Goal: Task Accomplishment & Management: Use online tool/utility

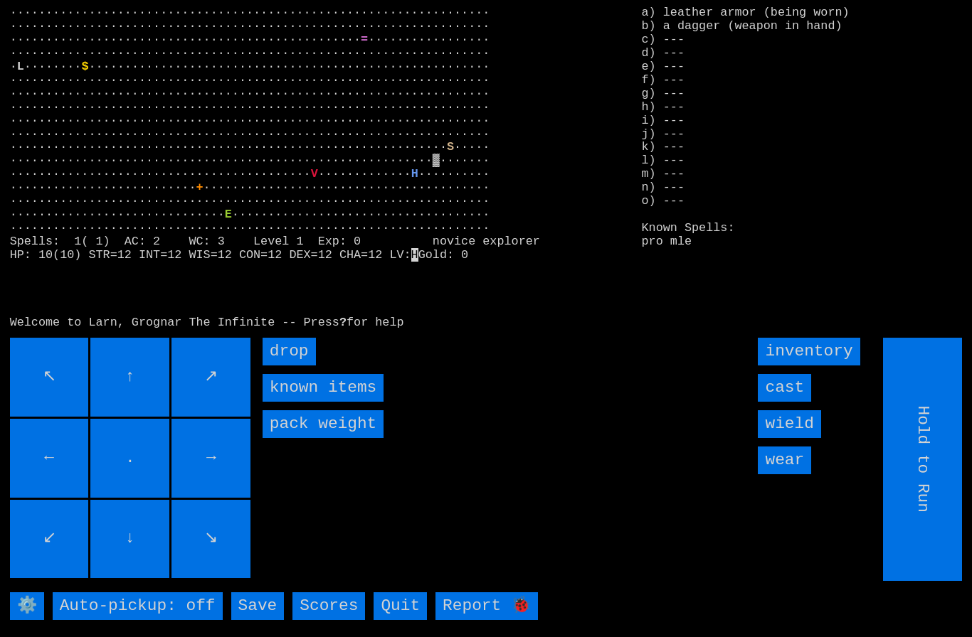
scroll to position [31, 0]
type input "Choose Direction"
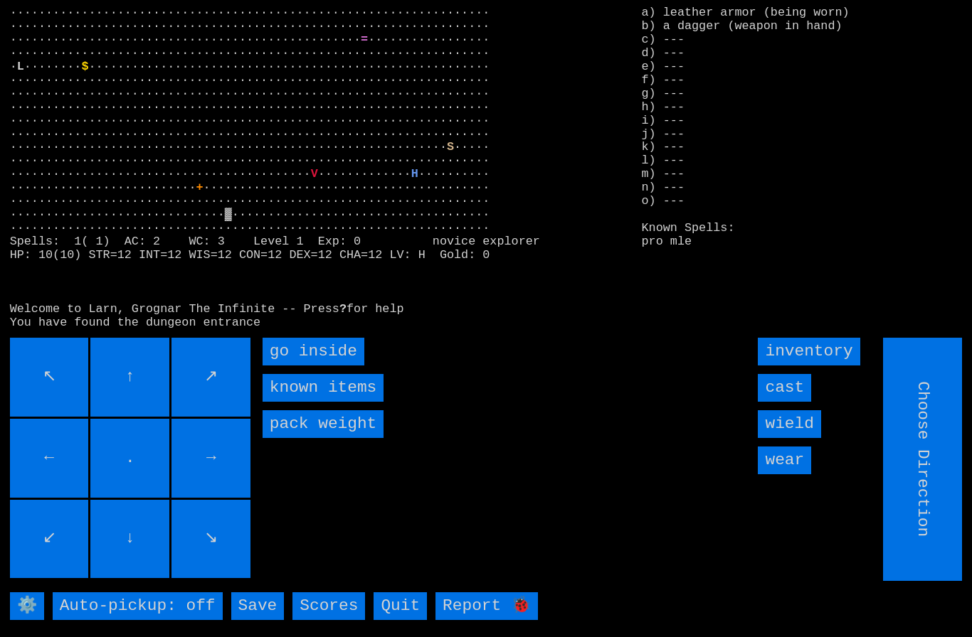
type input "Hold to Run"
click at [292, 353] on inside "go inside" at bounding box center [314, 352] width 102 height 28
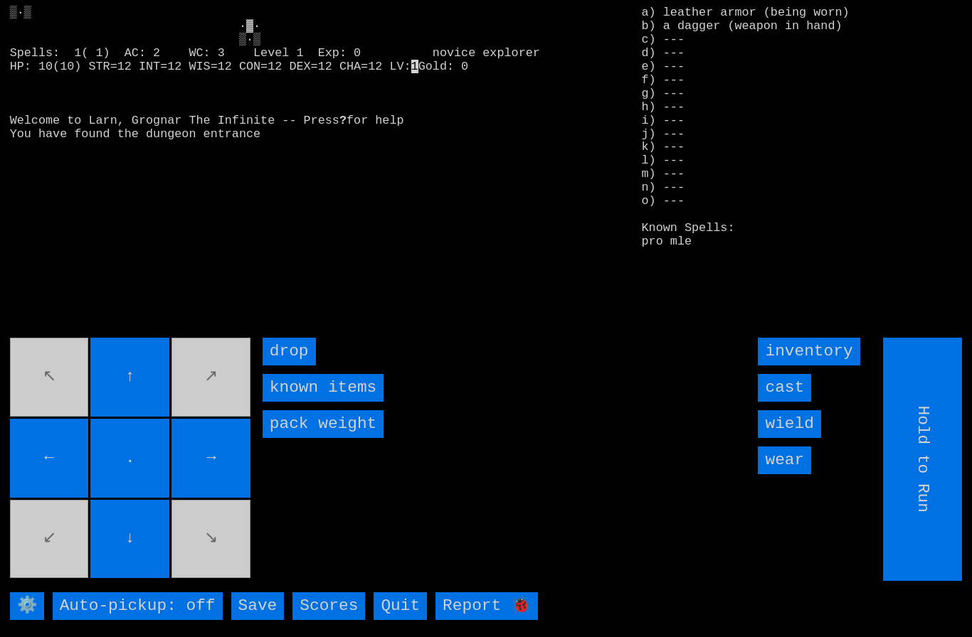
type input "Choose Direction"
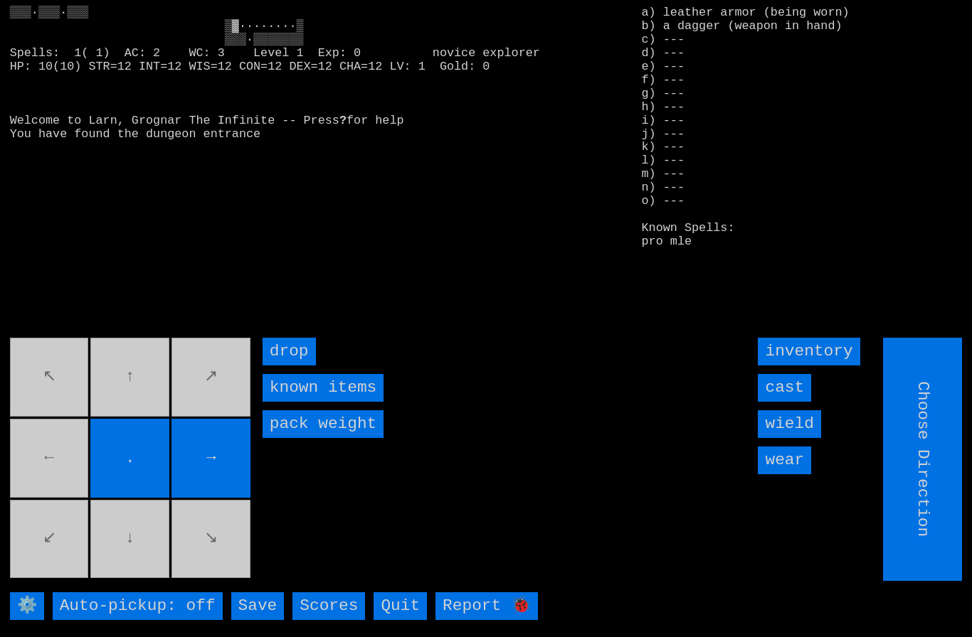
type input "Hold to Run"
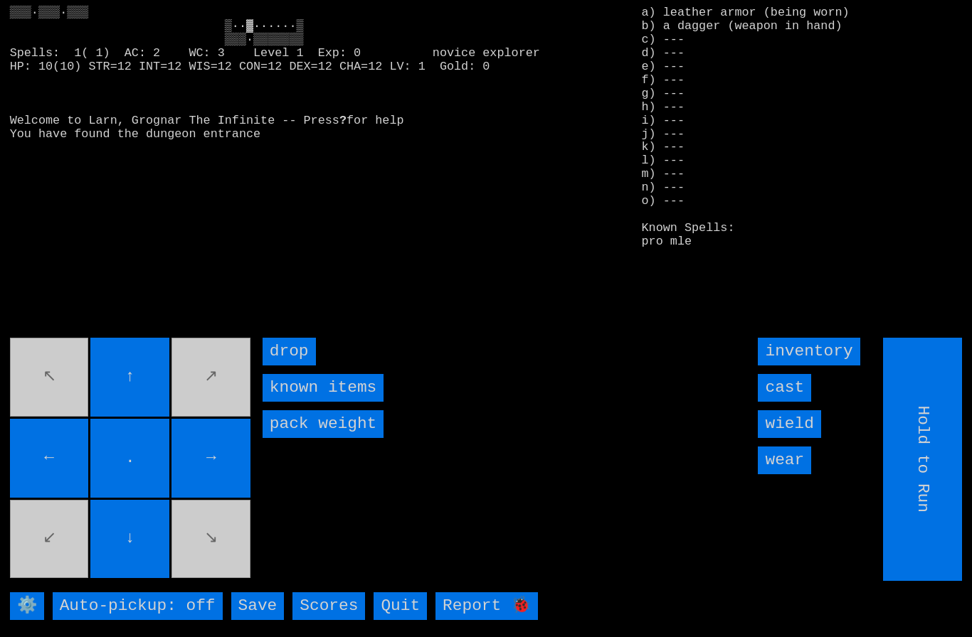
type input "Choose Direction"
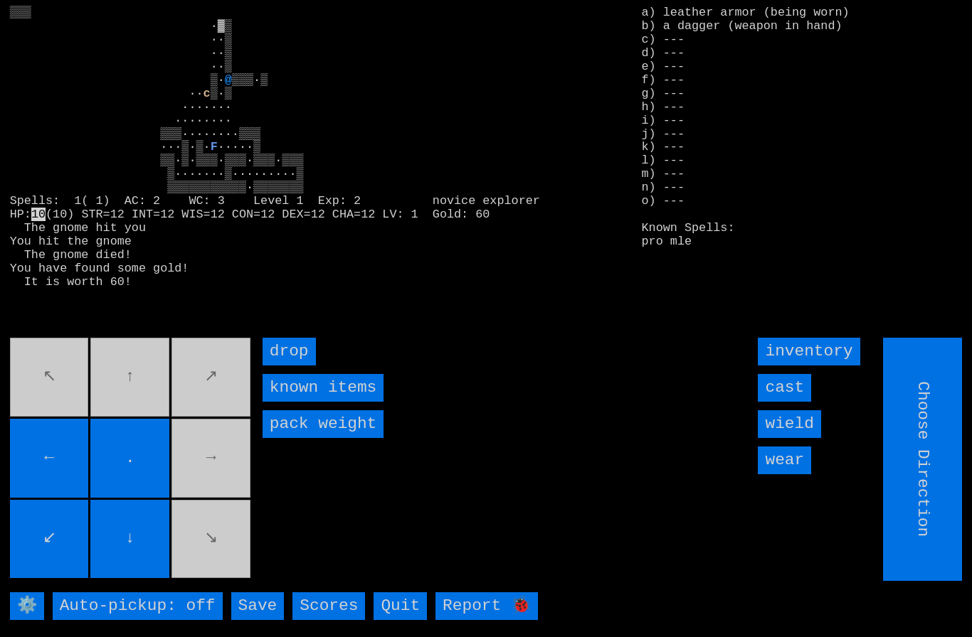
type input "Hold to Run"
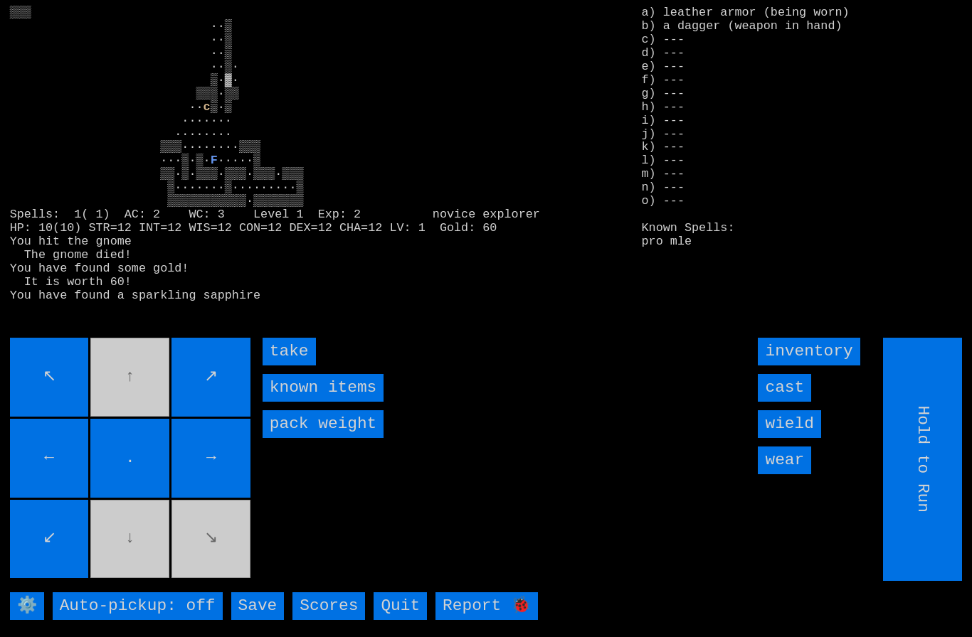
click at [295, 352] on input "take" at bounding box center [289, 352] width 53 height 28
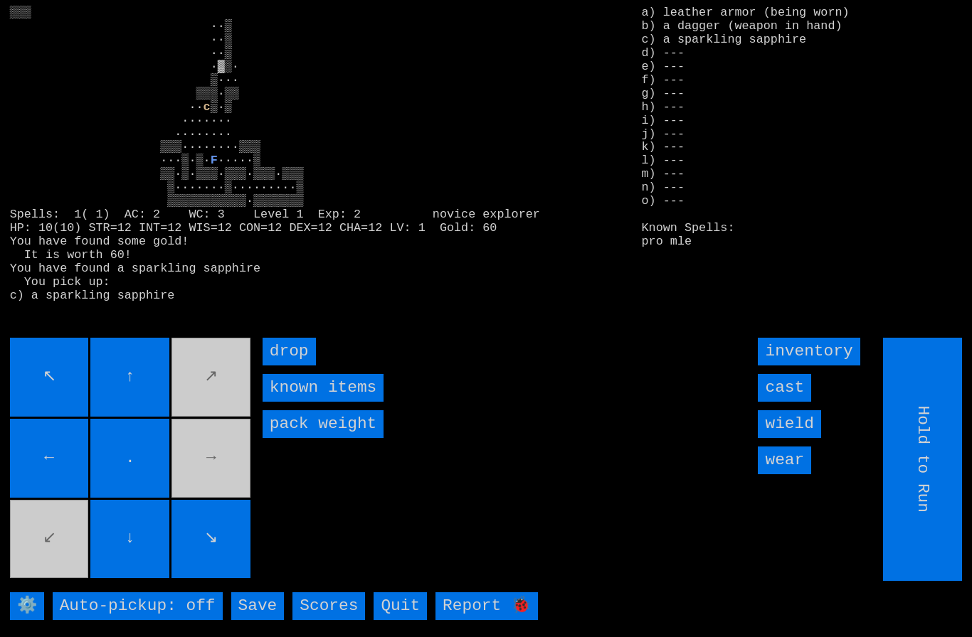
type input "Choose Direction"
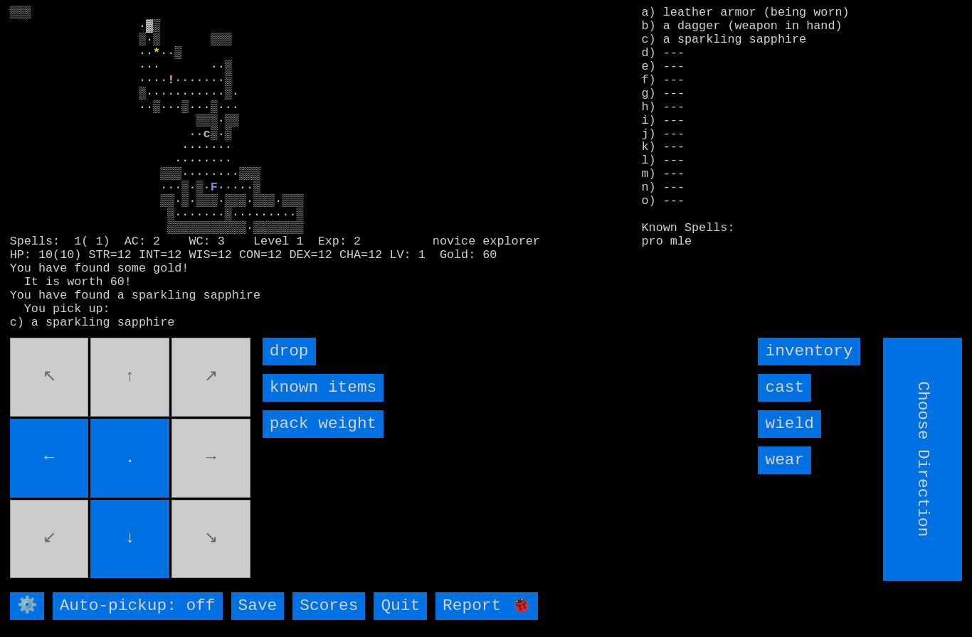
type input "Hold to Run"
type input "Choose Direction"
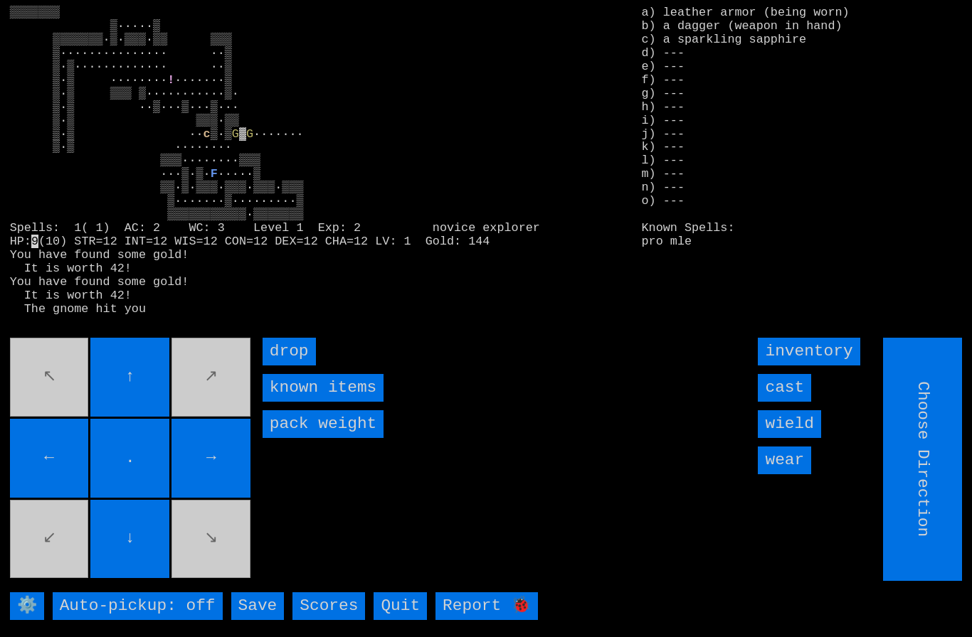
type input "Hold to Run"
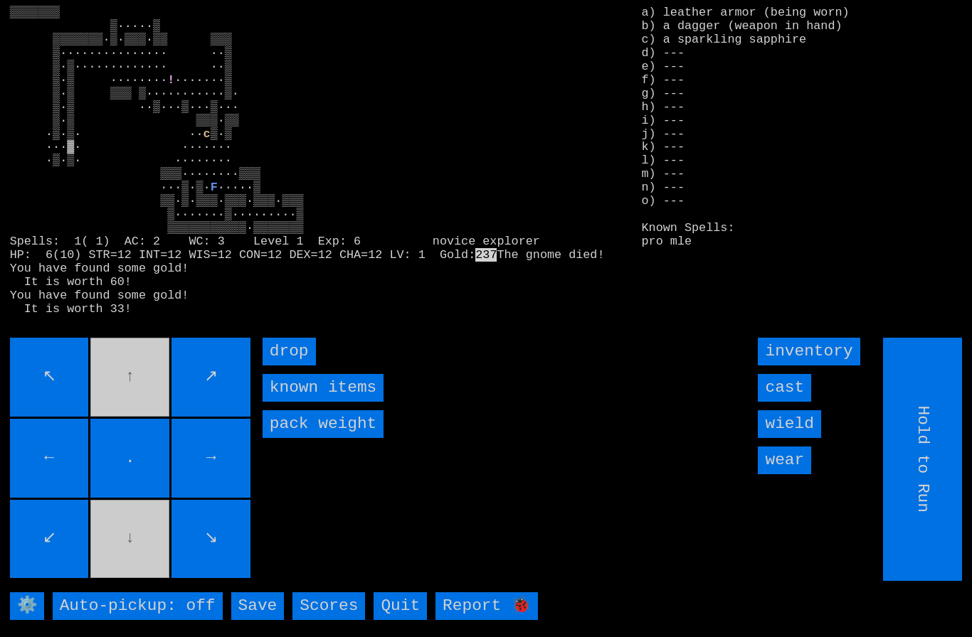
type input "Choose Direction"
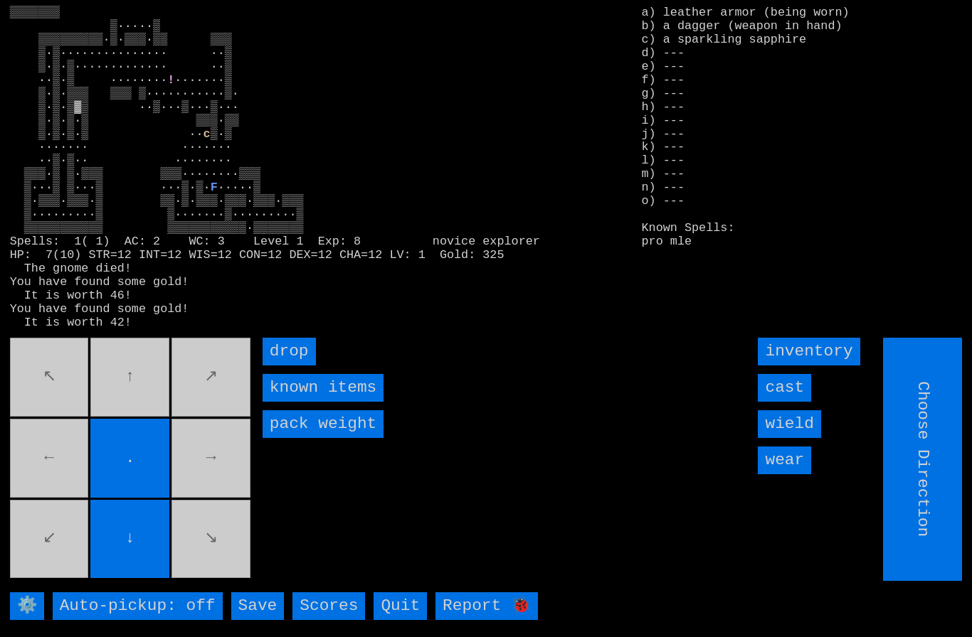
type input "Hold to Run"
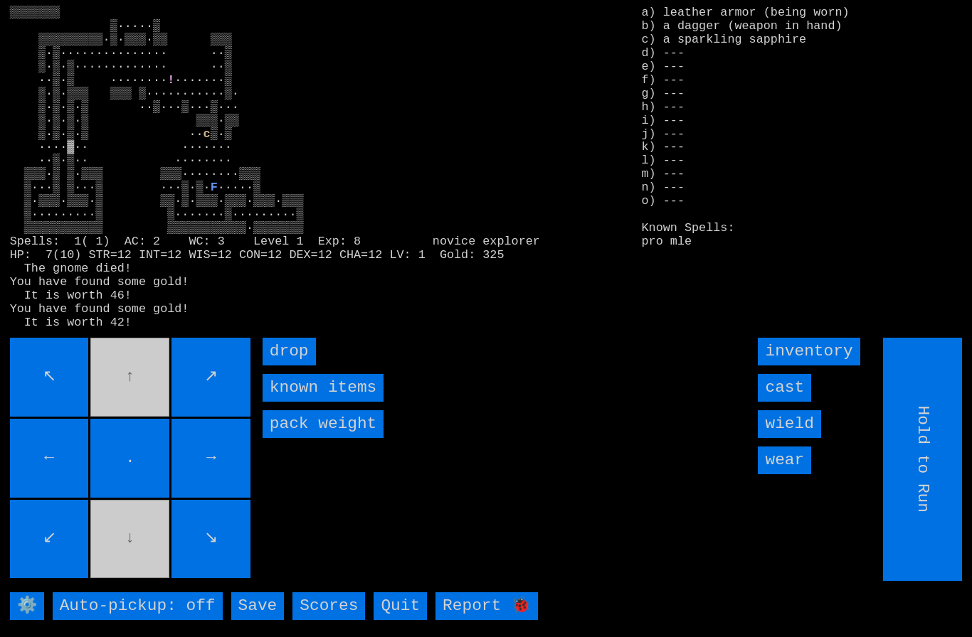
type input "Choose Direction"
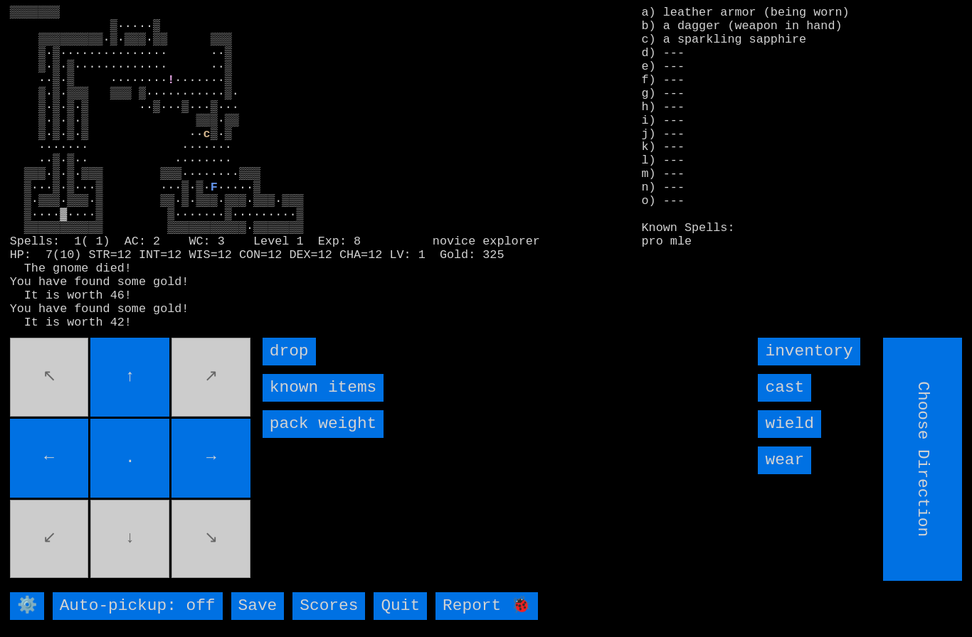
type input "Hold to Run"
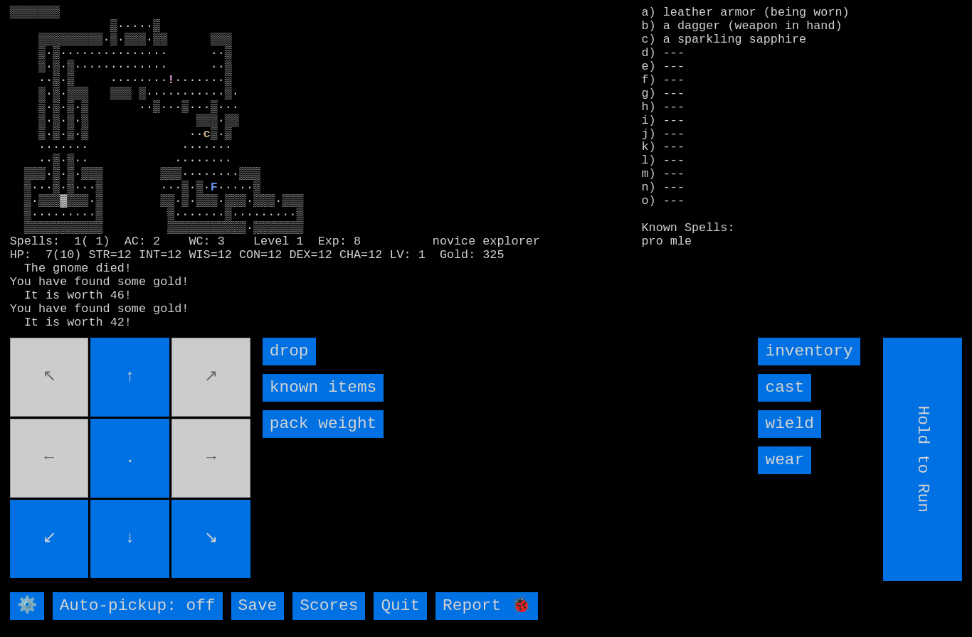
type input "Choose Direction"
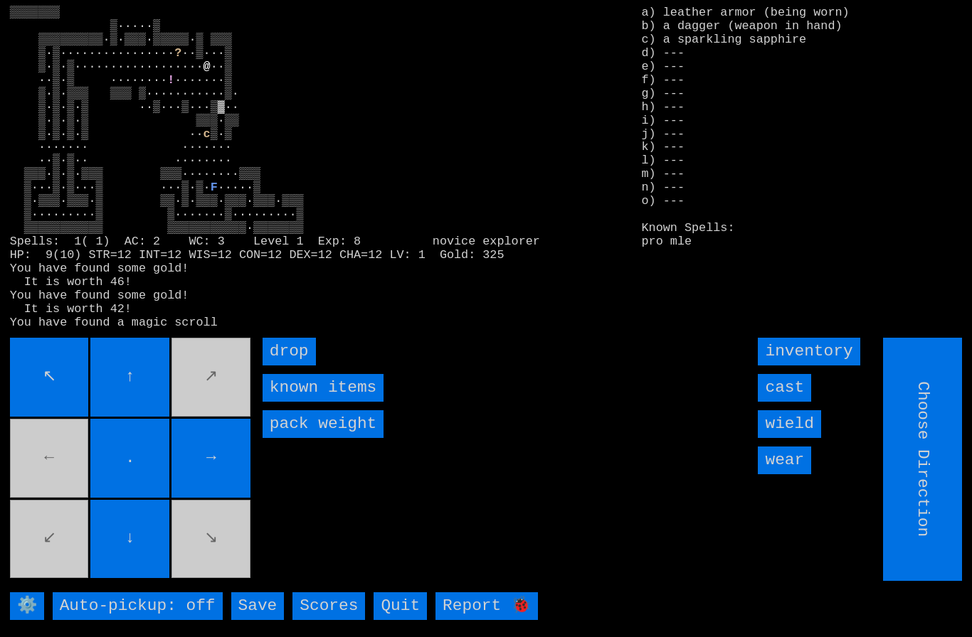
type input "Hold to Run"
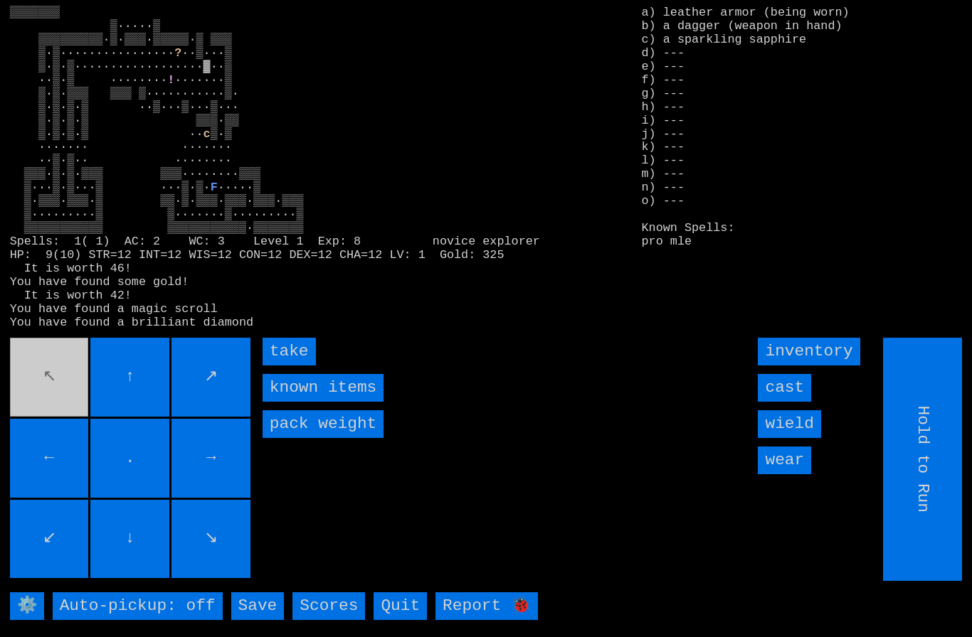
click at [59, 407] on movebuttons "↖ ↑ ↗ ← . → ↙ ↓ ↘" at bounding box center [131, 459] width 243 height 243
click at [281, 366] on input "take" at bounding box center [289, 352] width 53 height 28
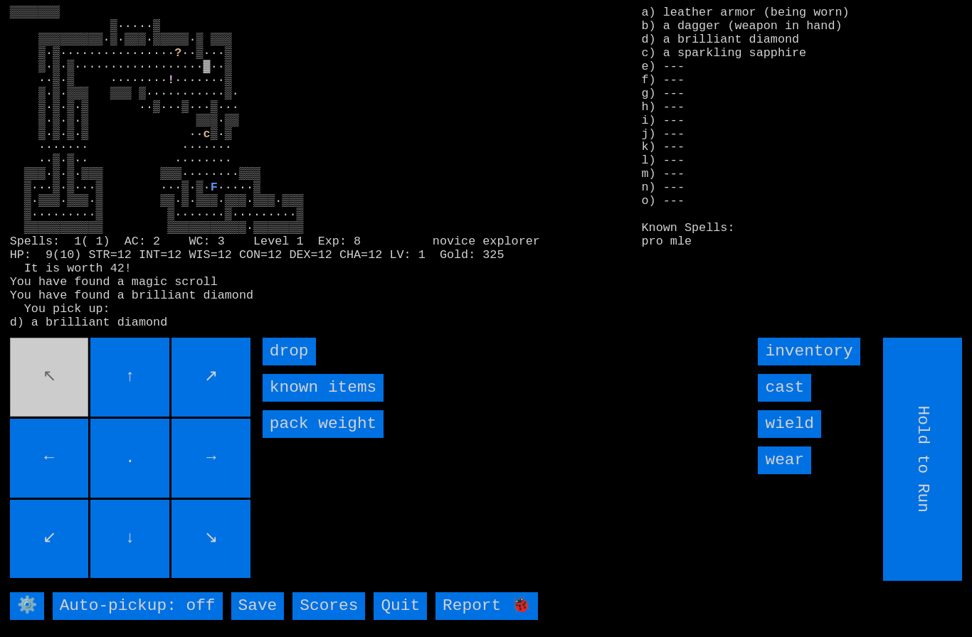
type input "Choose Direction"
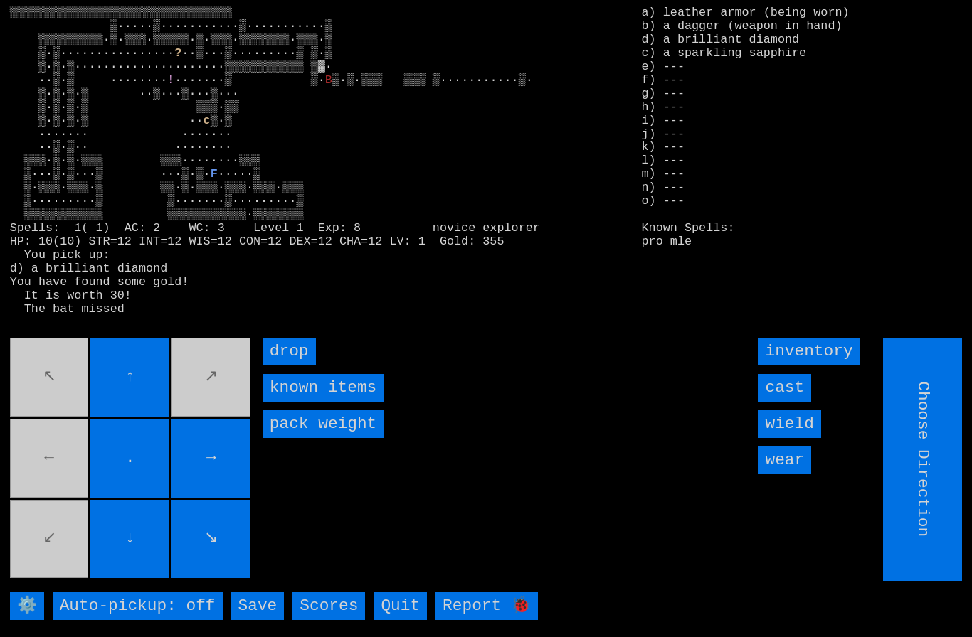
type input "Hold to Run"
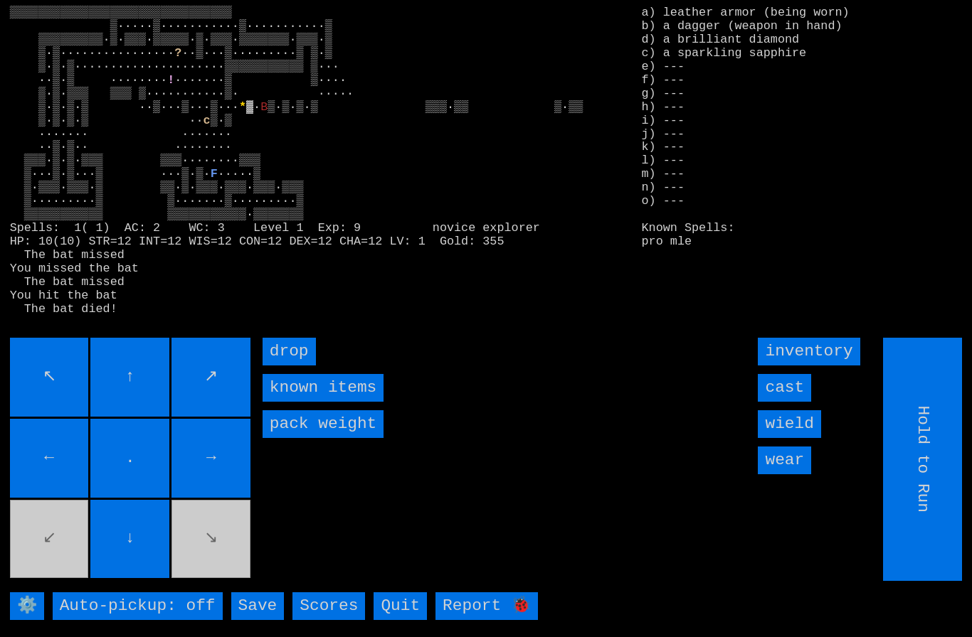
type input "Choose Direction"
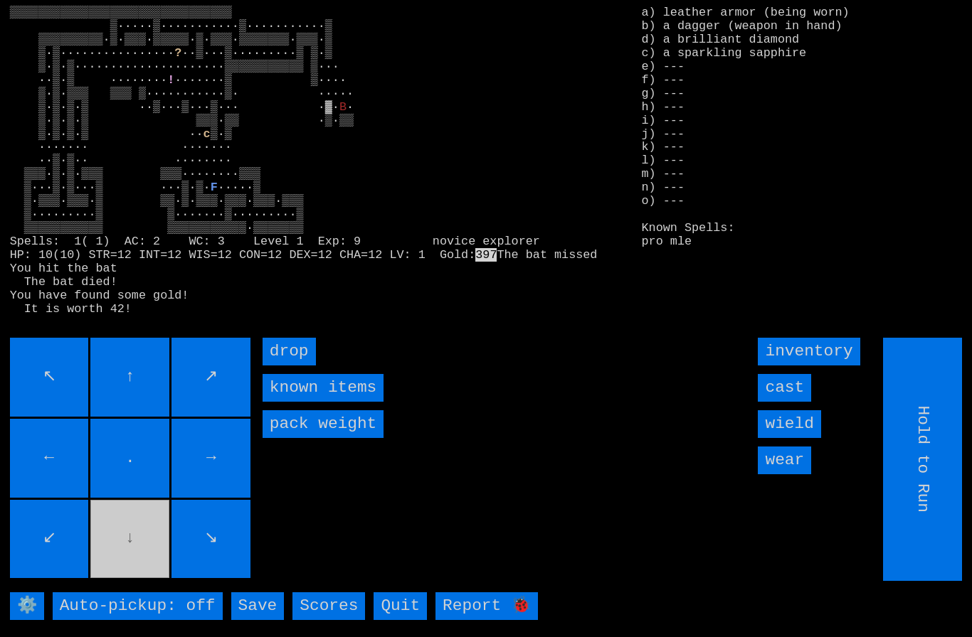
type input "Choose Direction"
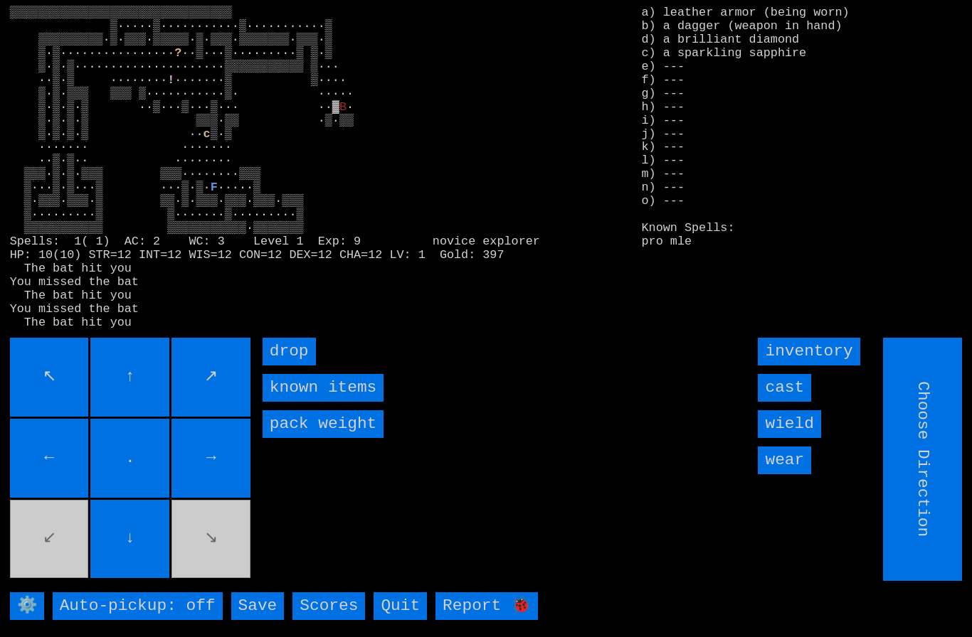
type input "Hold to Run"
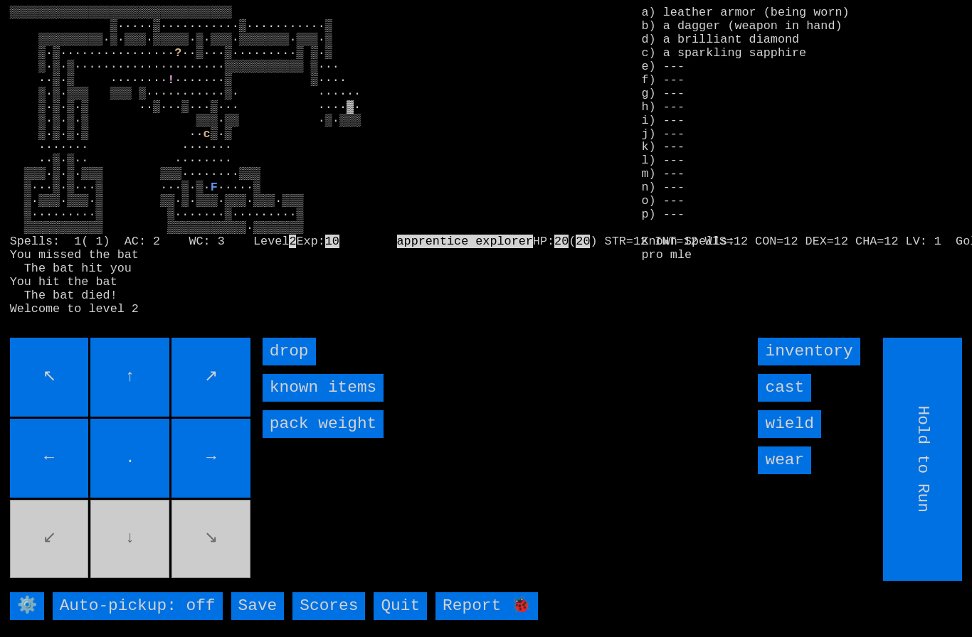
type input "Choose Direction"
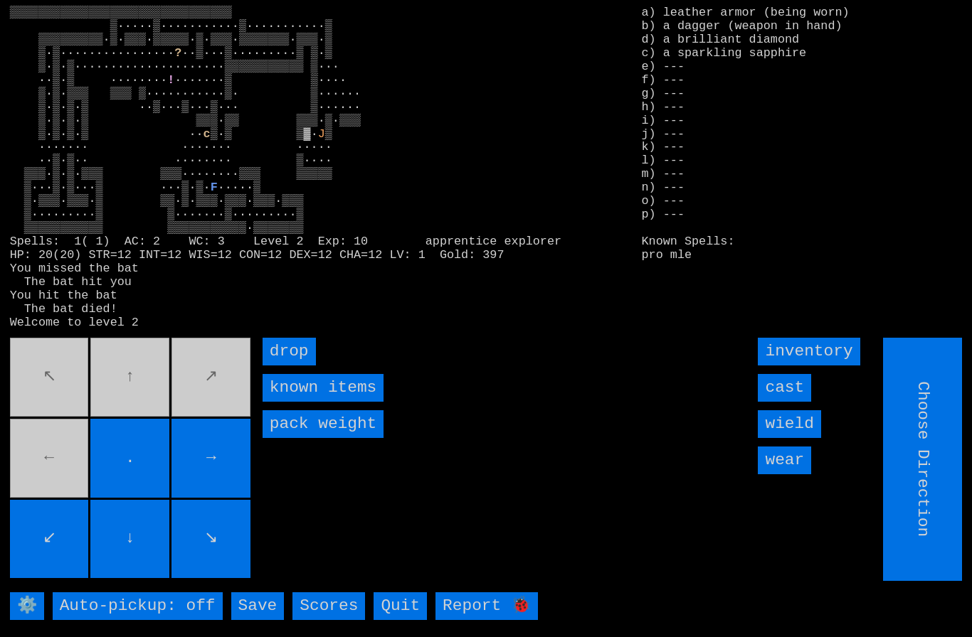
type input "Hold to Run"
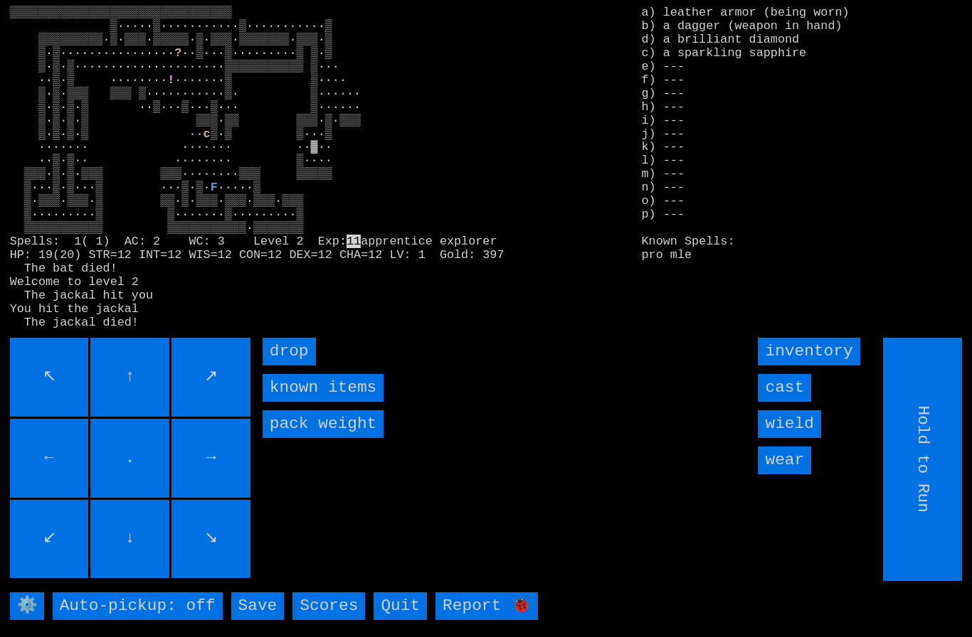
type input "Choose Direction"
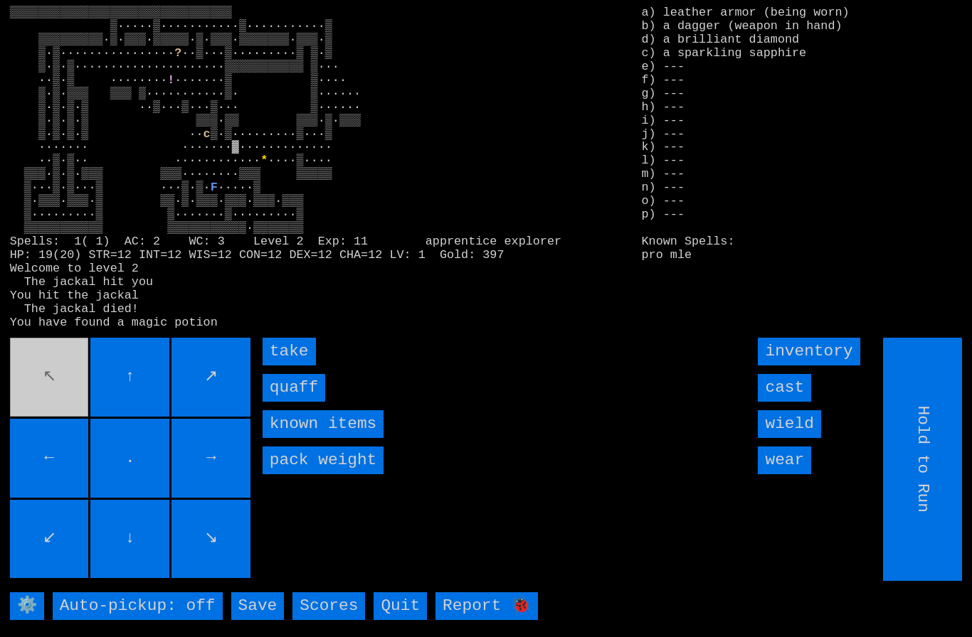
type input "Choose Direction"
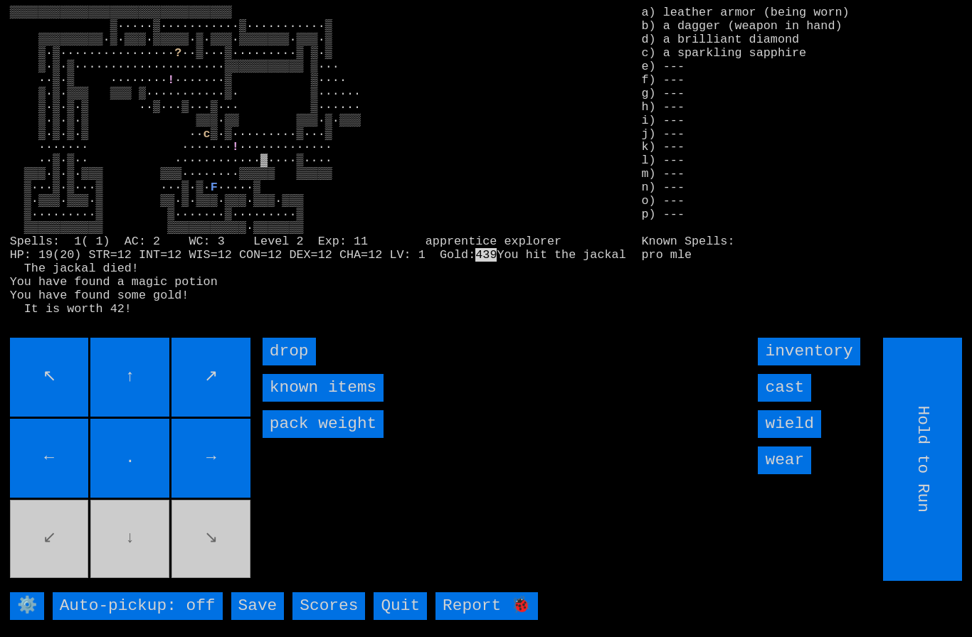
type input "Choose Direction"
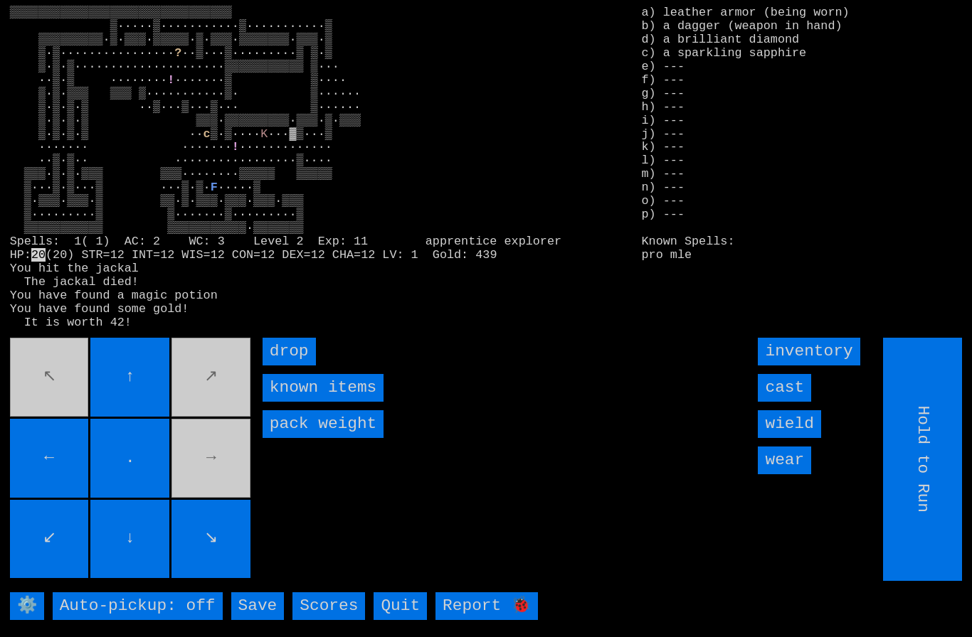
type input "Choose Direction"
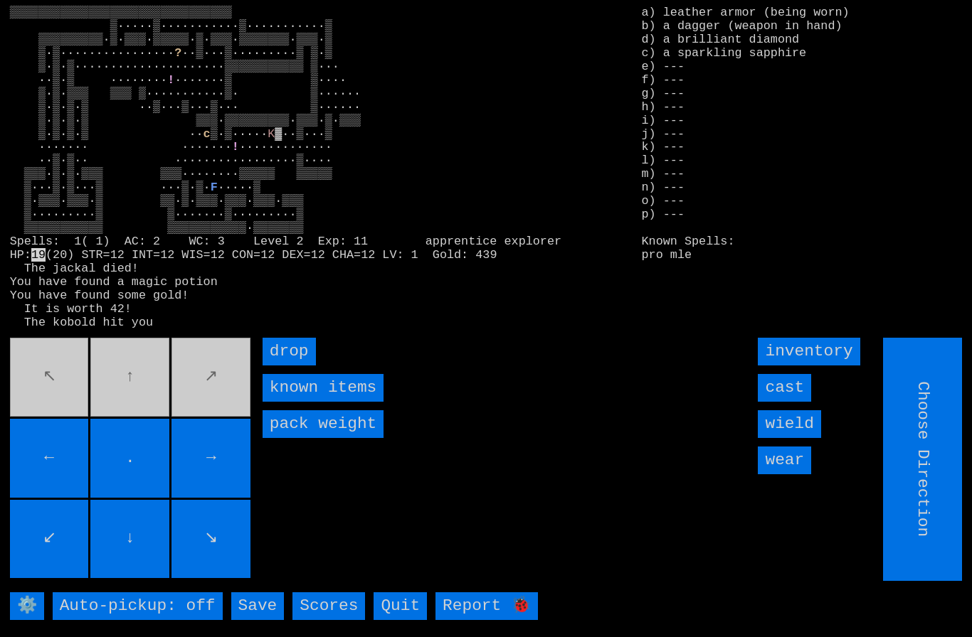
type input "Hold to Run"
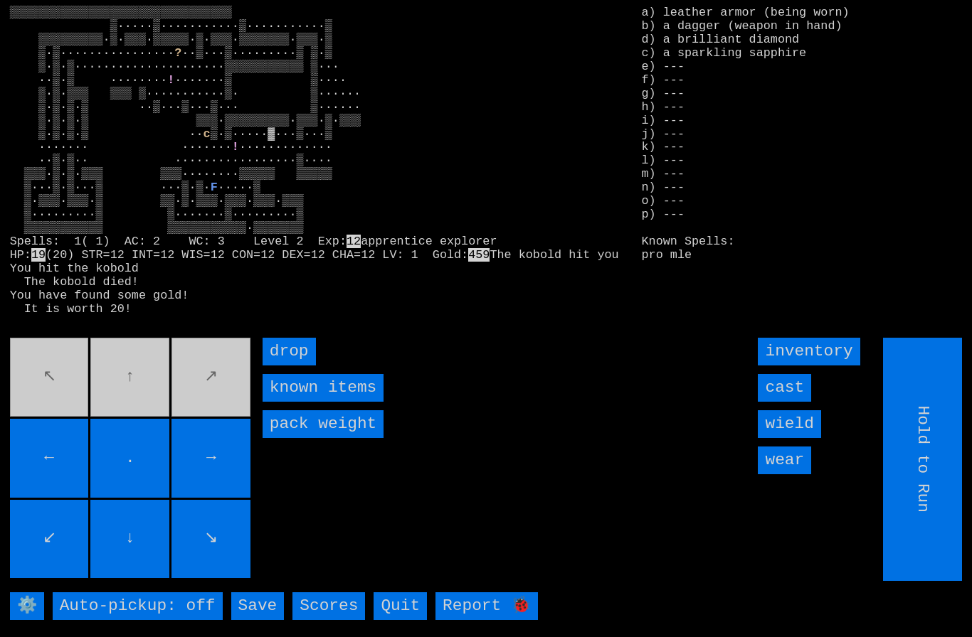
type input "Choose Direction"
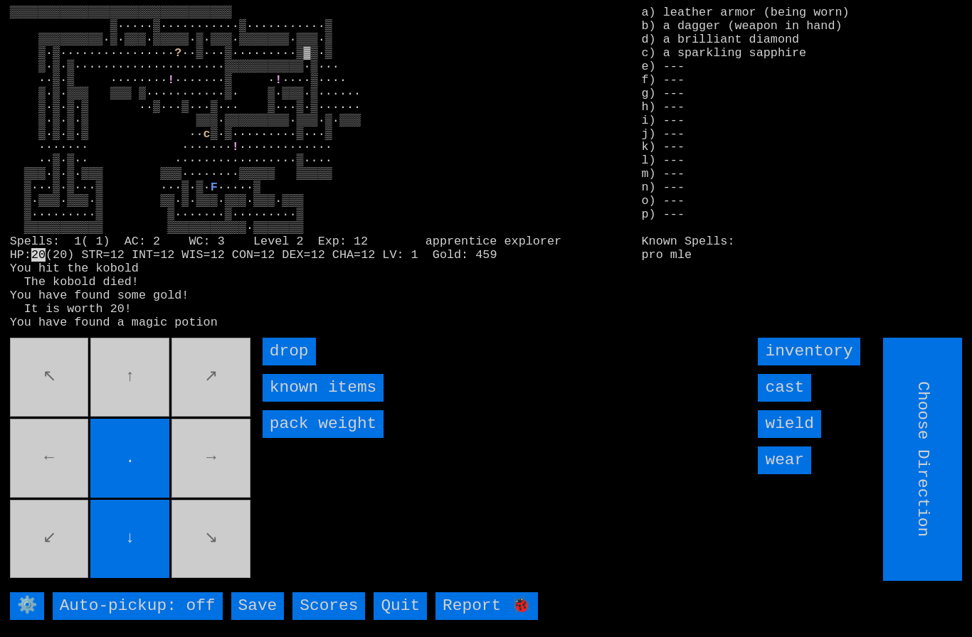
type input "Hold to Run"
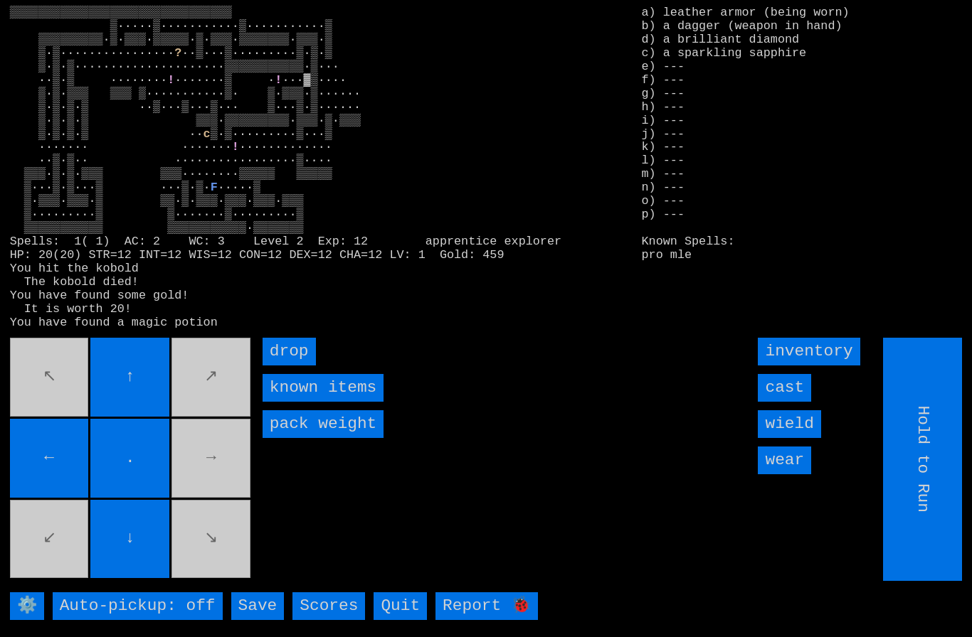
type input "Choose Direction"
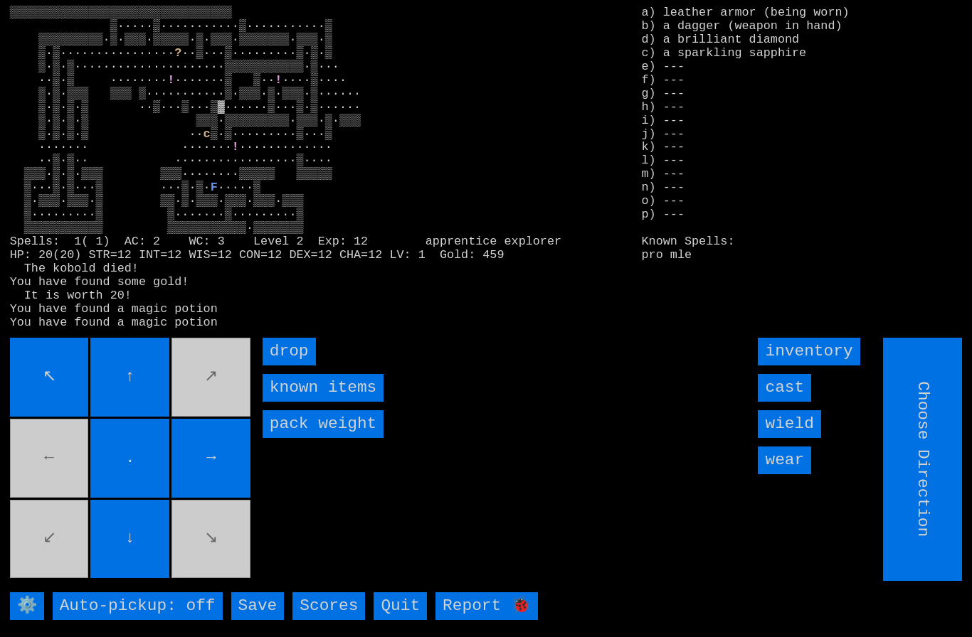
type input "Hold to Run"
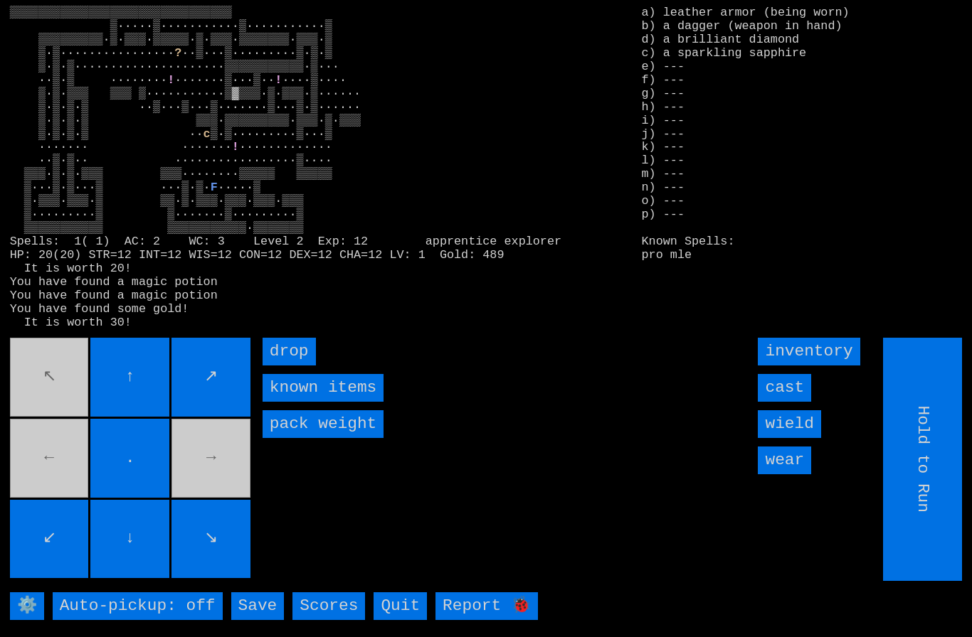
type input "Choose Direction"
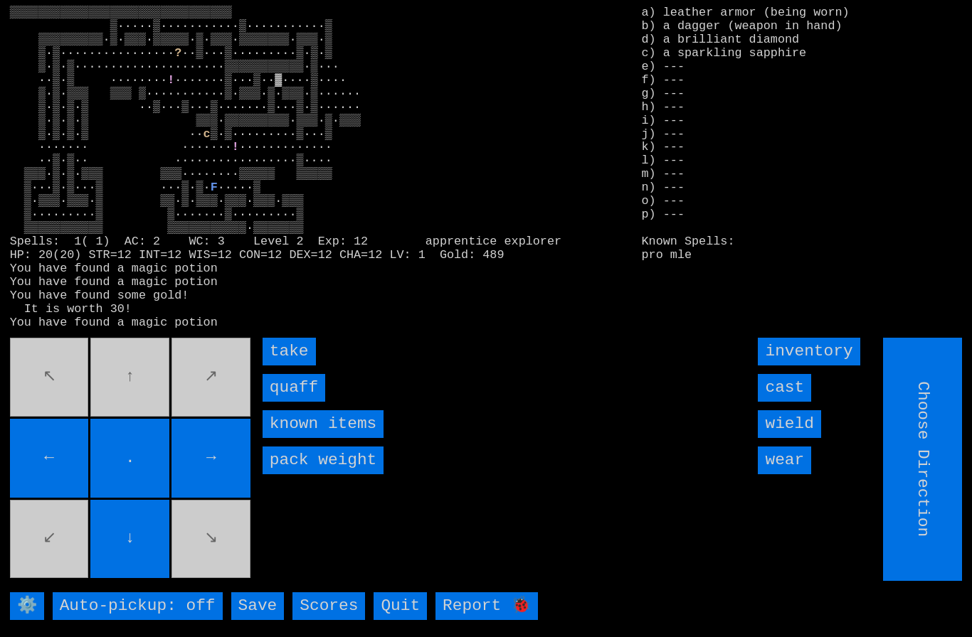
type input "Hold to Run"
click at [286, 402] on input "quaff" at bounding box center [294, 388] width 63 height 28
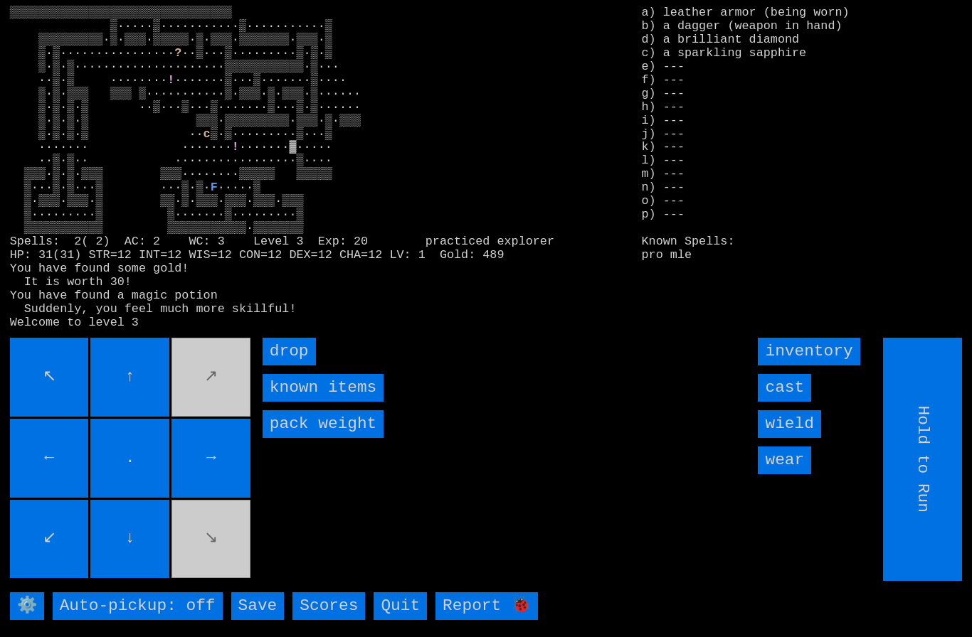
type input "Choose Direction"
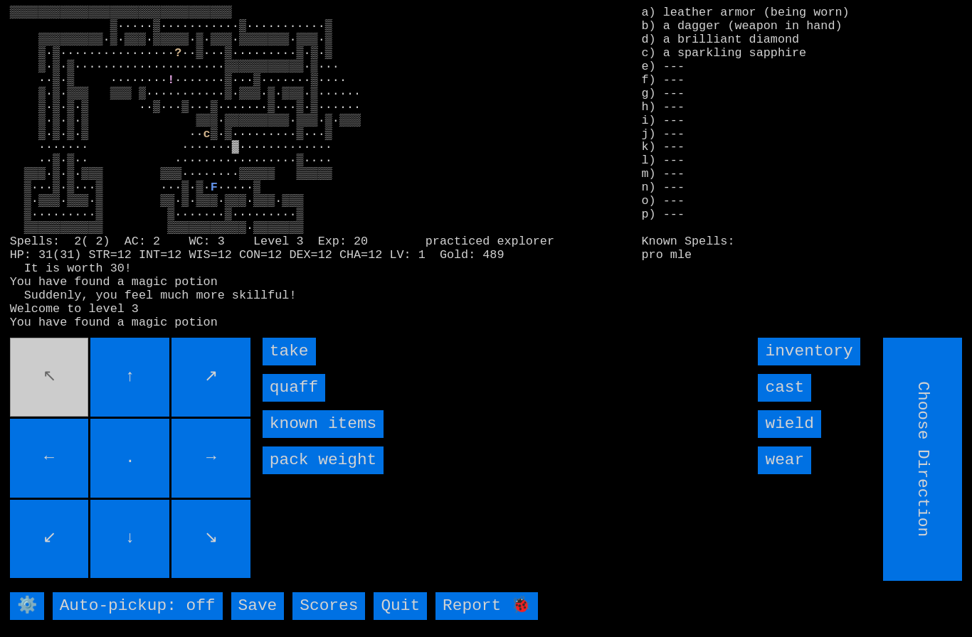
type input "Hold to Run"
click at [285, 402] on input "quaff" at bounding box center [294, 388] width 63 height 28
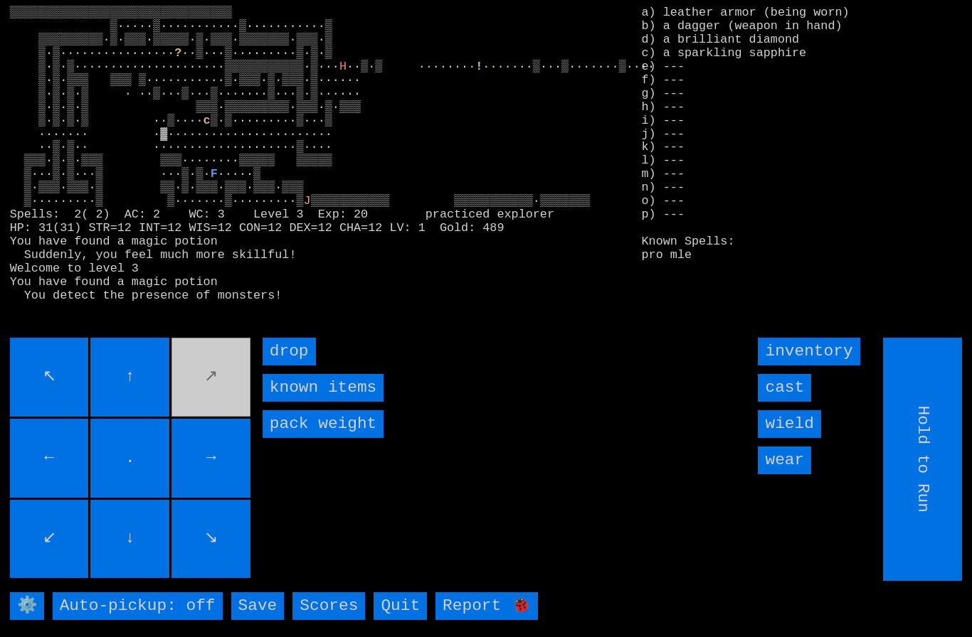
type input "Choose Direction"
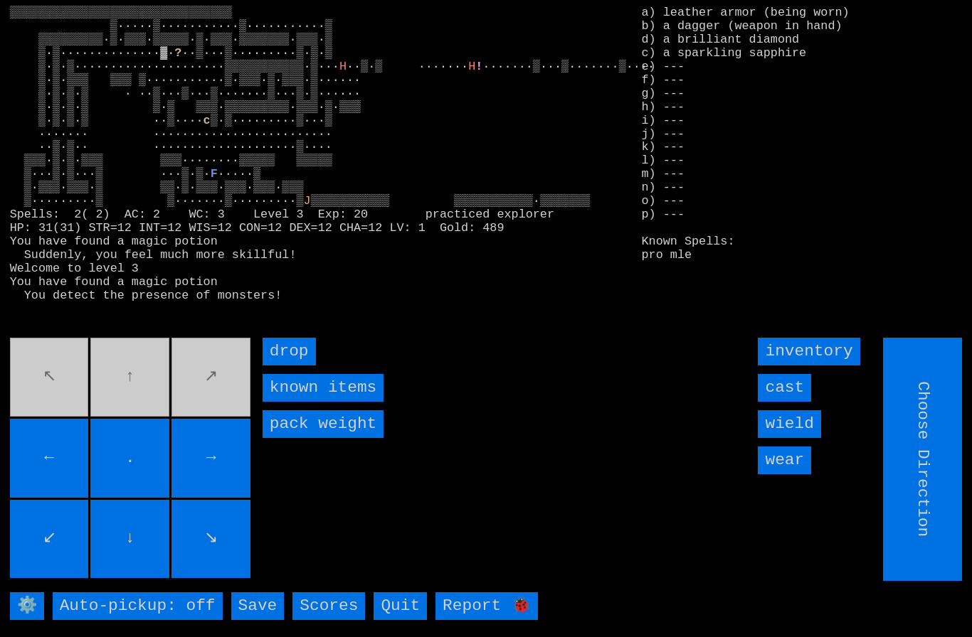
type input "Hold to Run"
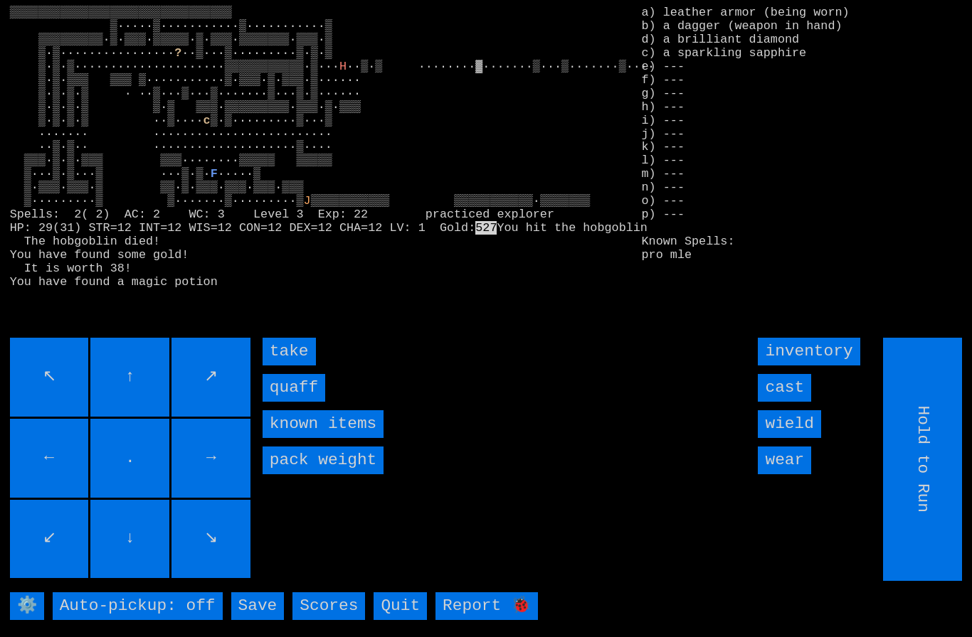
click at [285, 402] on input "quaff" at bounding box center [294, 388] width 63 height 28
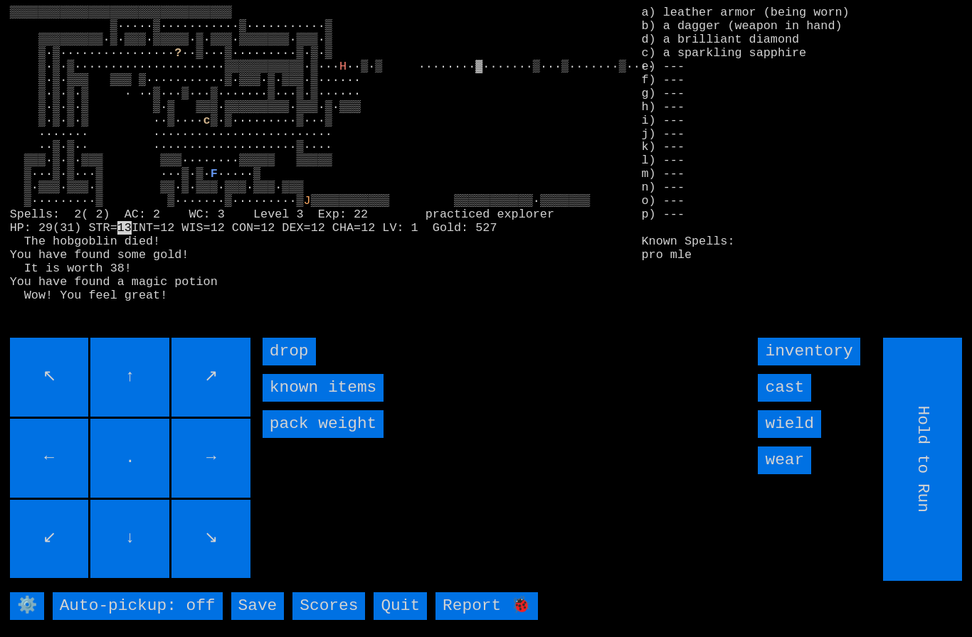
type input "Choose Direction"
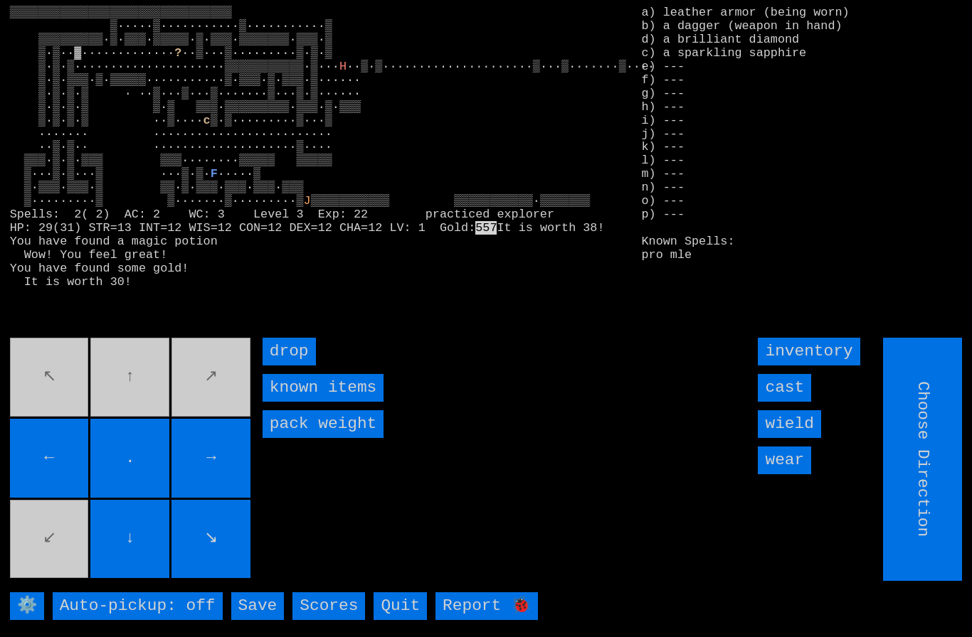
type input "Hold to Run"
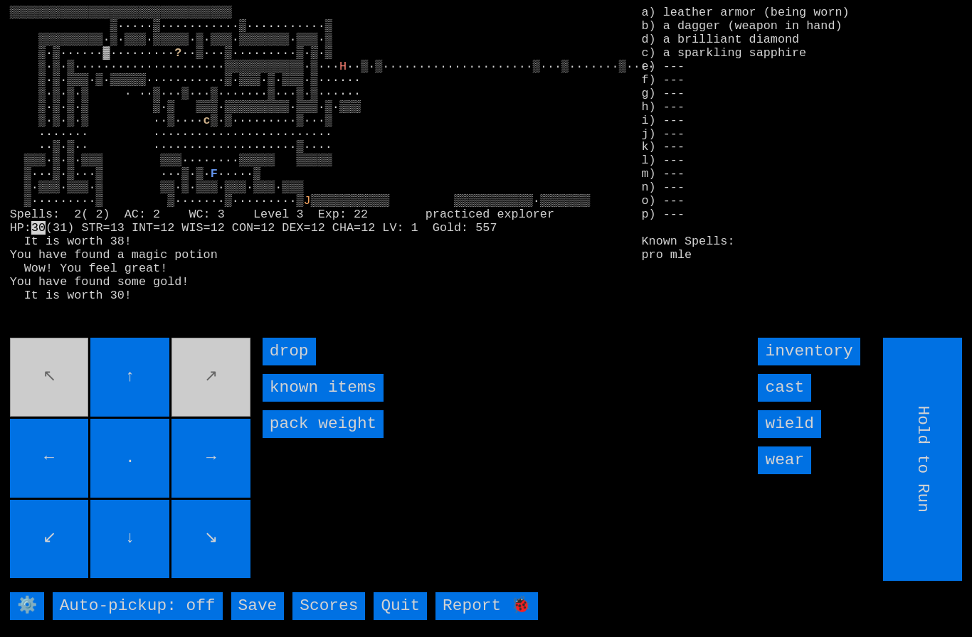
type input "Choose Direction"
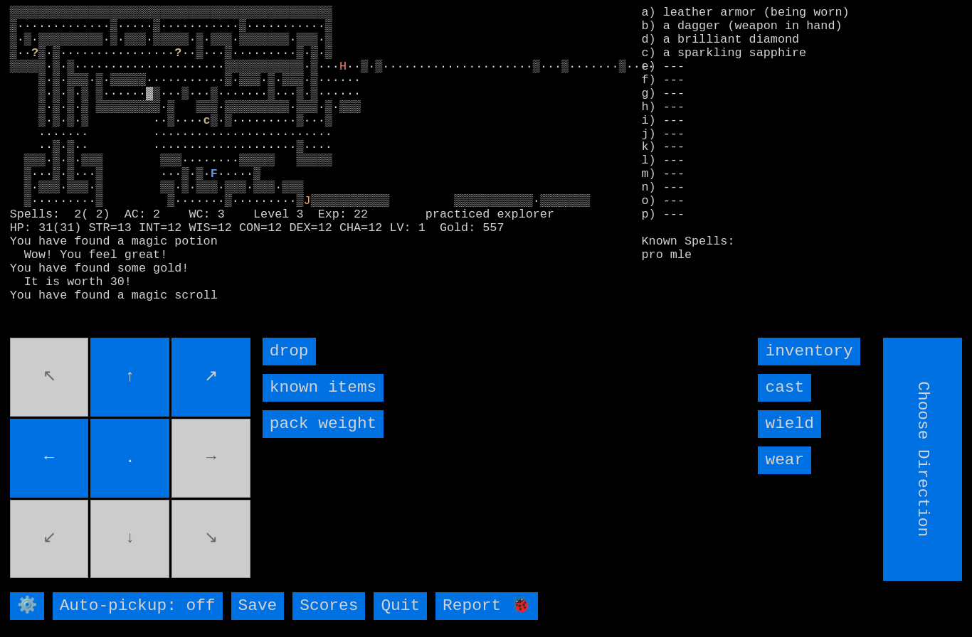
type input "Hold to Run"
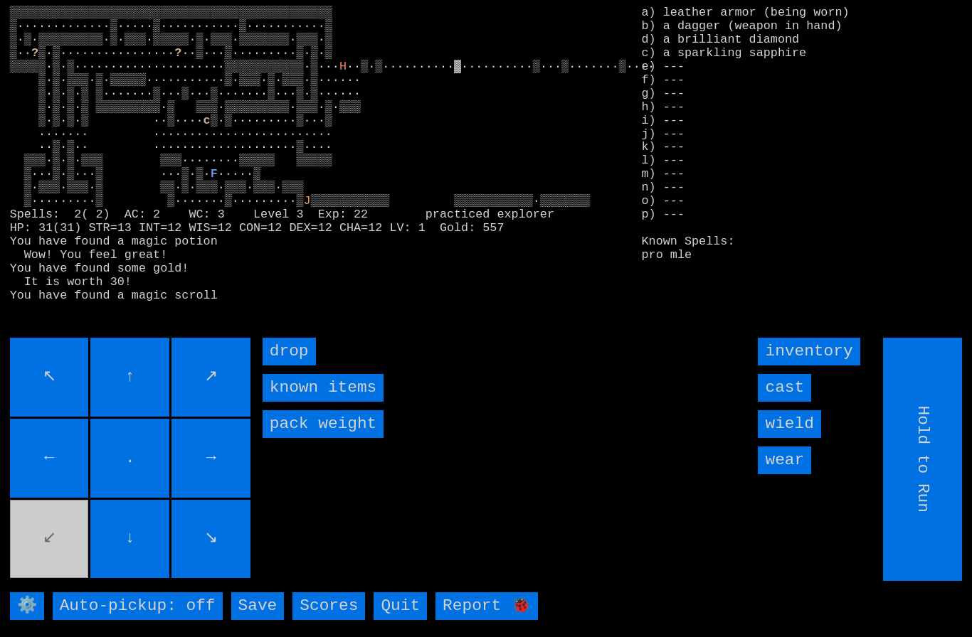
type input "Choose Direction"
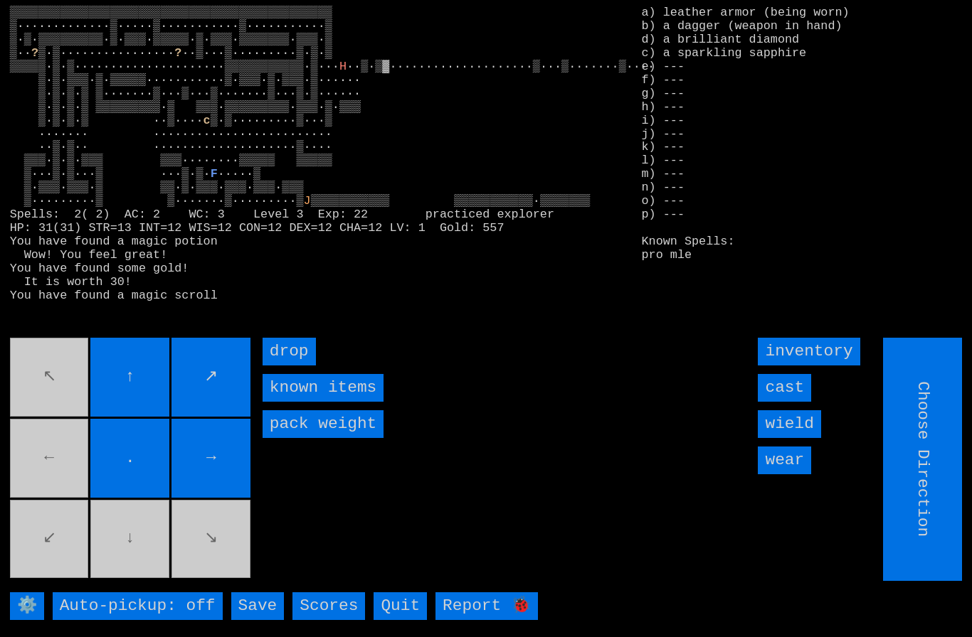
type input "Hold to Run"
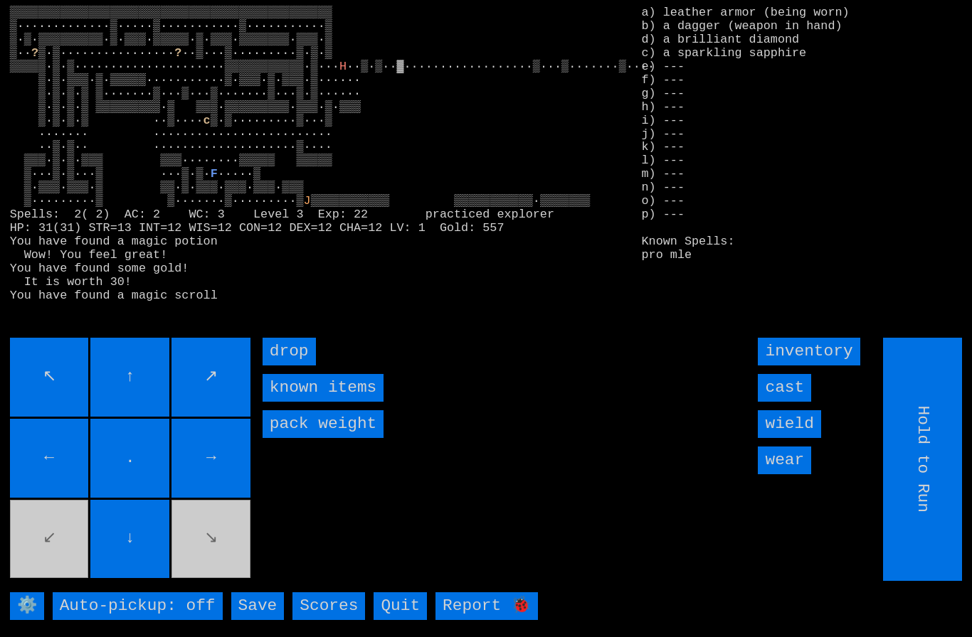
type input "Choose Direction"
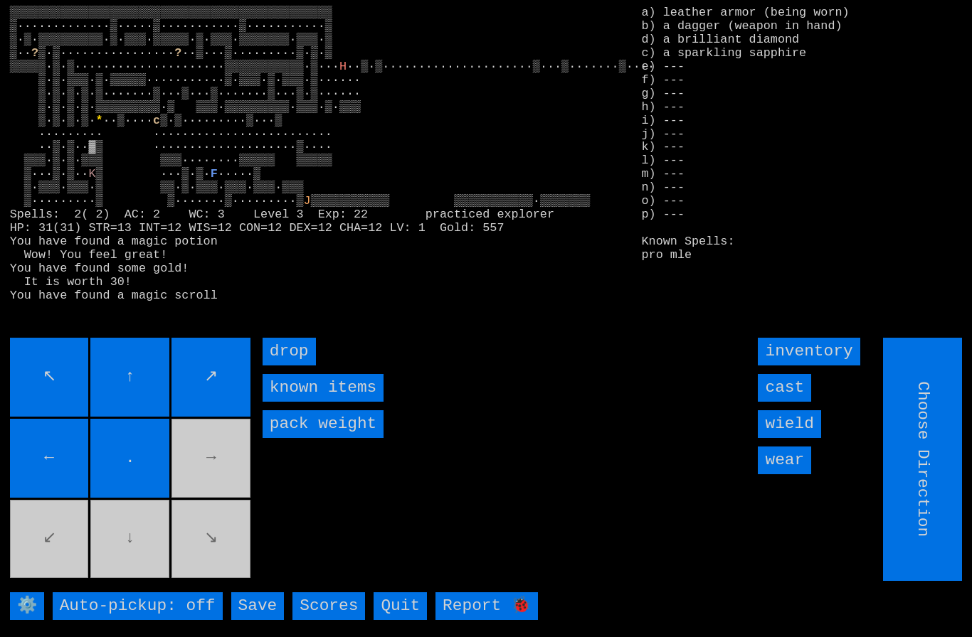
type input "Hold to Run"
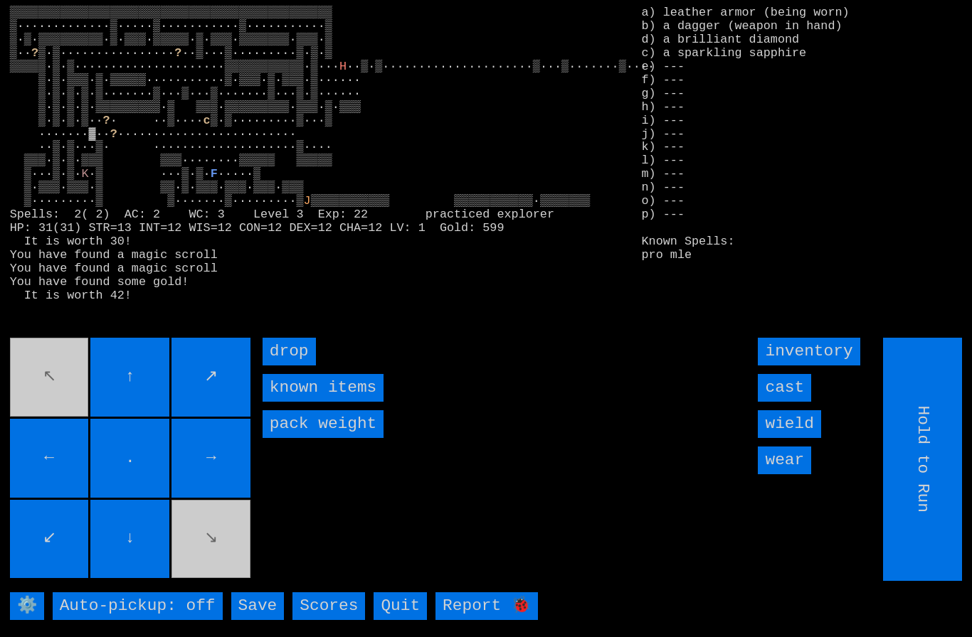
type input "Choose Direction"
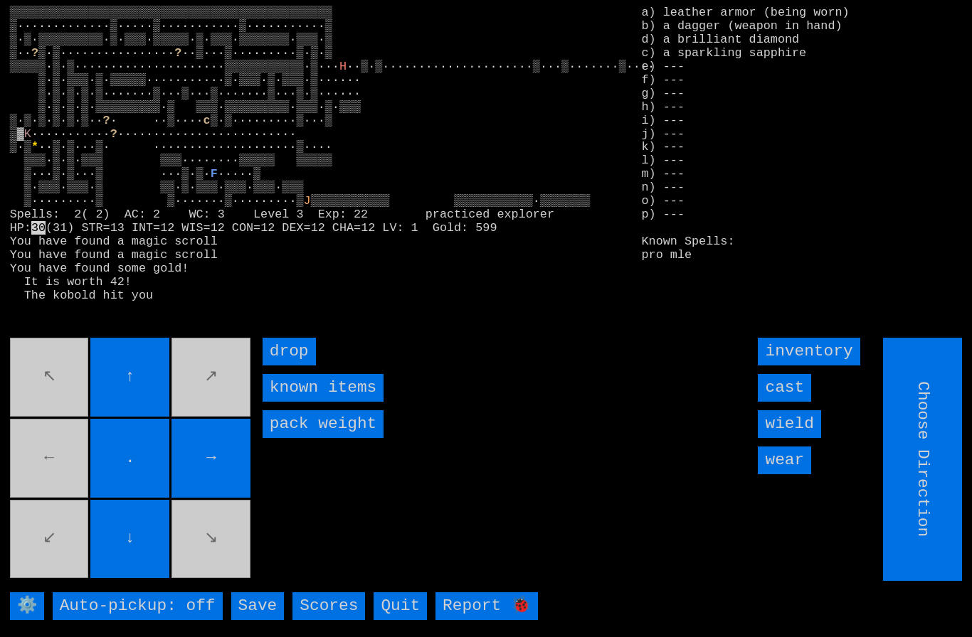
type input "Hold to Run"
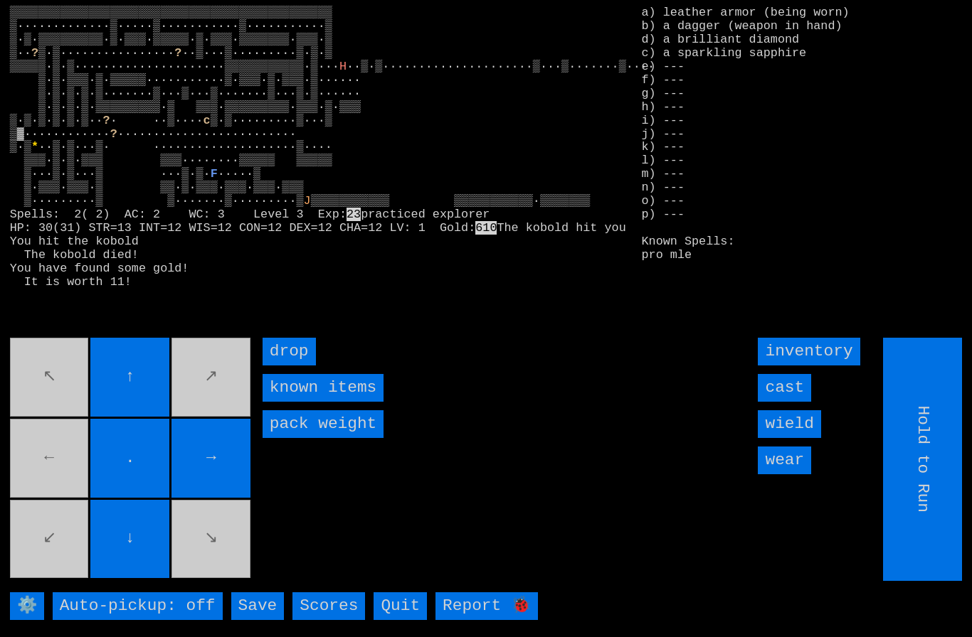
type input "Choose Direction"
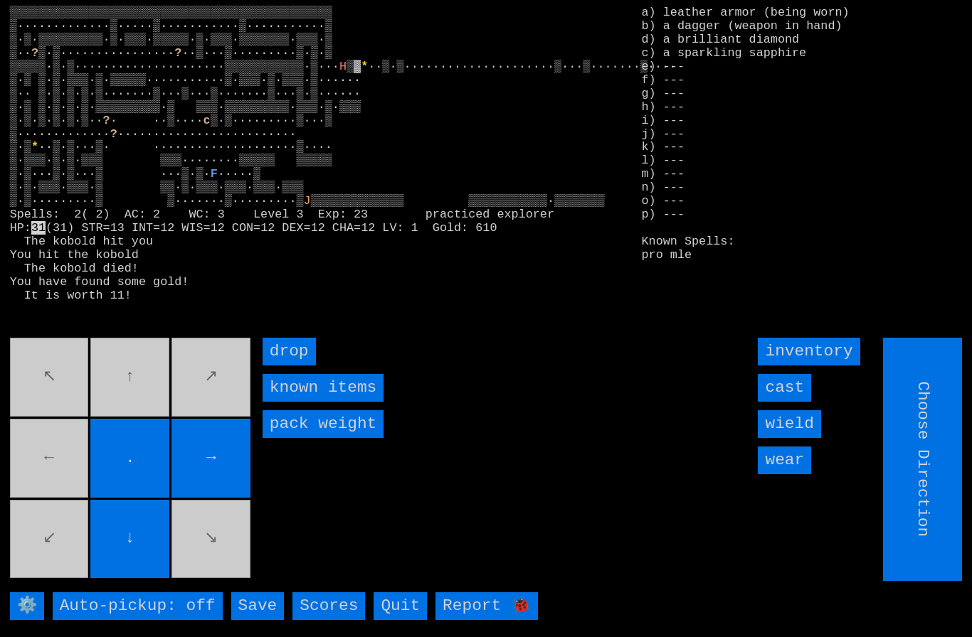
type input "Hold to Run"
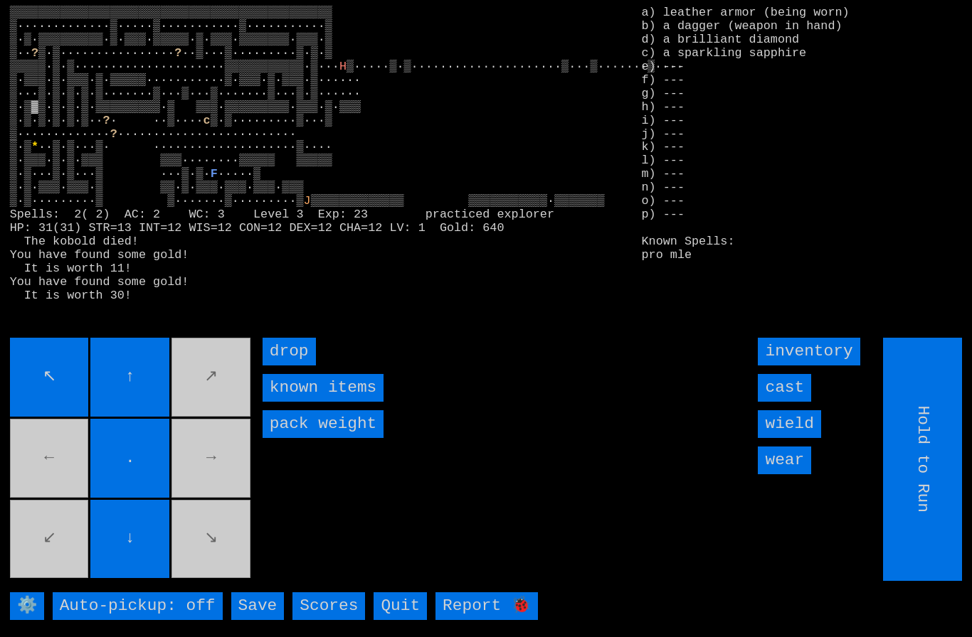
type input "Choose Direction"
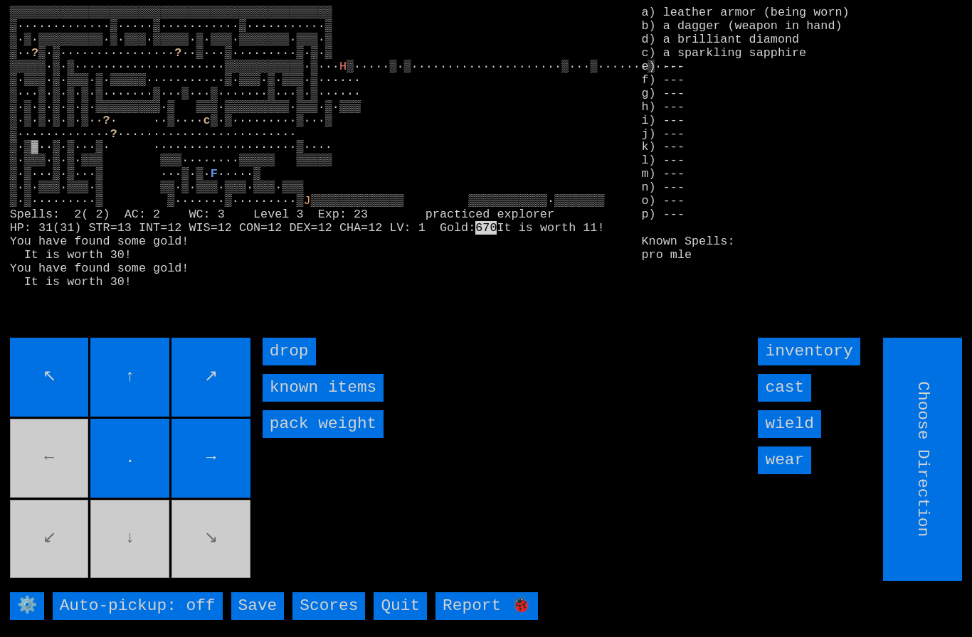
type input "Hold to Run"
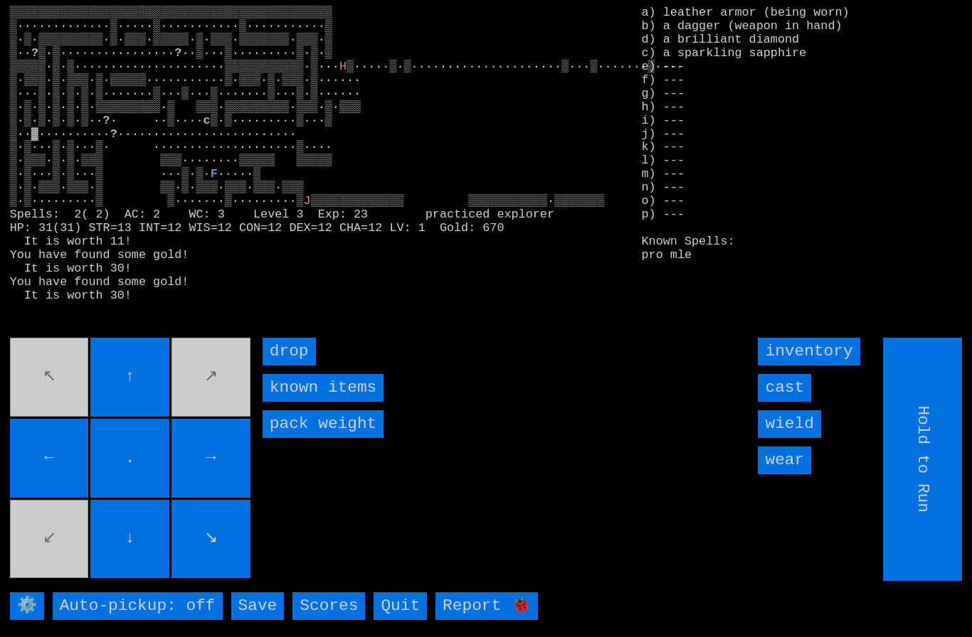
type input "Choose Direction"
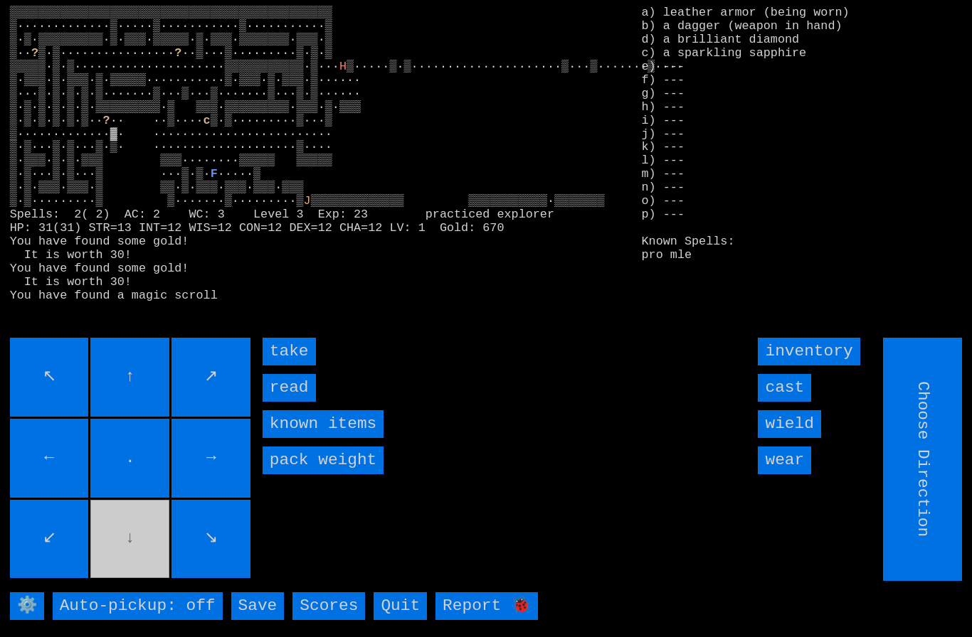
type input "Hold to Run"
click at [287, 366] on input "take" at bounding box center [289, 352] width 53 height 28
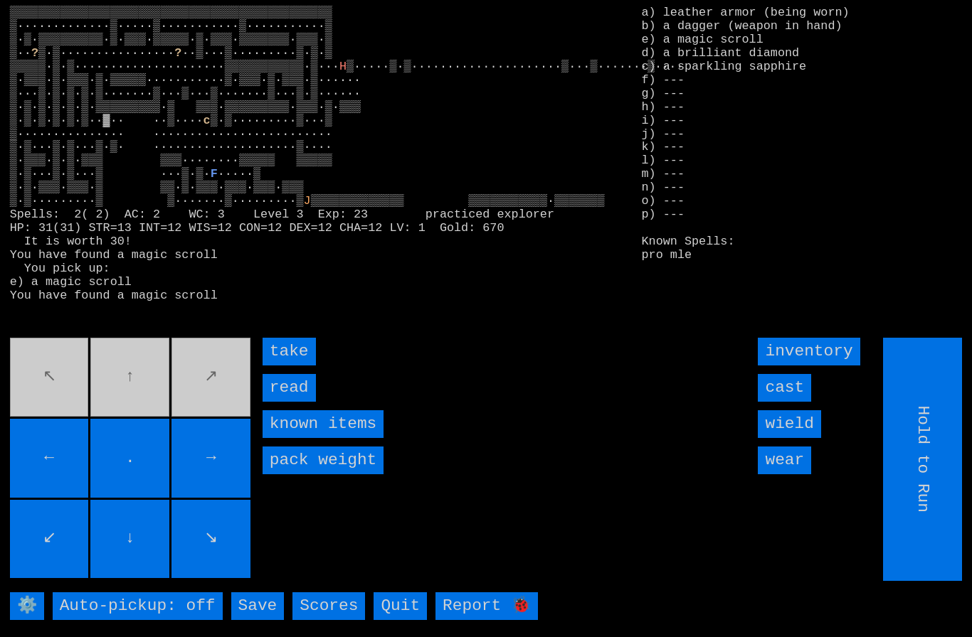
click at [282, 366] on input "take" at bounding box center [289, 352] width 53 height 28
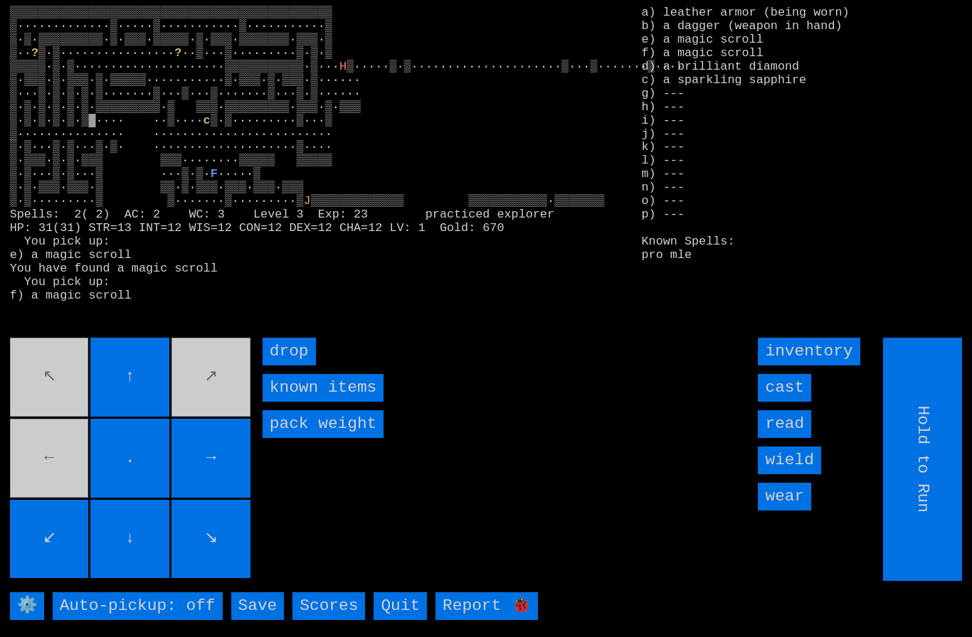
type input "Choose Direction"
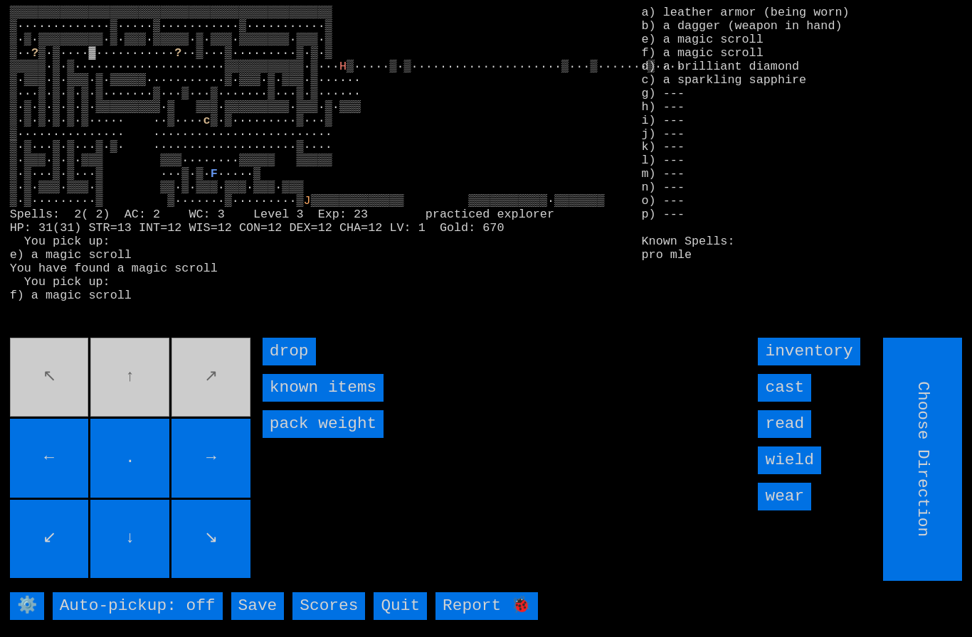
type input "Hold to Run"
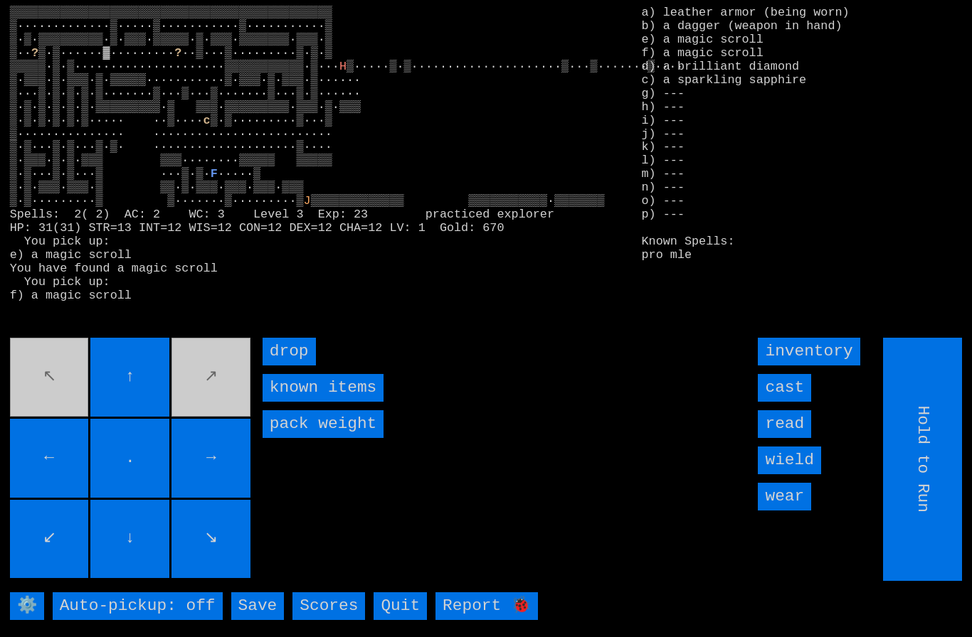
type input "Choose Direction"
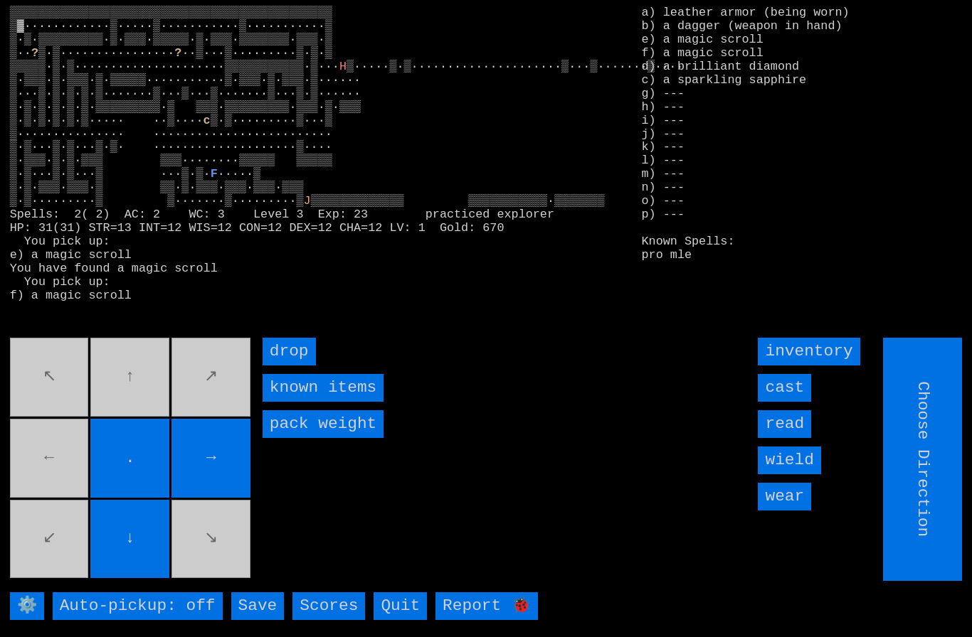
type input "Hold to Run"
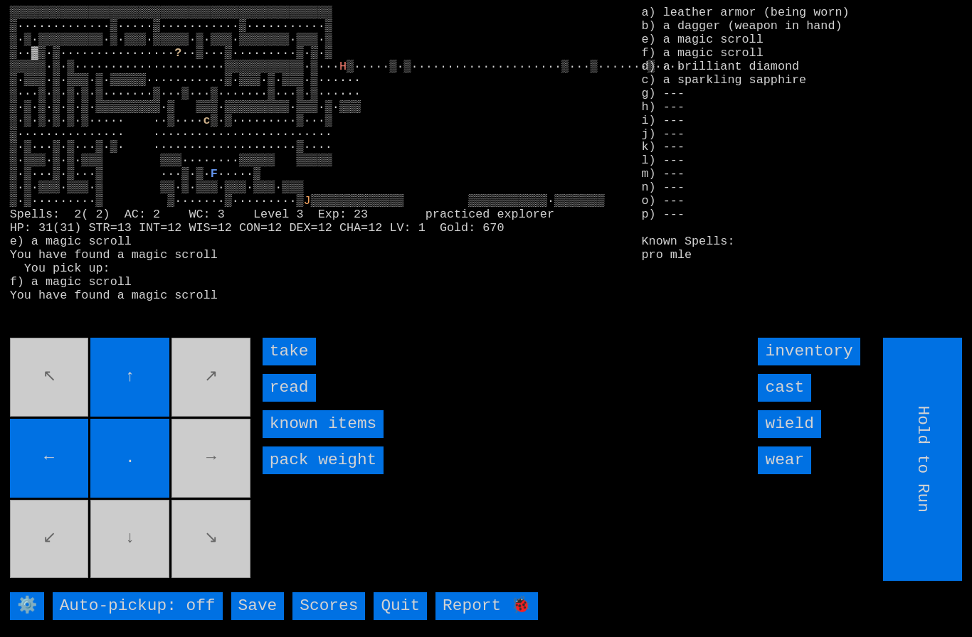
click at [272, 366] on input "take" at bounding box center [289, 352] width 53 height 28
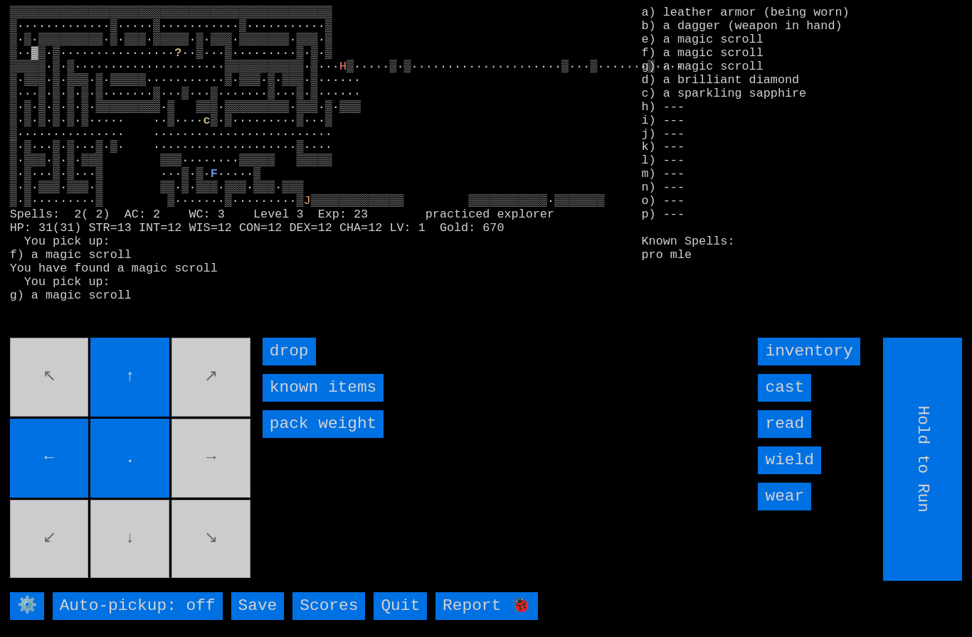
type input "Choose Direction"
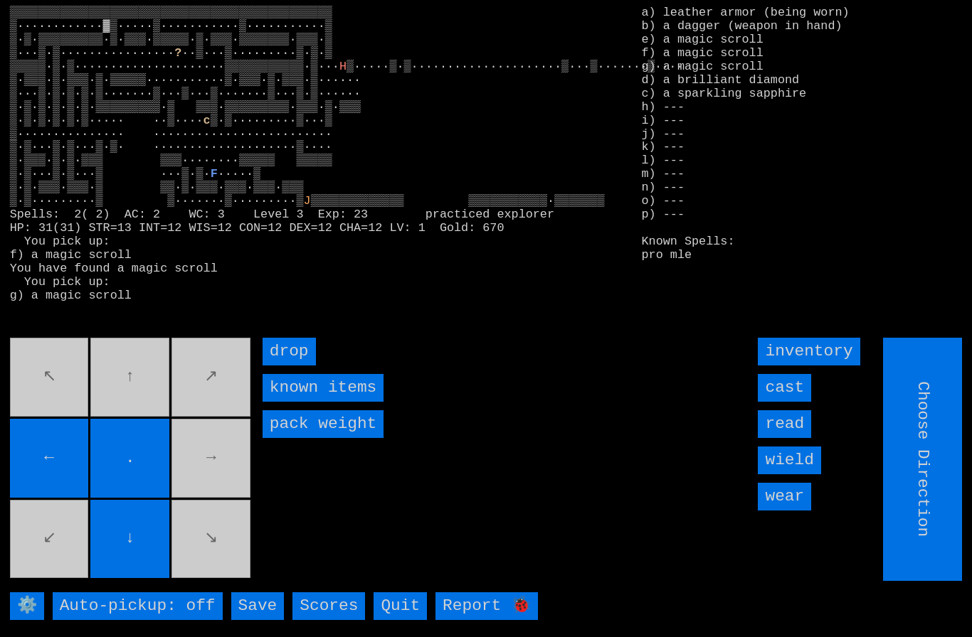
type input "Hold to Run"
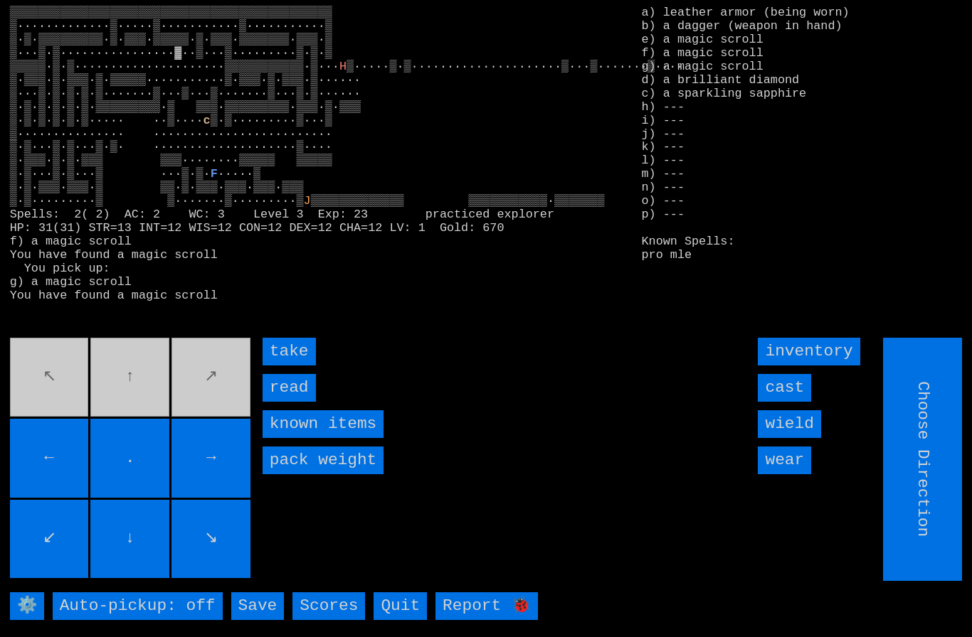
type input "Hold to Run"
click at [275, 366] on input "take" at bounding box center [289, 352] width 53 height 28
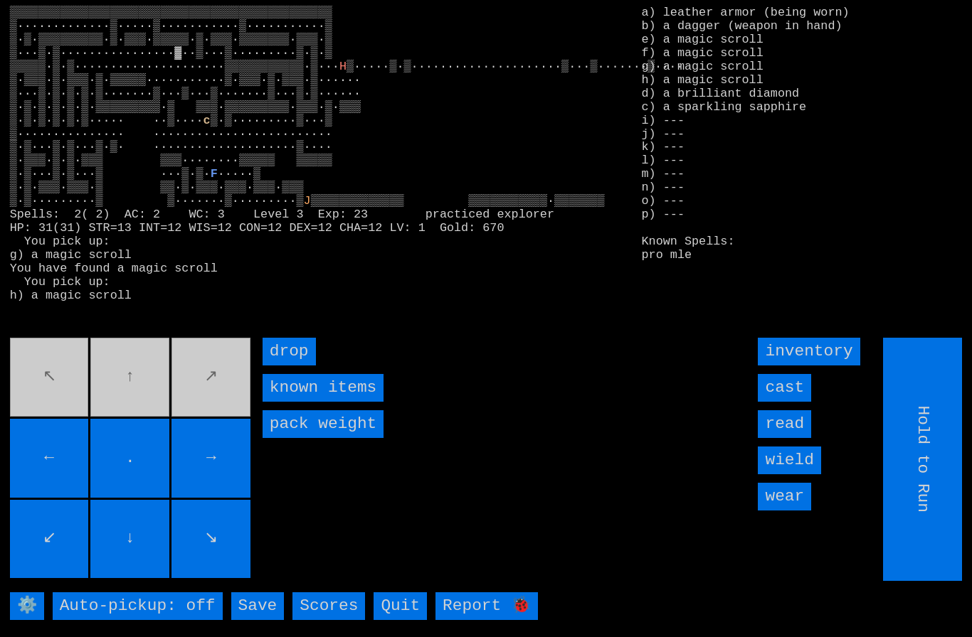
type input "Choose Direction"
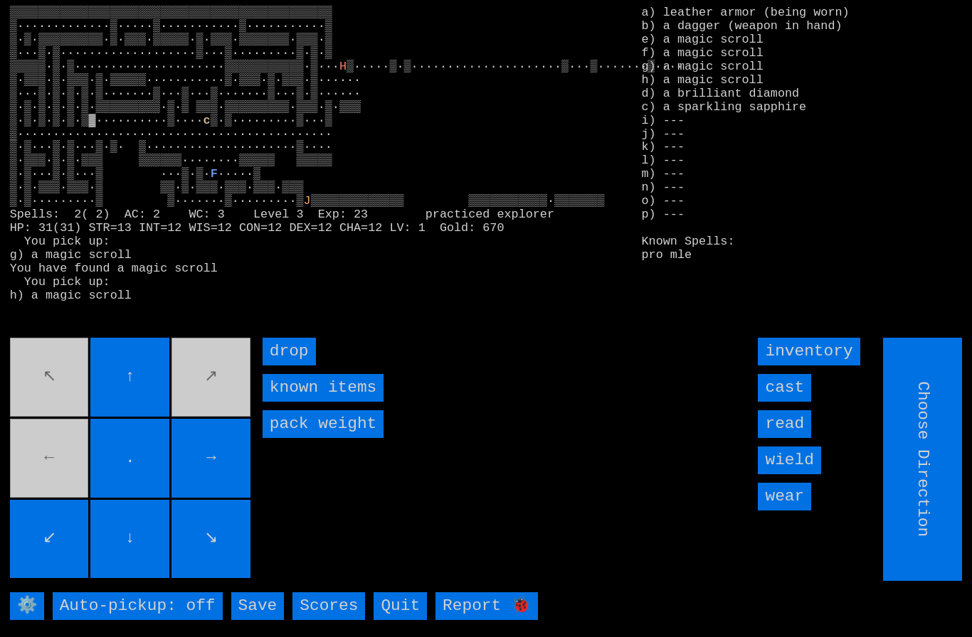
type input "Hold to Run"
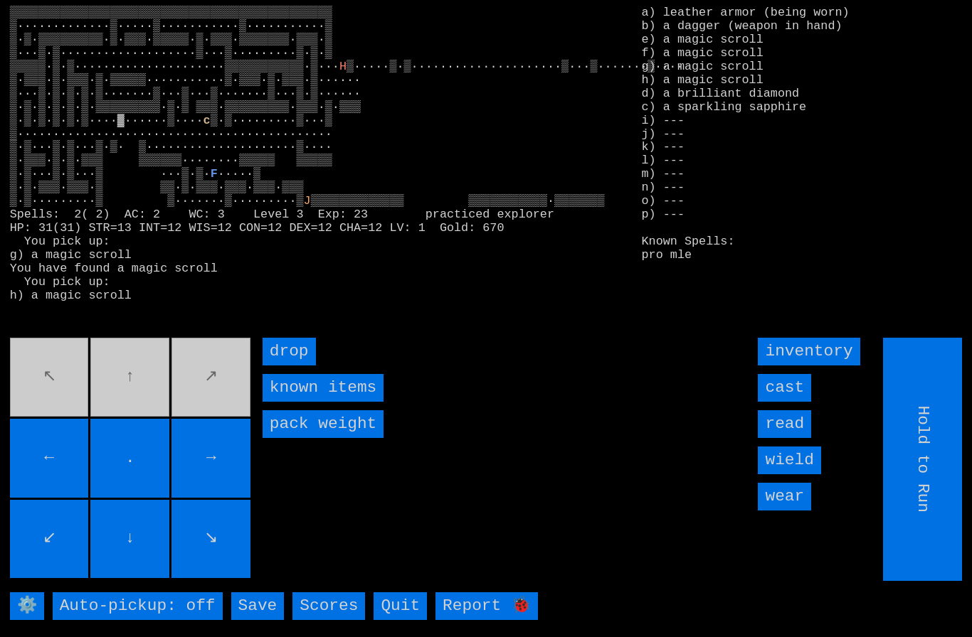
type input "Choose Direction"
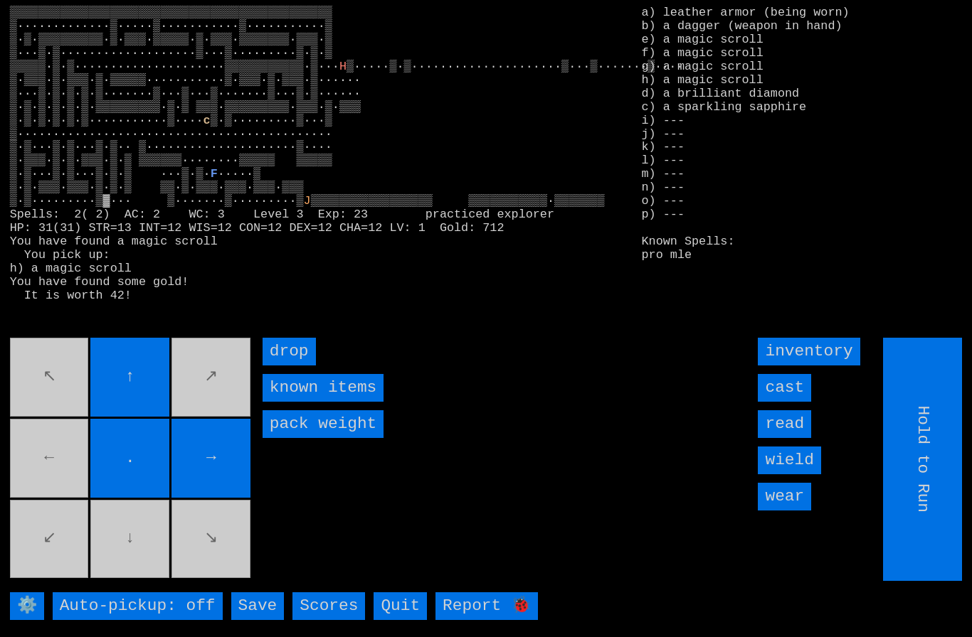
type input "Choose Direction"
type input "Hold to Run"
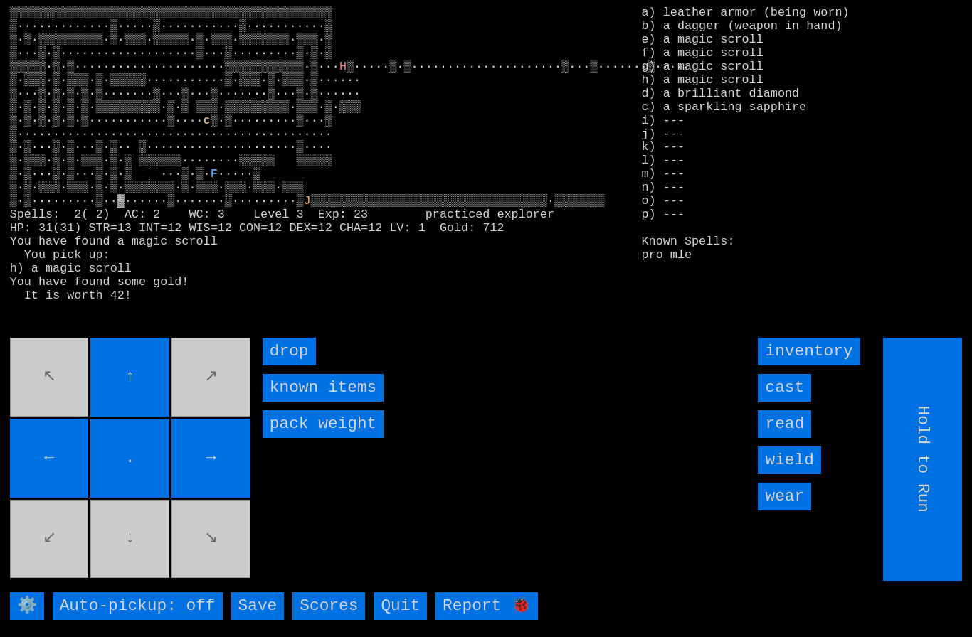
type input "Choose Direction"
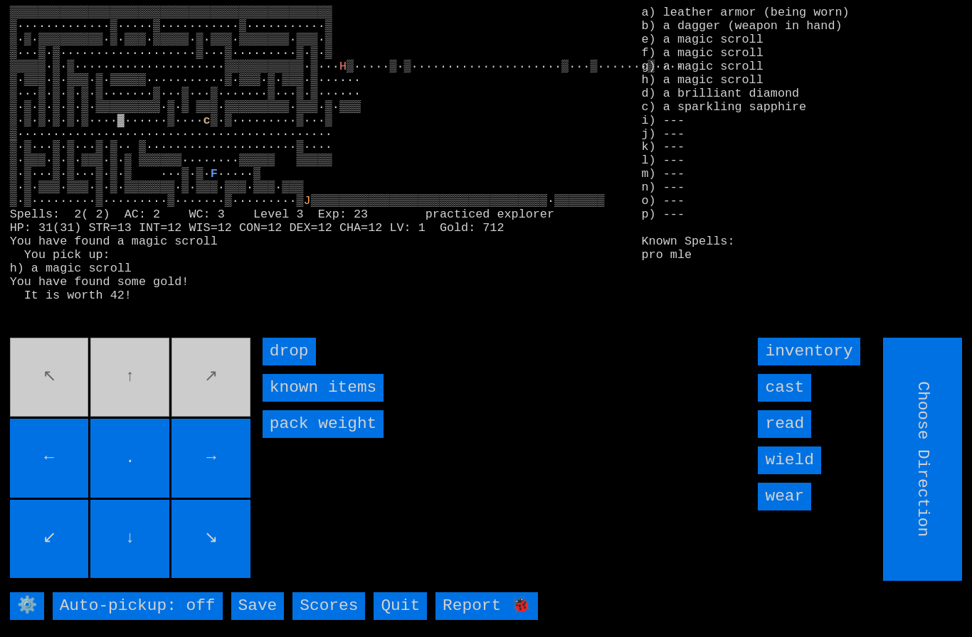
type input "Hold to Run"
type input "Choose Direction"
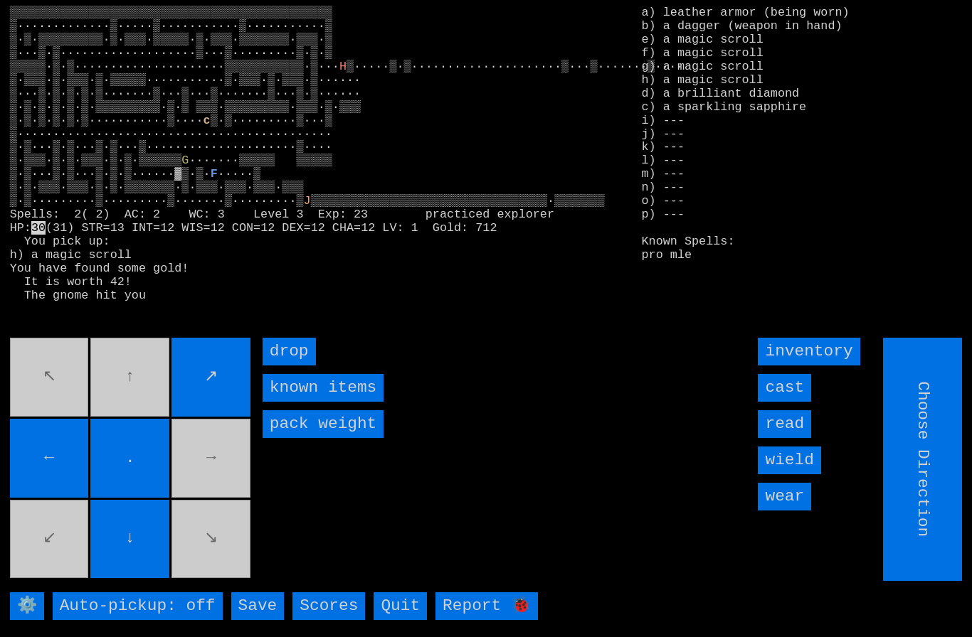
type input "Hold to Run"
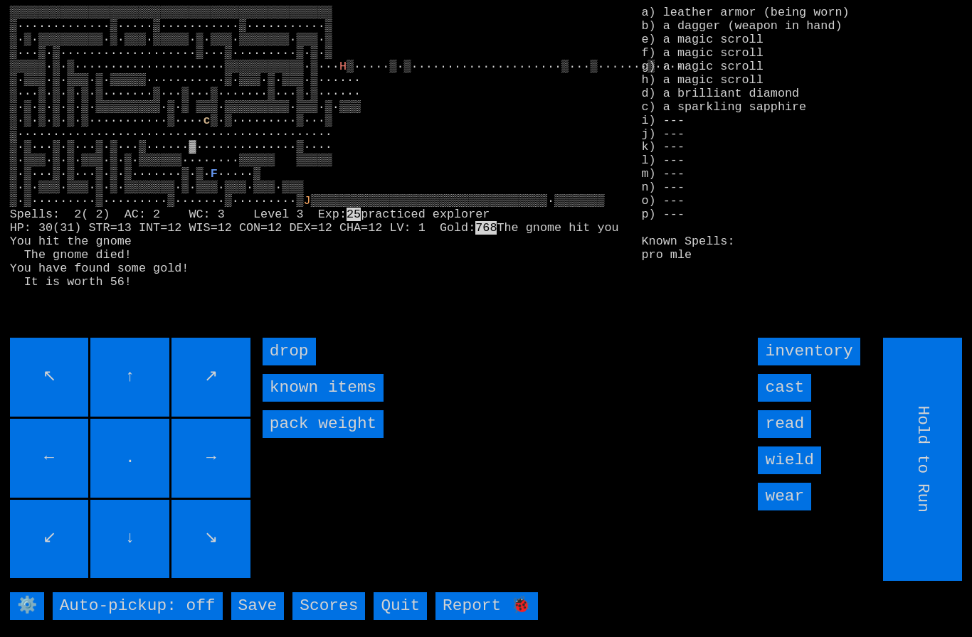
type input "Choose Direction"
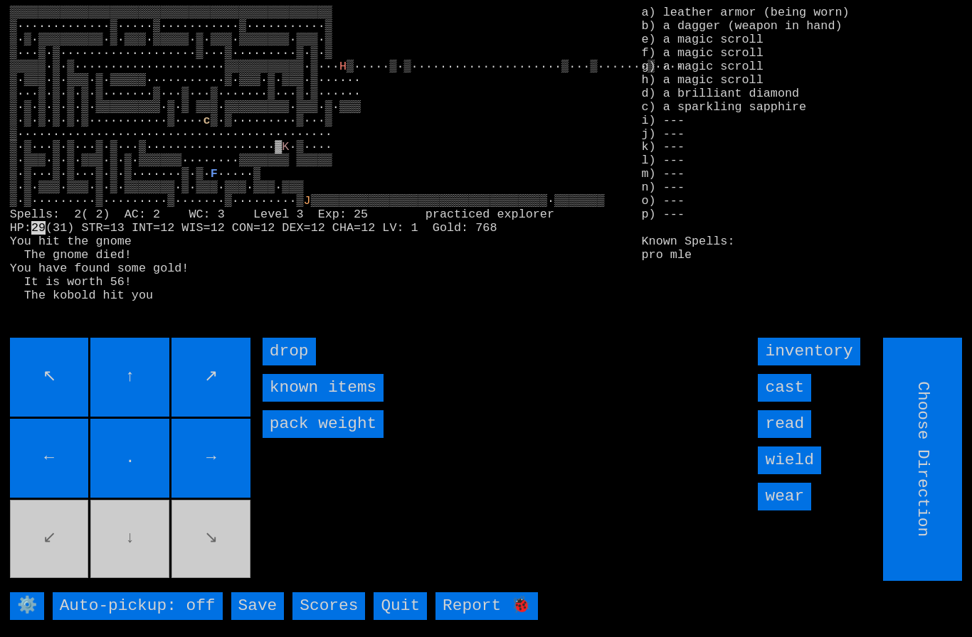
type input "Hold to Run"
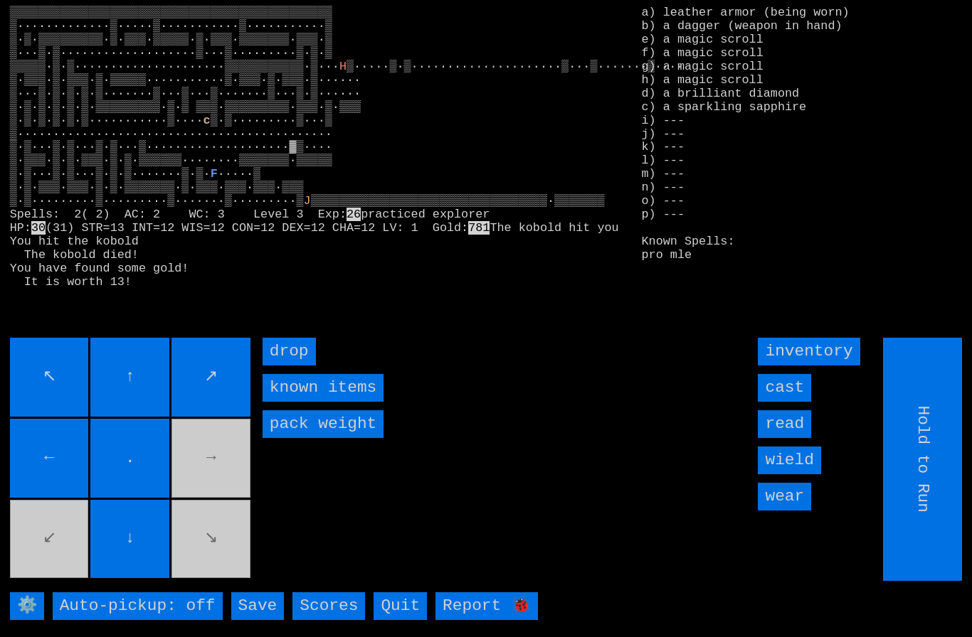
type input "Choose Direction"
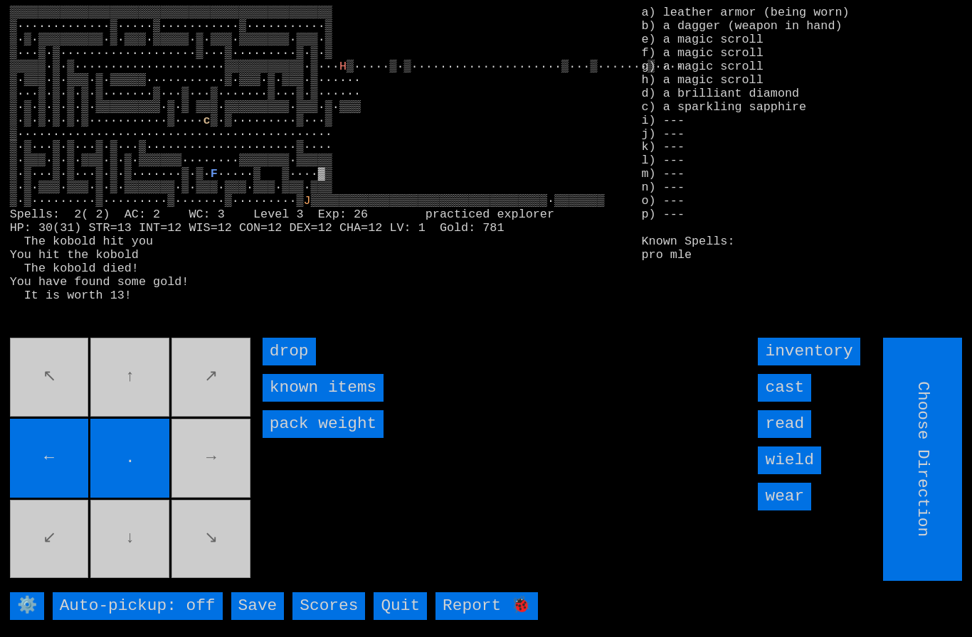
type input "Hold to Run"
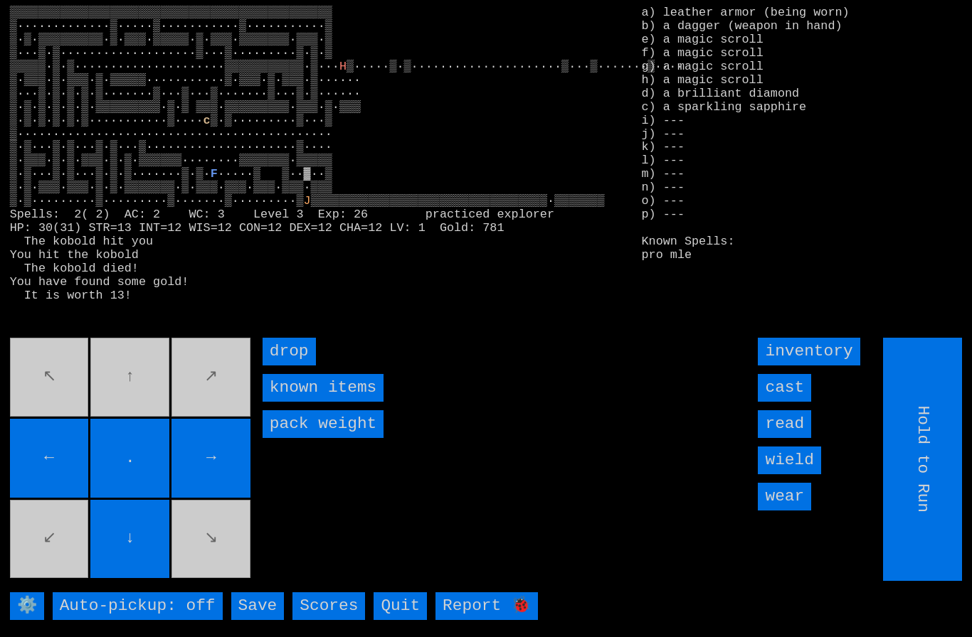
type input "Choose Direction"
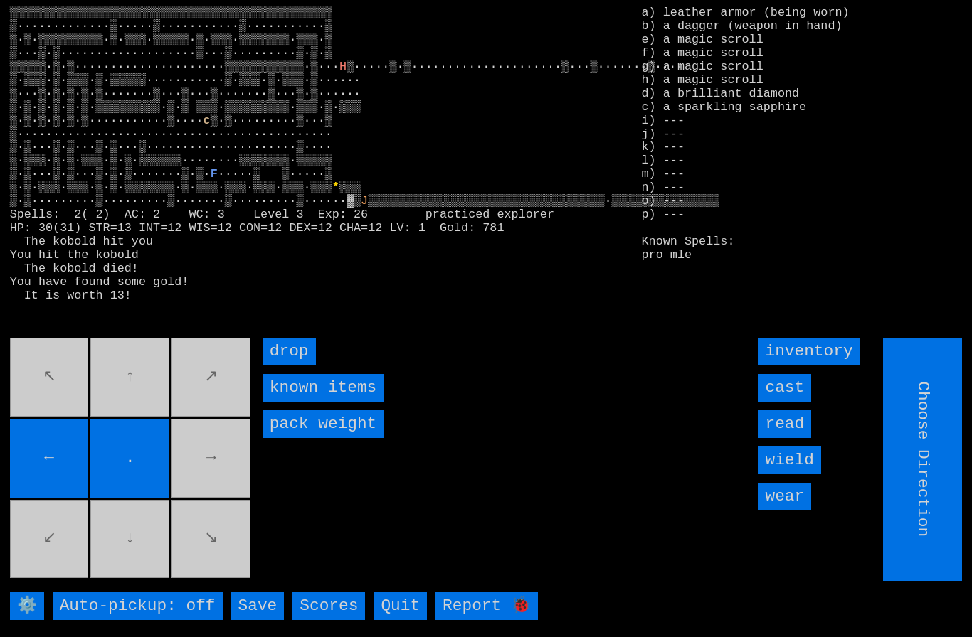
type input "Hold to Run"
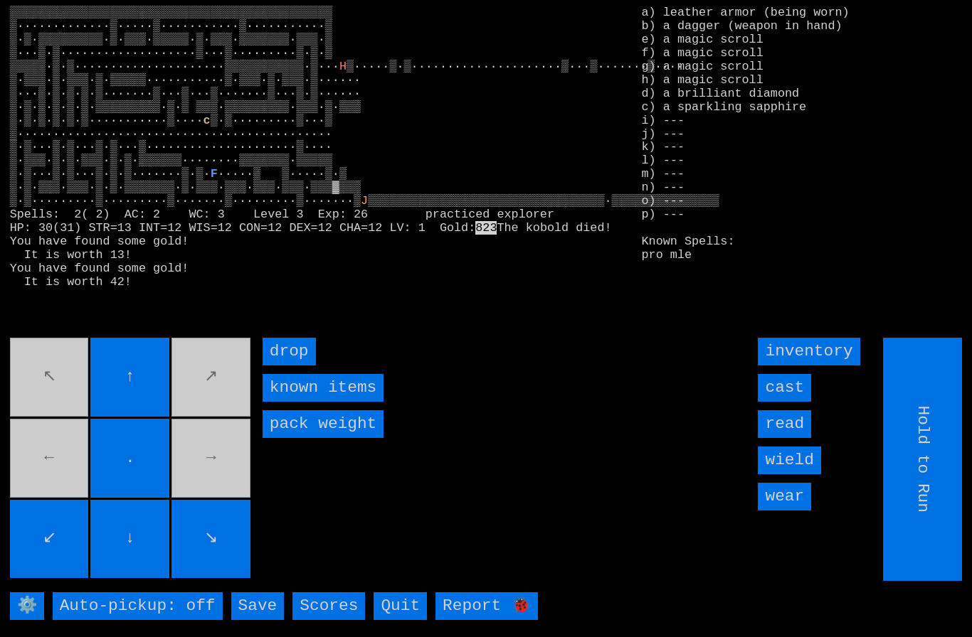
type input "Choose Direction"
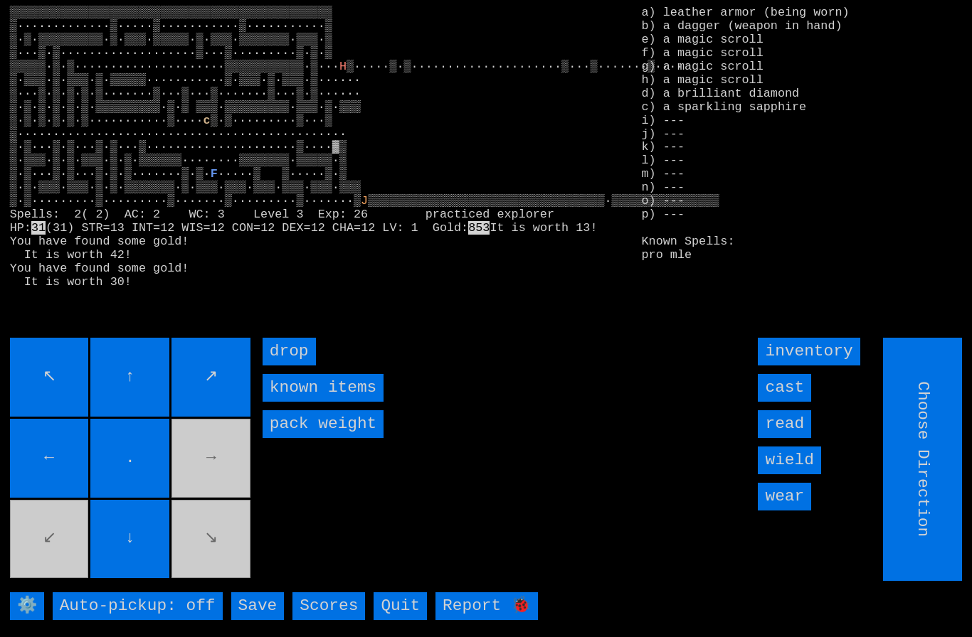
type input "Hold to Run"
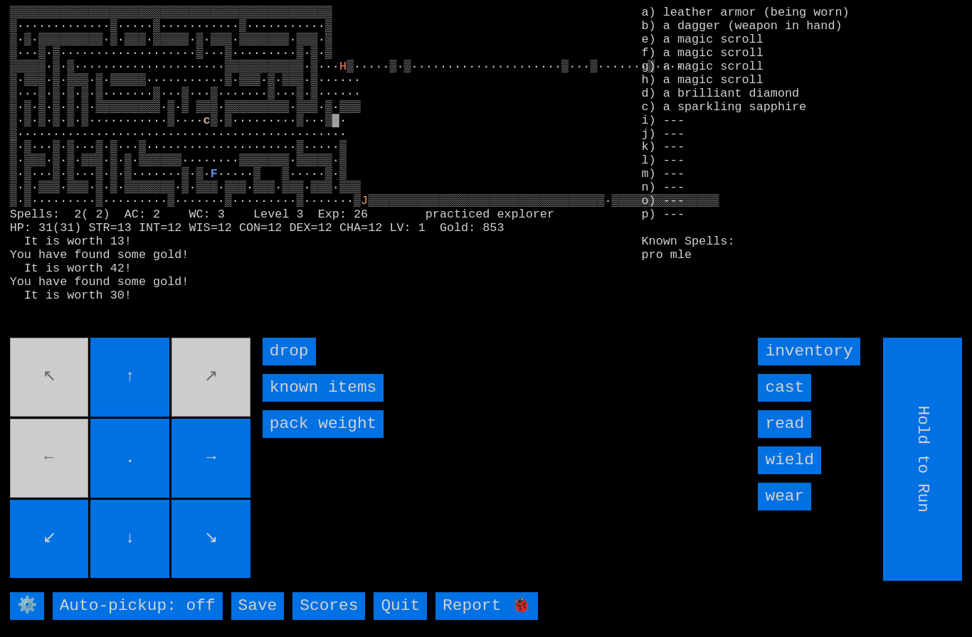
type input "Choose Direction"
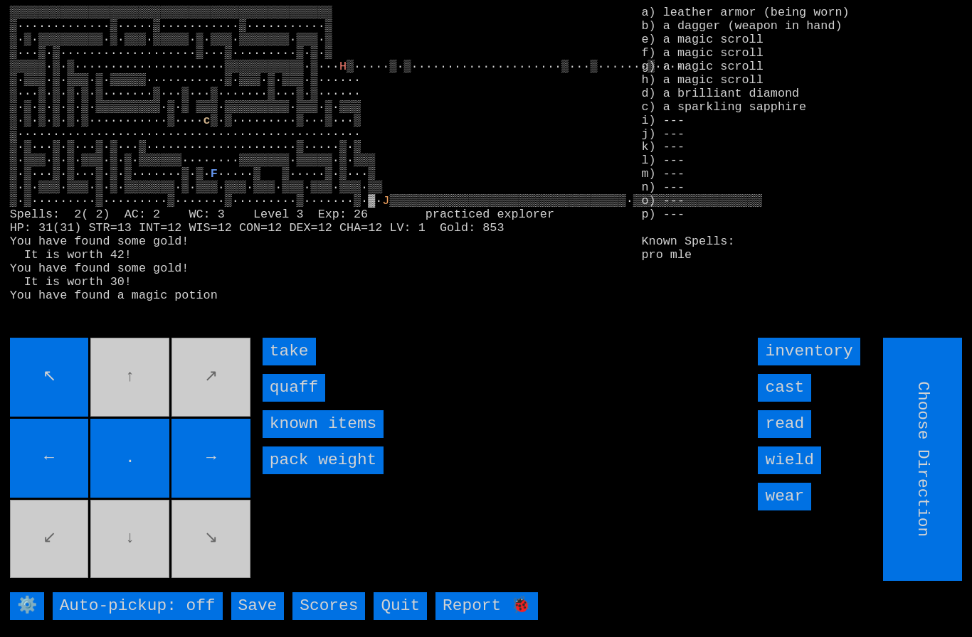
type input "Hold to Run"
click at [286, 402] on input "quaff" at bounding box center [294, 388] width 63 height 28
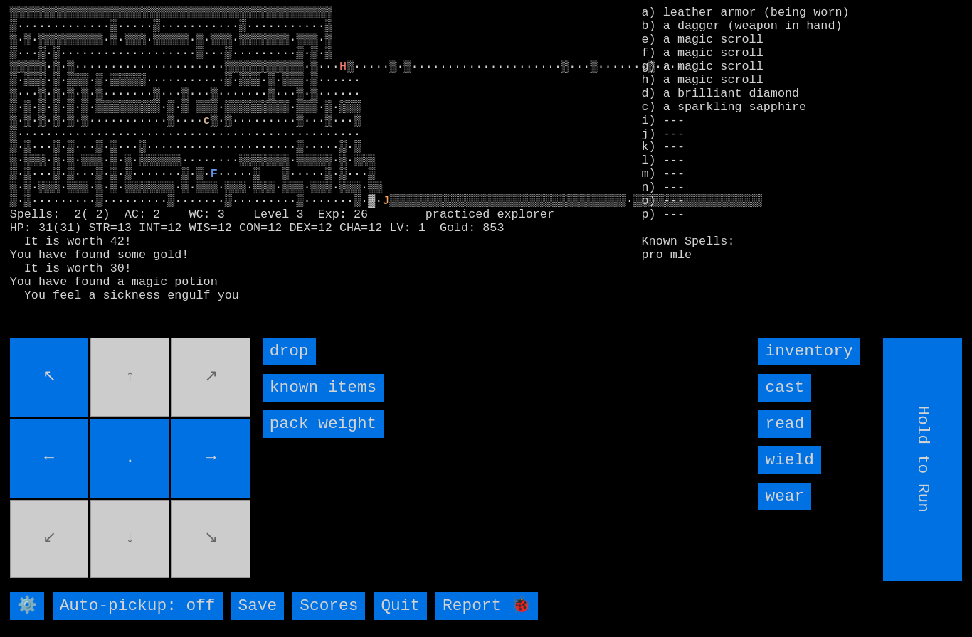
type input "Choose Direction"
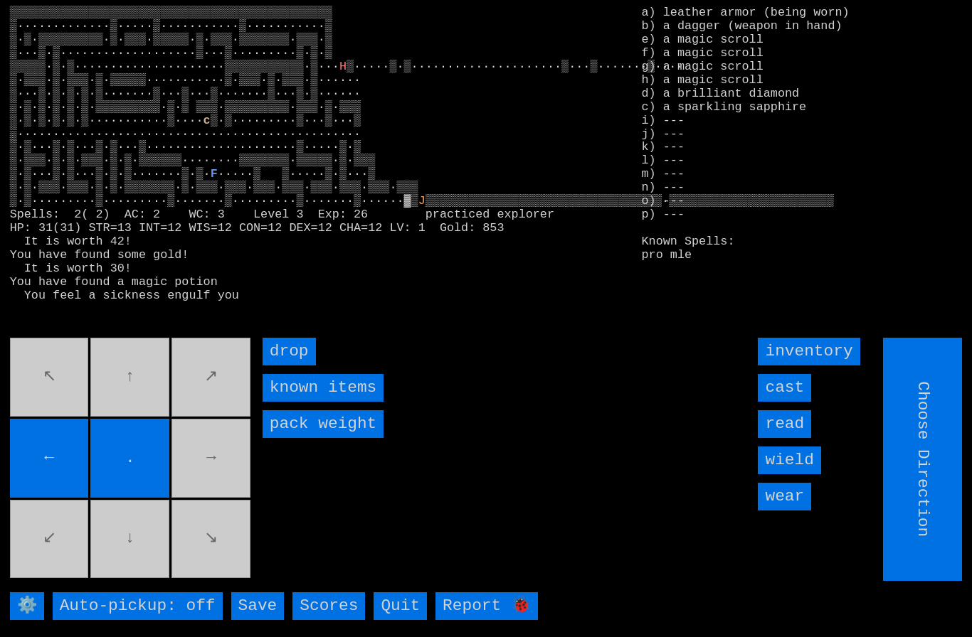
type input "Hold to Run"
click at [930, 497] on input "Hold to Run" at bounding box center [923, 459] width 79 height 243
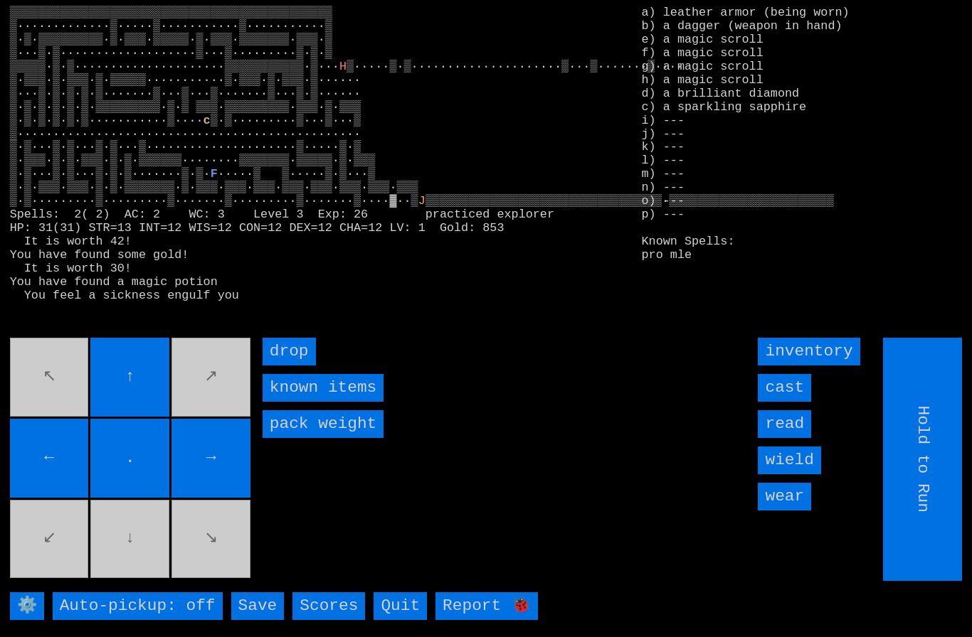
type input "Choose Direction"
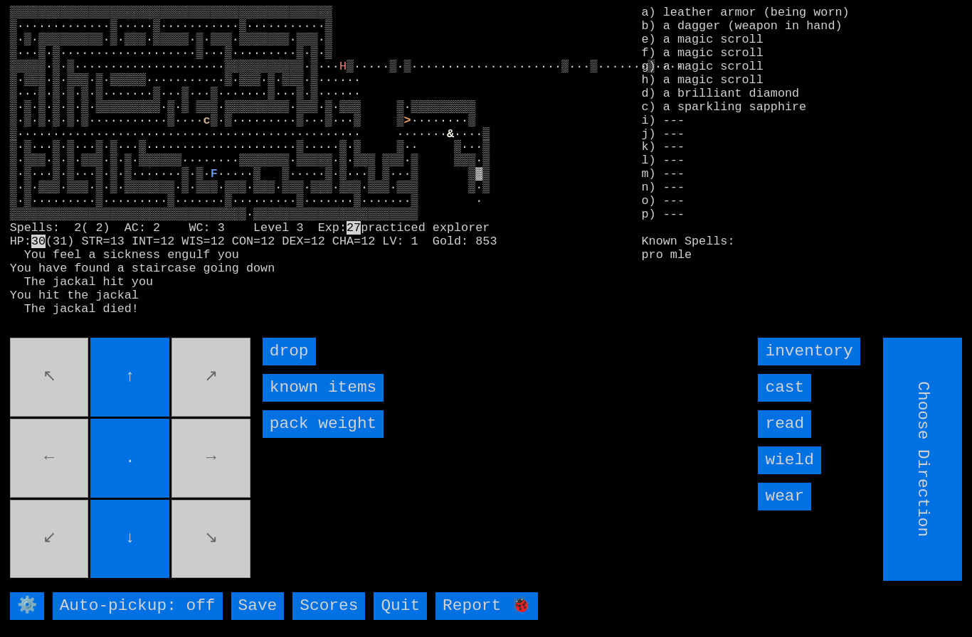
type input "Hold to Run"
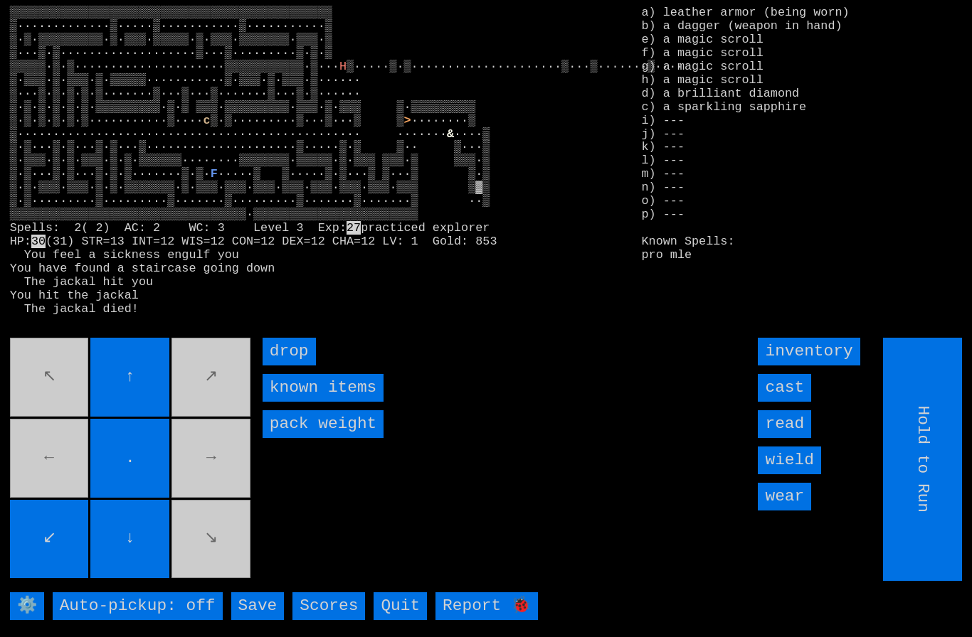
type input "Choose Direction"
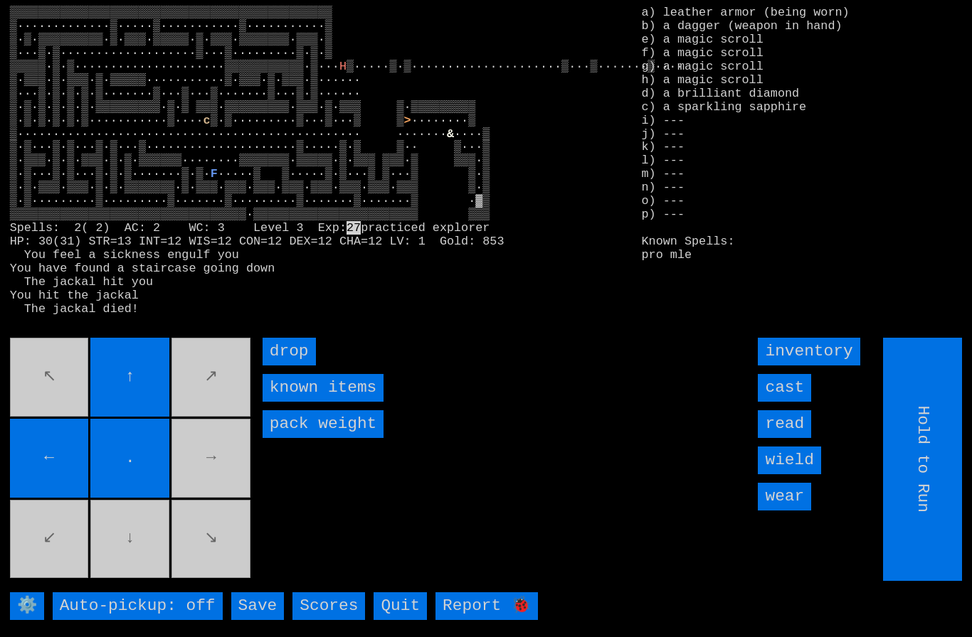
type input "Choose Direction"
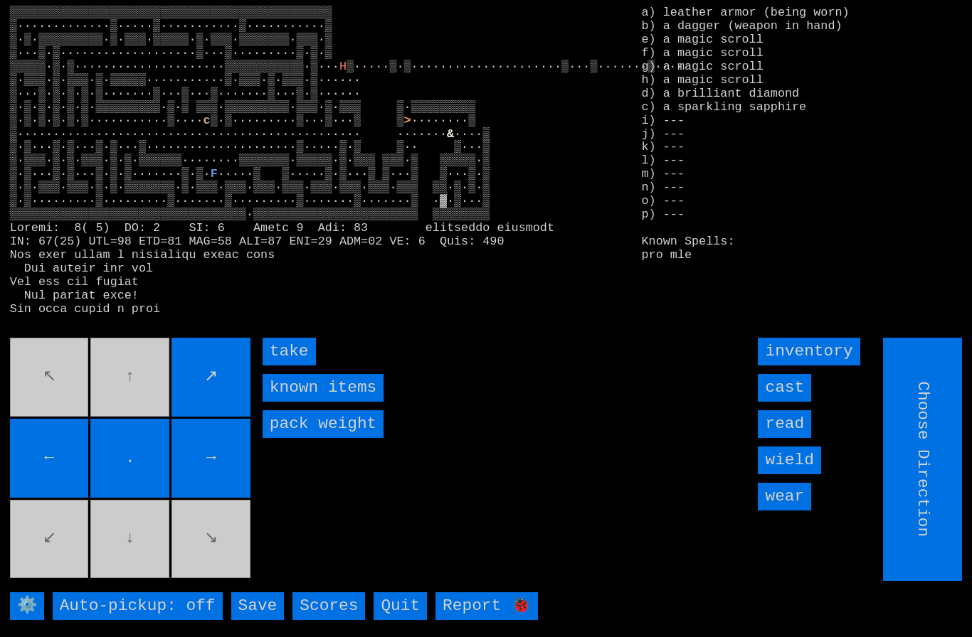
type input "Hold to Run"
click at [285, 366] on input "take" at bounding box center [289, 352] width 53 height 28
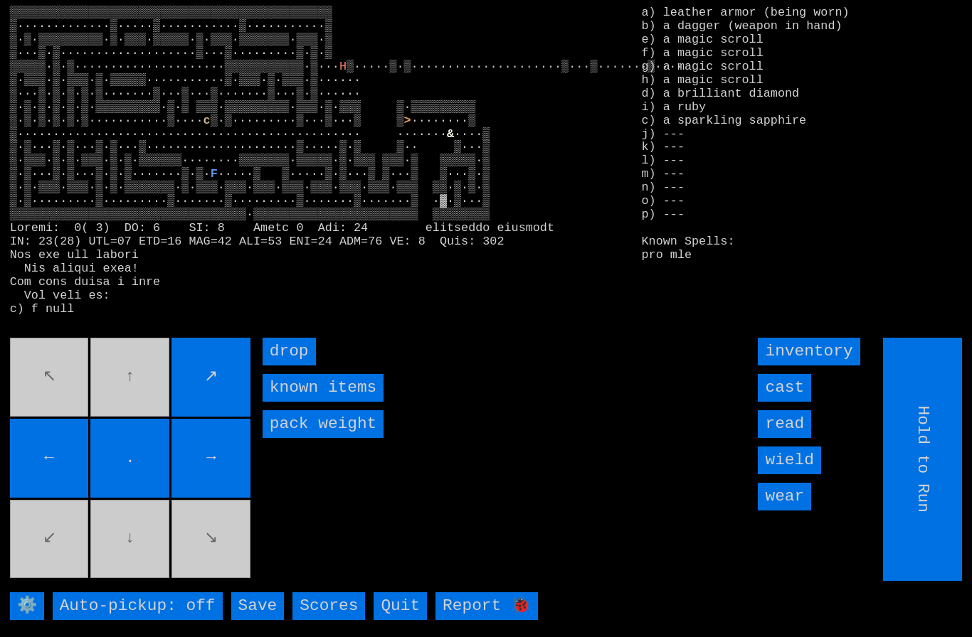
type input "Choose Direction"
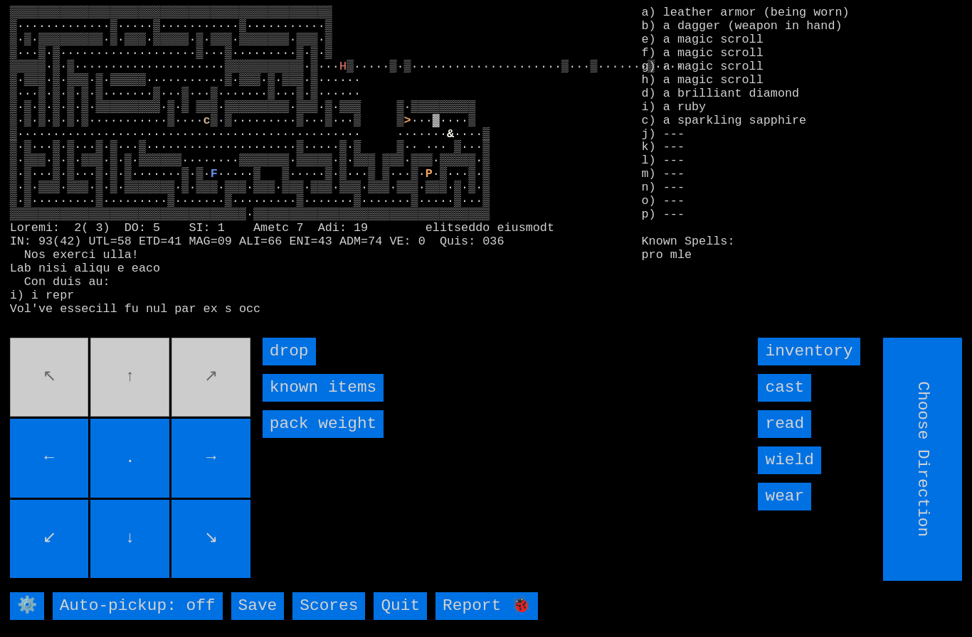
type input "Hold to Run"
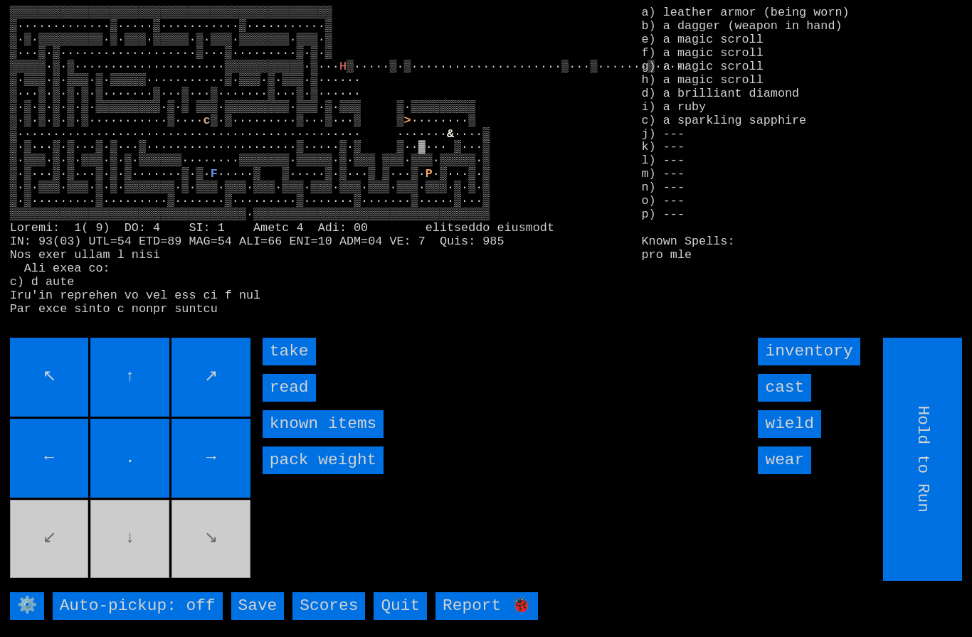
click at [279, 366] on input "take" at bounding box center [289, 352] width 53 height 28
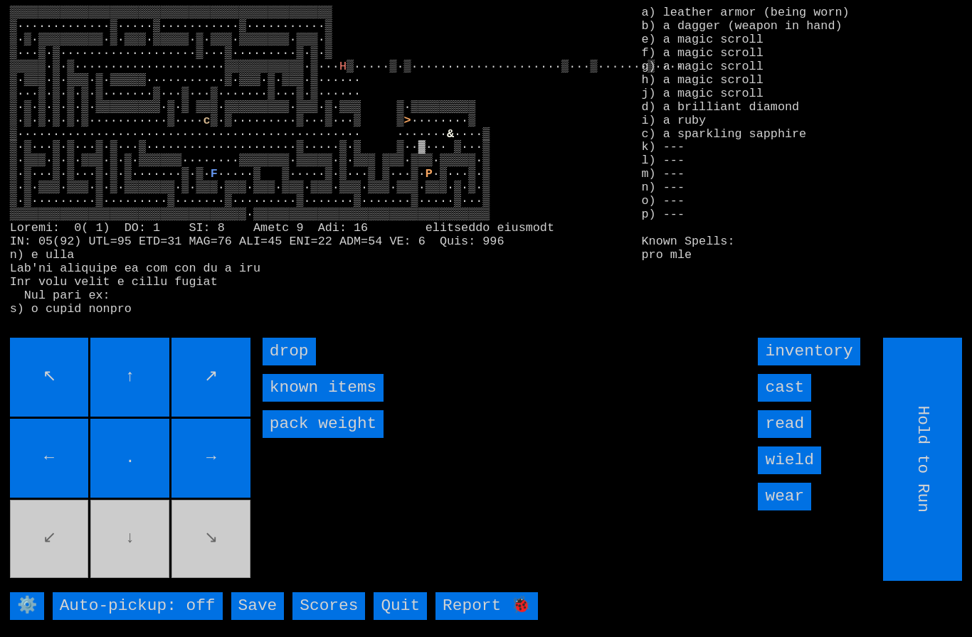
type input "Choose Direction"
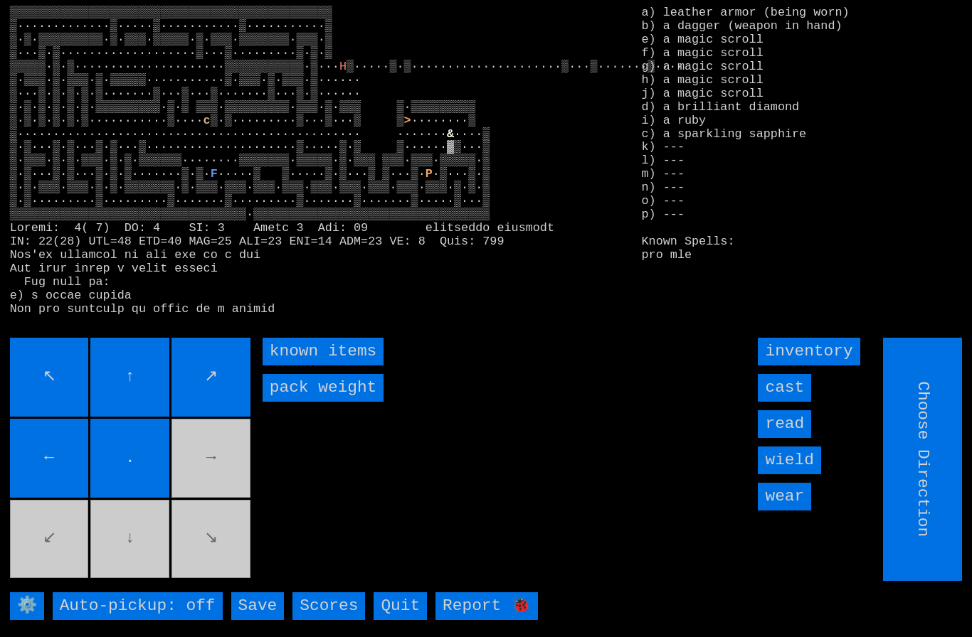
type input "Hold to Run"
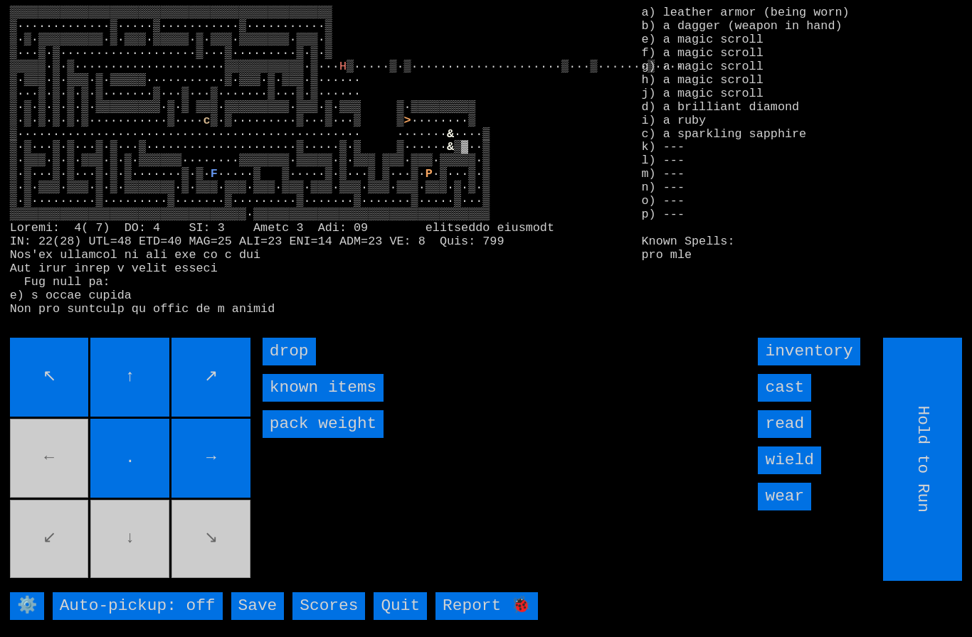
scroll to position [39, 0]
type input "Choose Direction"
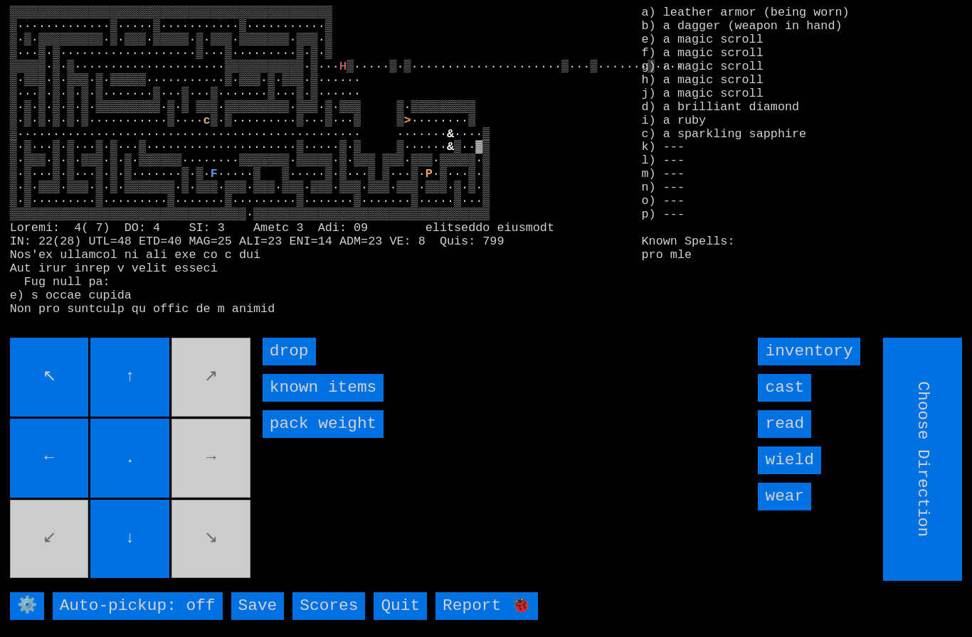
scroll to position [31, 0]
type input "Hold to Run"
type input "Choose Direction"
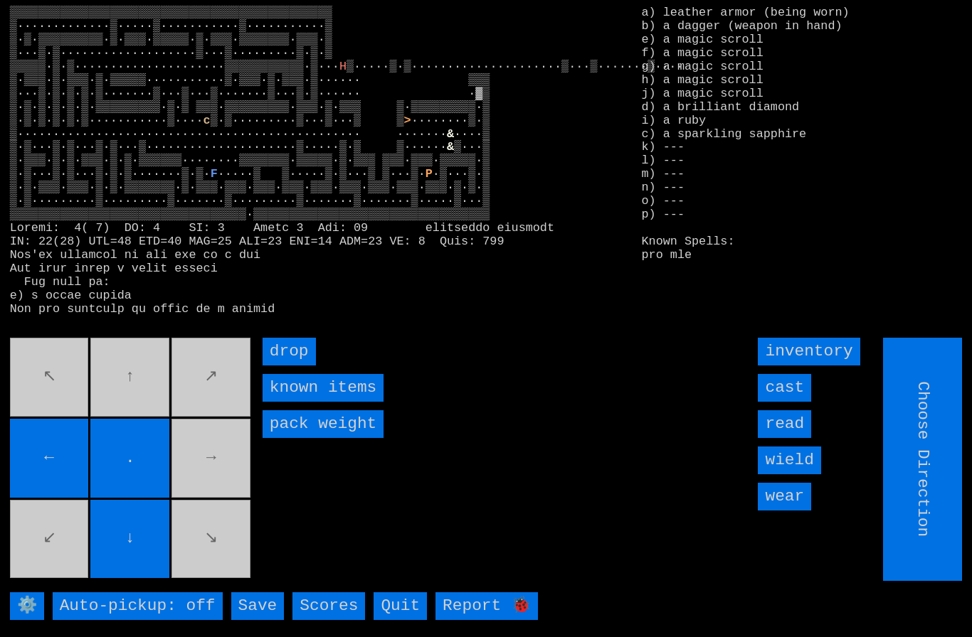
type input "Hold to Run"
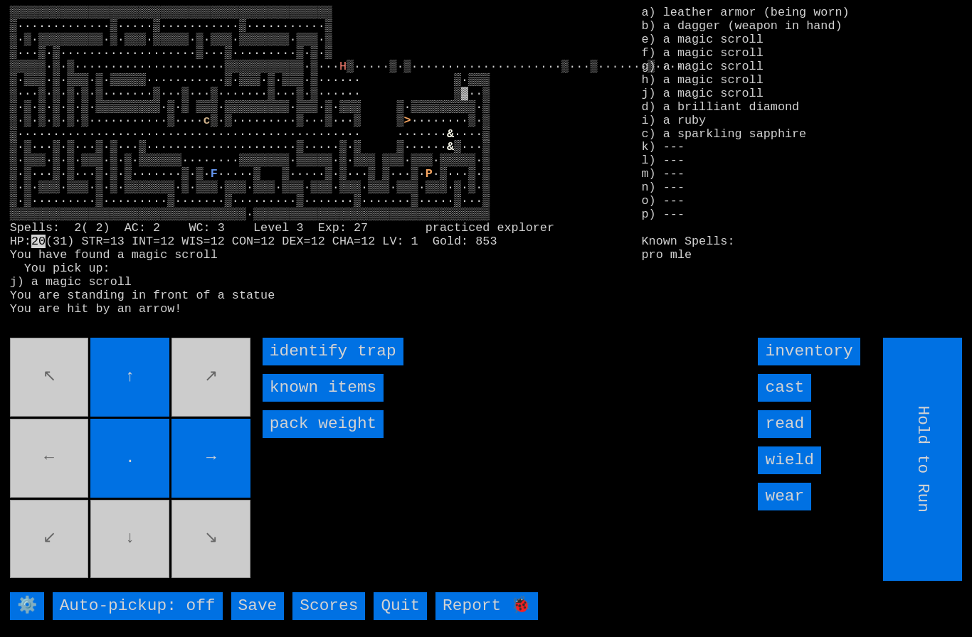
type input "Choose Direction"
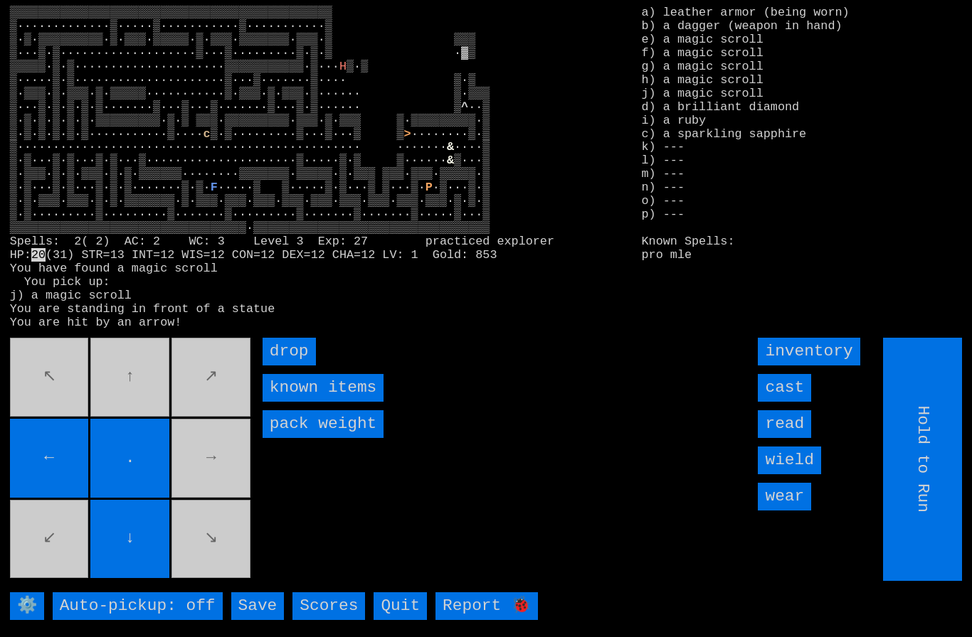
type input "Choose Direction"
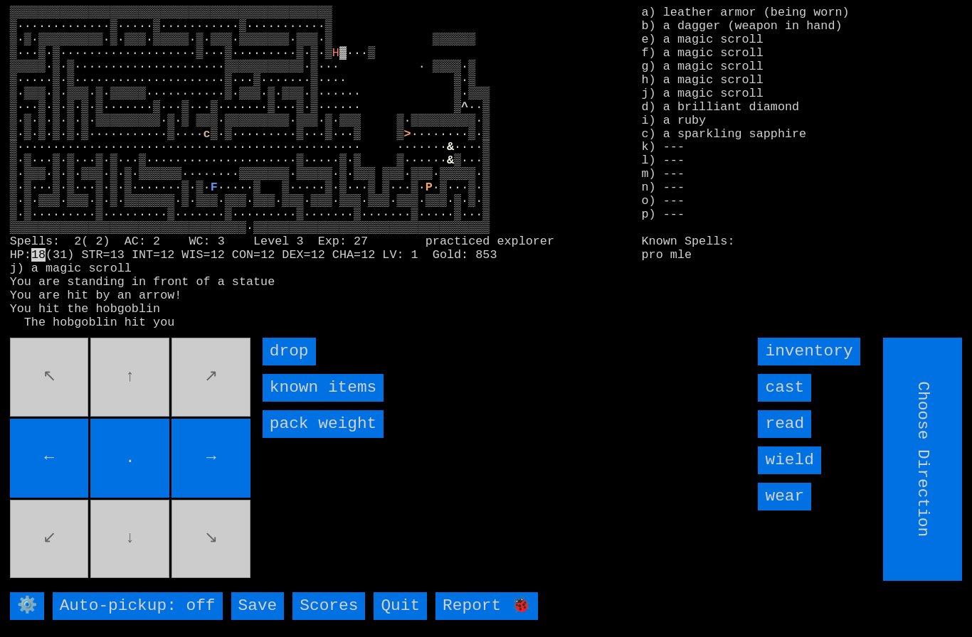
type input "Hold to Run"
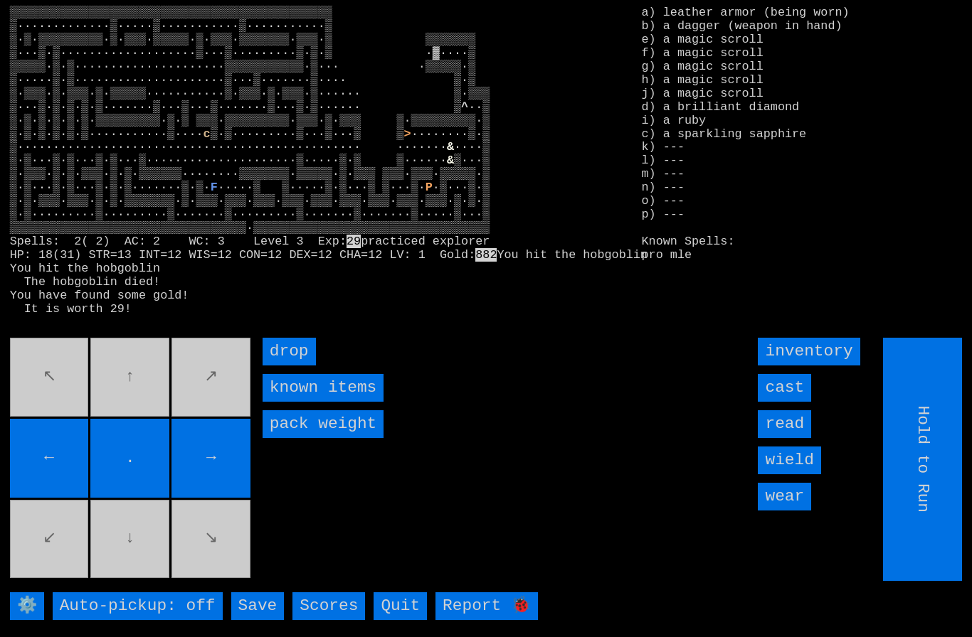
type input "Choose Direction"
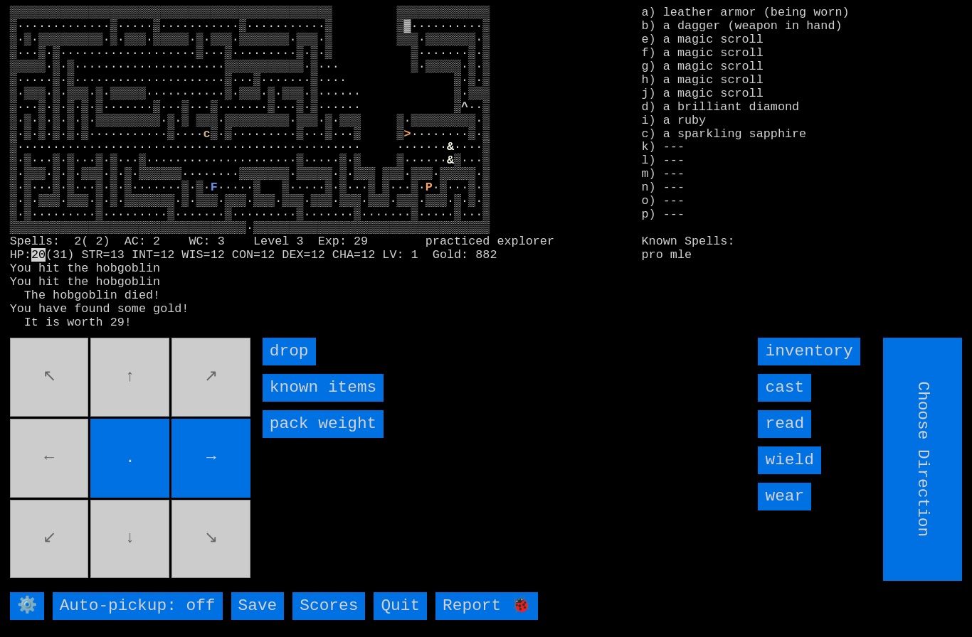
type input "Hold to Run"
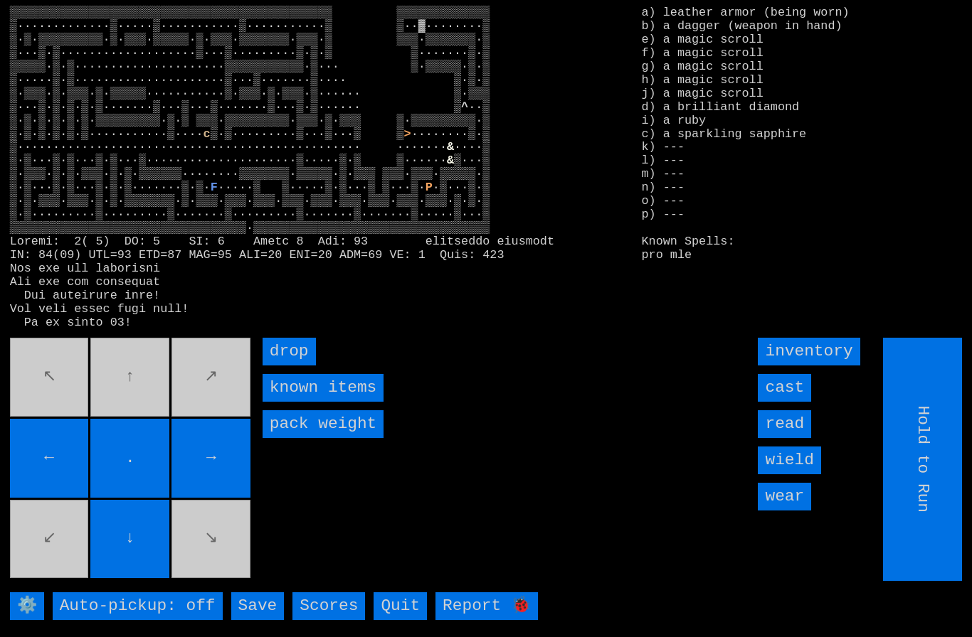
type input "Choose Direction"
type input "Hold to Run"
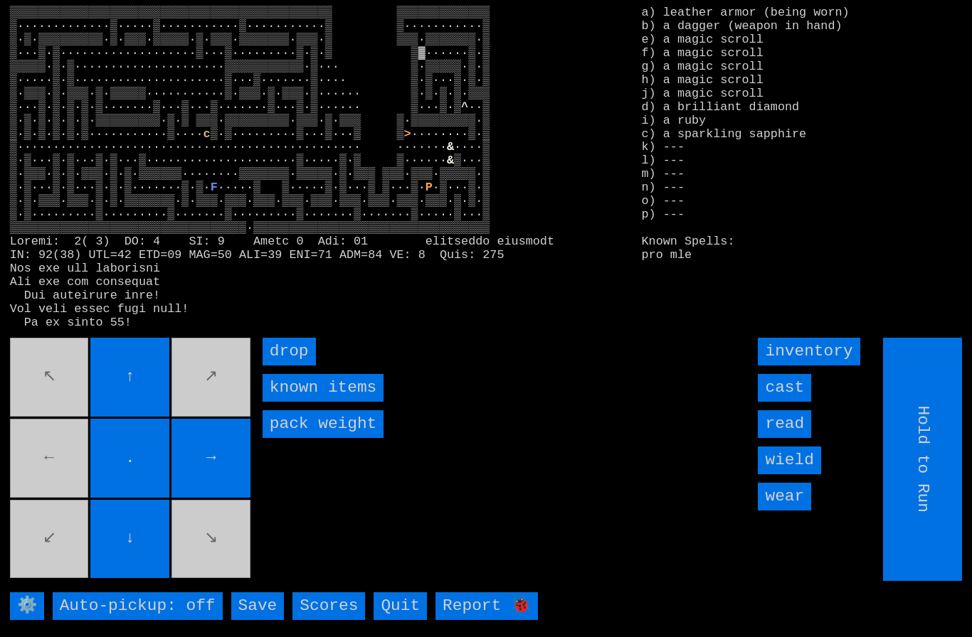
type input "Choose Direction"
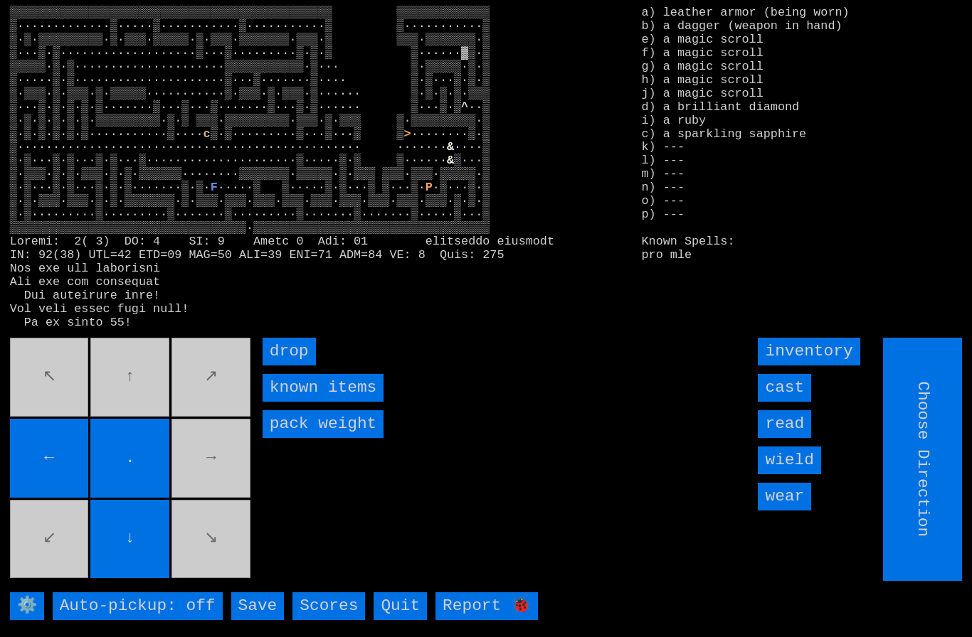
type input "Hold to Run"
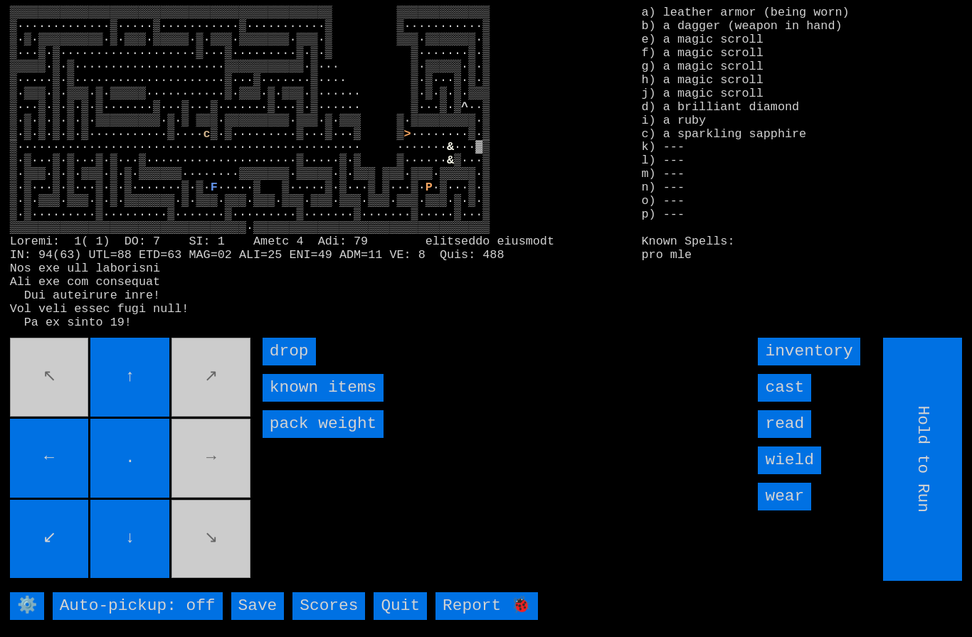
type input "Choose Direction"
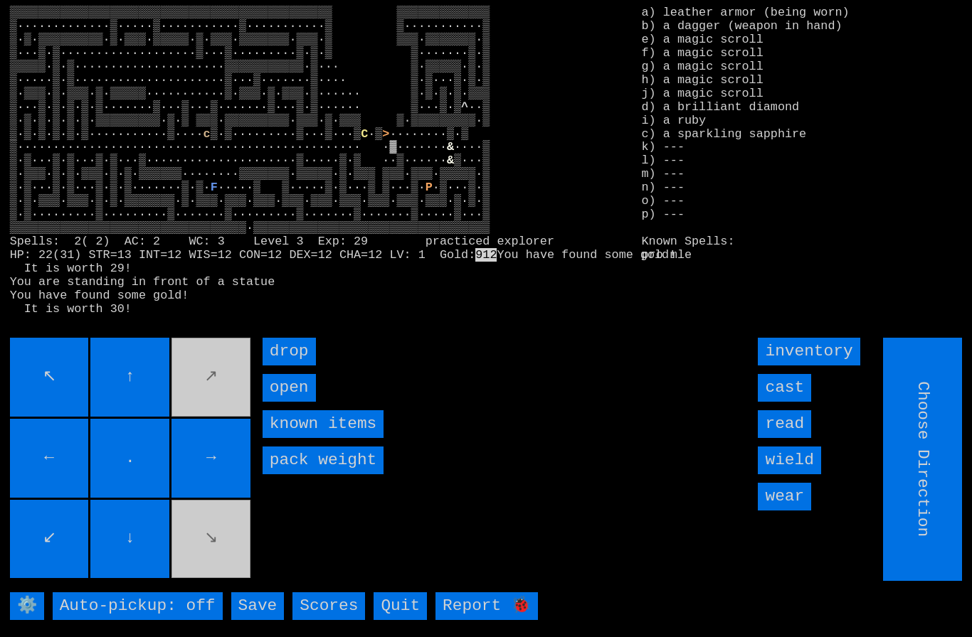
type input "Hold to Run"
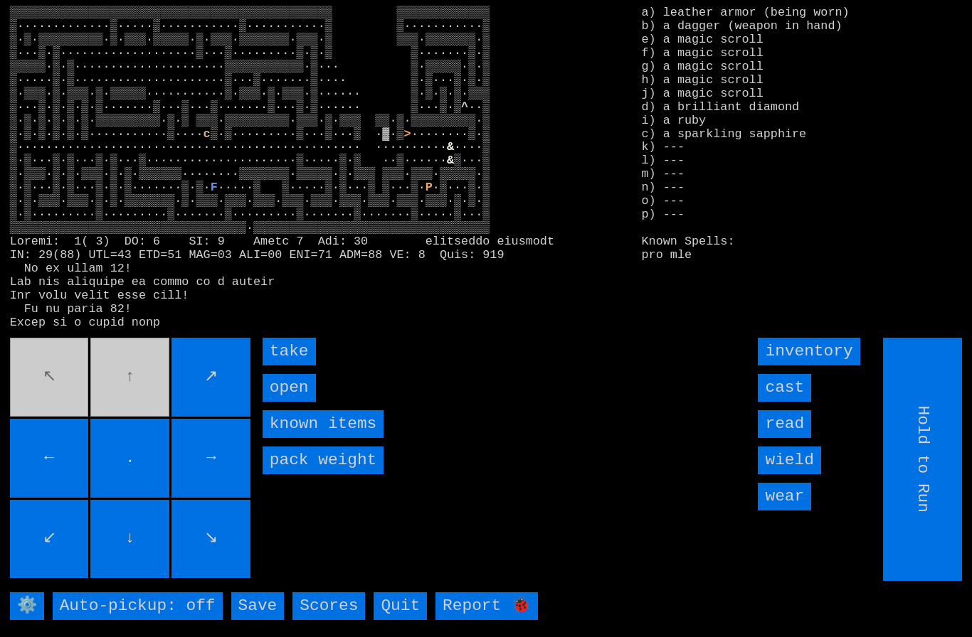
click at [282, 366] on input "take" at bounding box center [289, 352] width 53 height 28
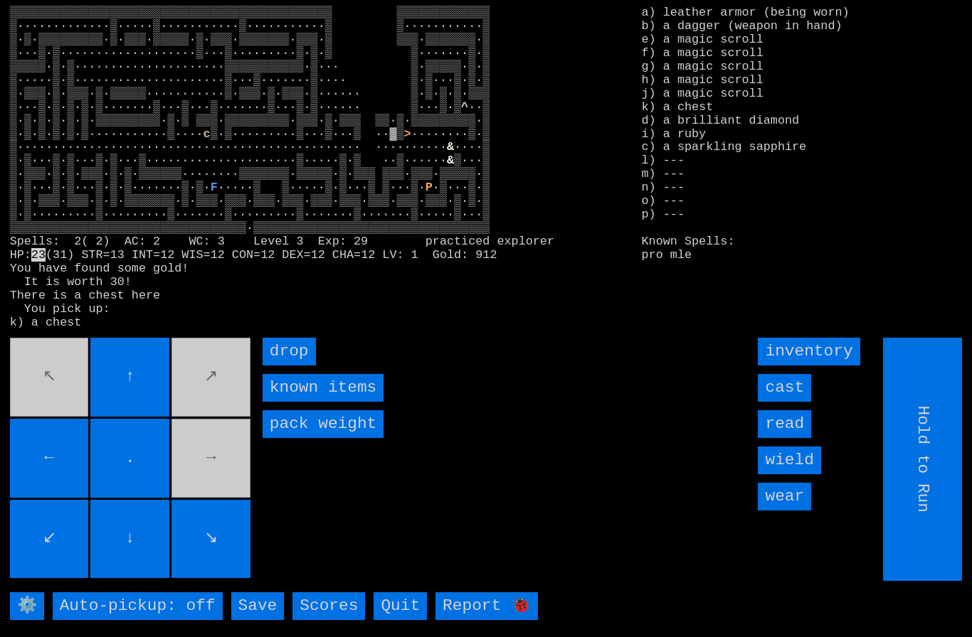
type input "Choose Direction"
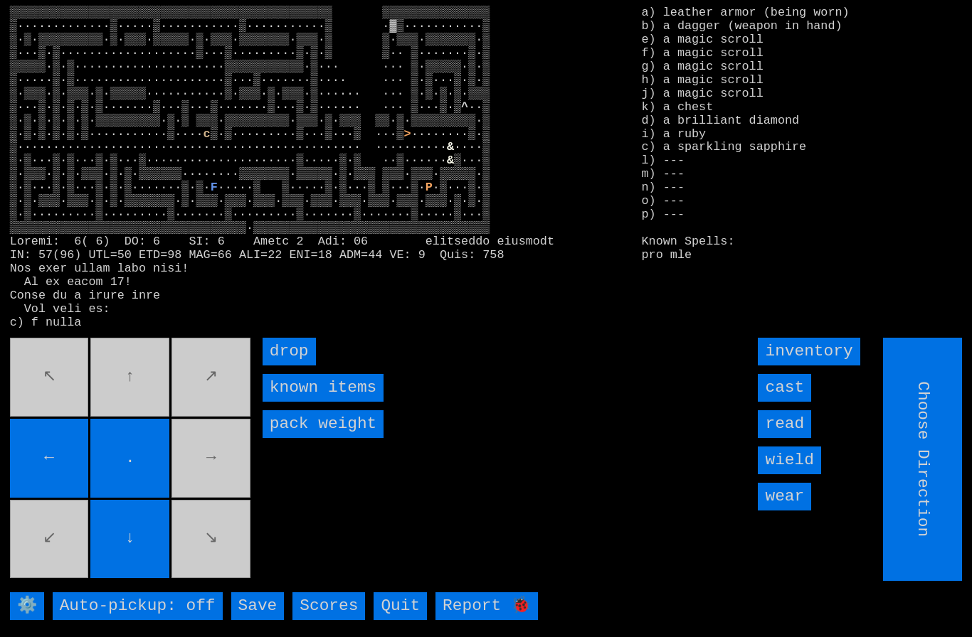
type input "Hold to Run"
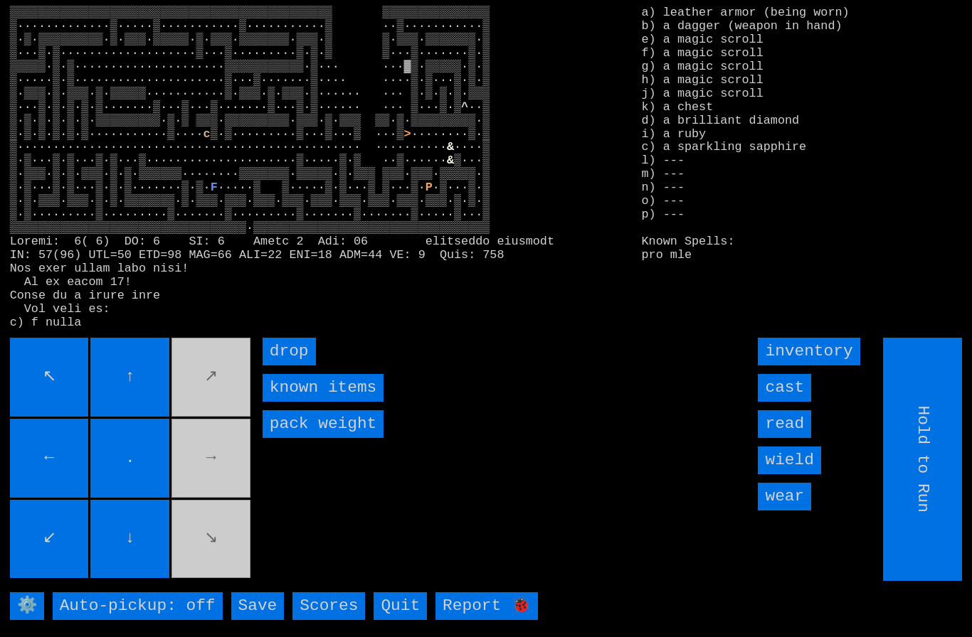
type input "Choose Direction"
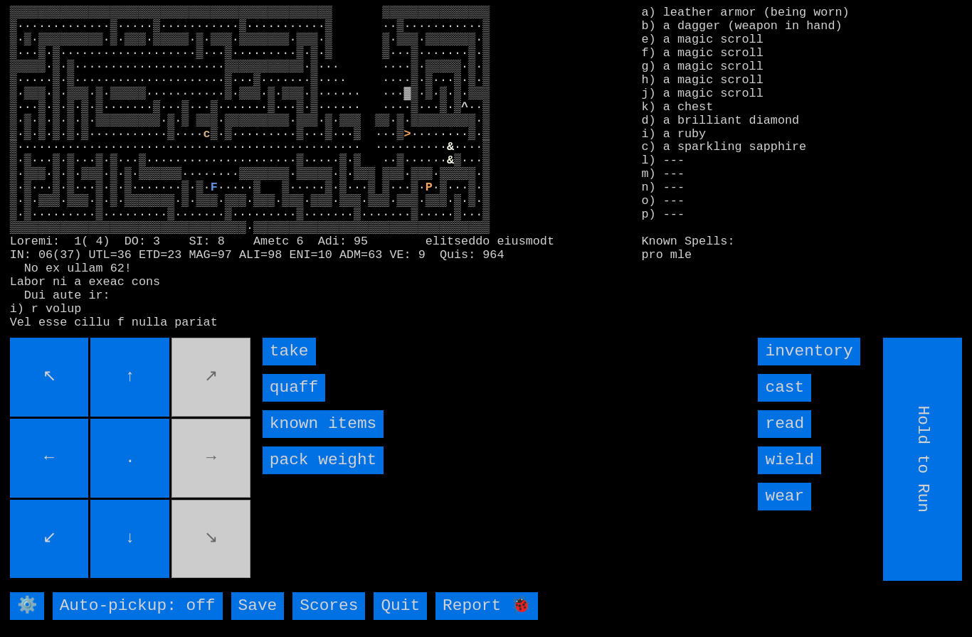
type input "Choose Direction"
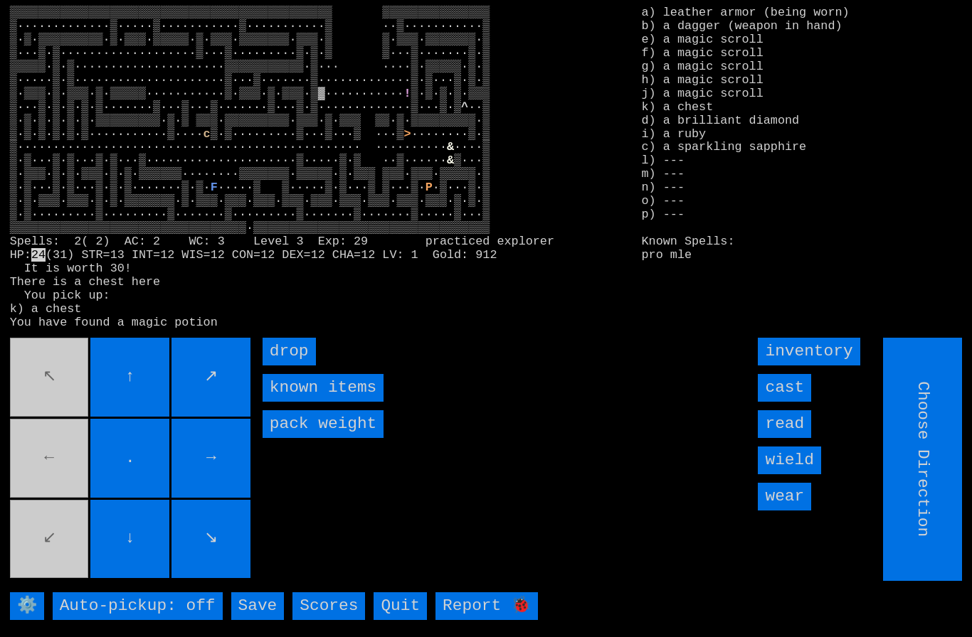
type input "Hold to Run"
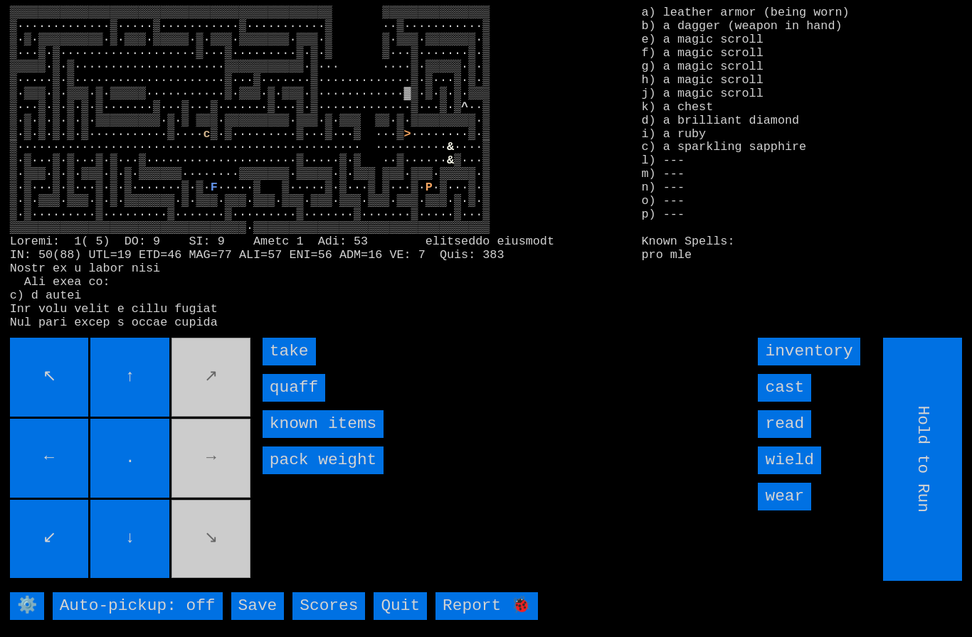
click at [293, 402] on input "quaff" at bounding box center [294, 388] width 63 height 28
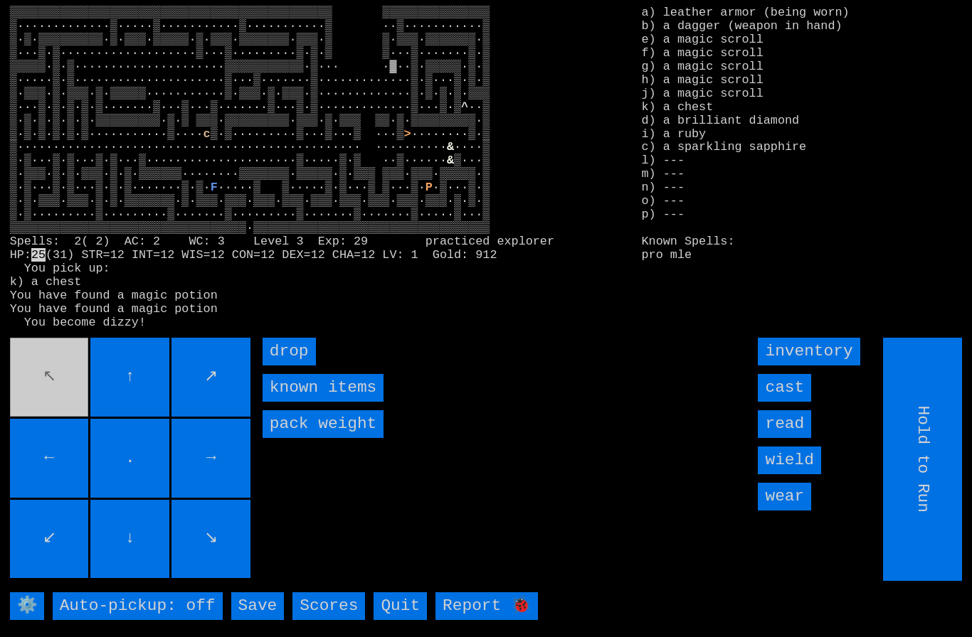
type input "Choose Direction"
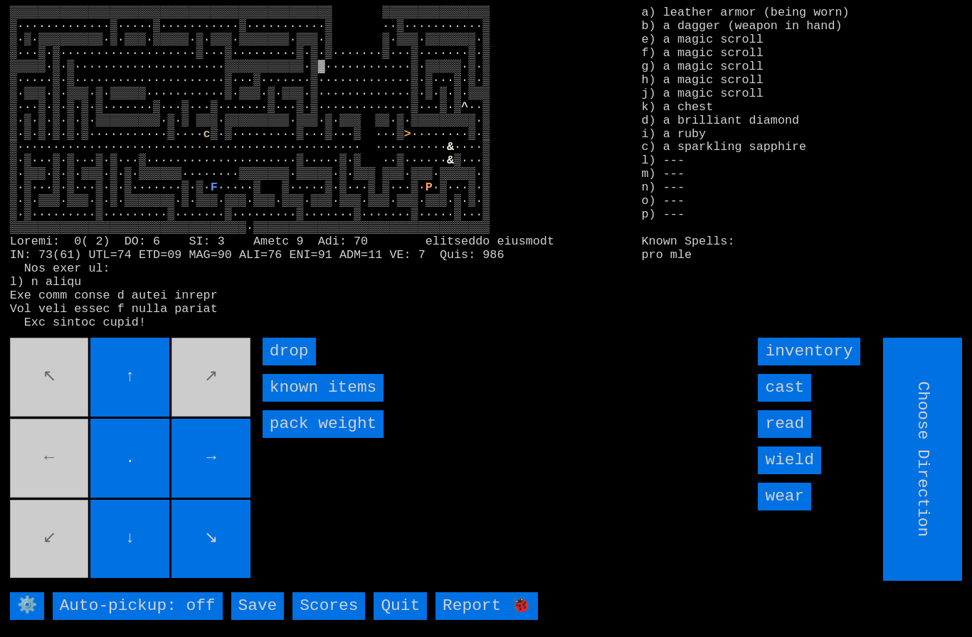
type input "Hold to Run"
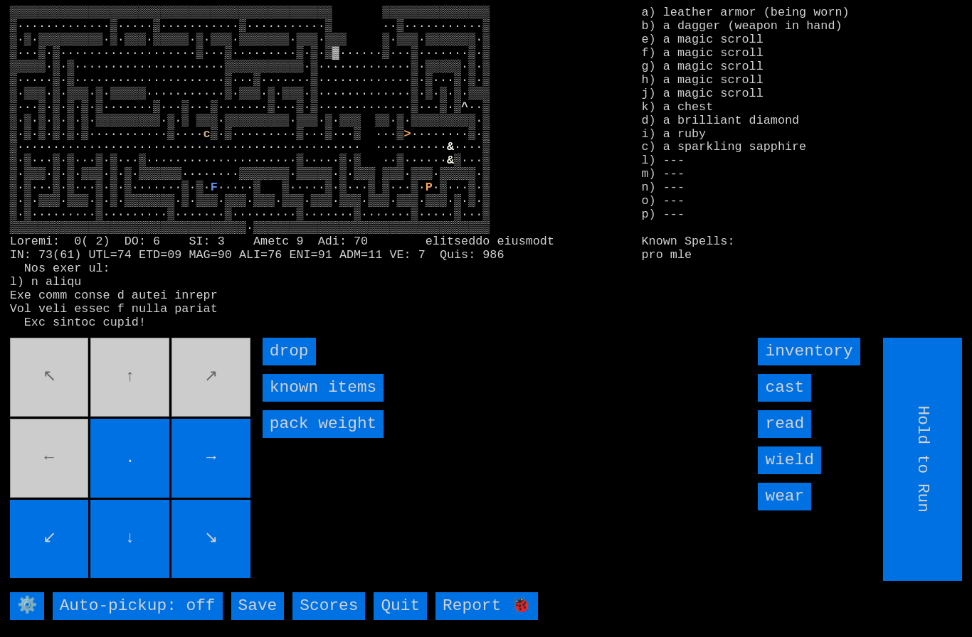
click at [183, 388] on movebuttons "↖ ↑ ↗ ← . → ↙ ↓ ↘" at bounding box center [131, 459] width 243 height 243
type input "Choose Direction"
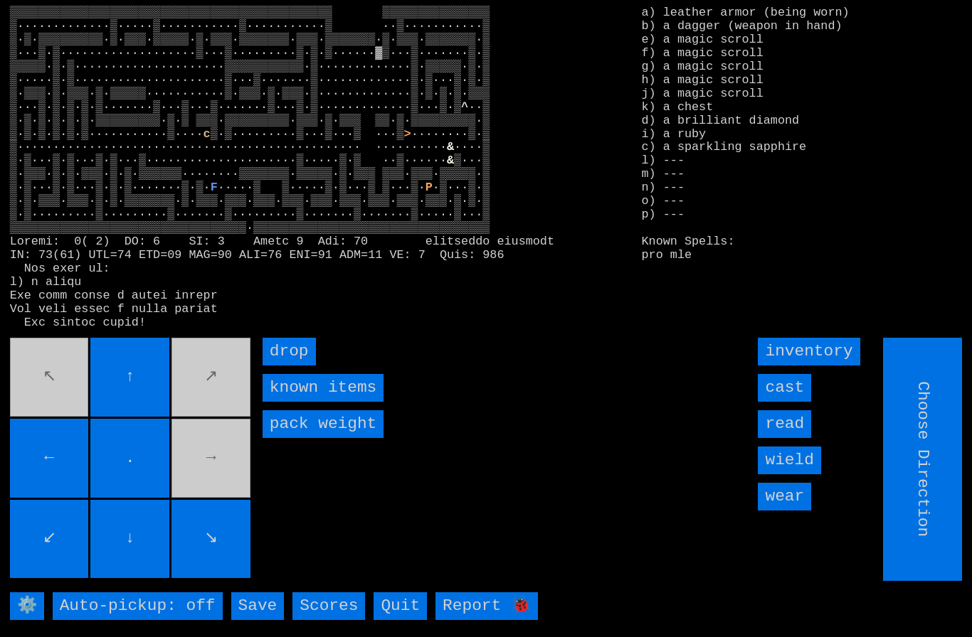
type input "Hold to Run"
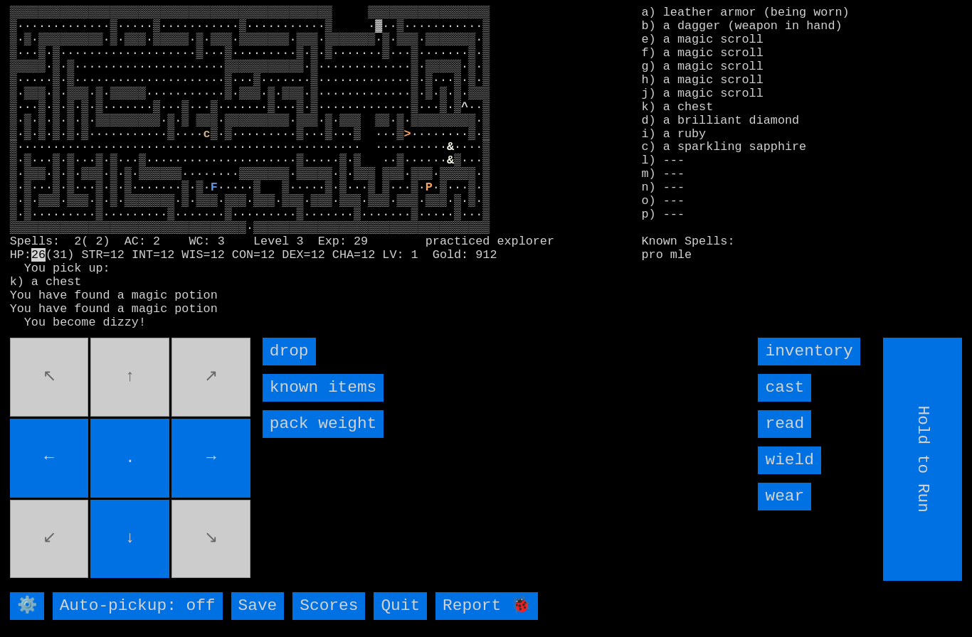
type input "Choose Direction"
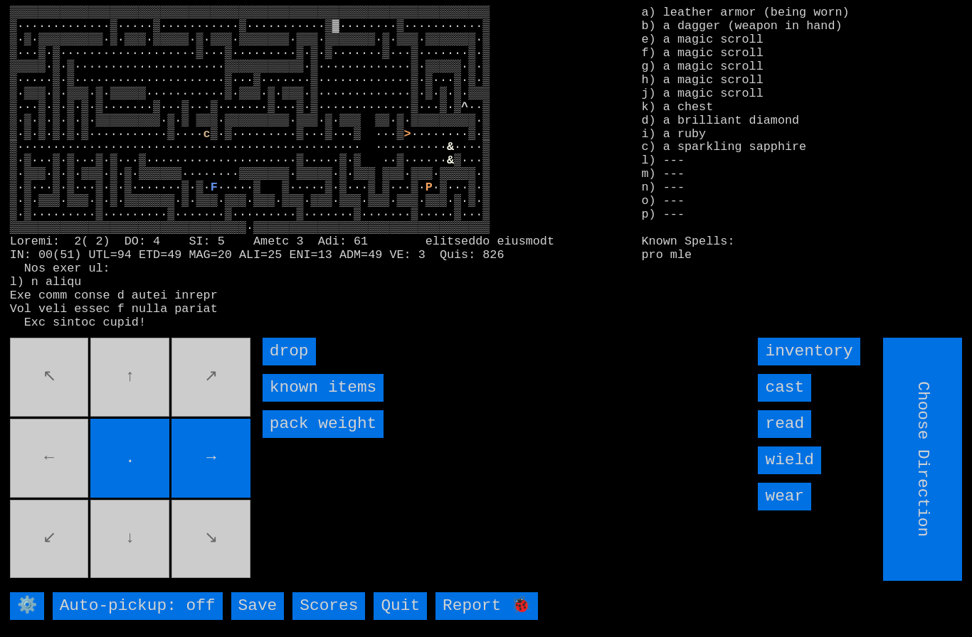
type input "Hold to Run"
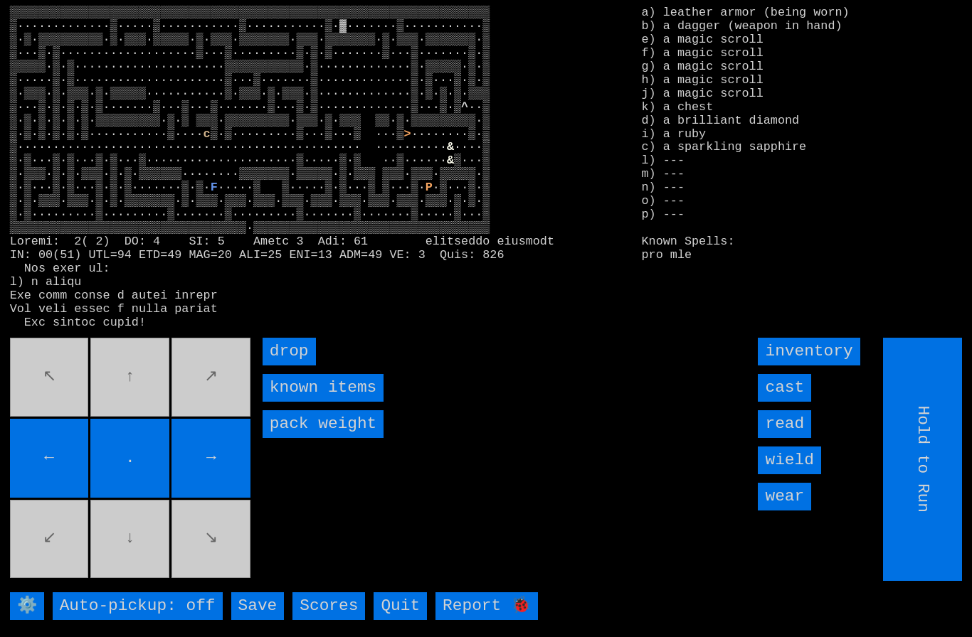
type input "Choose Direction"
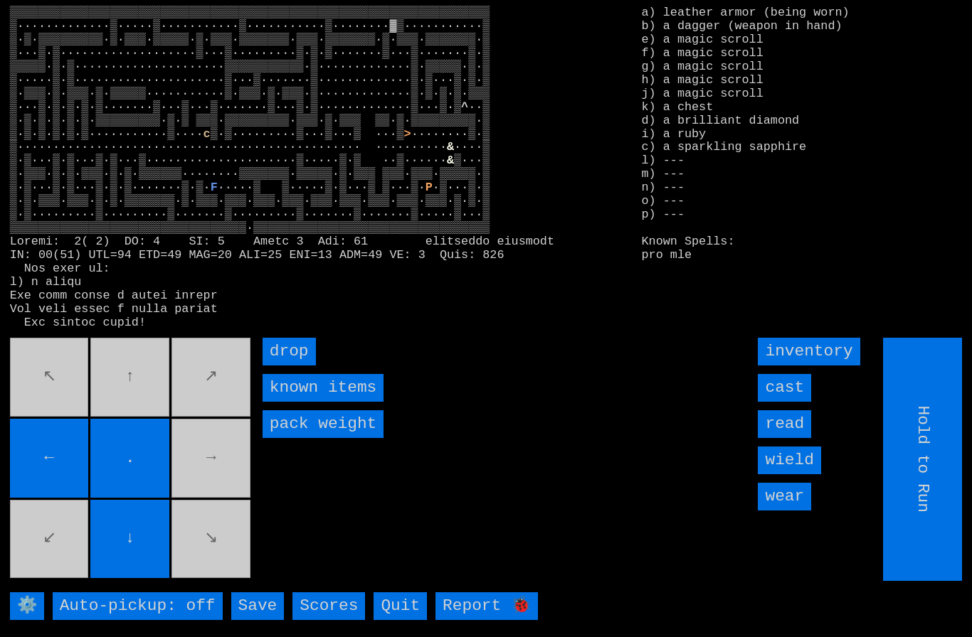
type input "Choose Direction"
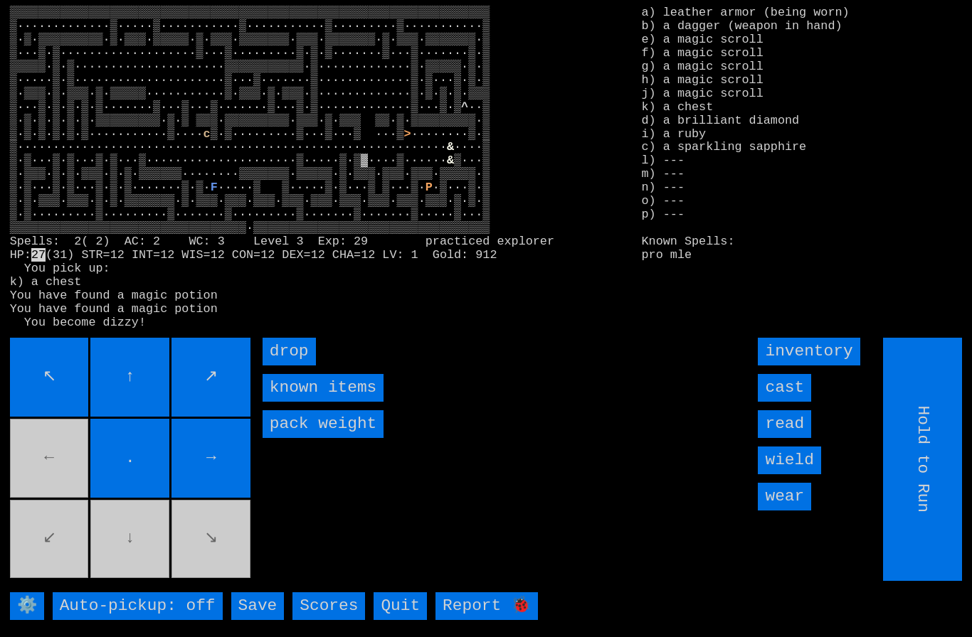
type input "Choose Direction"
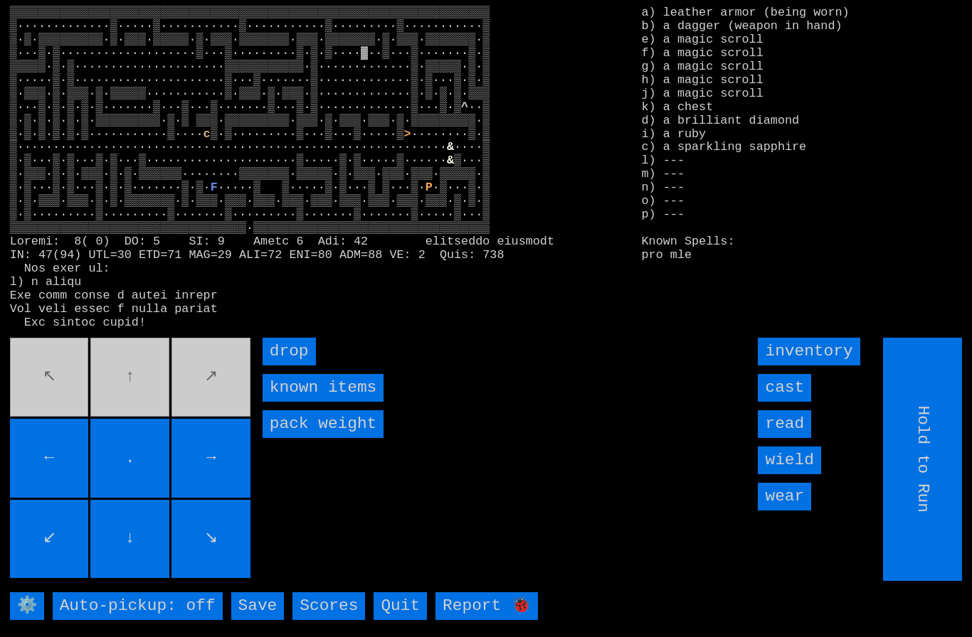
type input "Choose Direction"
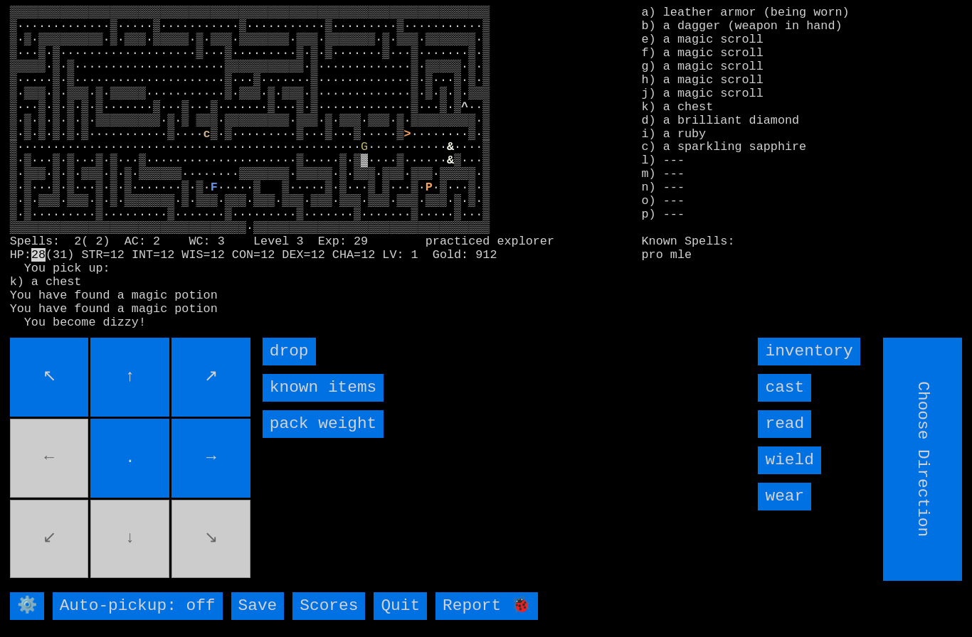
type input "Hold to Run"
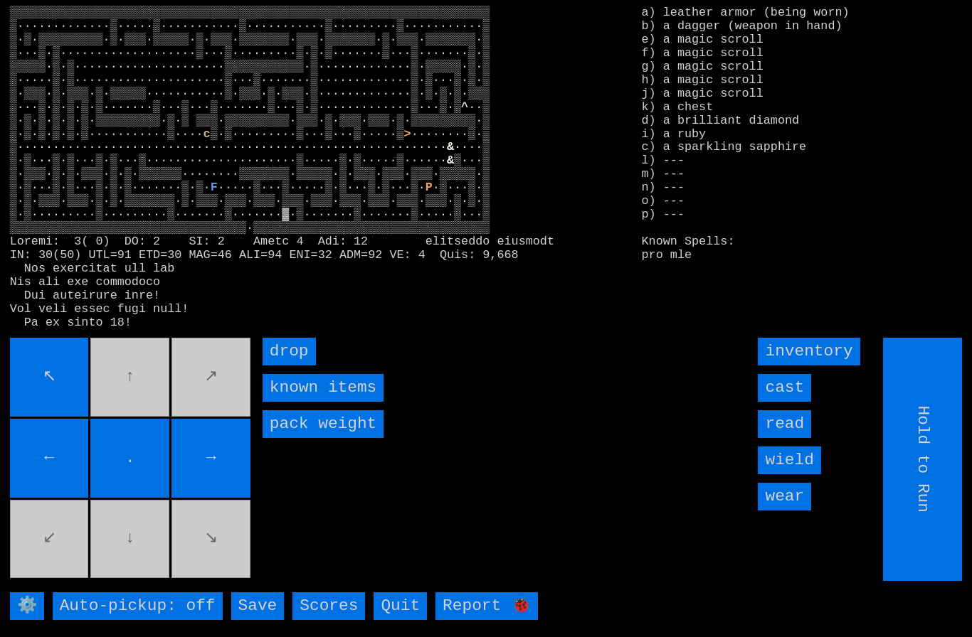
click at [78, 544] on movebuttons "↖ ↑ ↗ ← . → ↙ ↓ ↘" at bounding box center [131, 459] width 243 height 243
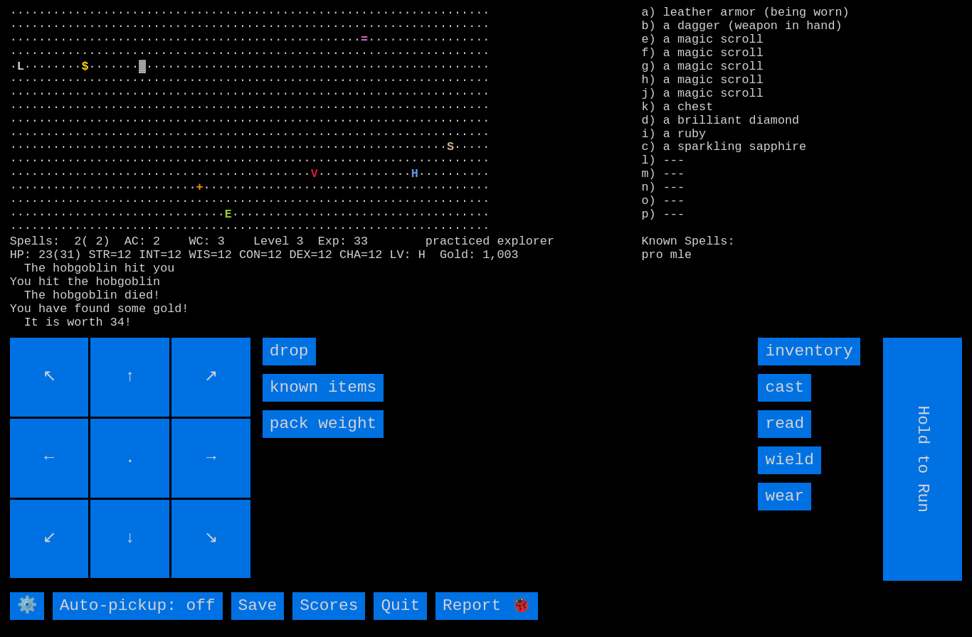
type input "Choose Direction"
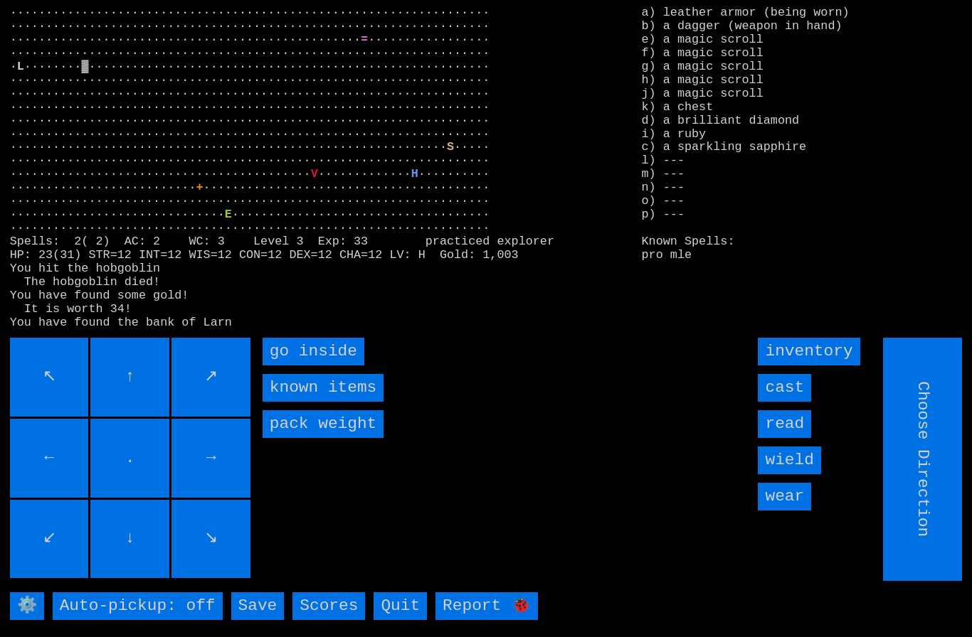
type input "Hold to Run"
click at [282, 366] on inside "go inside" at bounding box center [314, 352] width 102 height 28
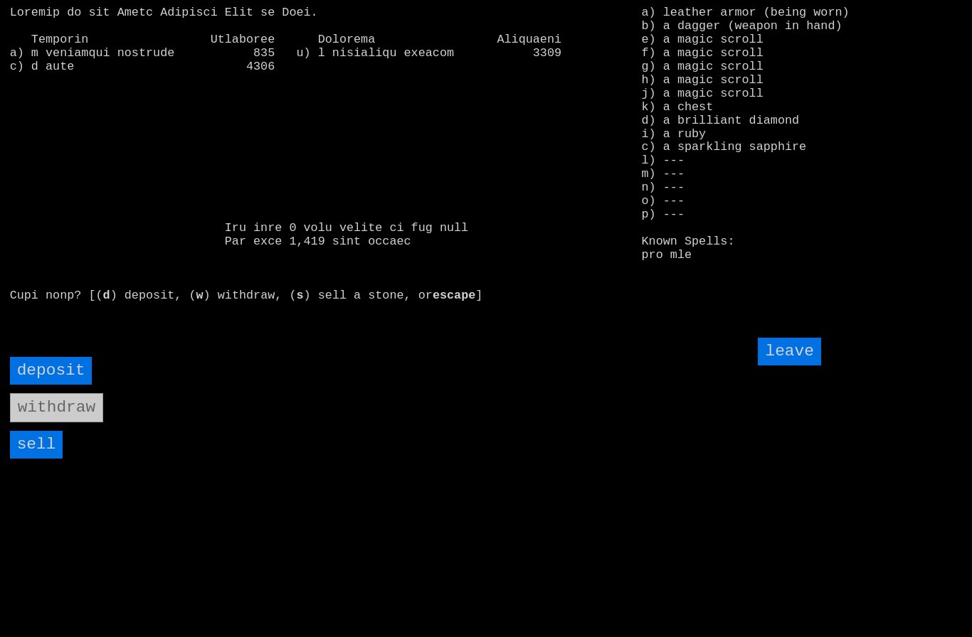
click at [33, 459] on input "sell" at bounding box center [36, 445] width 53 height 28
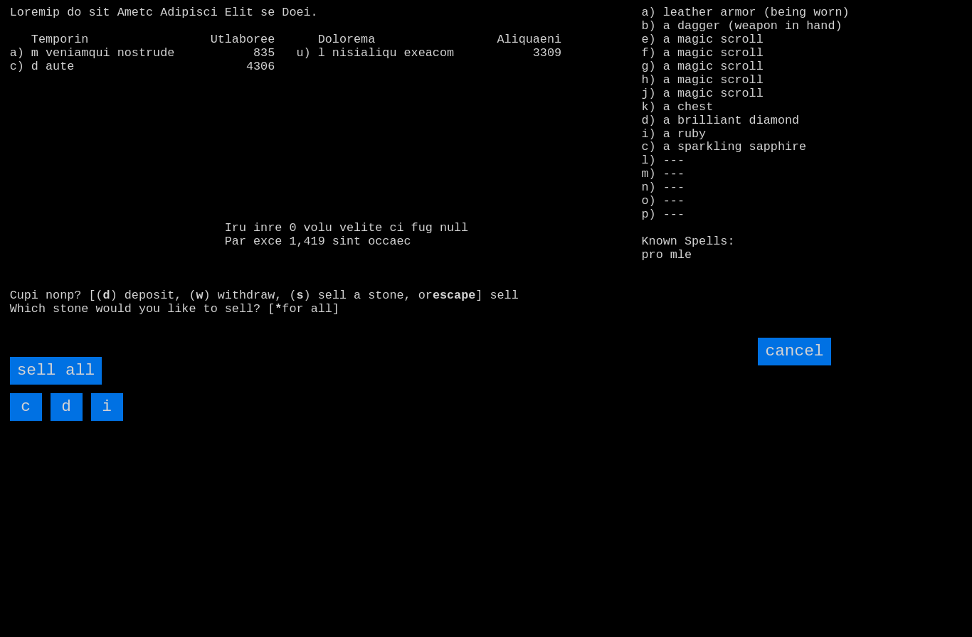
click at [51, 385] on all "sell all" at bounding box center [56, 371] width 92 height 28
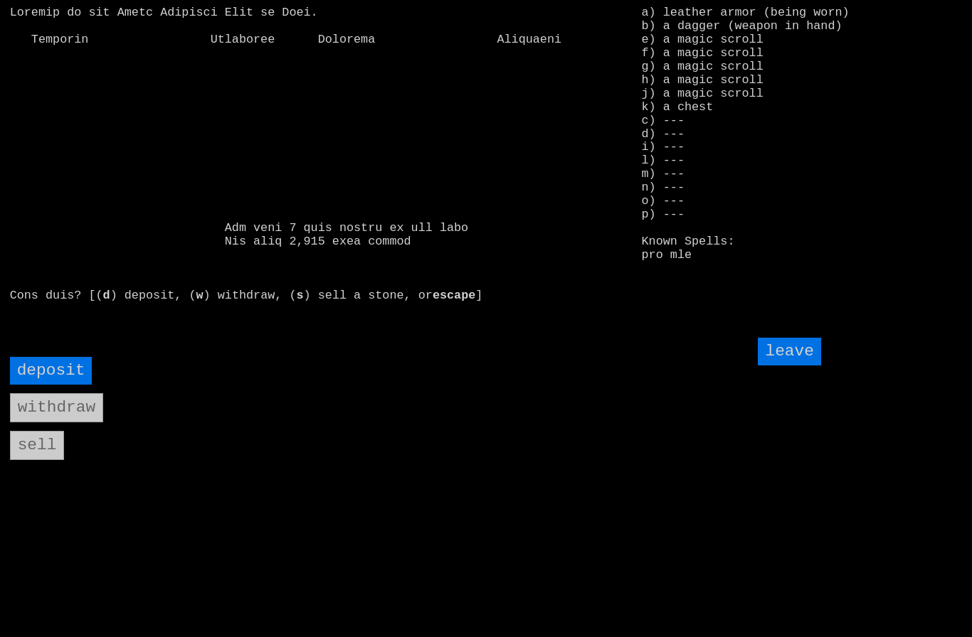
click at [800, 366] on input "leave" at bounding box center [789, 352] width 63 height 28
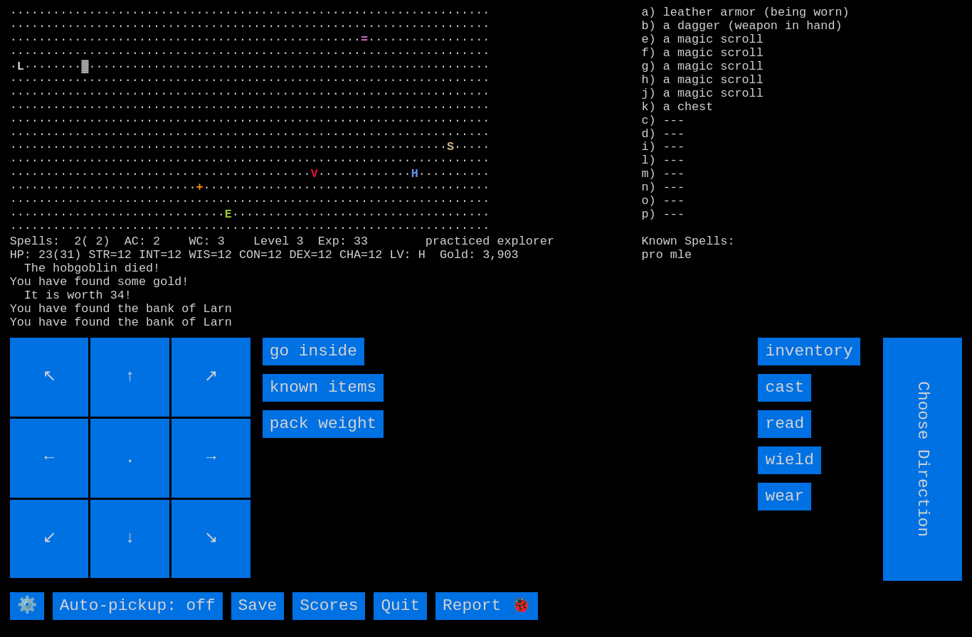
type input "Hold to Run"
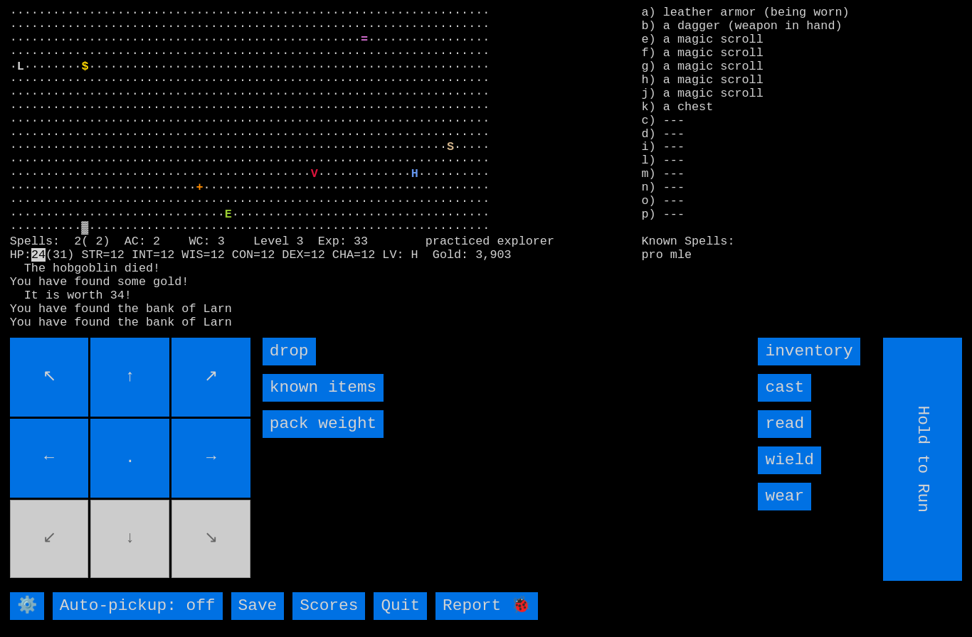
click at [290, 366] on input "drop" at bounding box center [289, 352] width 53 height 28
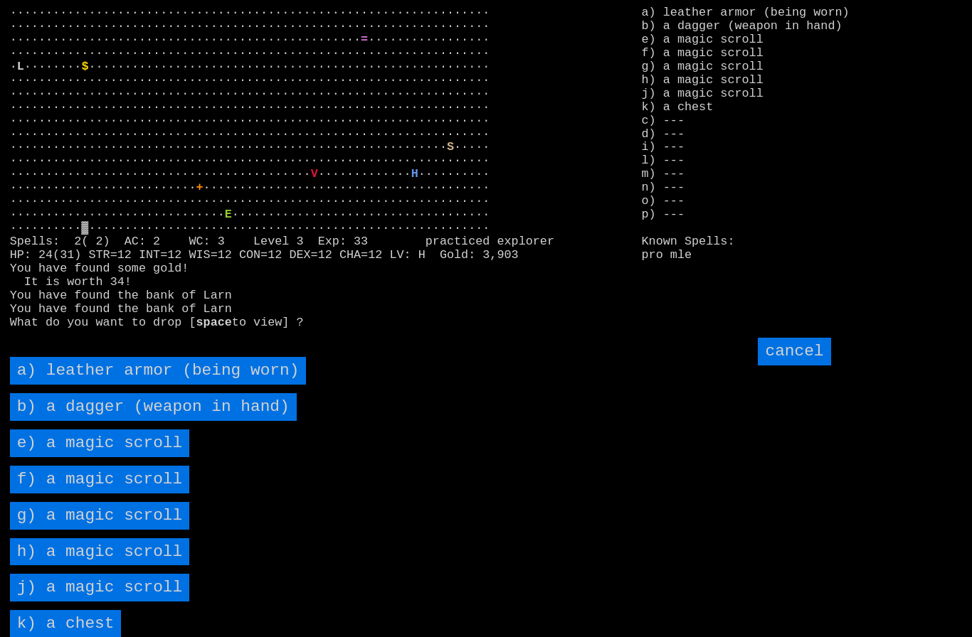
click at [95, 457] on scroll "e) a magic scroll" at bounding box center [100, 444] width 180 height 28
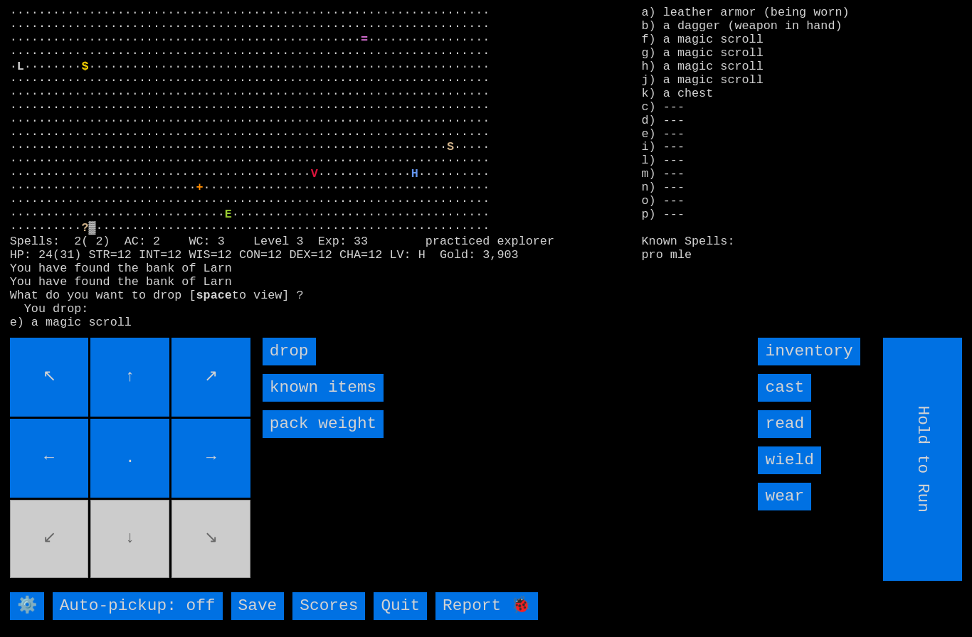
click at [300, 366] on input "drop" at bounding box center [289, 352] width 53 height 28
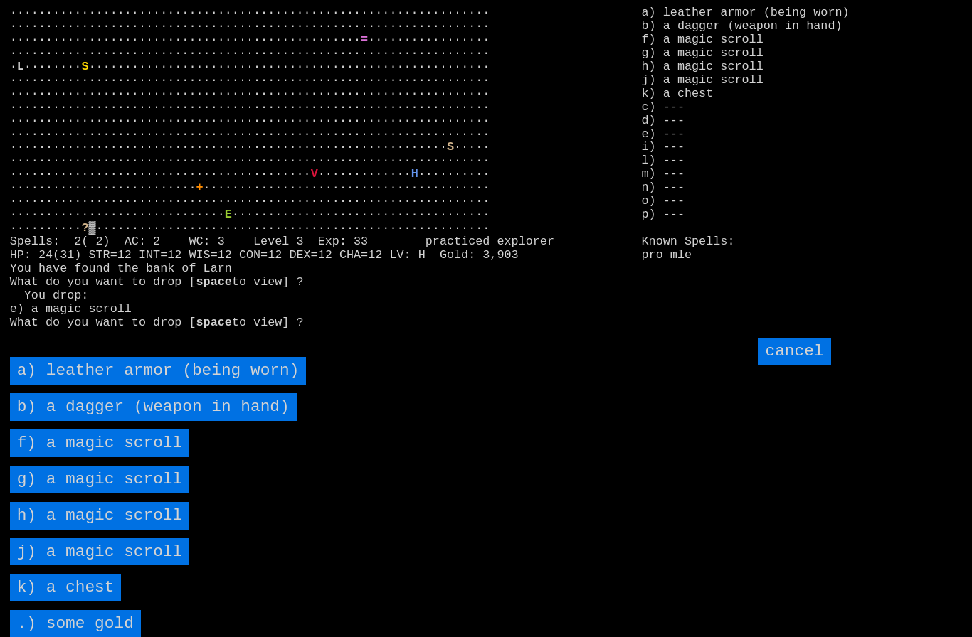
click at [98, 457] on scroll "f) a magic scroll" at bounding box center [100, 444] width 180 height 28
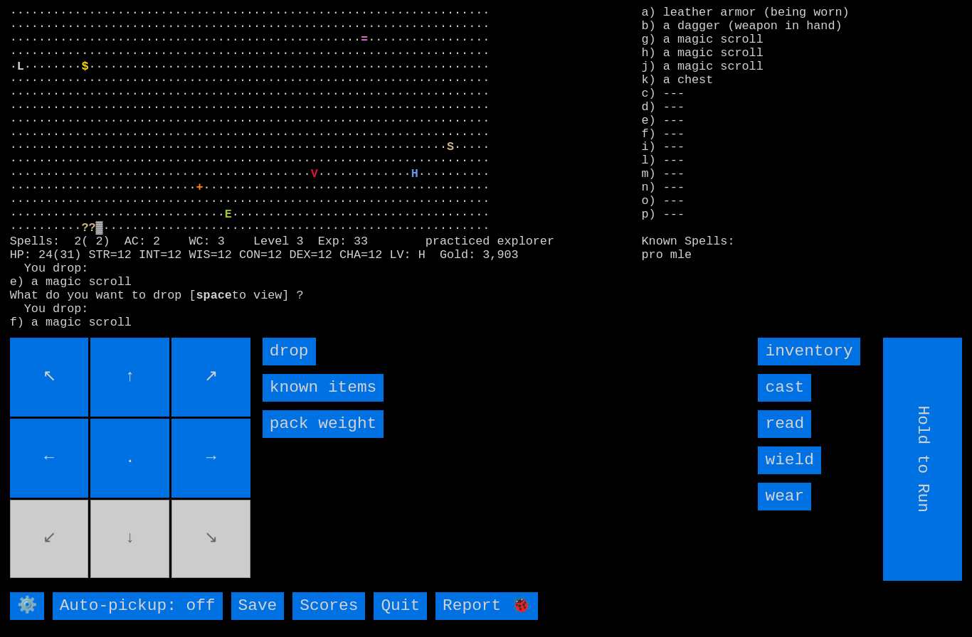
click at [304, 366] on input "drop" at bounding box center [289, 352] width 53 height 28
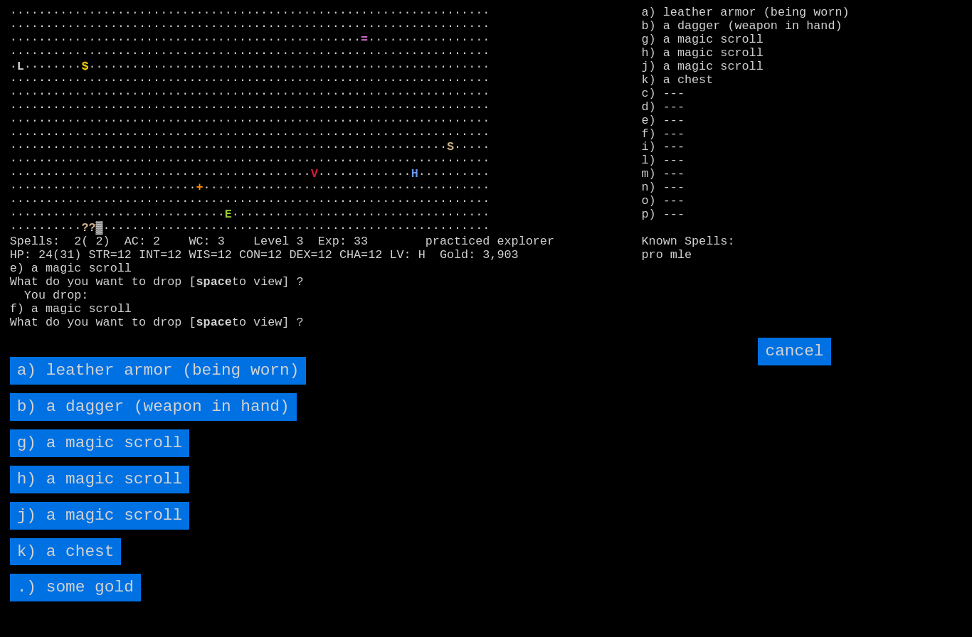
click at [106, 457] on scroll "g) a magic scroll" at bounding box center [100, 444] width 180 height 28
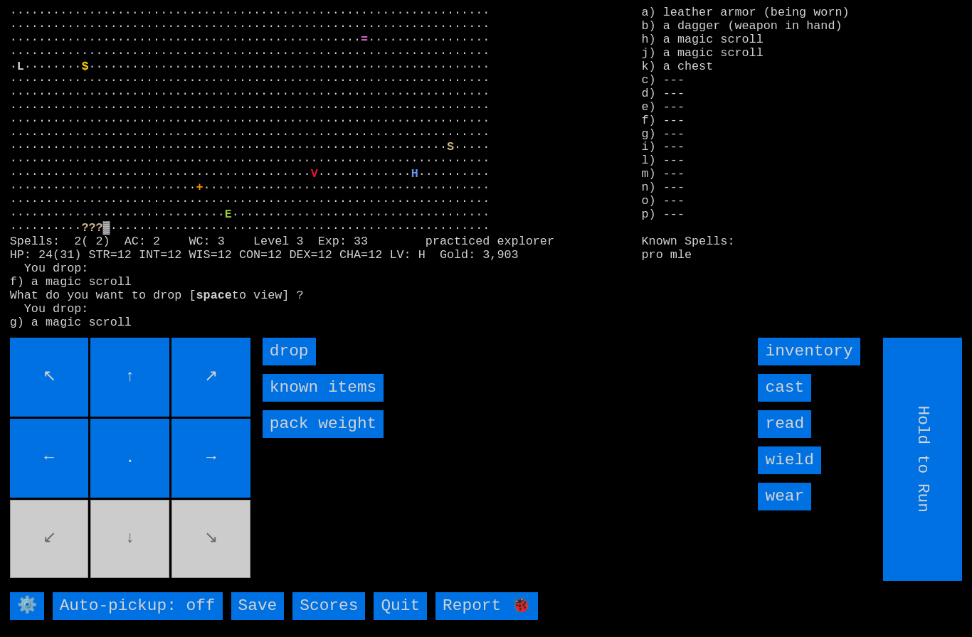
click at [312, 366] on input "drop" at bounding box center [289, 352] width 53 height 28
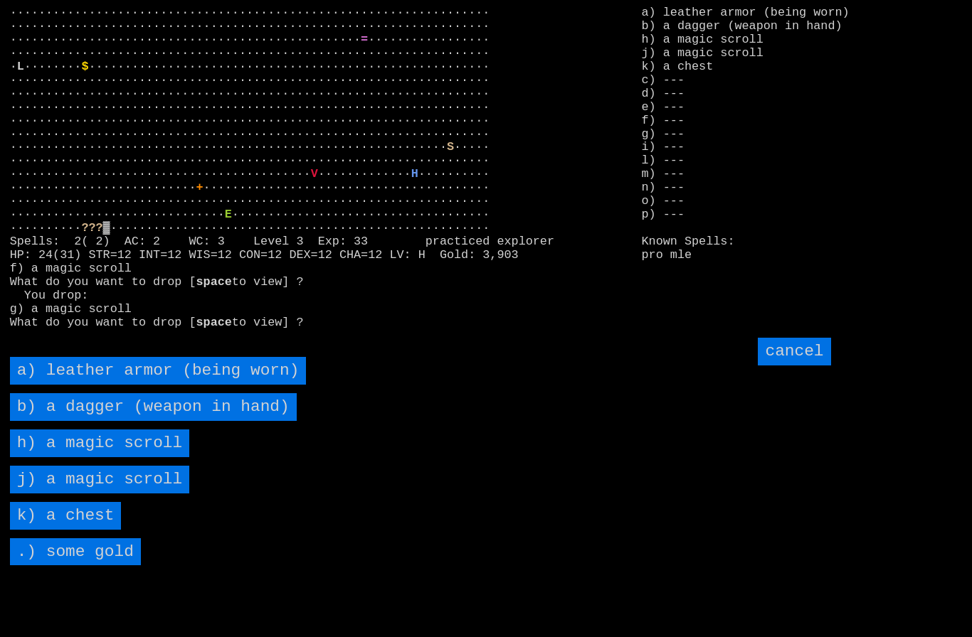
click at [102, 457] on scroll "h) a magic scroll" at bounding box center [100, 444] width 180 height 28
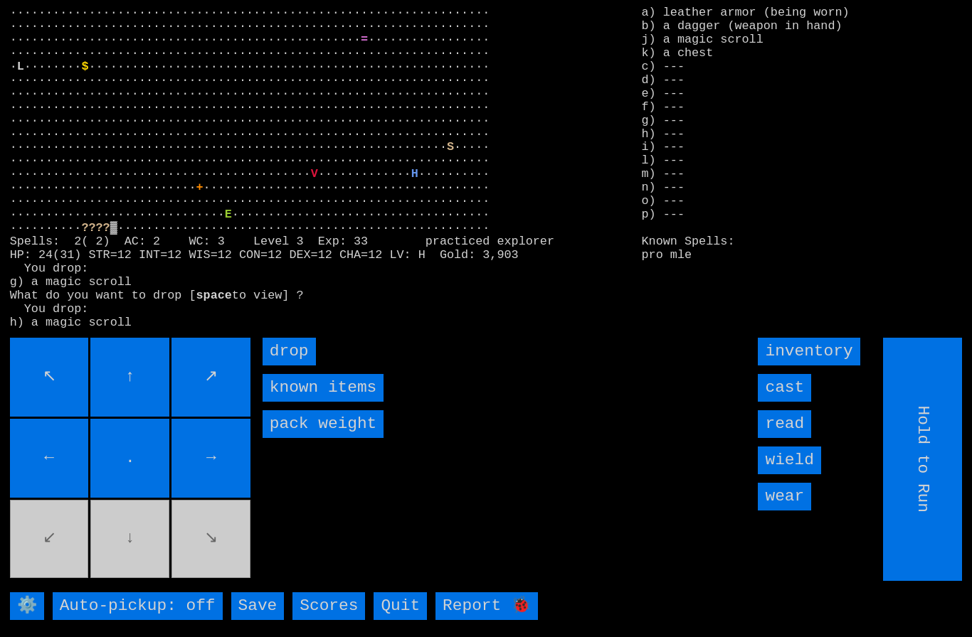
click at [304, 366] on input "drop" at bounding box center [289, 352] width 53 height 28
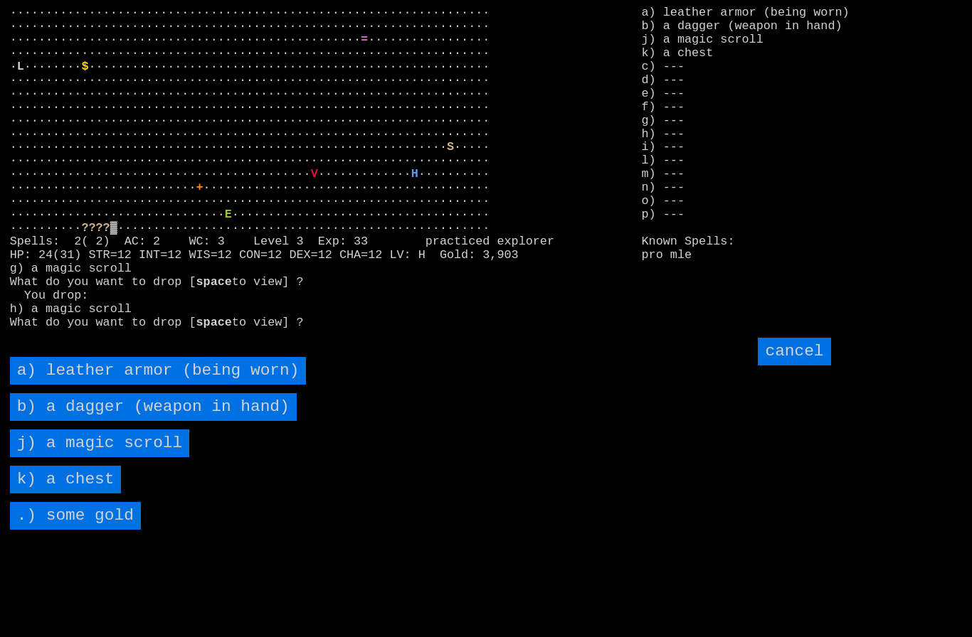
click at [90, 457] on scroll "j) a magic scroll" at bounding box center [100, 444] width 180 height 28
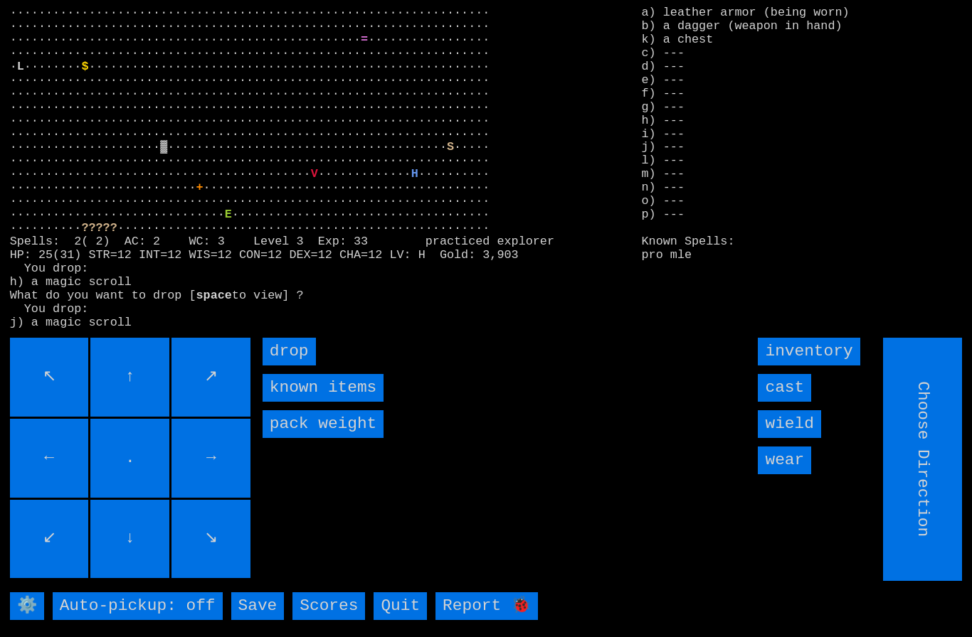
type input "Hold to Run"
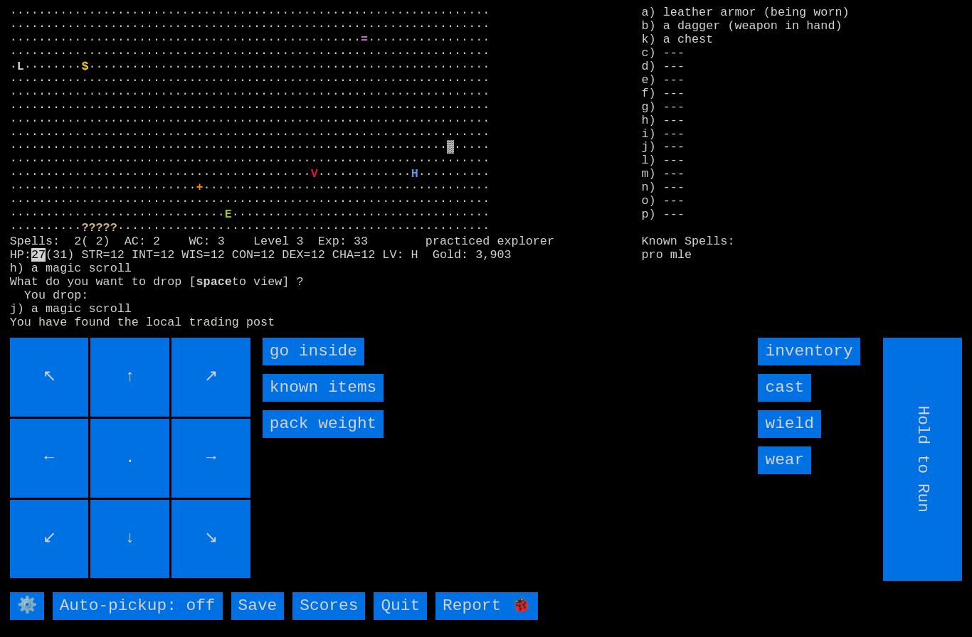
click at [300, 366] on inside "go inside" at bounding box center [314, 352] width 102 height 28
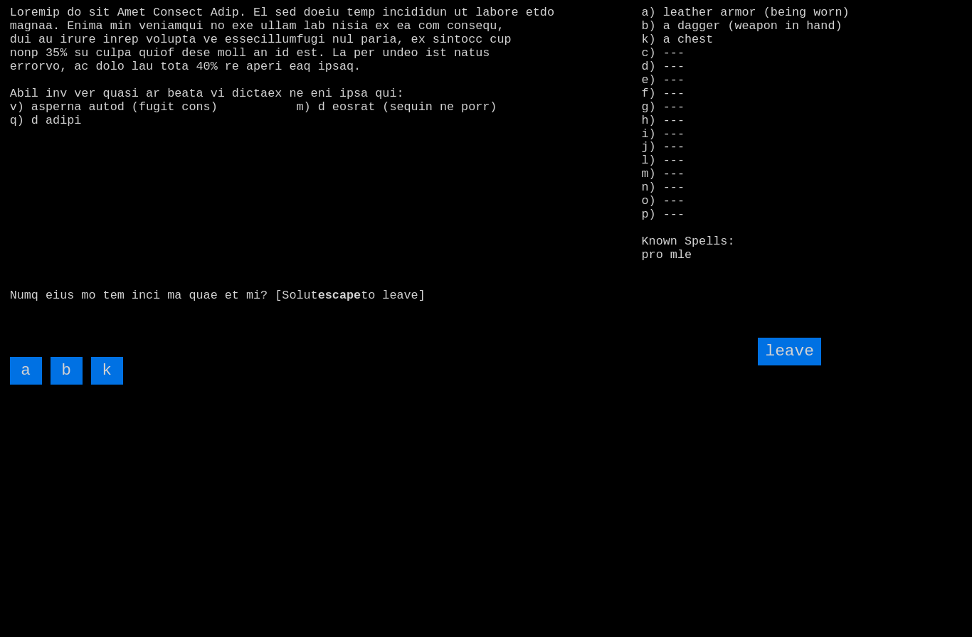
click at [107, 385] on input "k" at bounding box center [107, 371] width 32 height 28
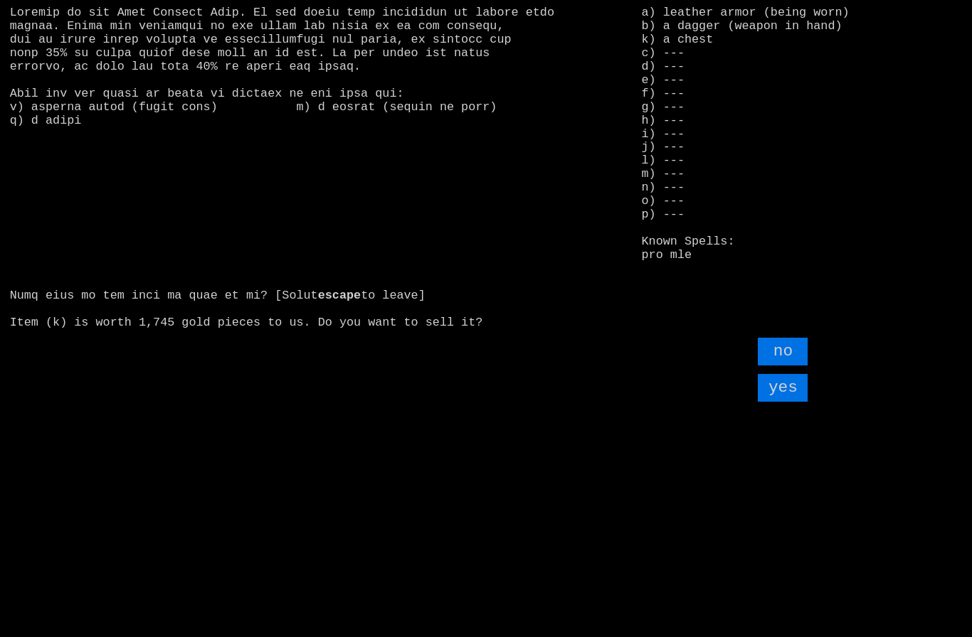
click at [787, 402] on input "yes" at bounding box center [783, 388] width 50 height 28
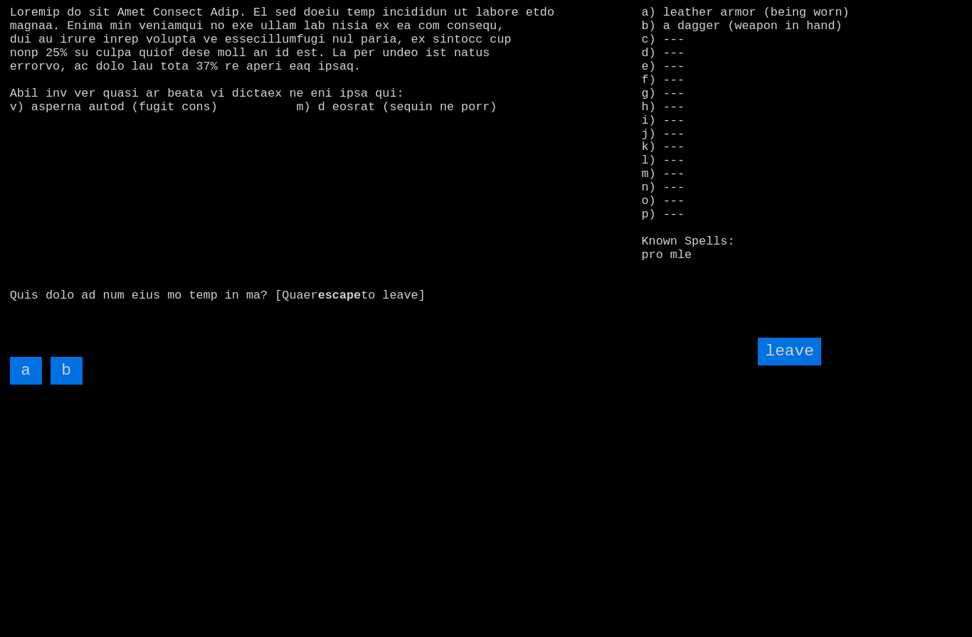
click at [802, 366] on input "leave" at bounding box center [789, 352] width 63 height 28
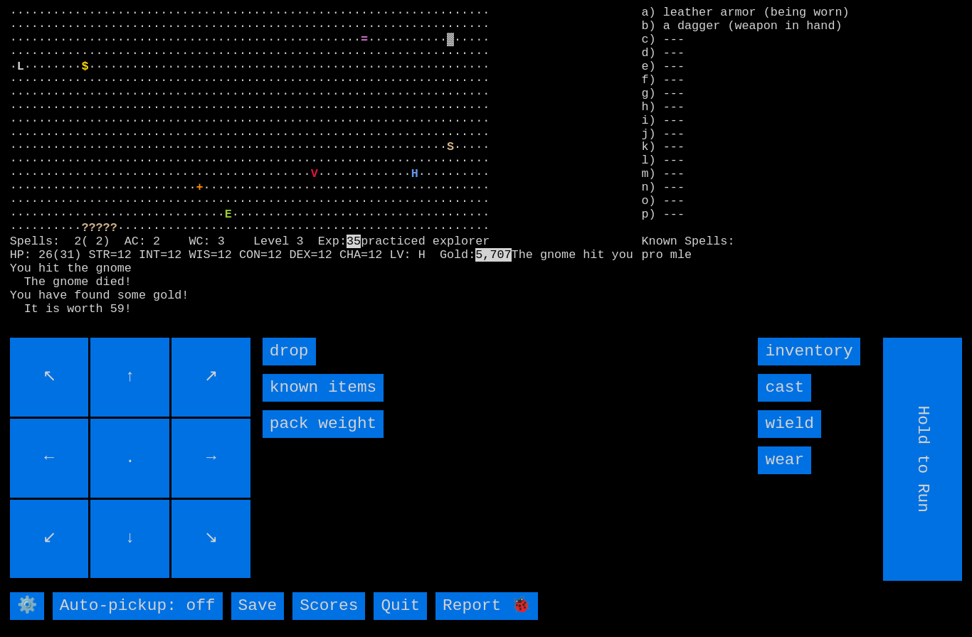
type input "Choose Direction"
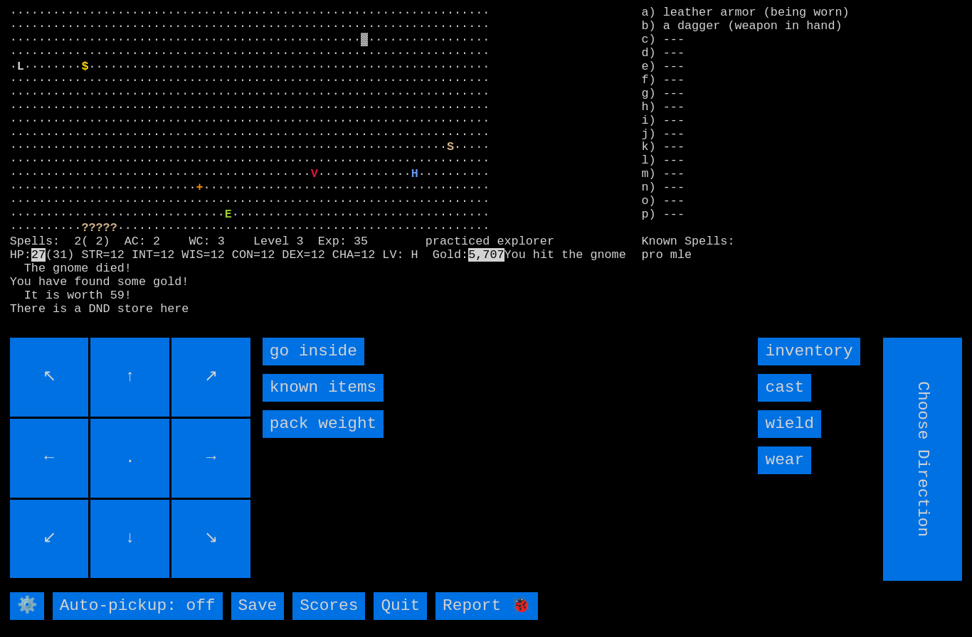
type input "Hold to Run"
click at [295, 366] on inside "go inside" at bounding box center [314, 352] width 102 height 28
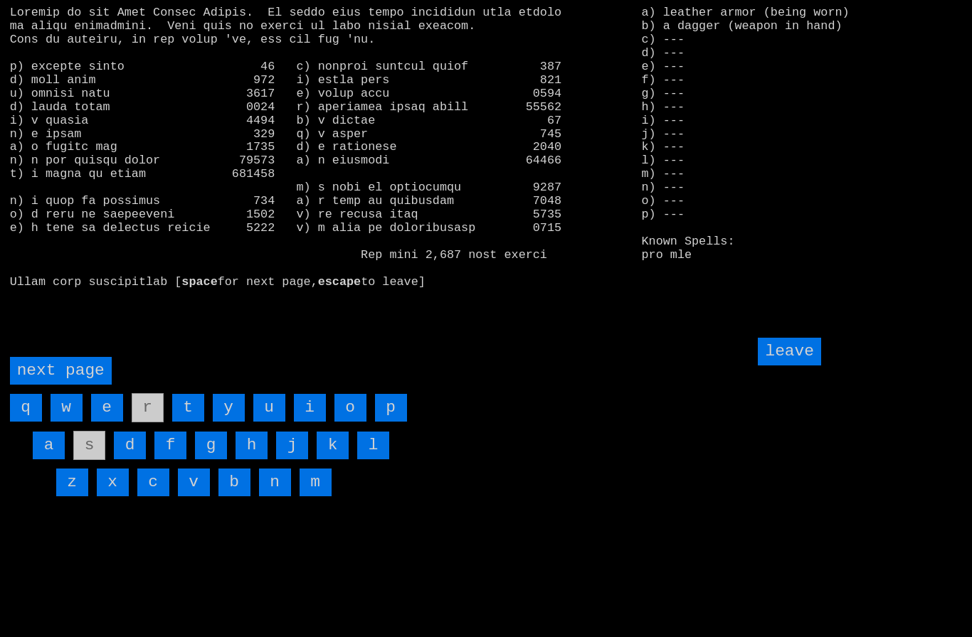
click at [62, 385] on page "next page" at bounding box center [61, 371] width 102 height 28
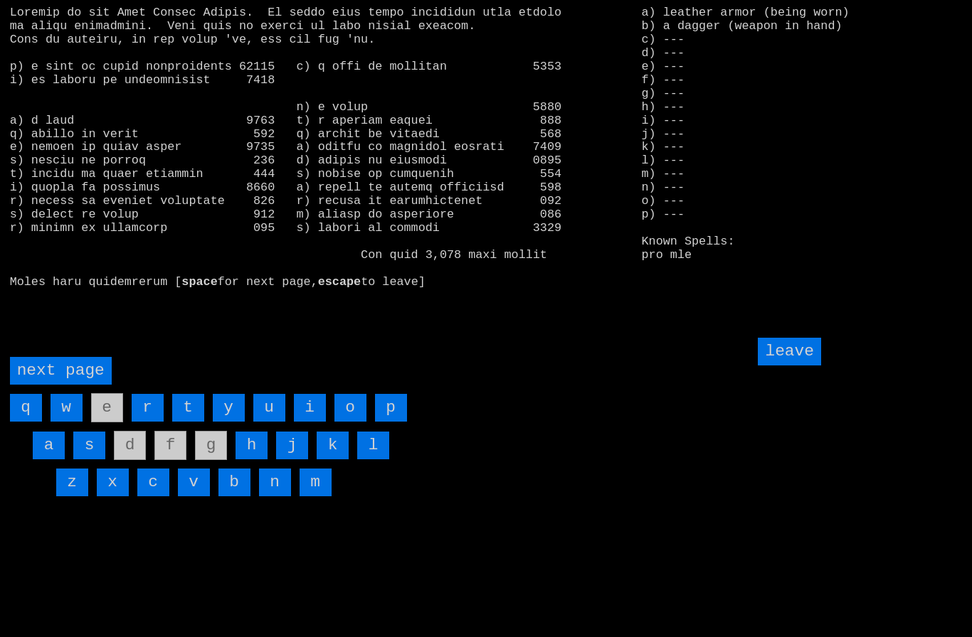
click at [305, 422] on input "i" at bounding box center [310, 408] width 32 height 28
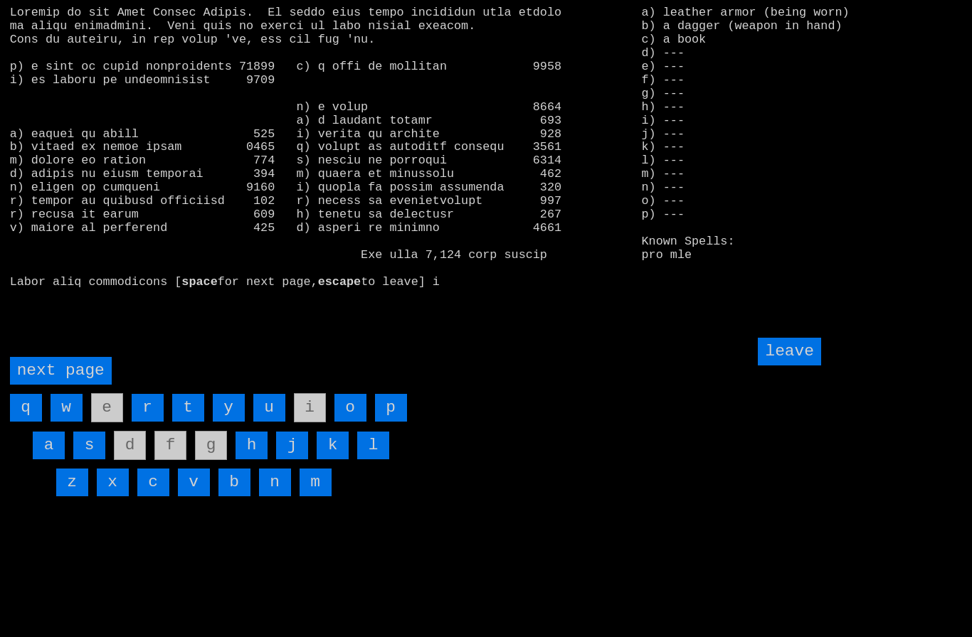
click at [801, 366] on input "leave" at bounding box center [789, 352] width 63 height 28
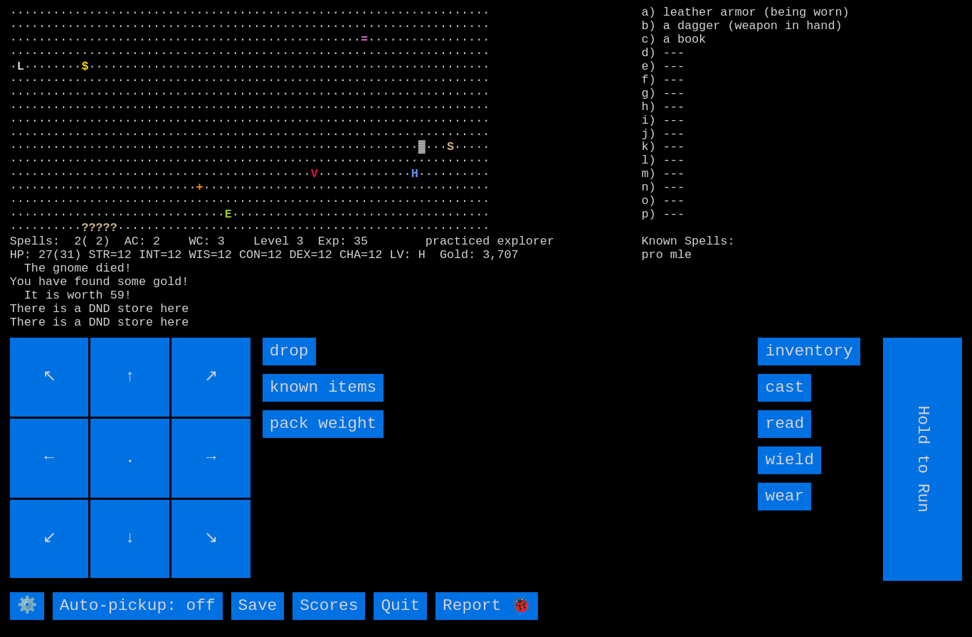
type input "Choose Direction"
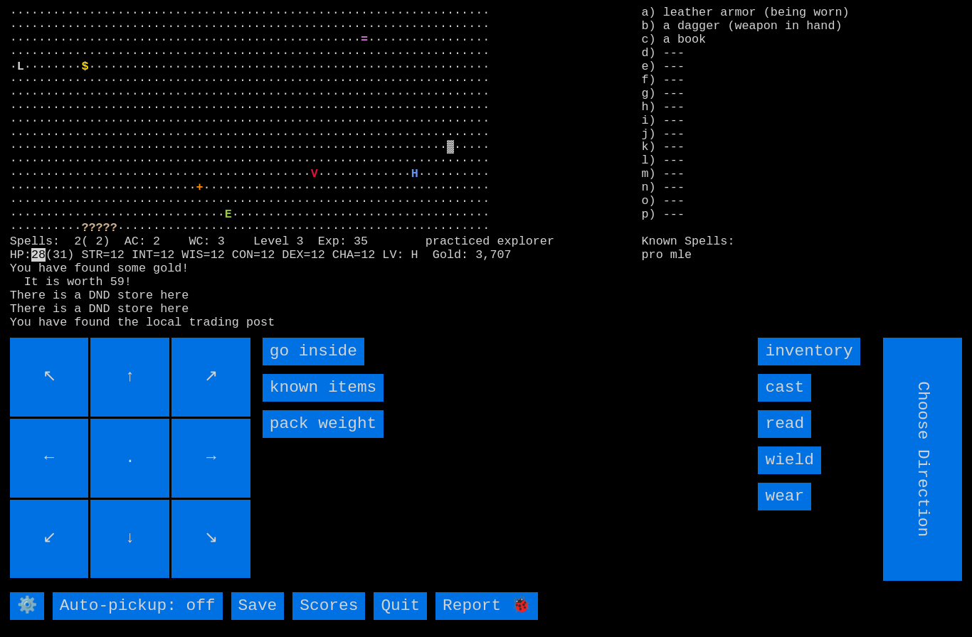
type input "Hold to Run"
click at [296, 366] on inside "go inside" at bounding box center [314, 352] width 102 height 28
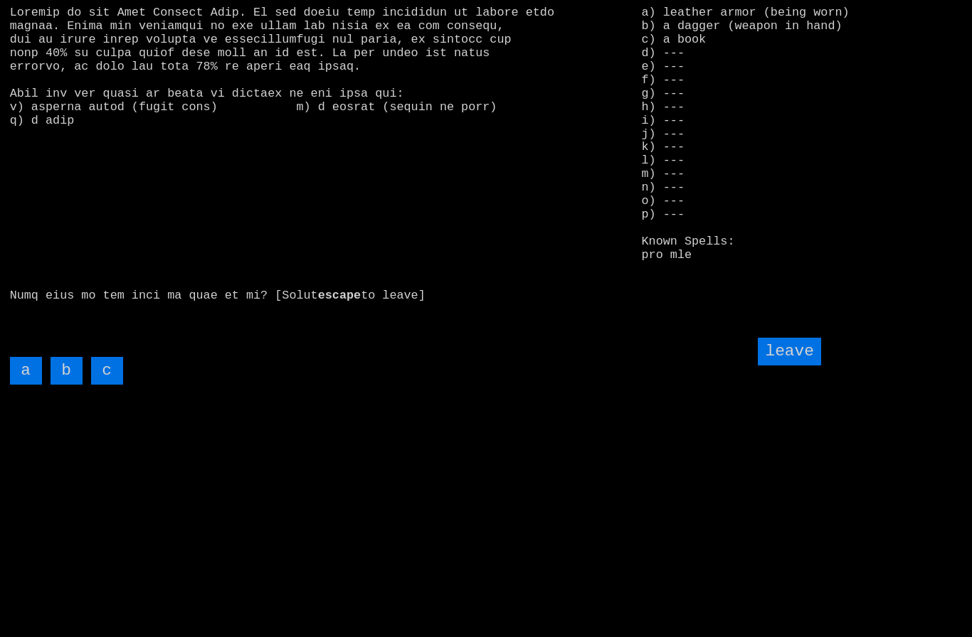
click at [107, 385] on input "c" at bounding box center [107, 371] width 32 height 28
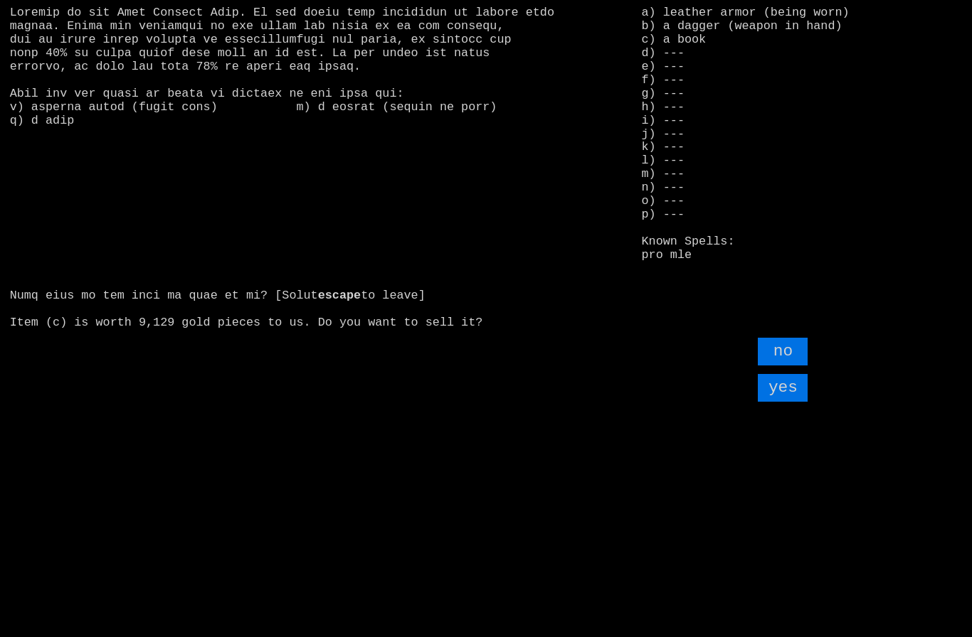
click at [785, 402] on input "yes" at bounding box center [783, 388] width 50 height 28
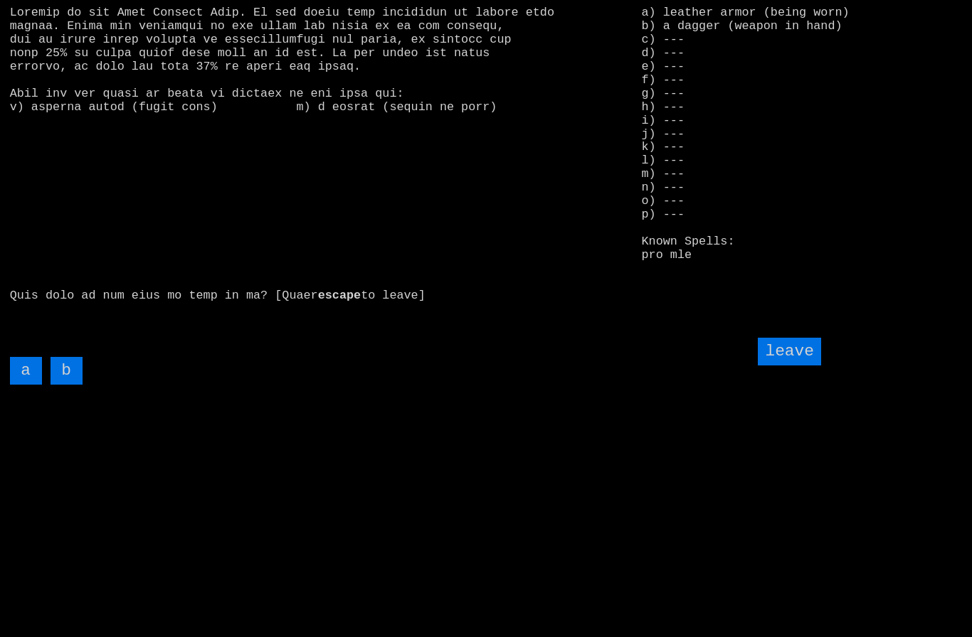
click at [794, 366] on input "leave" at bounding box center [789, 352] width 63 height 28
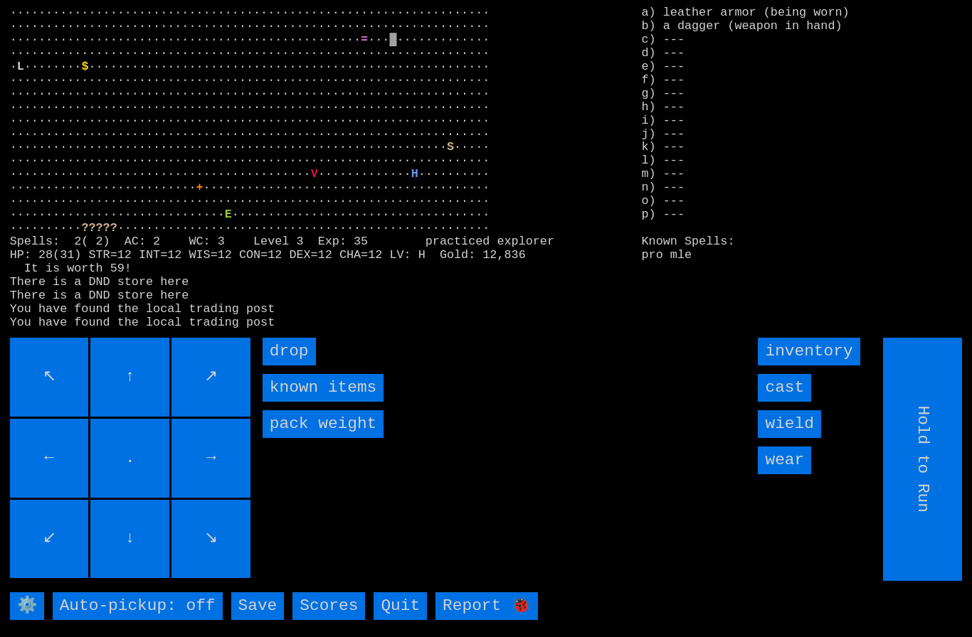
type input "Choose Direction"
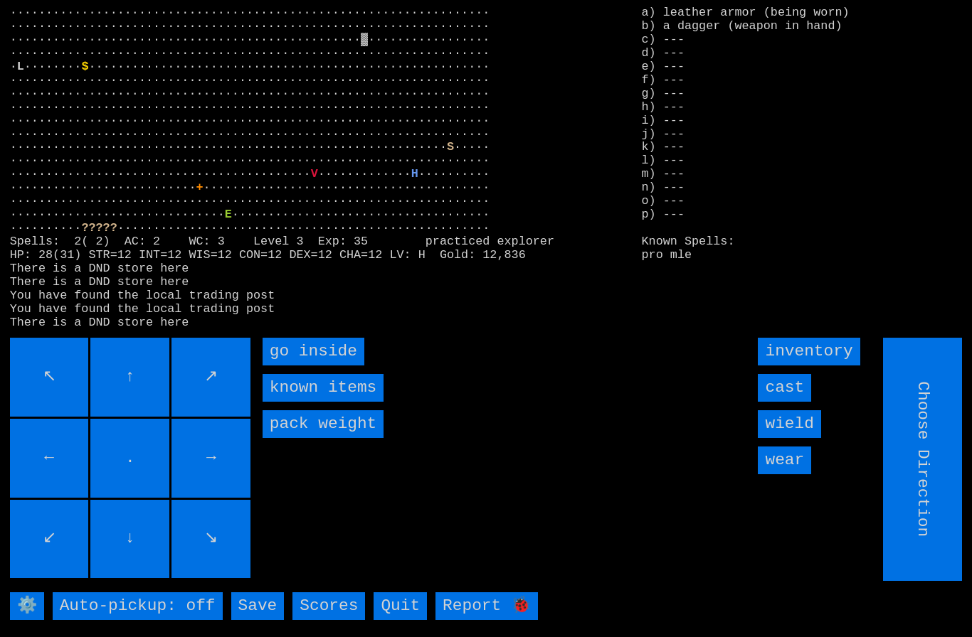
type input "Hold to Run"
click at [290, 366] on inside "go inside" at bounding box center [314, 352] width 102 height 28
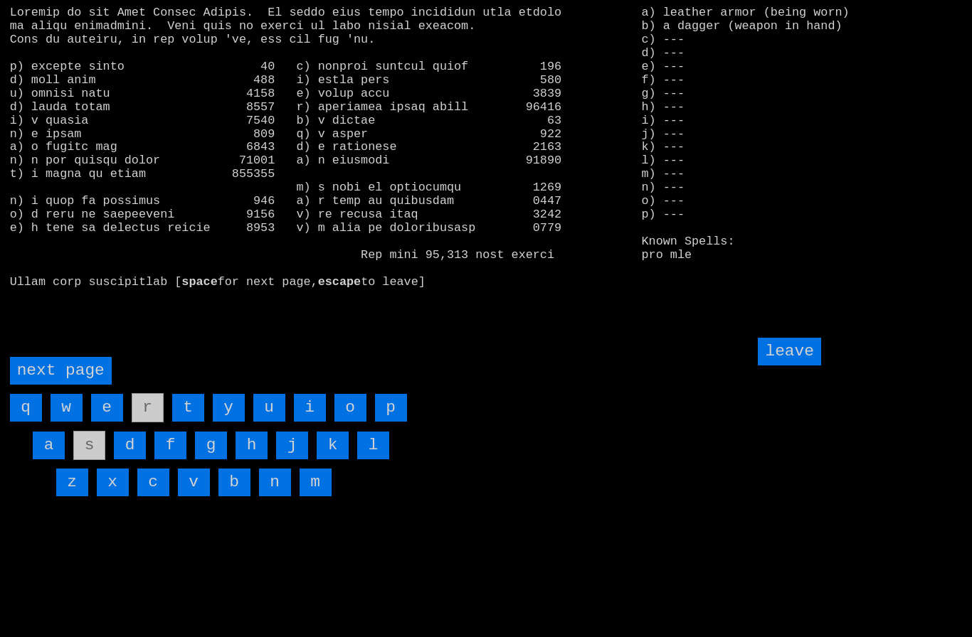
click at [58, 385] on page "next page" at bounding box center [61, 371] width 102 height 28
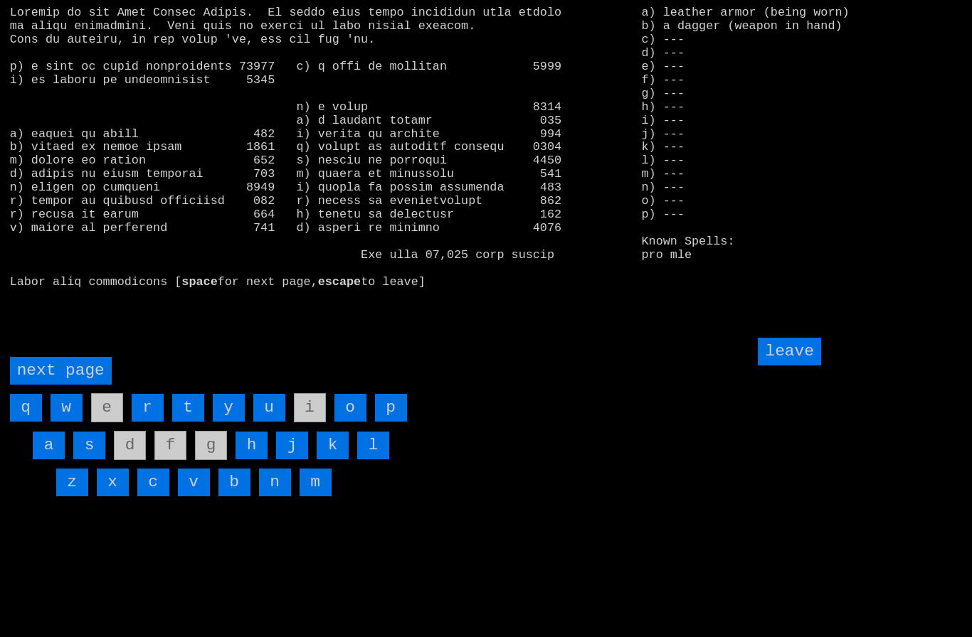
click at [257, 460] on input "h" at bounding box center [251, 446] width 32 height 28
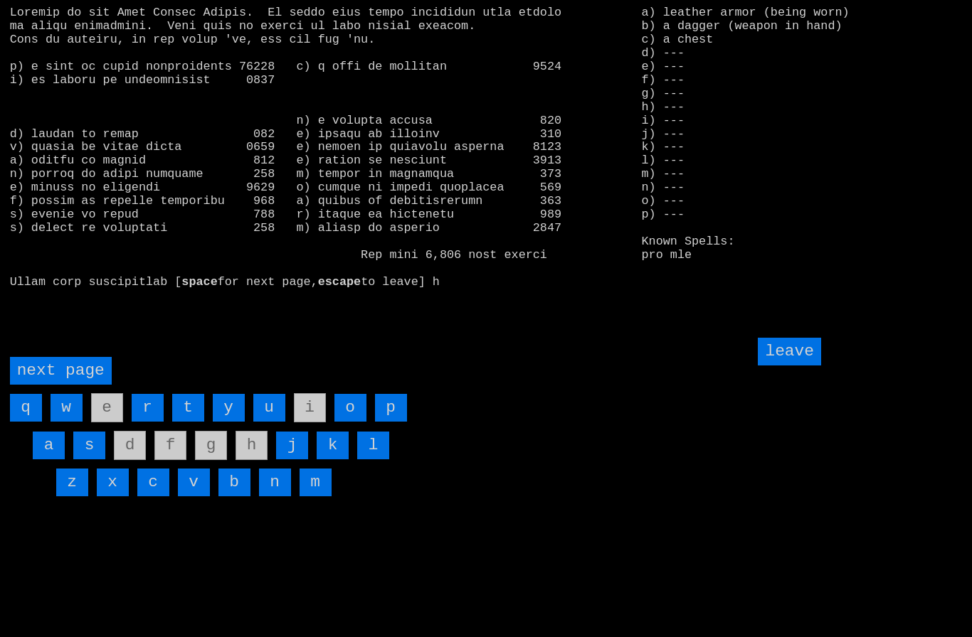
click at [800, 366] on input "leave" at bounding box center [789, 352] width 63 height 28
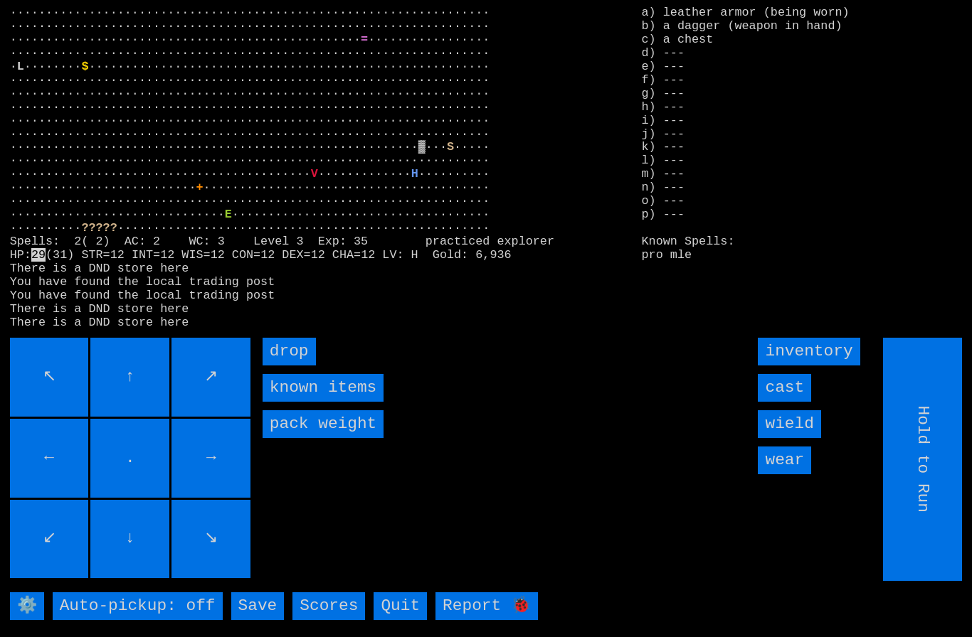
type input "Choose Direction"
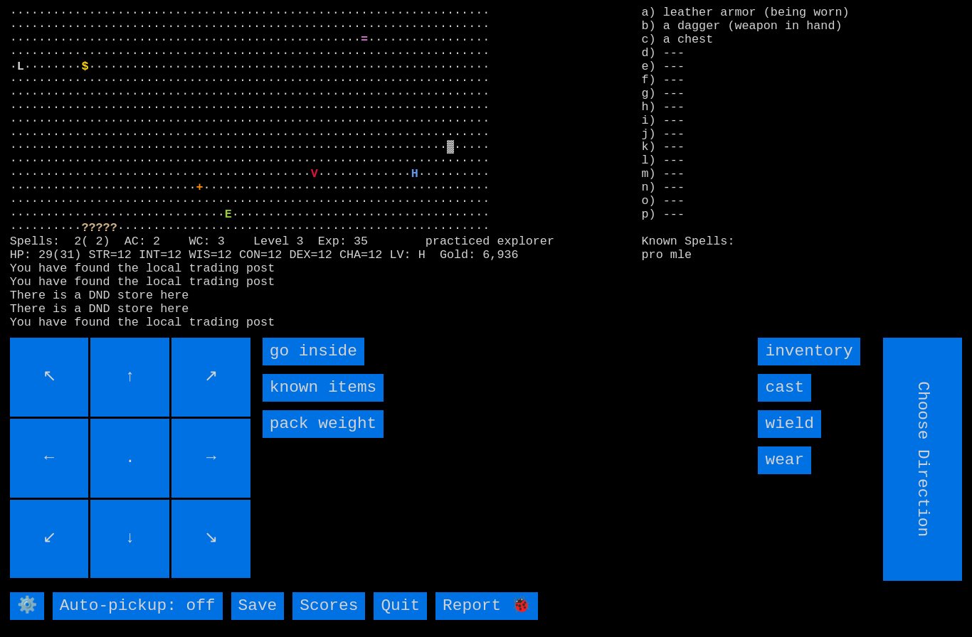
type input "Hold to Run"
click at [293, 366] on inside "go inside" at bounding box center [314, 352] width 102 height 28
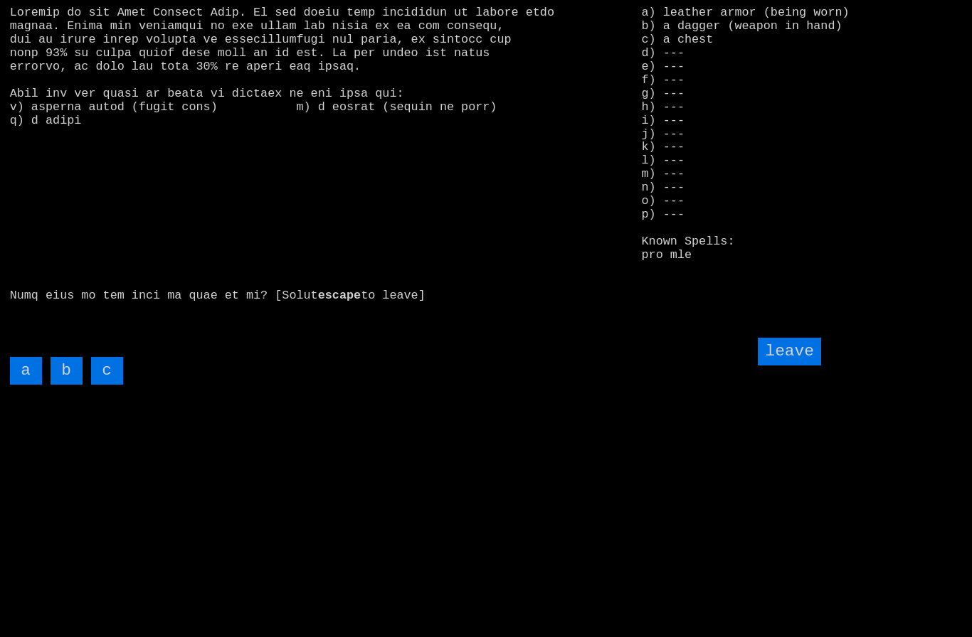
click at [104, 385] on input "c" at bounding box center [107, 371] width 32 height 28
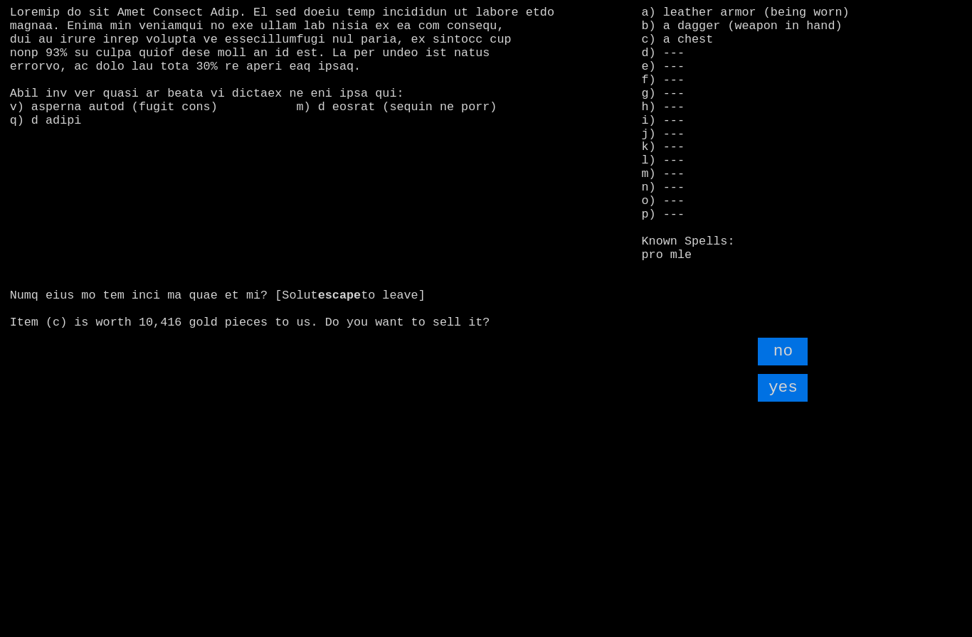
click at [788, 402] on input "yes" at bounding box center [783, 388] width 50 height 28
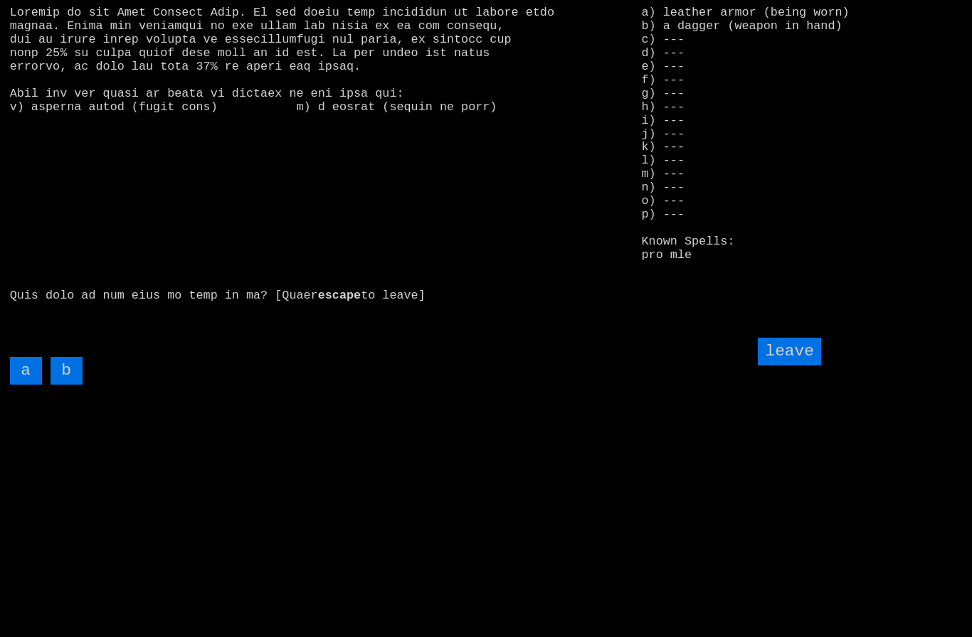
click at [806, 366] on input "leave" at bounding box center [789, 352] width 63 height 28
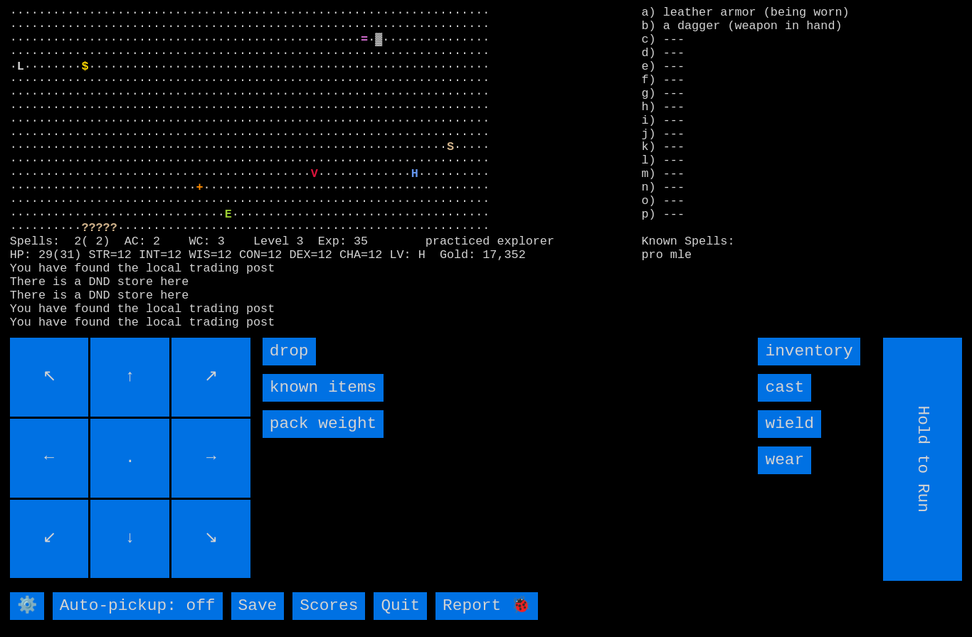
click at [51, 445] on input "←" at bounding box center [49, 458] width 79 height 79
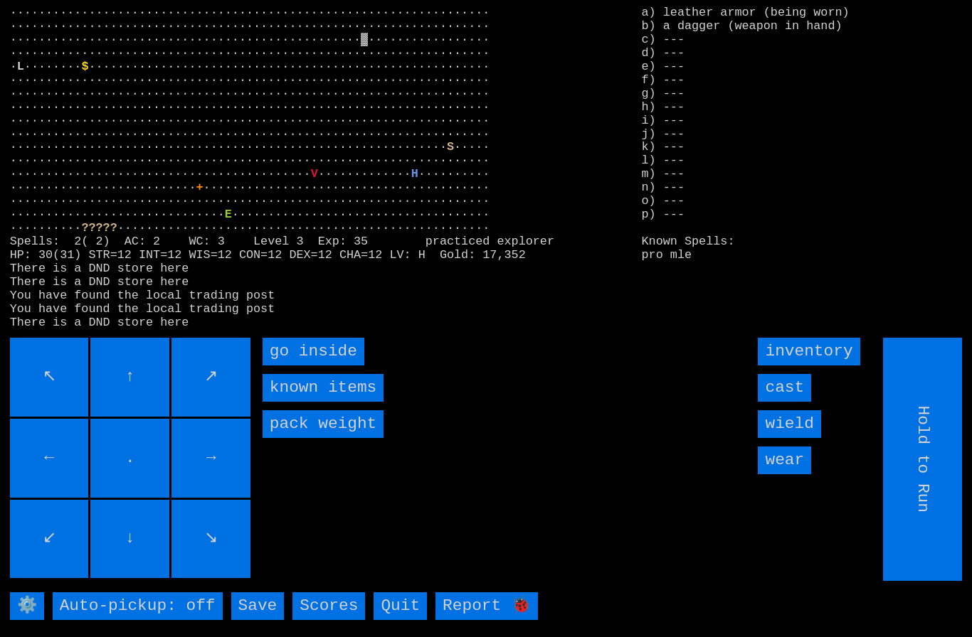
click at [301, 366] on inside "go inside" at bounding box center [314, 352] width 102 height 28
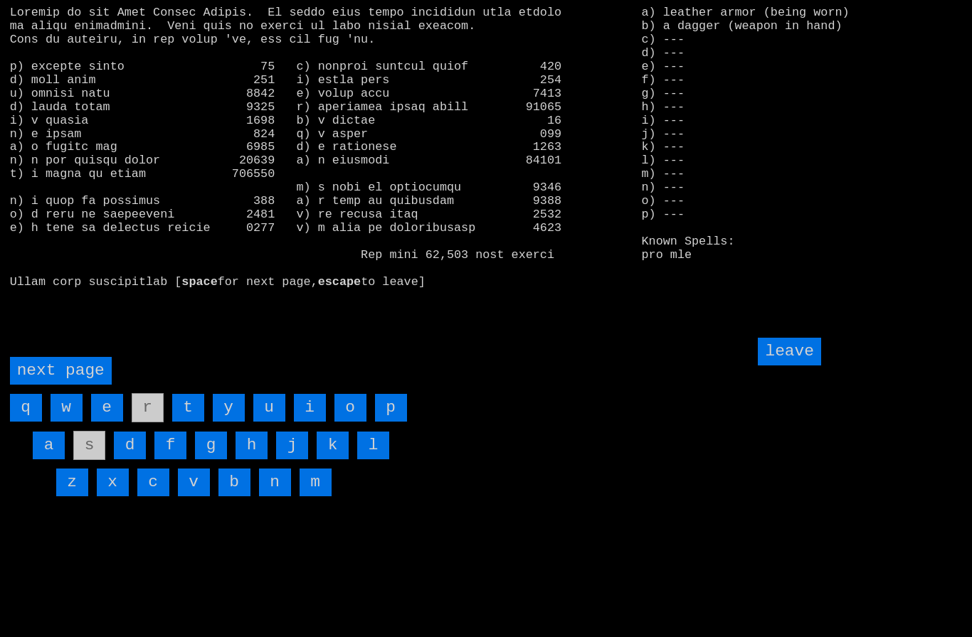
click at [60, 385] on page "next page" at bounding box center [61, 371] width 102 height 28
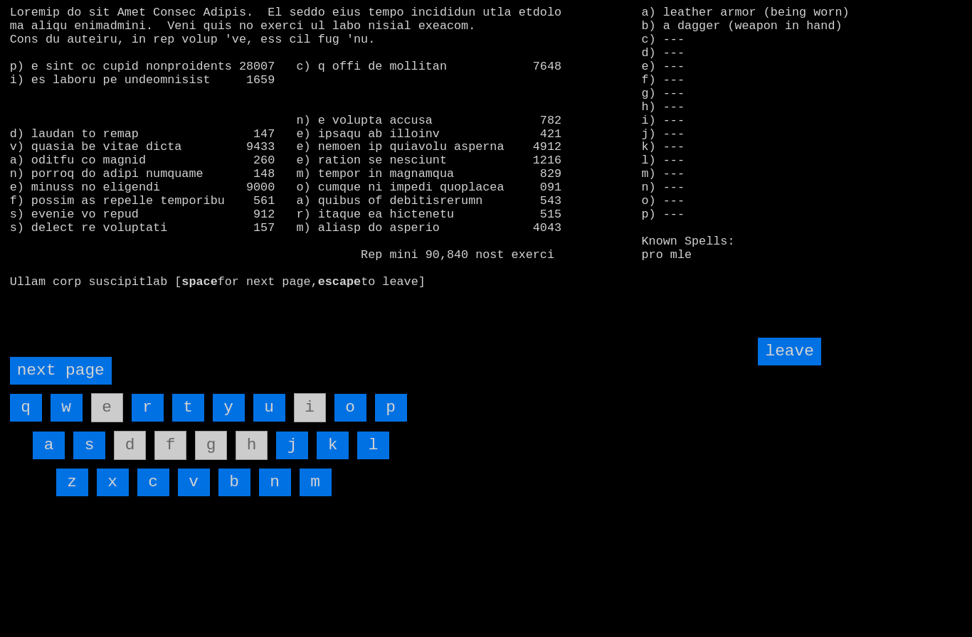
click at [74, 385] on page "next page" at bounding box center [61, 371] width 102 height 28
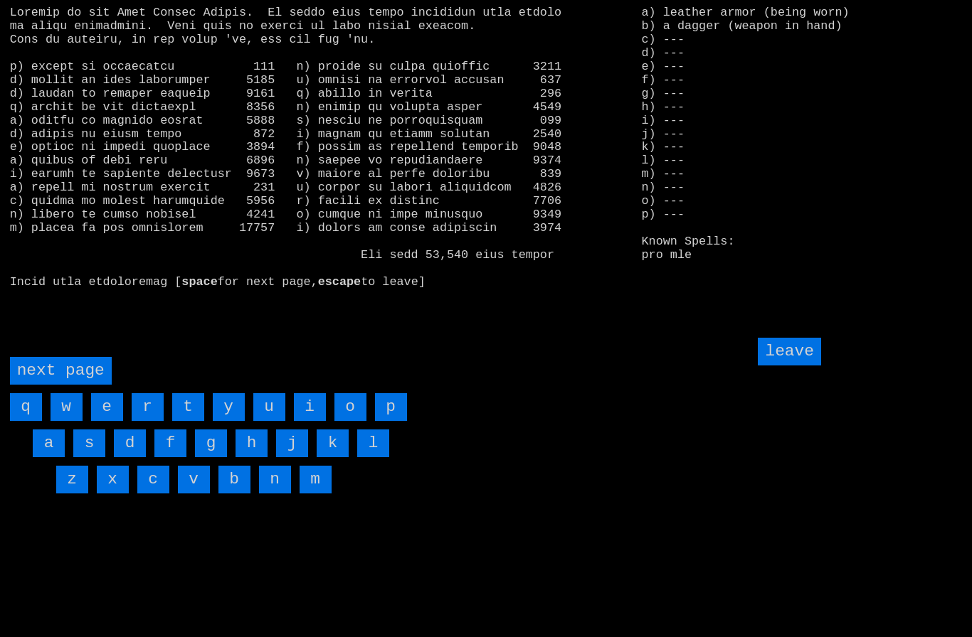
click at [70, 421] on input "w" at bounding box center [67, 407] width 32 height 28
click at [197, 494] on input "v" at bounding box center [194, 480] width 32 height 28
click at [73, 385] on page "next page" at bounding box center [61, 371] width 102 height 28
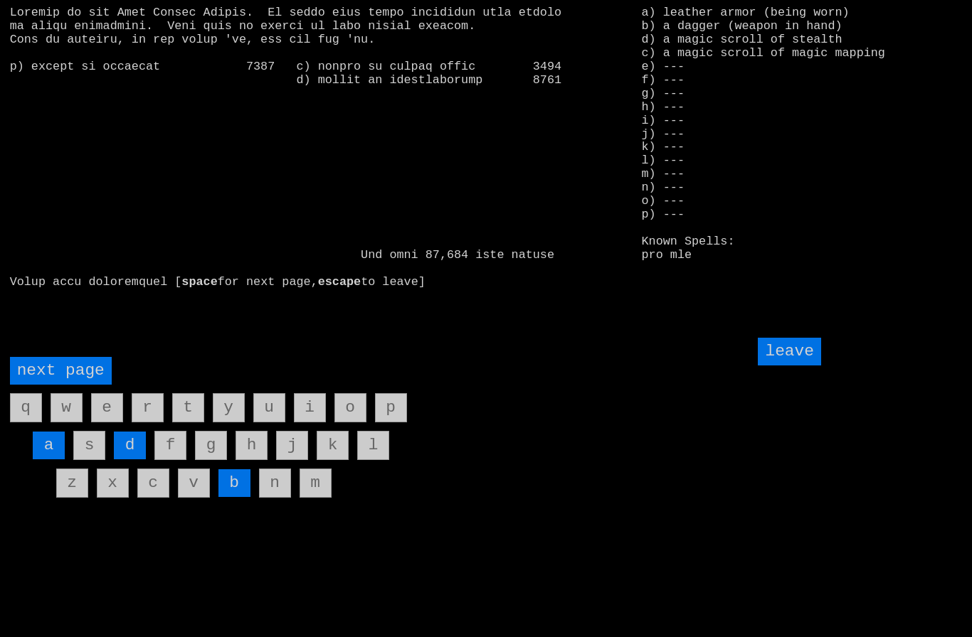
click at [129, 460] on input "d" at bounding box center [130, 446] width 32 height 28
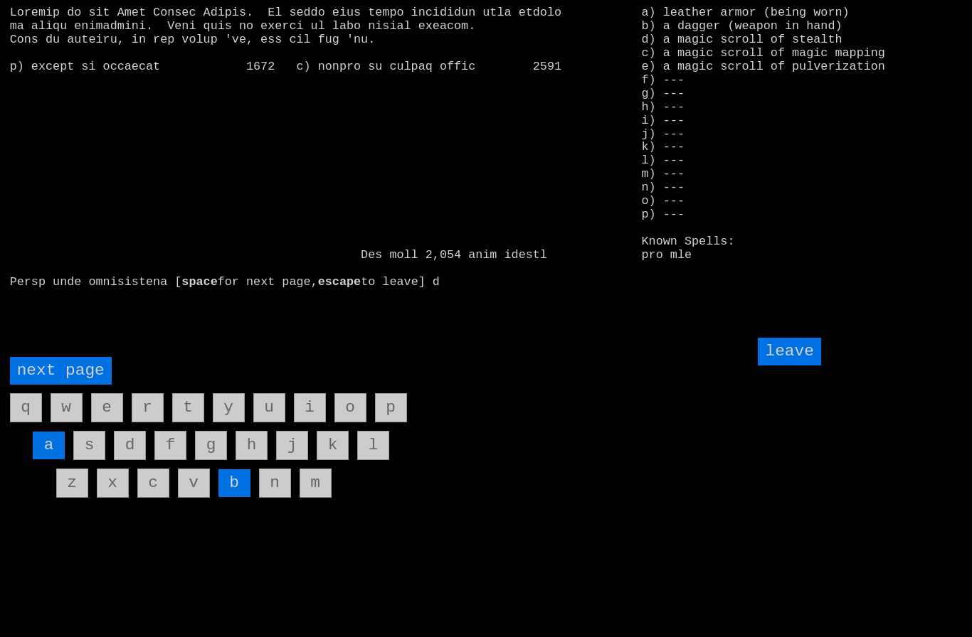
click at [800, 366] on input "leave" at bounding box center [789, 352] width 63 height 28
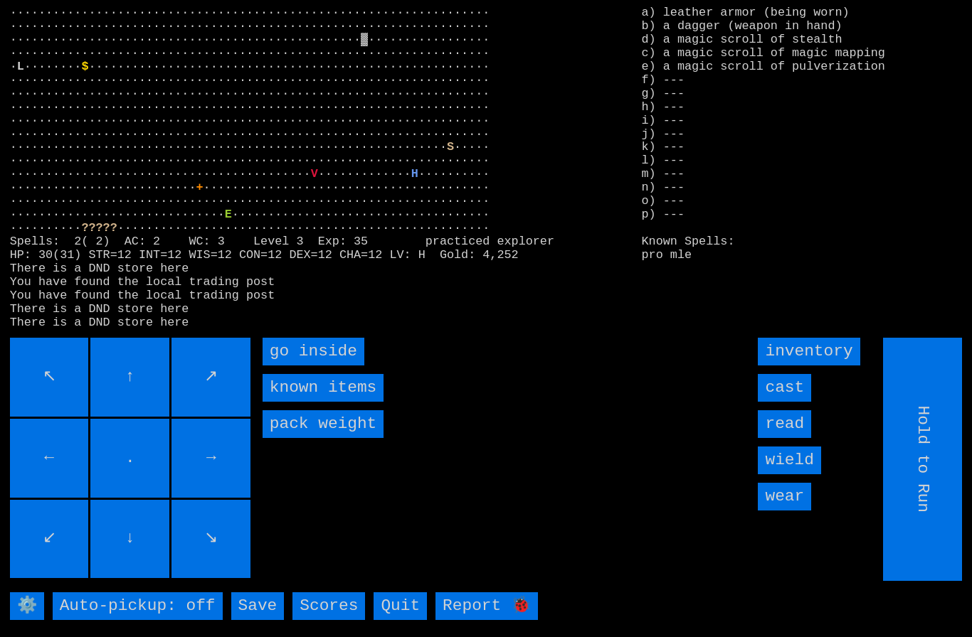
type input "Choose Direction"
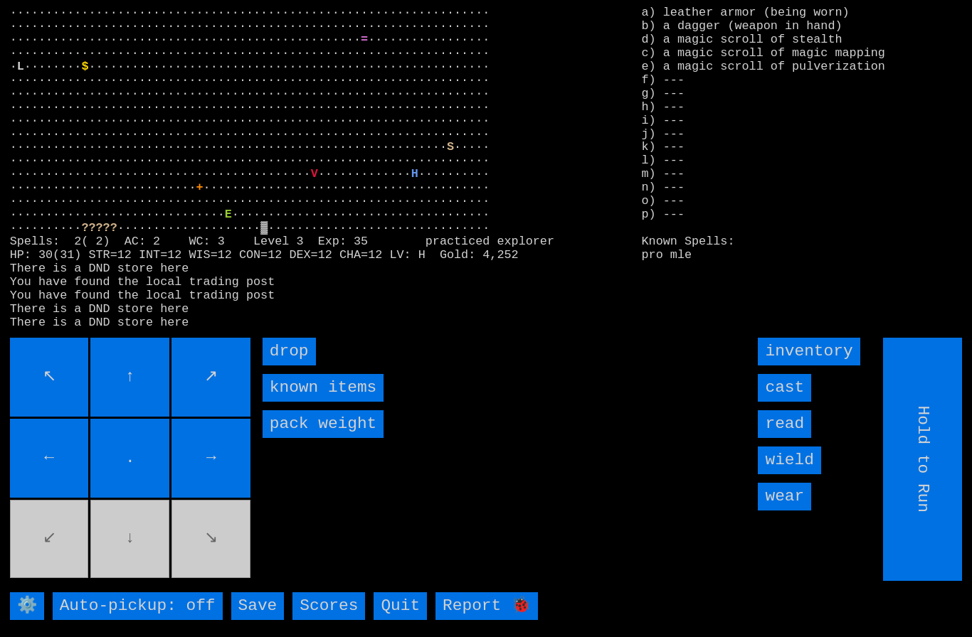
type input "Choose Direction"
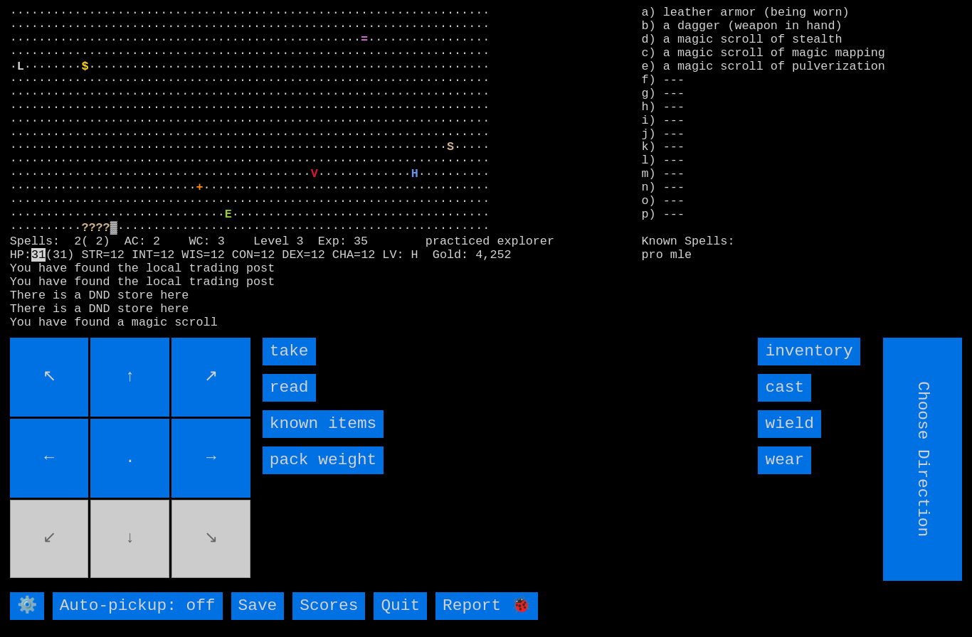
type input "Hold to Run"
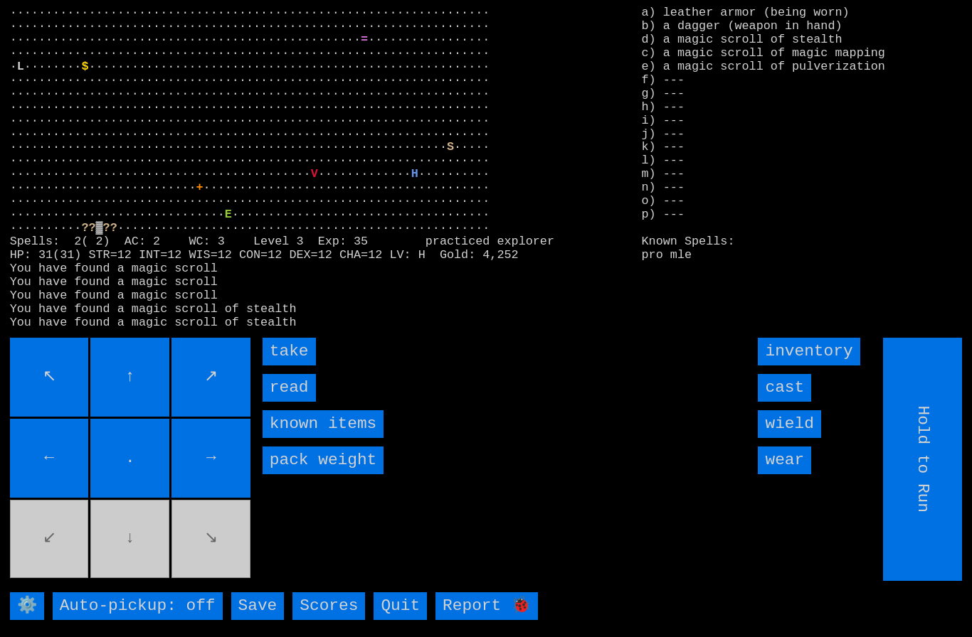
click at [285, 366] on input "take" at bounding box center [289, 352] width 53 height 28
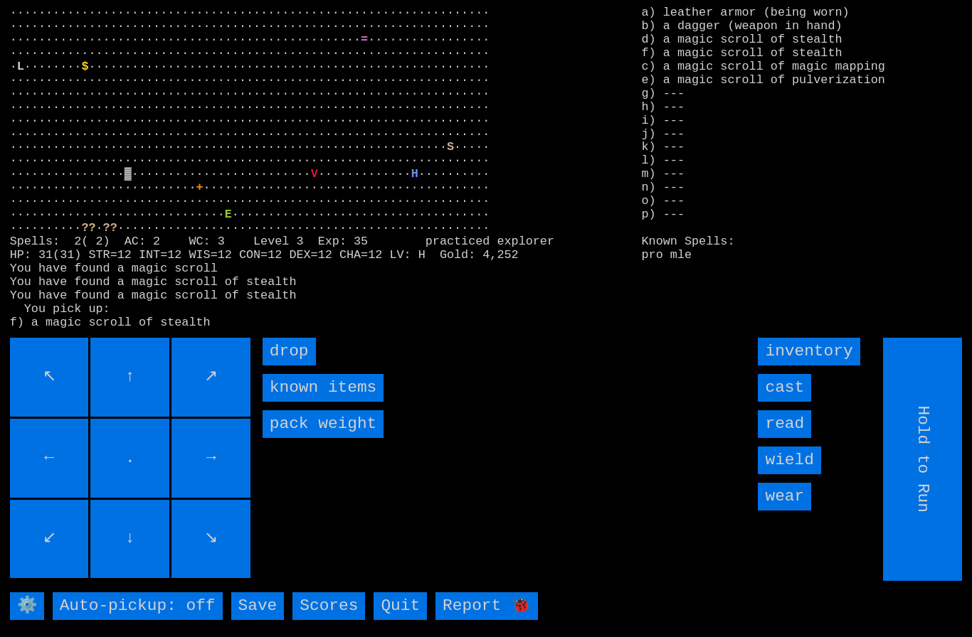
type input "Choose Direction"
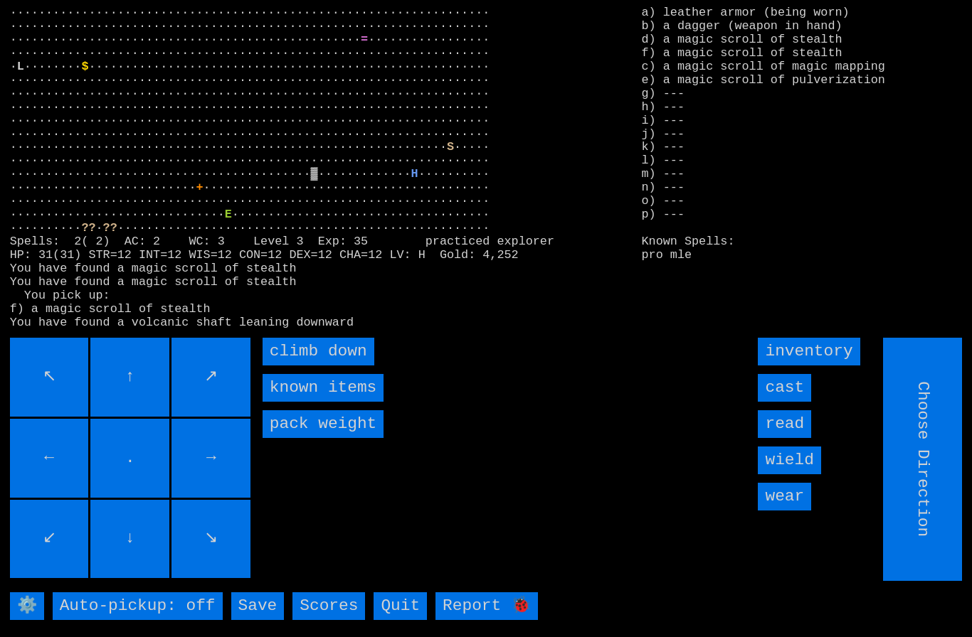
type input "Hold to Run"
click at [795, 438] on input "read" at bounding box center [784, 424] width 53 height 28
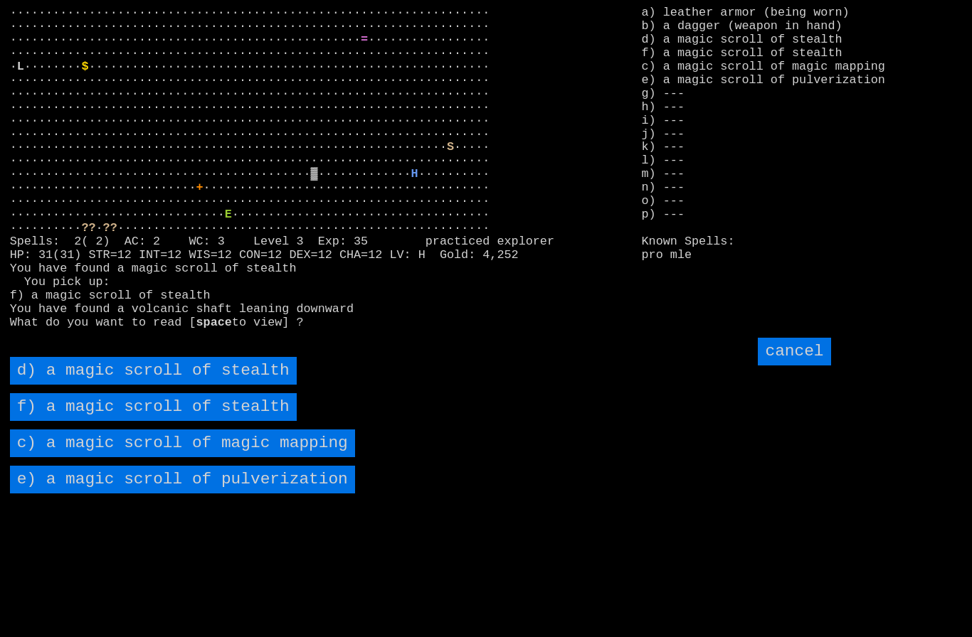
click at [100, 385] on stealth "d) a magic scroll of stealth" at bounding box center [153, 371] width 287 height 28
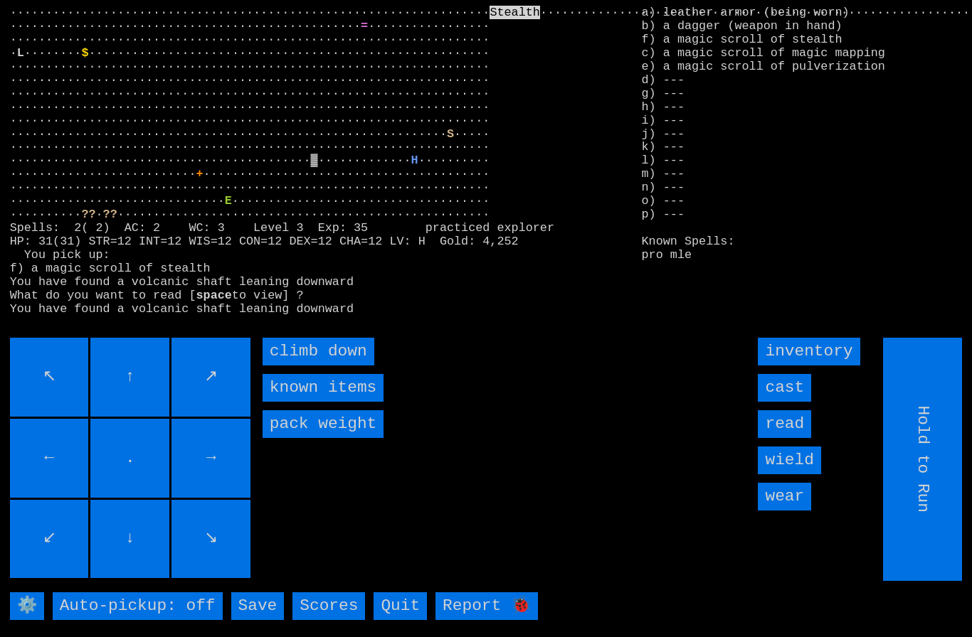
click at [292, 366] on down "climb down" at bounding box center [319, 352] width 112 height 28
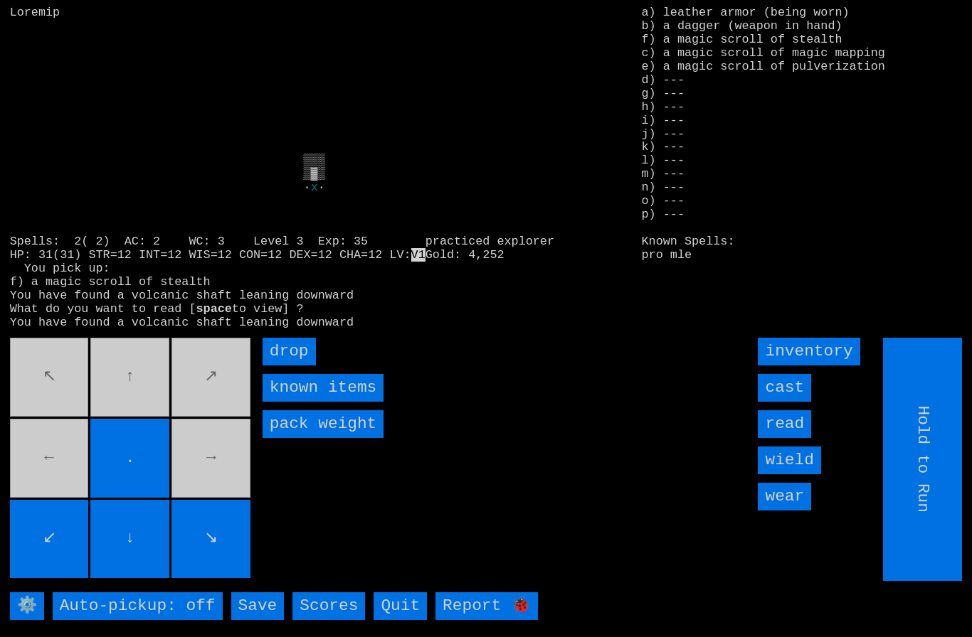
click at [797, 438] on input "read" at bounding box center [784, 424] width 53 height 28
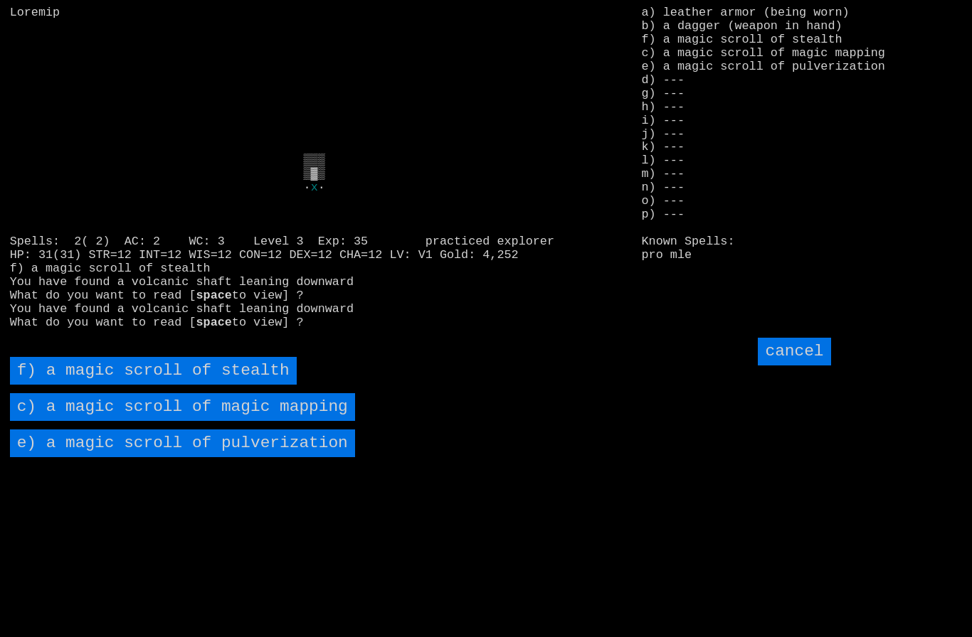
click at [108, 421] on mapping "c) a magic scroll of magic mapping" at bounding box center [182, 407] width 345 height 28
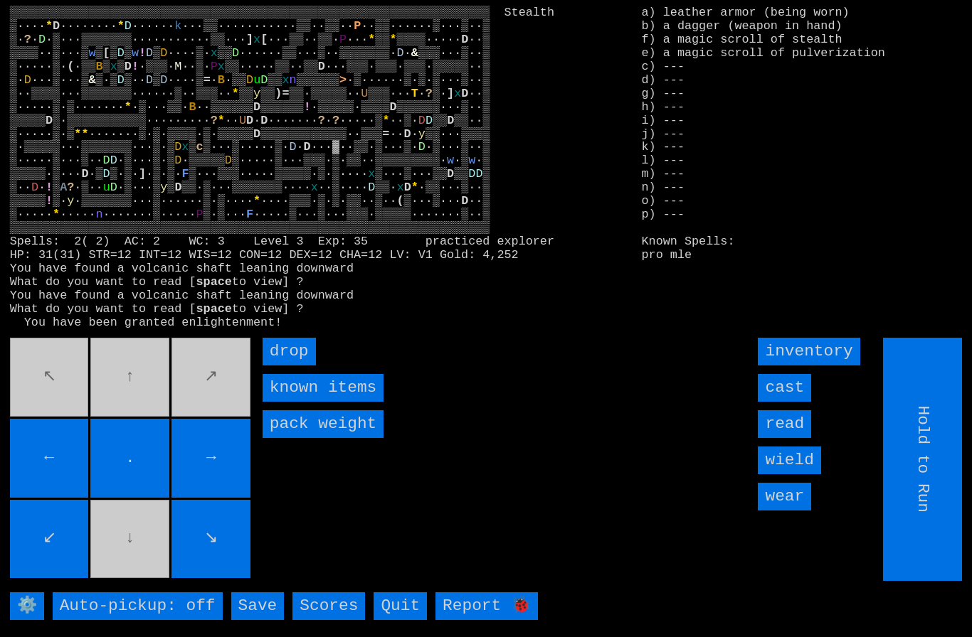
click at [202, 401] on movebuttons "↖ ↑ ↗ ← . → ↙ ↓ ↘" at bounding box center [131, 459] width 243 height 243
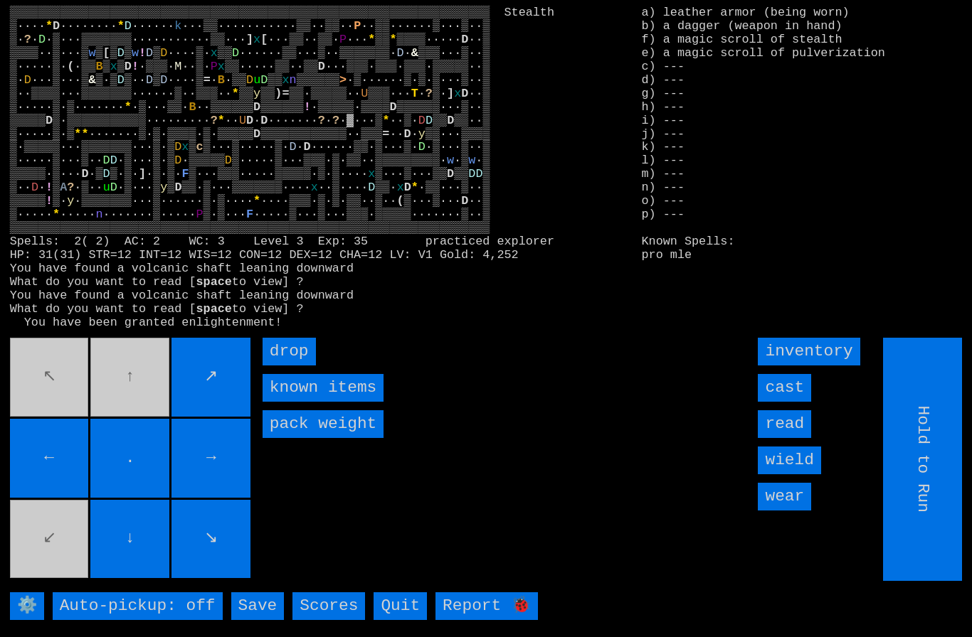
click at [81, 442] on movebuttons "↖ ↑ ↗ ← . → ↙ ↓ ↘" at bounding box center [131, 459] width 243 height 243
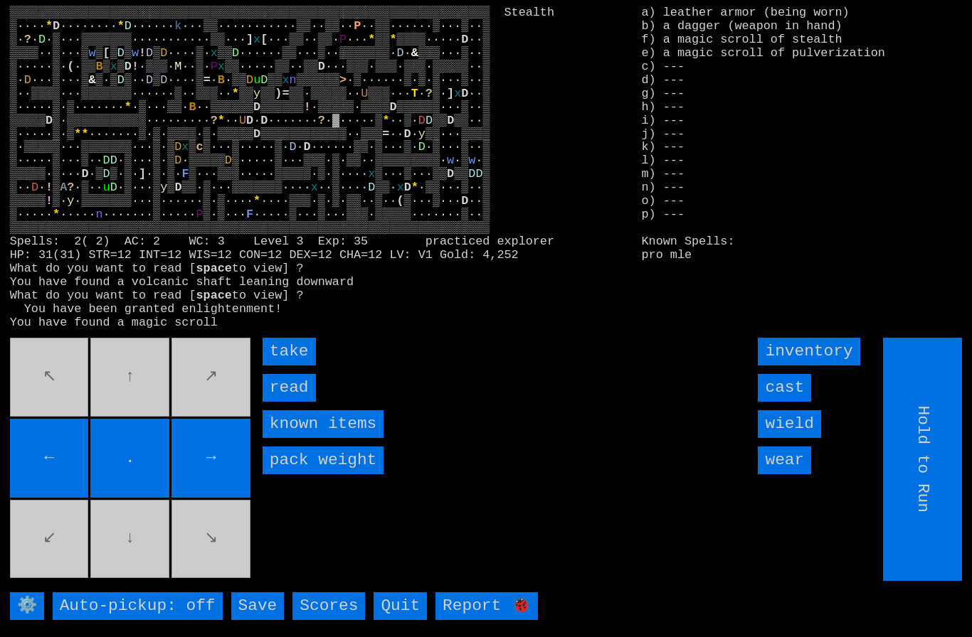
click at [293, 366] on input "take" at bounding box center [289, 352] width 53 height 28
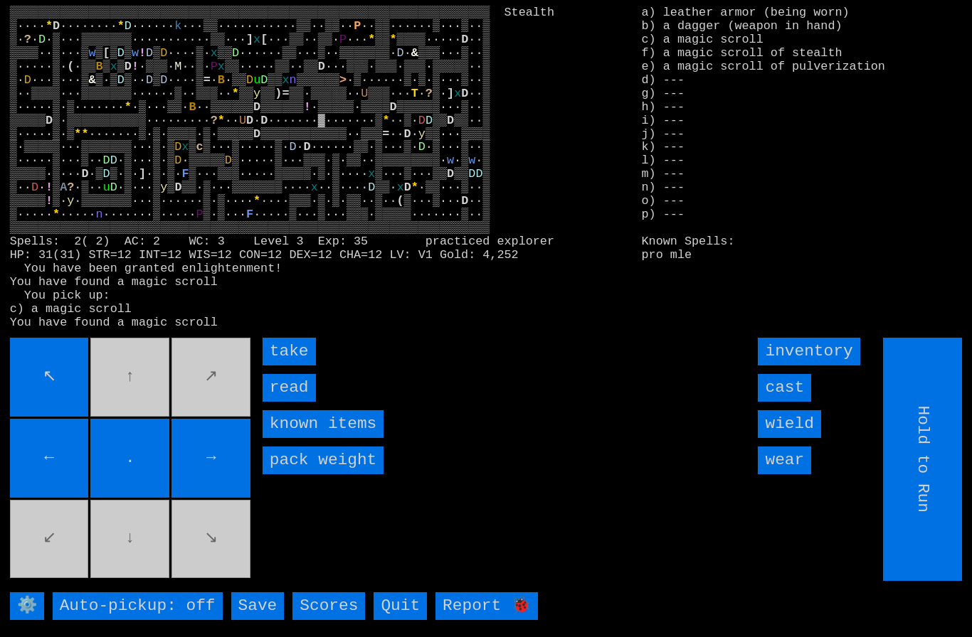
click at [300, 366] on input "take" at bounding box center [289, 352] width 53 height 28
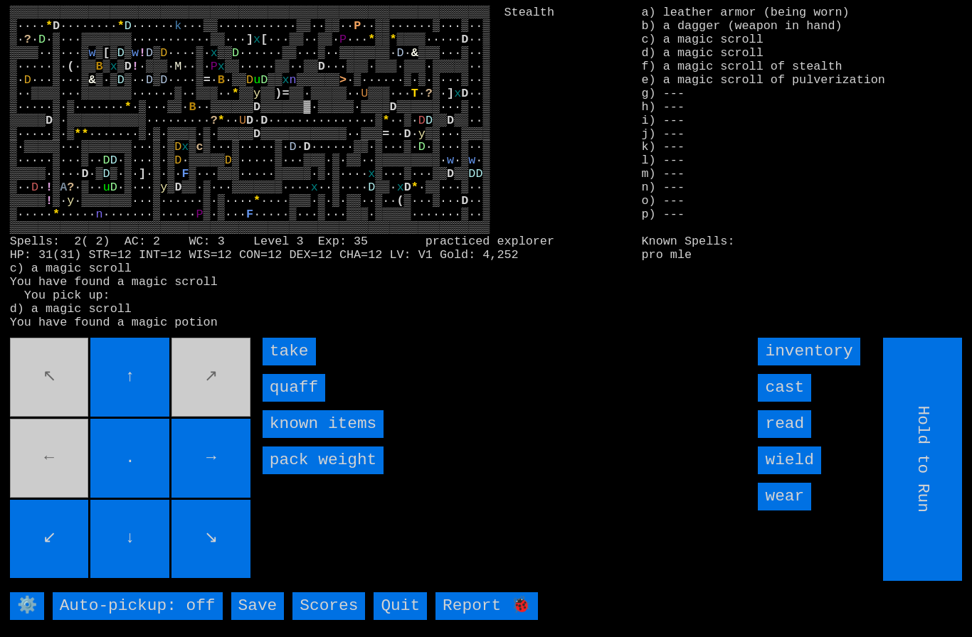
click at [303, 366] on input "take" at bounding box center [289, 352] width 53 height 28
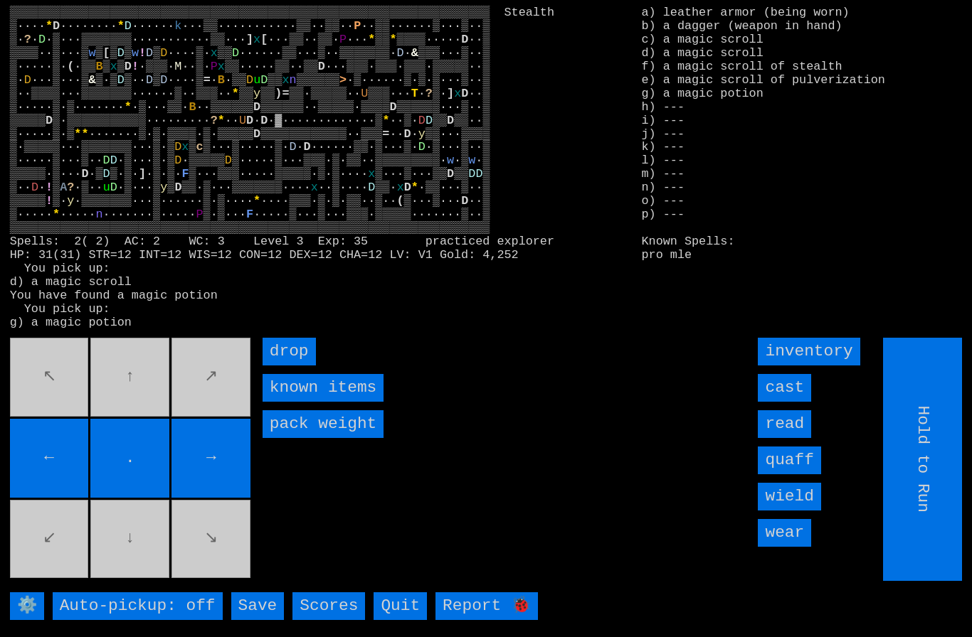
click at [71, 445] on input "←" at bounding box center [49, 458] width 79 height 79
click at [70, 445] on movebuttons "↖ ↑ ↗ ← . → ↙ ↓ ↘" at bounding box center [131, 459] width 243 height 243
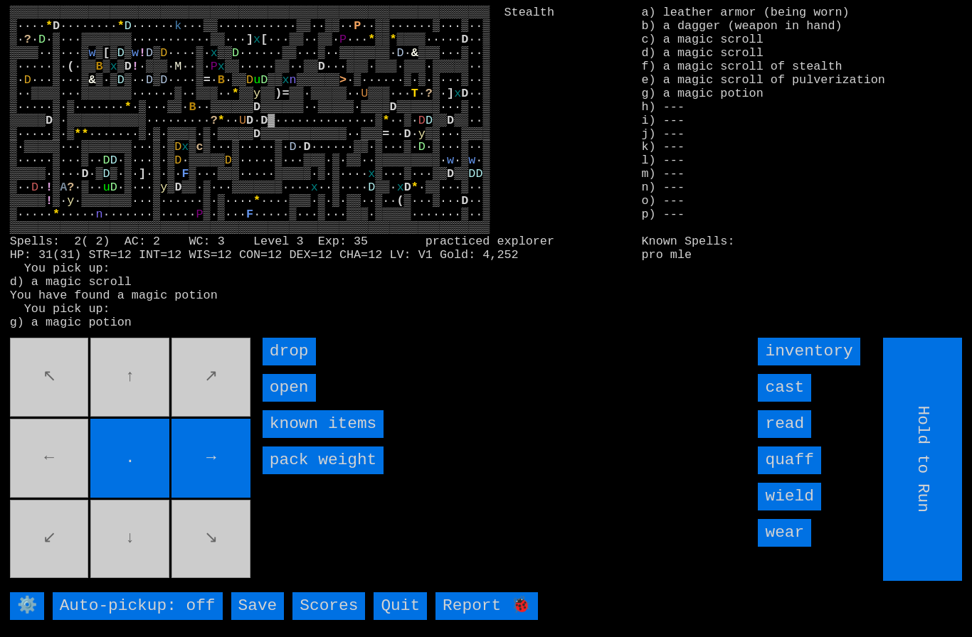
click at [55, 472] on movebuttons "↖ ↑ ↗ ← . → ↙ ↓ ↘" at bounding box center [131, 459] width 243 height 243
click at [300, 402] on input "open" at bounding box center [289, 388] width 53 height 28
click at [298, 402] on input "open" at bounding box center [289, 388] width 53 height 28
click at [301, 402] on input "open" at bounding box center [289, 388] width 53 height 28
click at [302, 402] on input "open" at bounding box center [289, 388] width 53 height 28
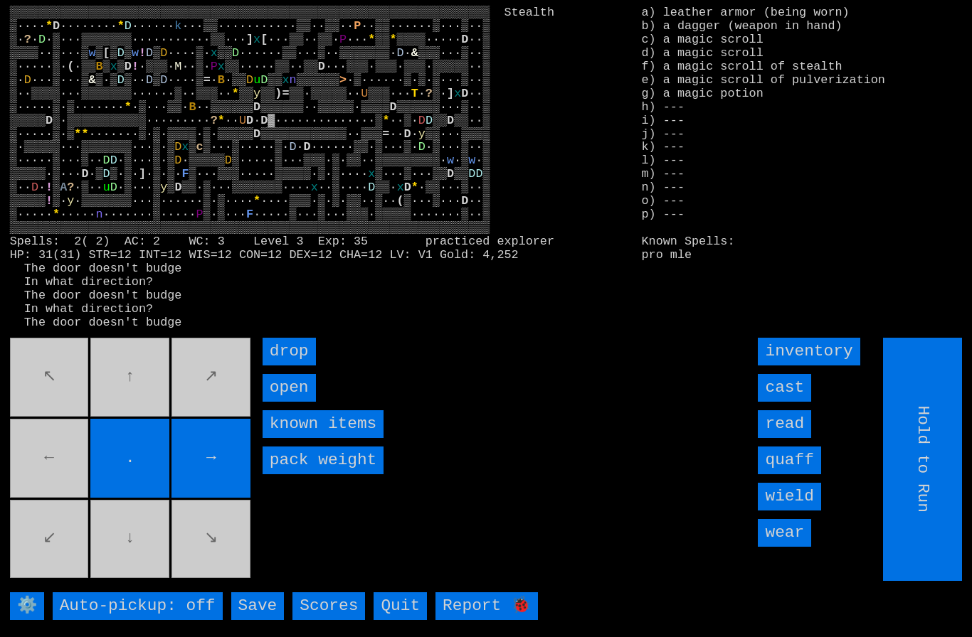
click at [301, 402] on input "open" at bounding box center [289, 388] width 53 height 28
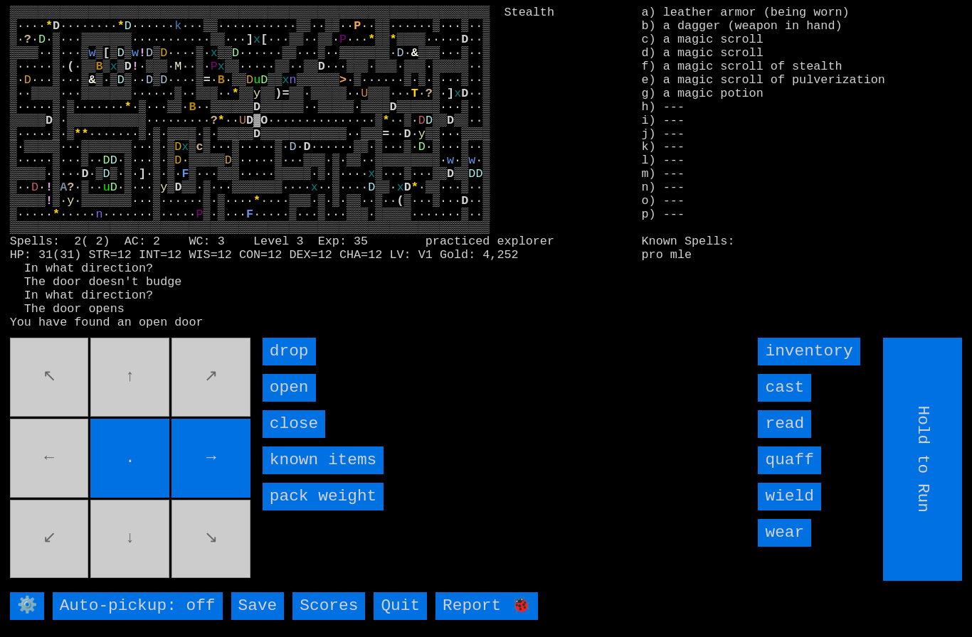
click at [296, 402] on input "open" at bounding box center [289, 388] width 53 height 28
click at [298, 402] on input "open" at bounding box center [289, 388] width 53 height 28
click at [299, 402] on input "open" at bounding box center [289, 388] width 53 height 28
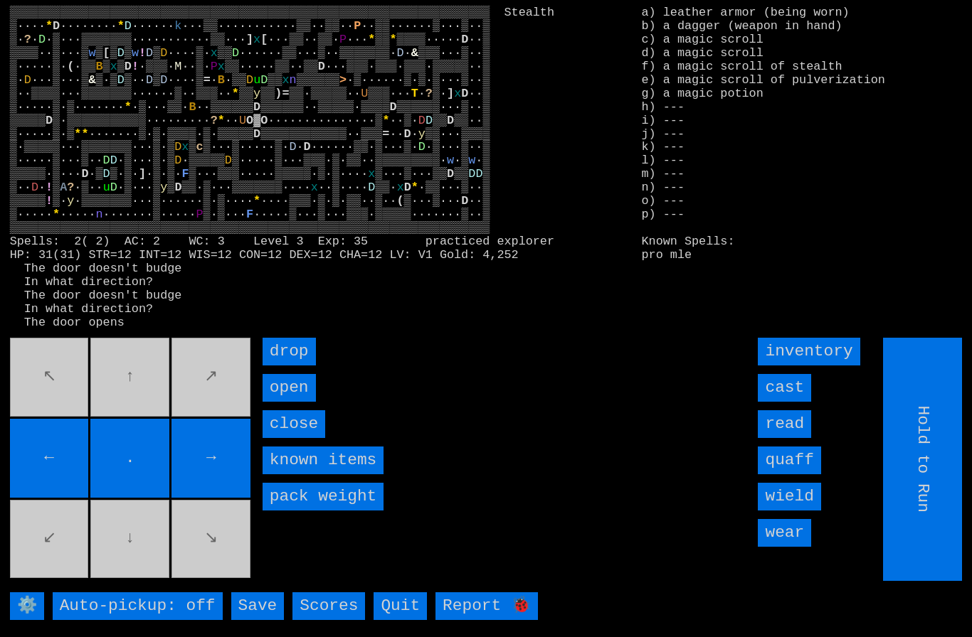
click at [794, 438] on input "read" at bounding box center [784, 424] width 53 height 28
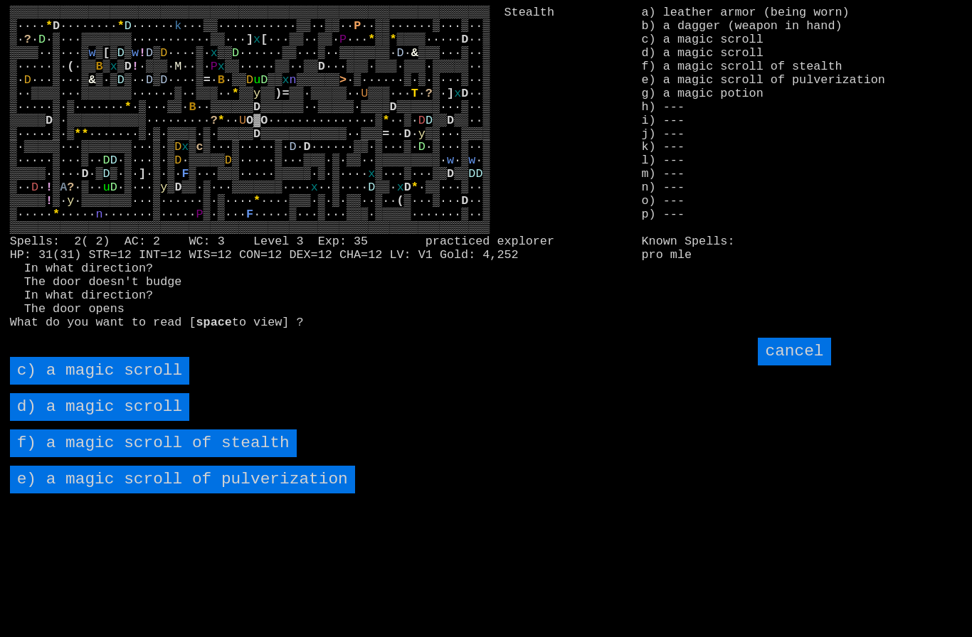
click at [102, 494] on pulverization "e) a magic scroll of pulverization" at bounding box center [182, 480] width 345 height 28
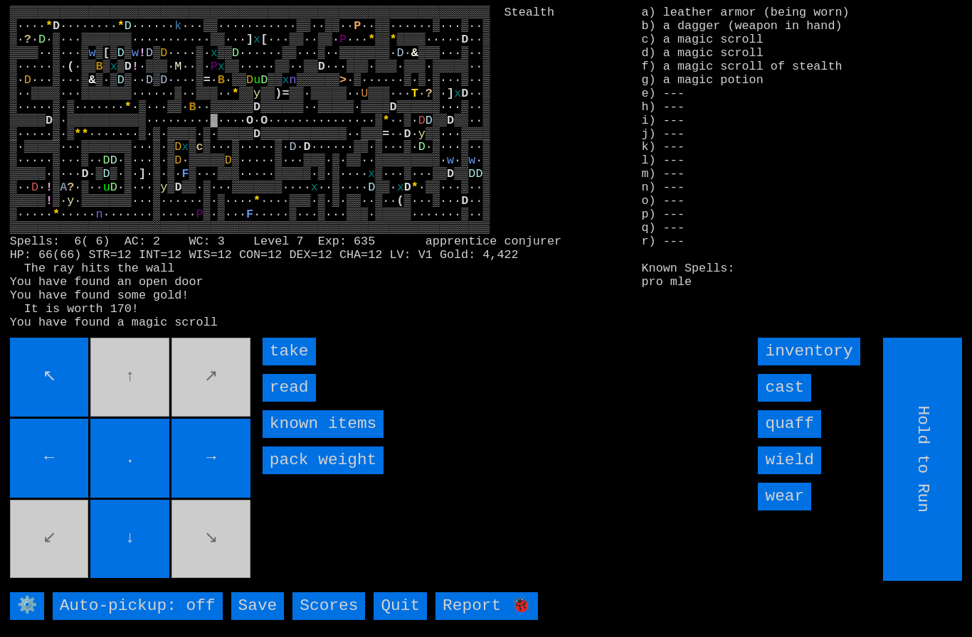
click at [299, 366] on input "take" at bounding box center [289, 352] width 53 height 28
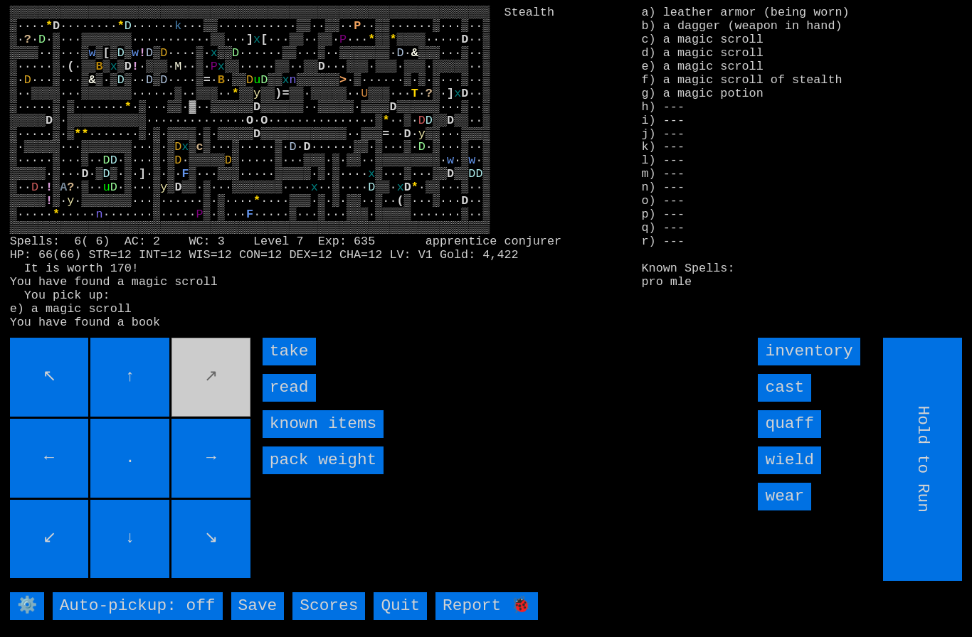
click at [296, 402] on input "read" at bounding box center [289, 388] width 53 height 28
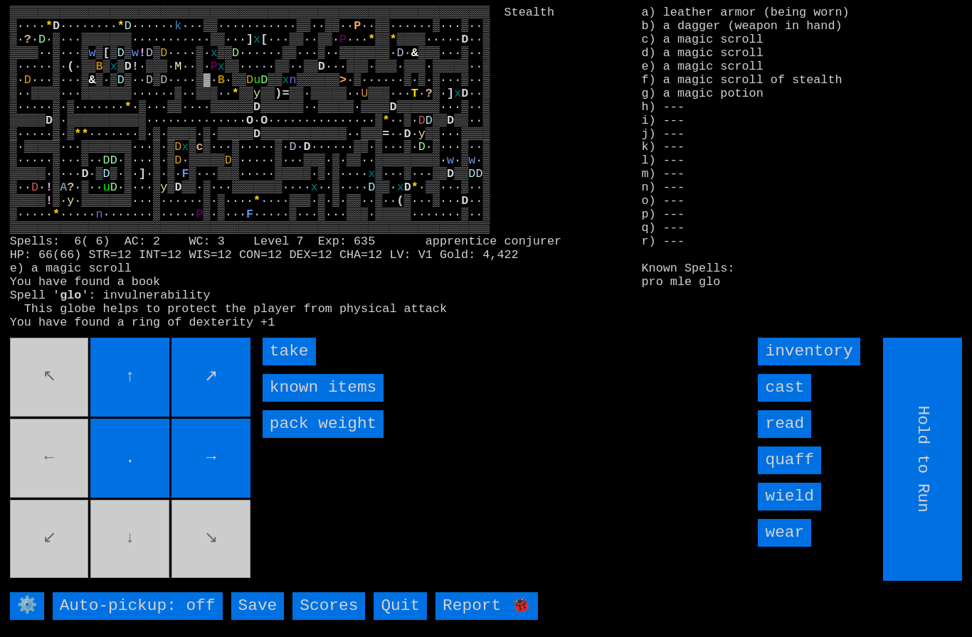
click at [282, 366] on input "take" at bounding box center [289, 352] width 53 height 28
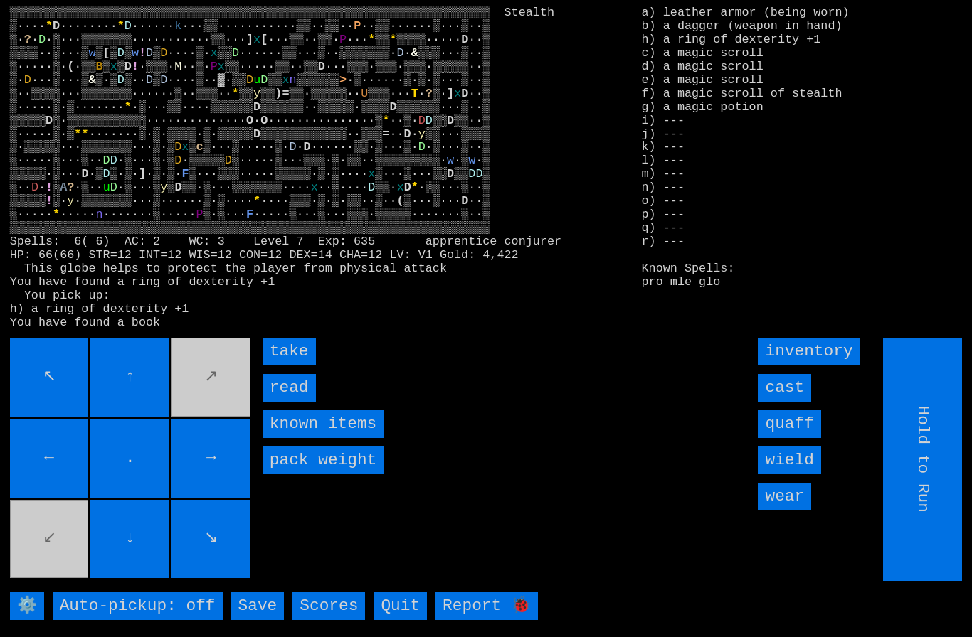
click at [288, 402] on input "read" at bounding box center [289, 388] width 53 height 28
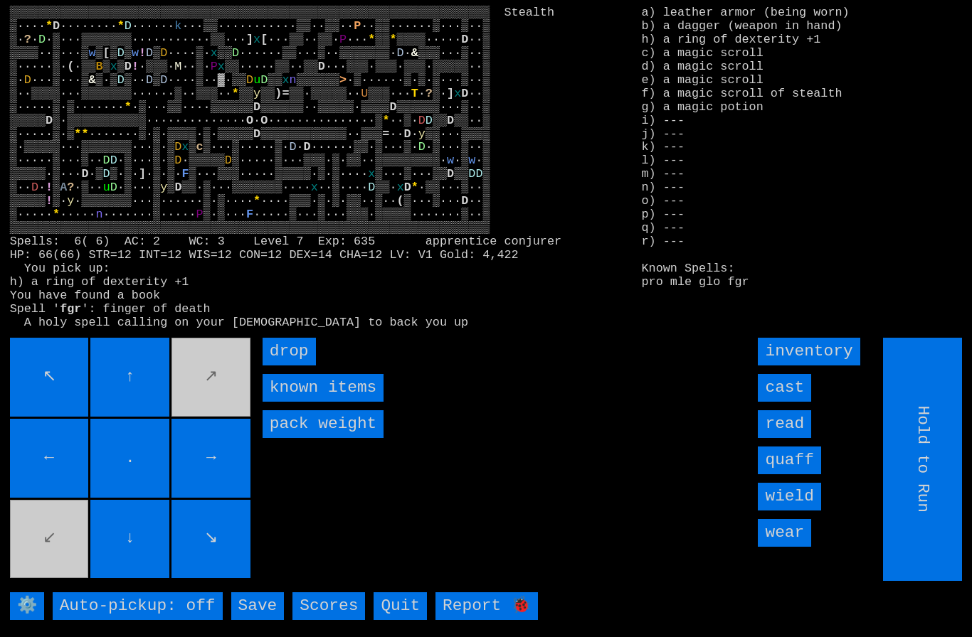
click at [789, 402] on input "cast" at bounding box center [784, 388] width 53 height 28
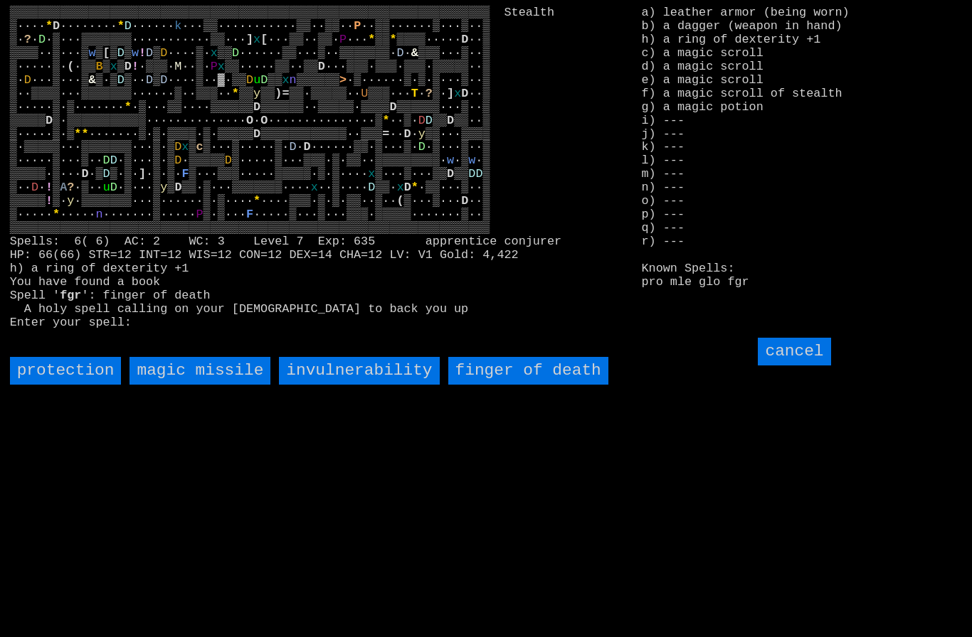
click at [569, 385] on death "finger of death" at bounding box center [528, 371] width 160 height 28
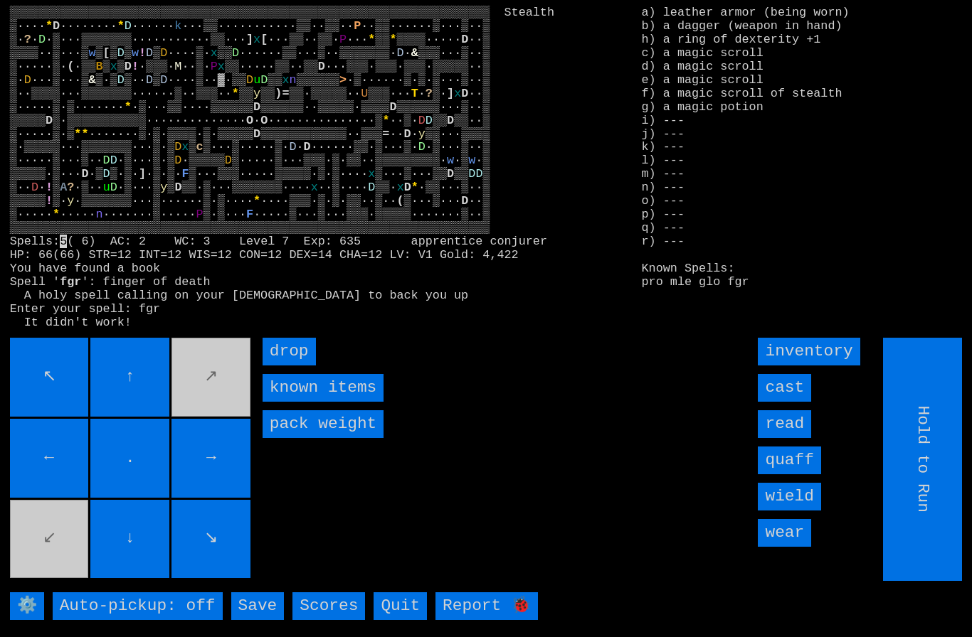
click at [791, 402] on input "cast" at bounding box center [784, 388] width 53 height 28
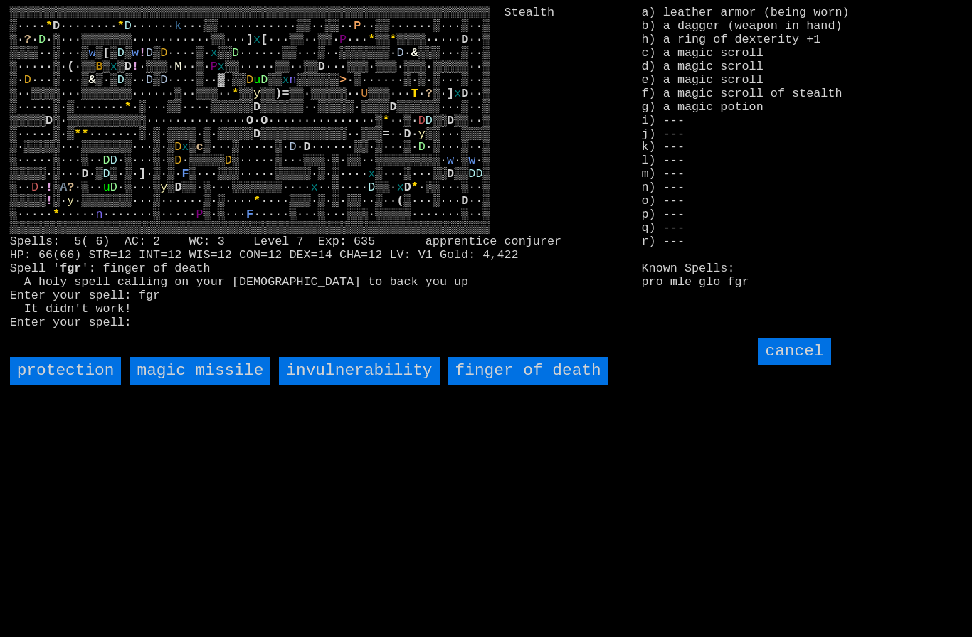
click at [578, 385] on death "finger of death" at bounding box center [528, 371] width 160 height 28
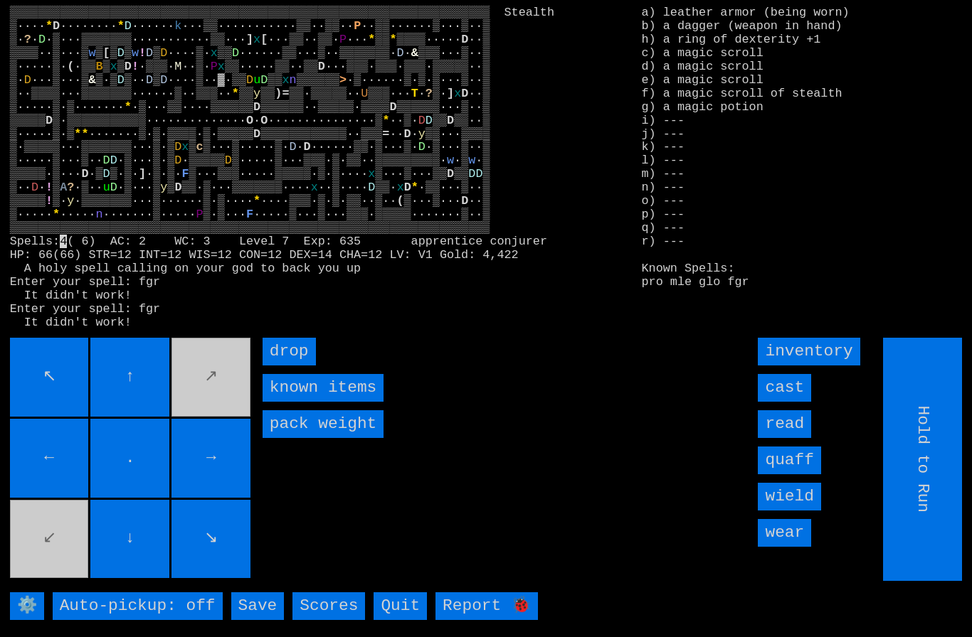
click at [793, 402] on input "cast" at bounding box center [784, 388] width 53 height 28
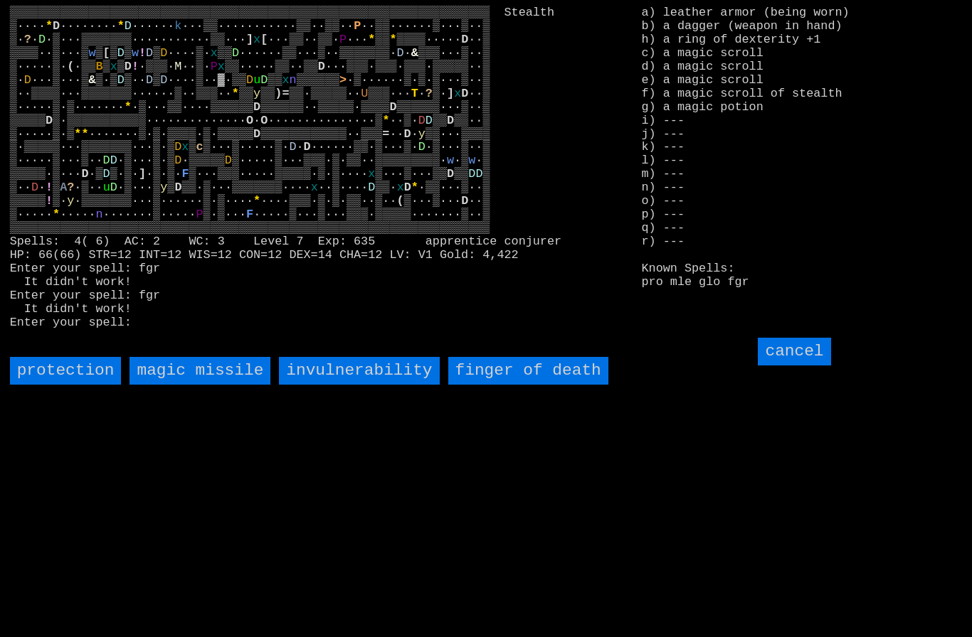
click at [572, 385] on death "finger of death" at bounding box center [528, 371] width 160 height 28
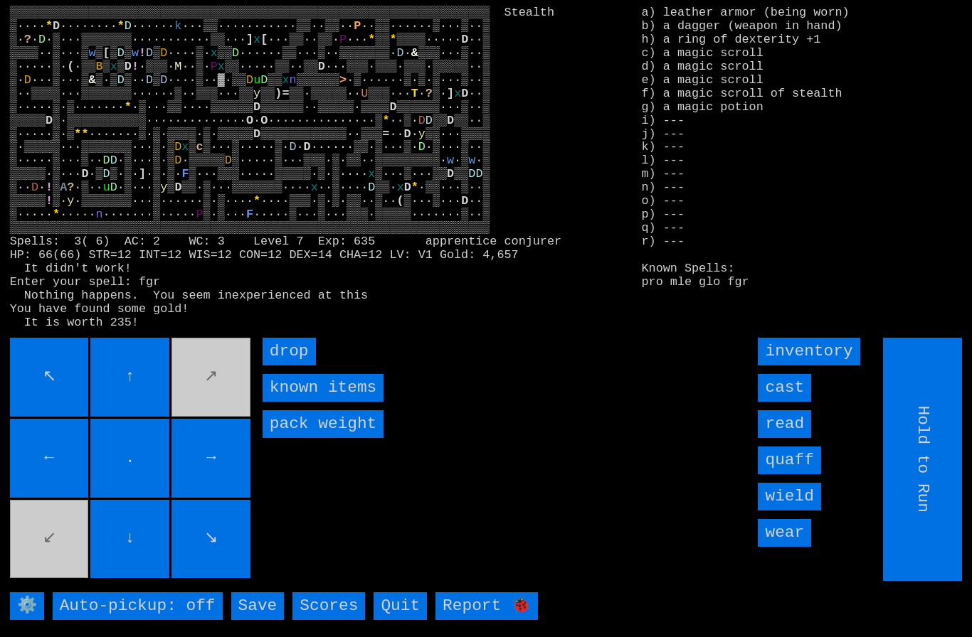
click at [790, 402] on input "cast" at bounding box center [784, 388] width 53 height 28
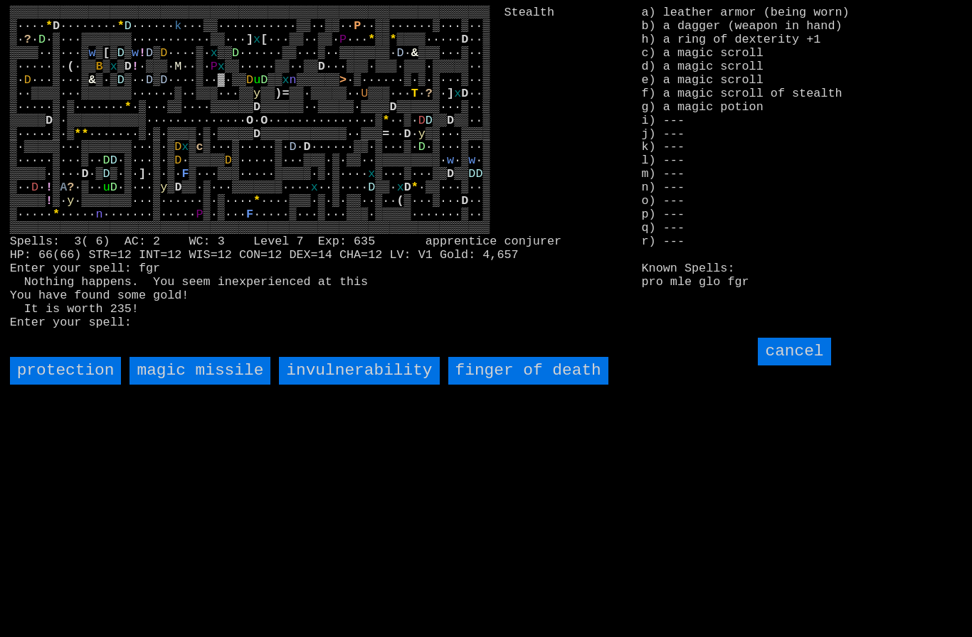
click at [580, 385] on death "finger of death" at bounding box center [528, 371] width 160 height 28
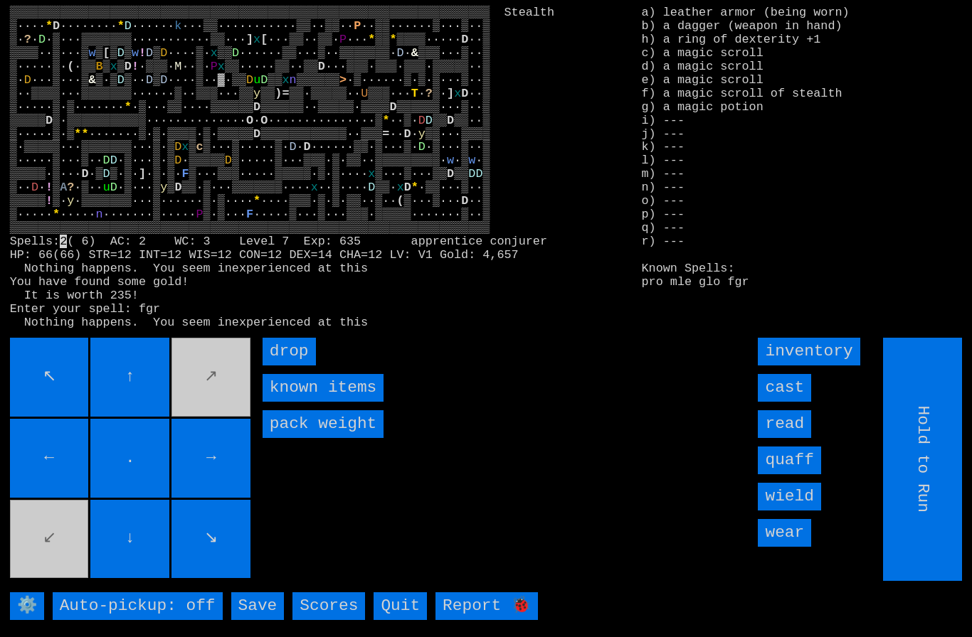
click at [791, 402] on input "cast" at bounding box center [784, 388] width 53 height 28
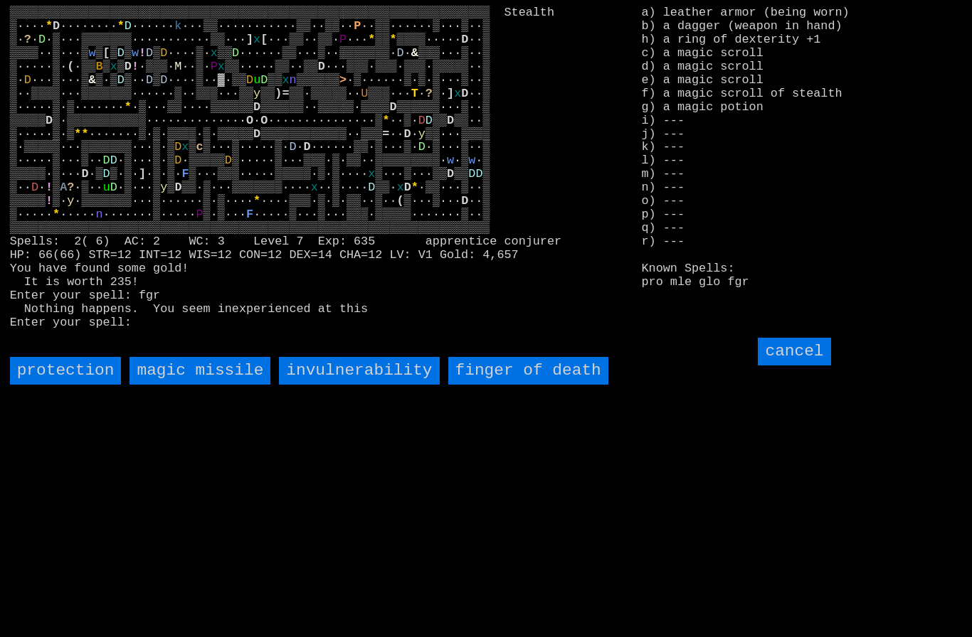
click at [566, 385] on death "finger of death" at bounding box center [528, 371] width 160 height 28
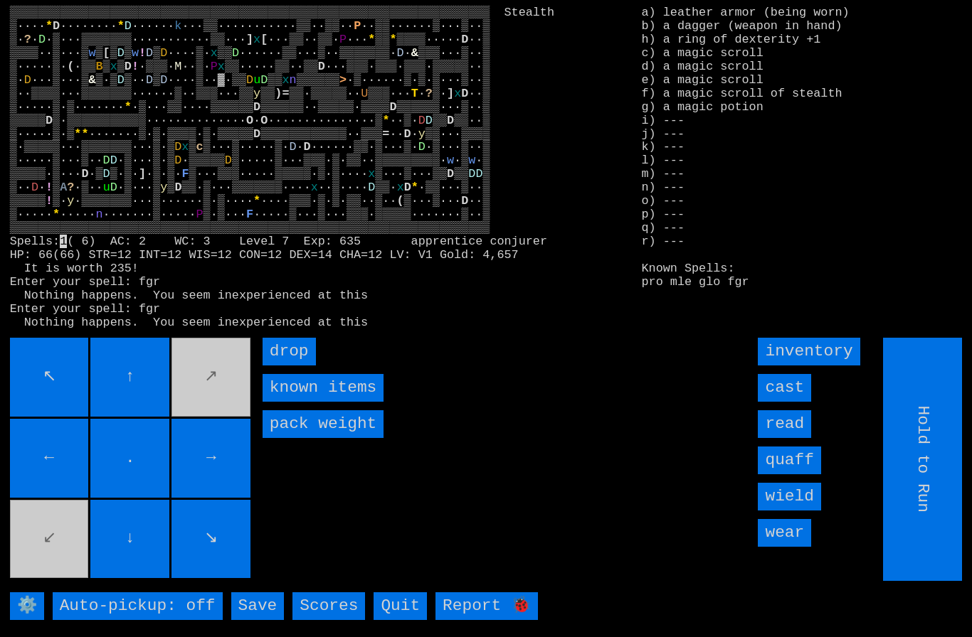
click at [788, 402] on input "cast" at bounding box center [784, 388] width 53 height 28
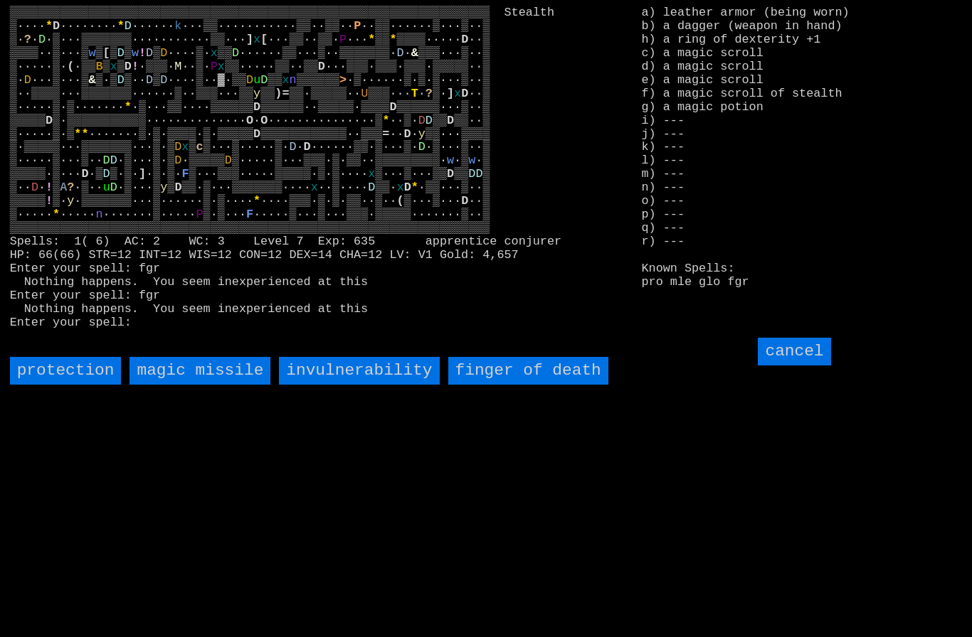
click at [565, 385] on death "finger of death" at bounding box center [528, 371] width 160 height 28
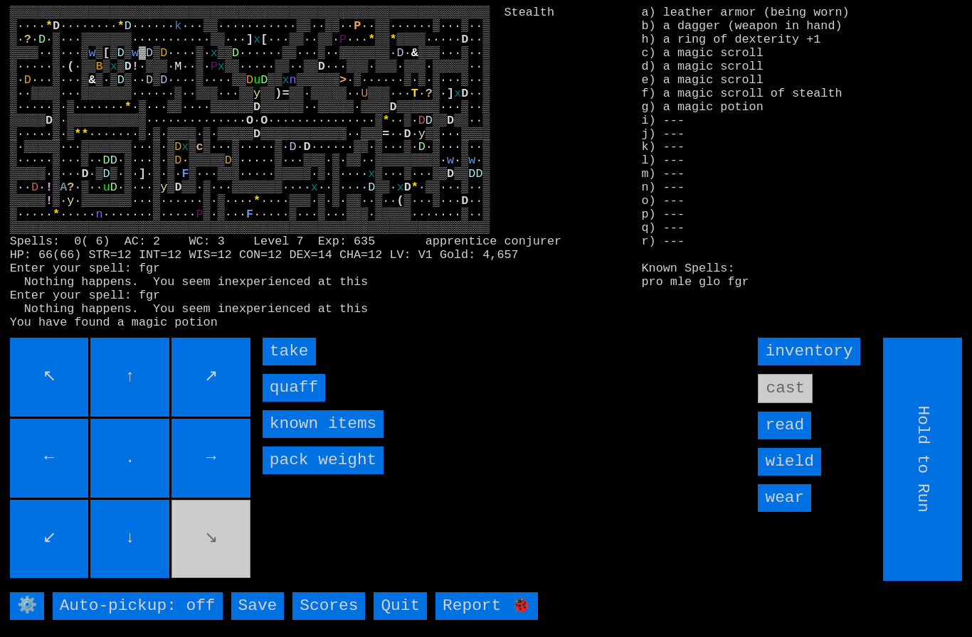
click at [312, 402] on input "quaff" at bounding box center [294, 388] width 63 height 28
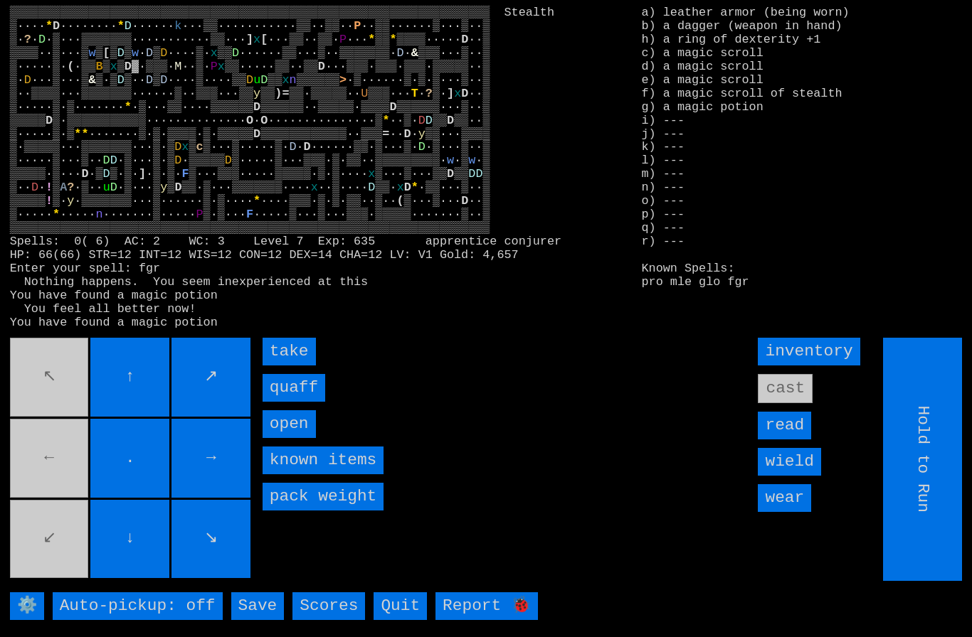
click at [313, 402] on input "quaff" at bounding box center [294, 388] width 63 height 28
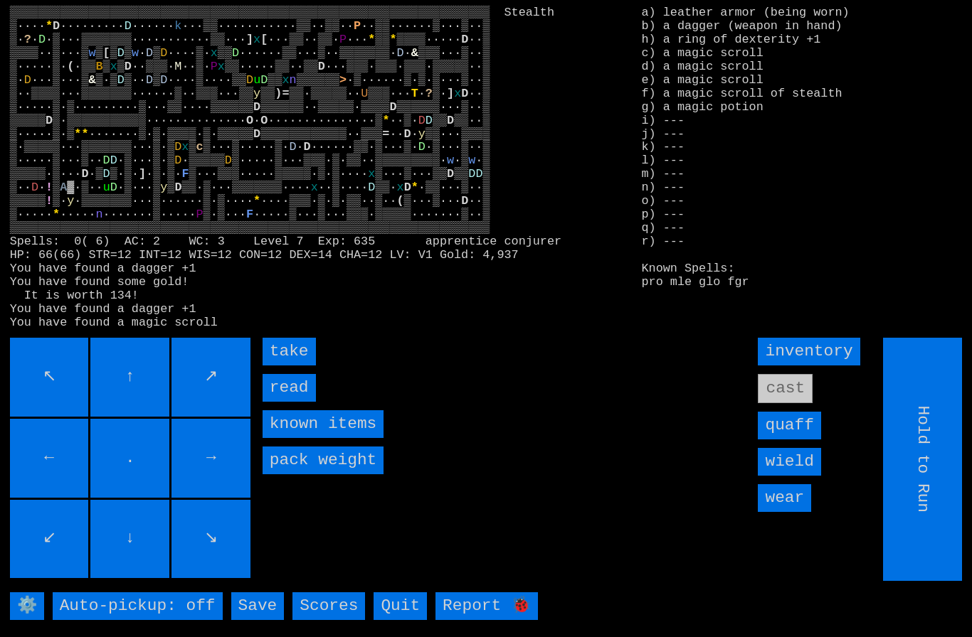
click at [279, 366] on input "take" at bounding box center [289, 352] width 53 height 28
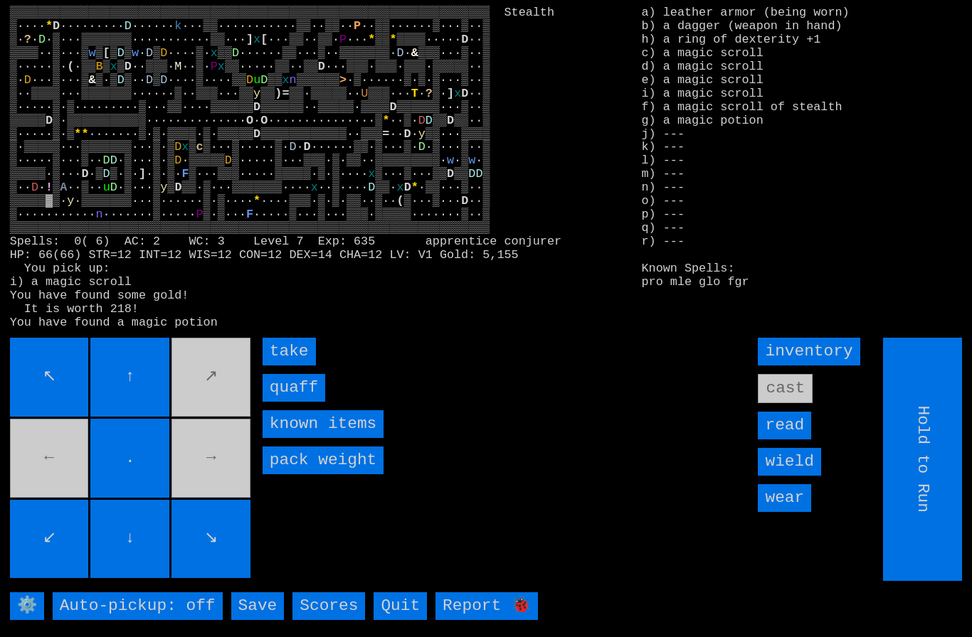
click at [304, 402] on input "quaff" at bounding box center [294, 388] width 63 height 28
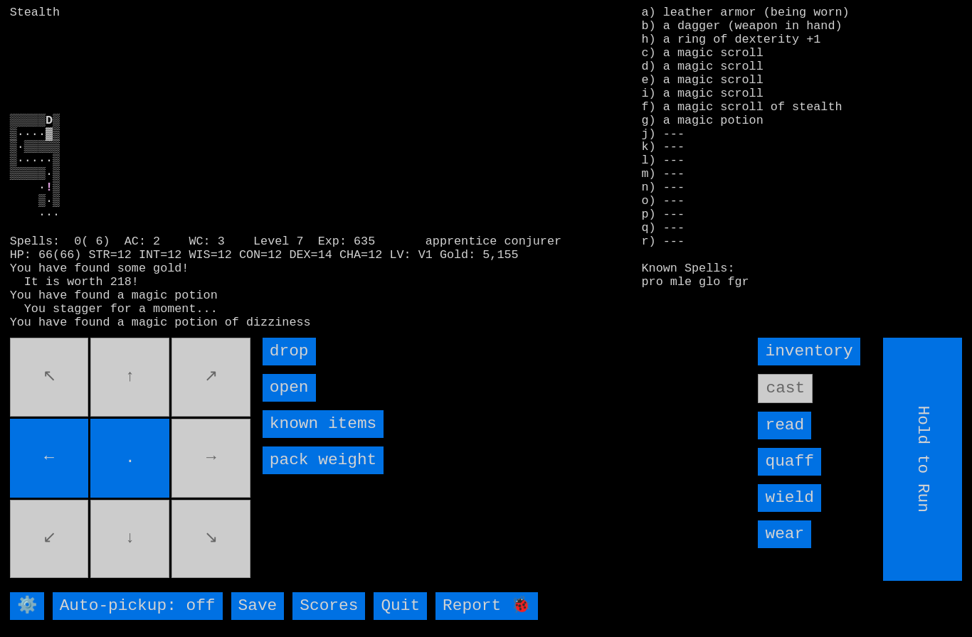
click at [303, 402] on input "open" at bounding box center [289, 388] width 53 height 28
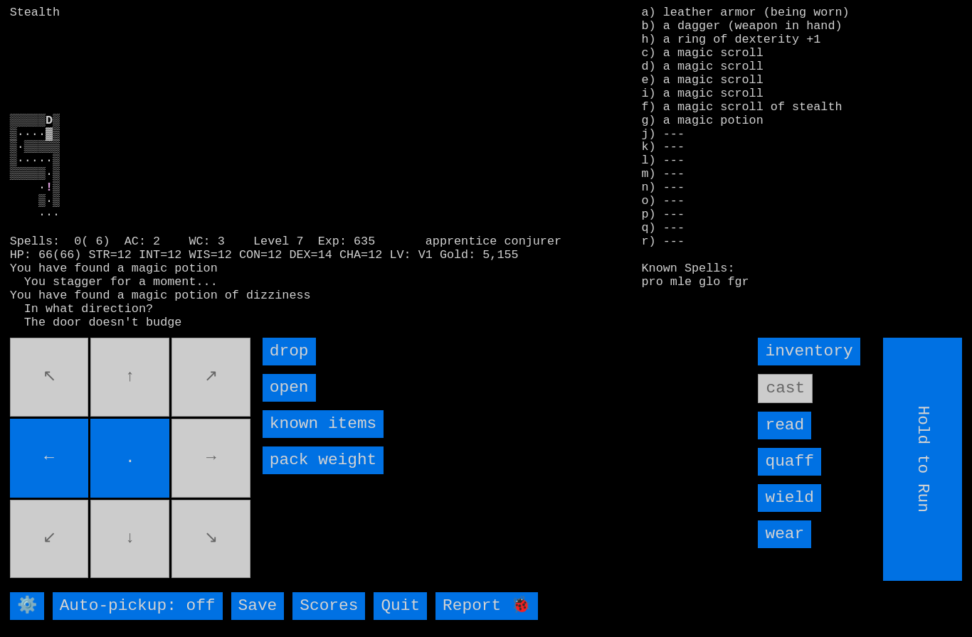
click at [301, 402] on input "open" at bounding box center [289, 388] width 53 height 28
click at [300, 402] on input "open" at bounding box center [289, 388] width 53 height 28
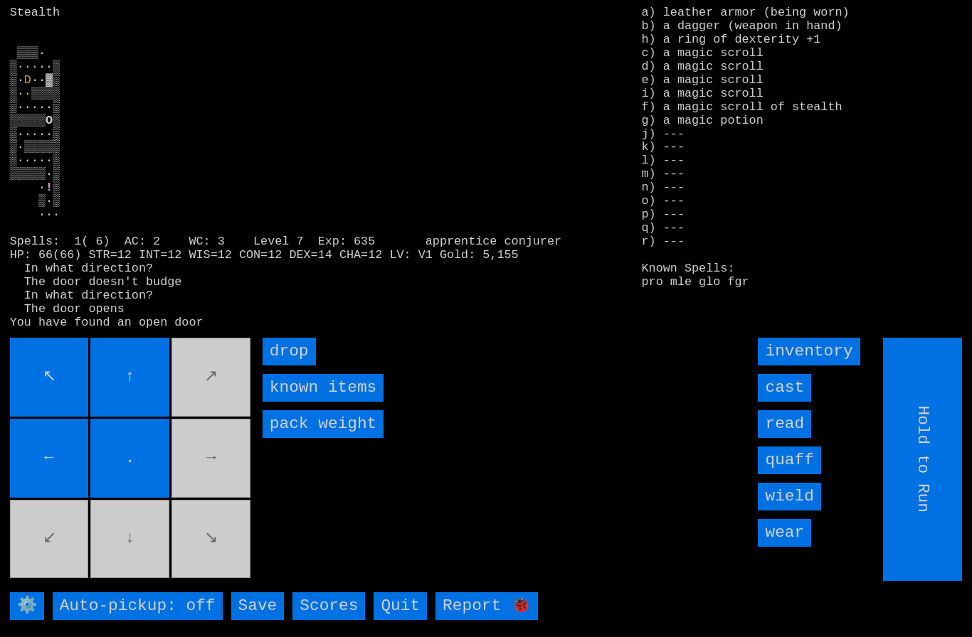
click at [206, 467] on movebuttons "↖ ↑ ↗ ← . → ↙ ↓ ↘" at bounding box center [131, 459] width 243 height 243
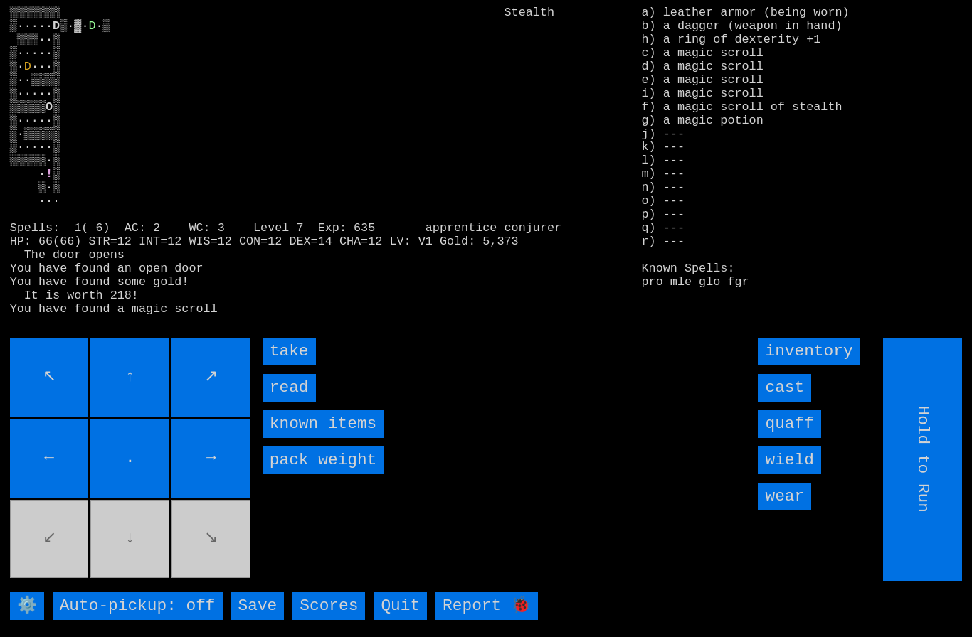
click at [290, 366] on input "take" at bounding box center [289, 352] width 53 height 28
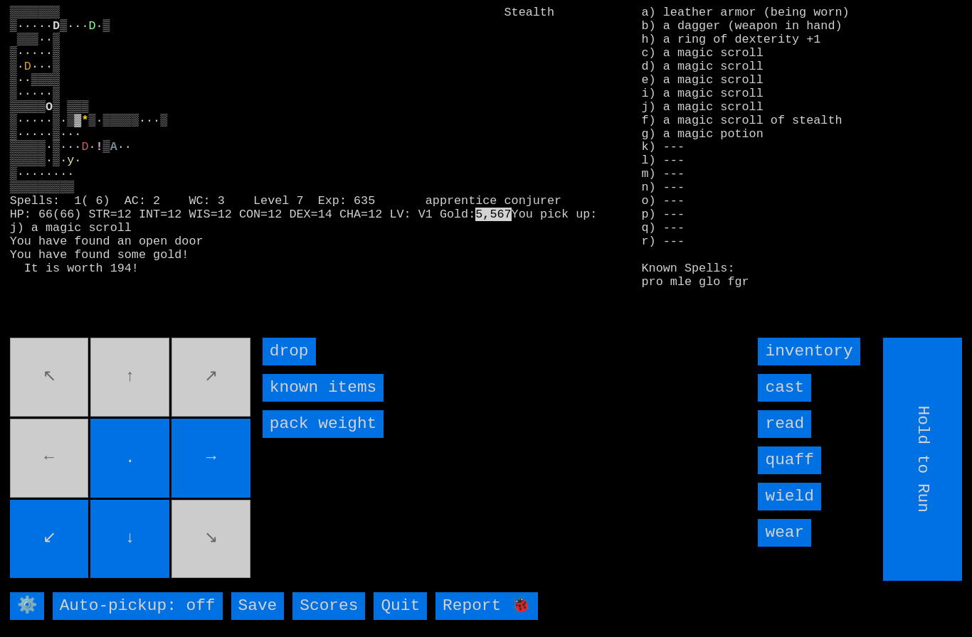
click at [211, 423] on movebuttons "↖ ↑ ↗ ← . → ↙ ↓ ↘" at bounding box center [131, 459] width 243 height 243
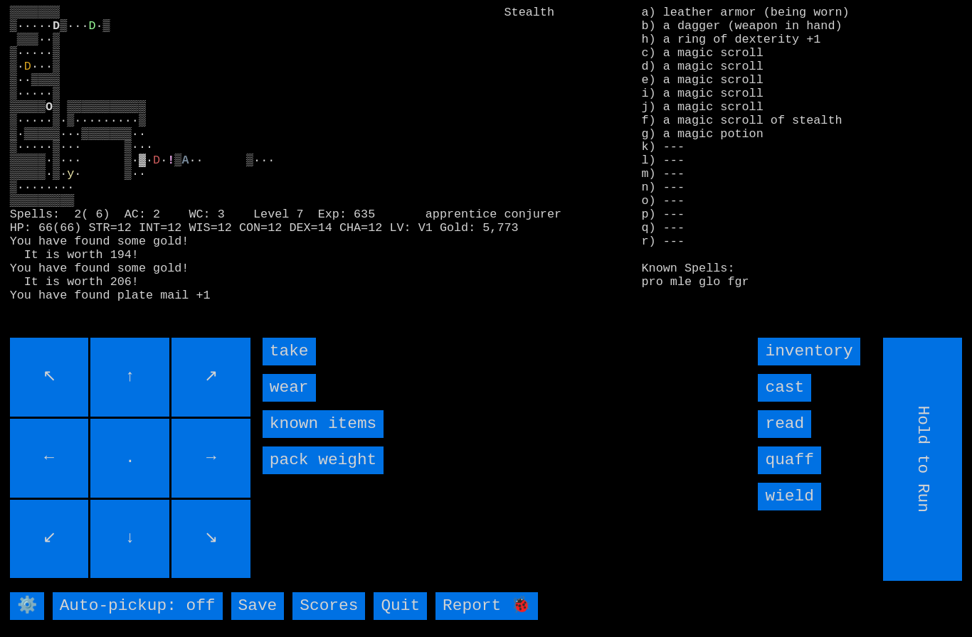
click at [288, 402] on input "wear" at bounding box center [289, 388] width 53 height 28
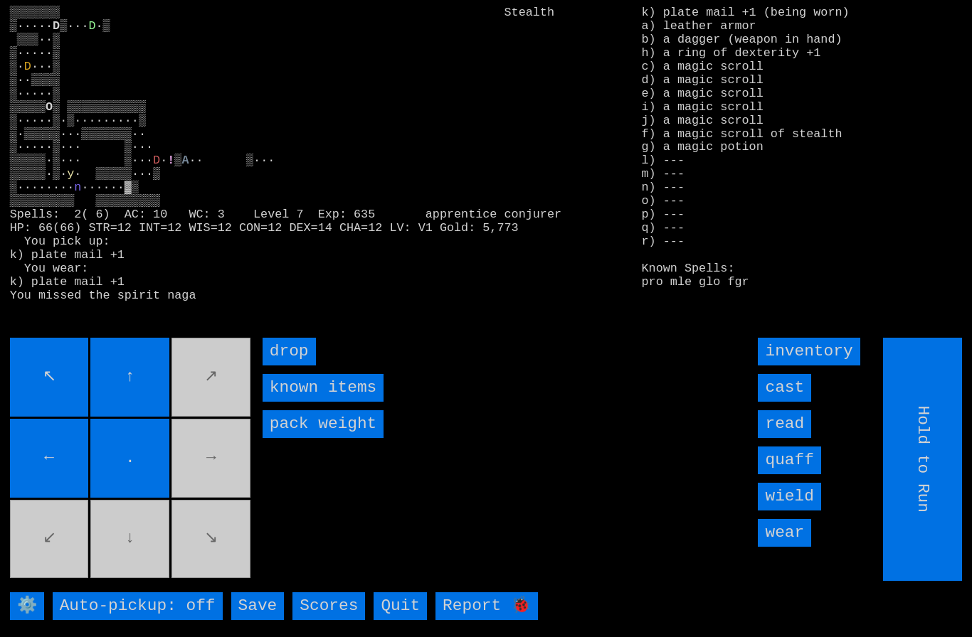
click at [209, 473] on movebuttons "↖ ↑ ↗ ← . → ↙ ↓ ↘" at bounding box center [131, 459] width 243 height 243
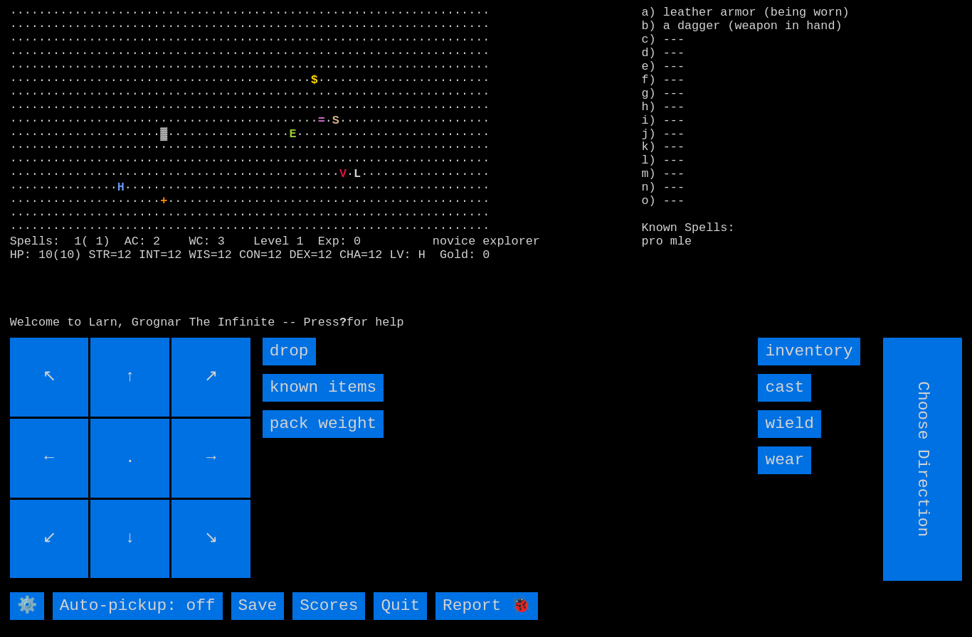
type input "Hold to Run"
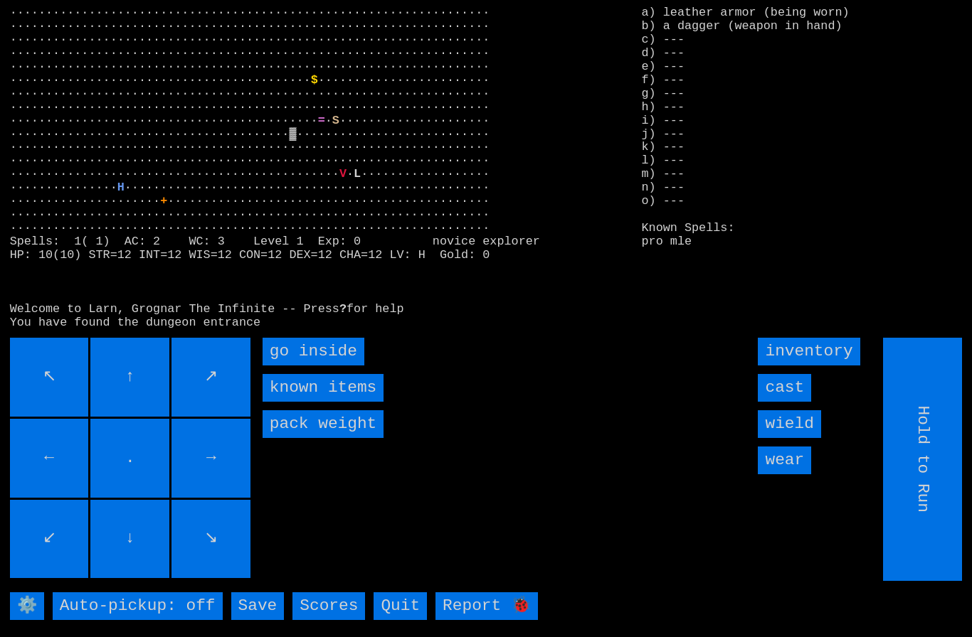
click at [285, 366] on inside "go inside" at bounding box center [314, 352] width 102 height 28
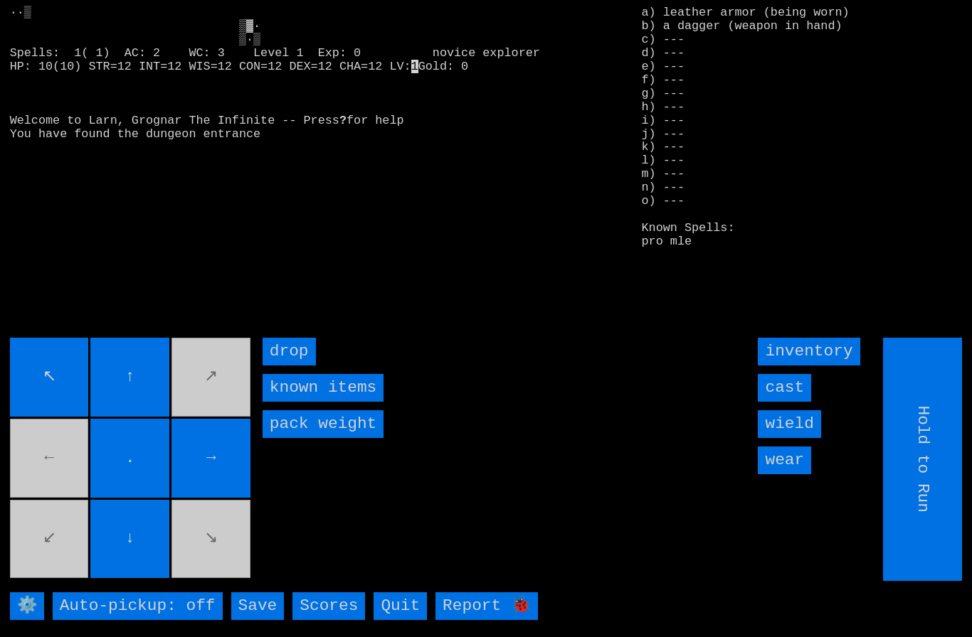
type input "Choose Direction"
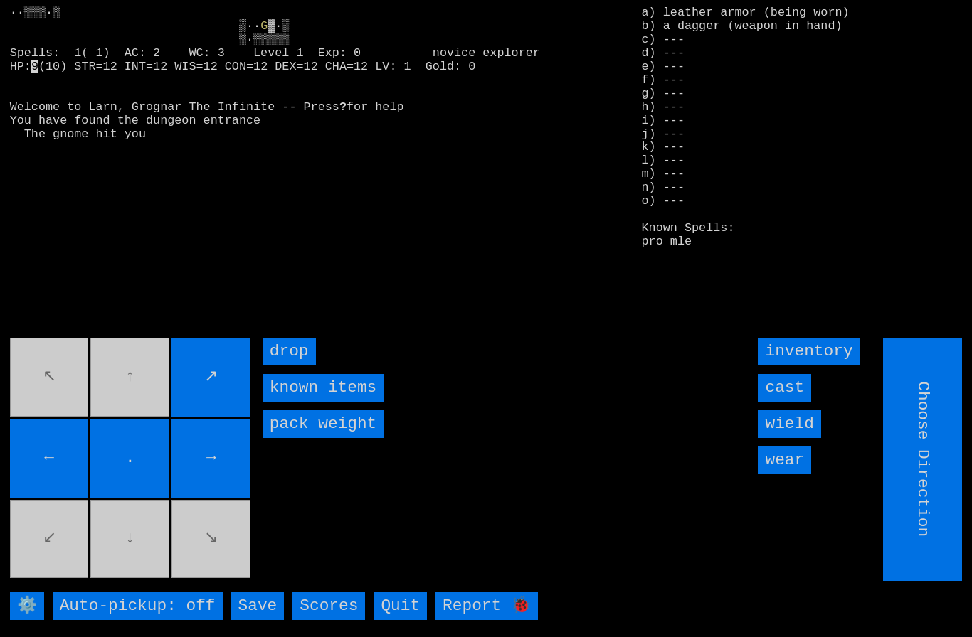
type input "Hold to Run"
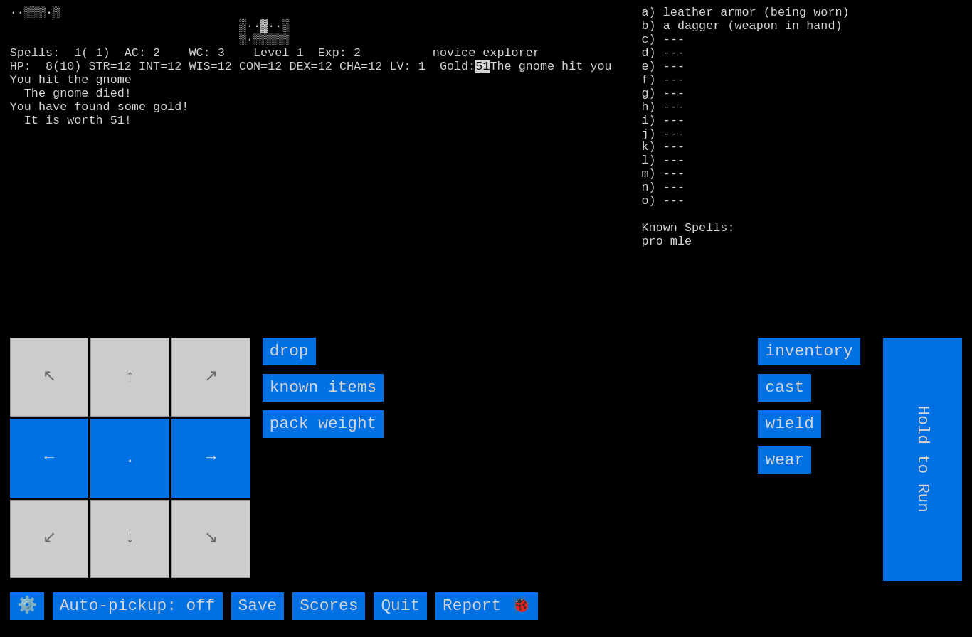
type input "Choose Direction"
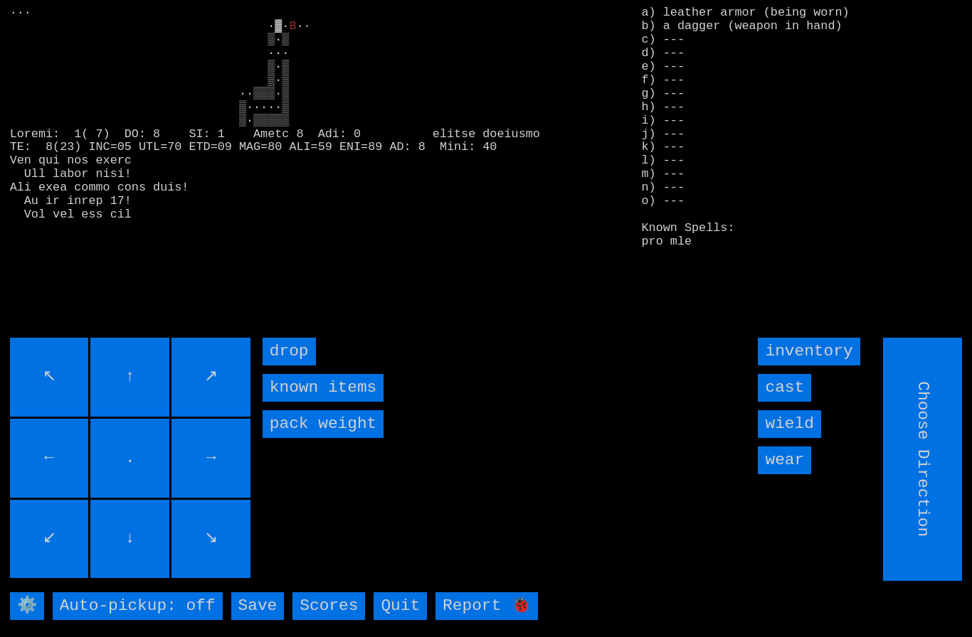
type input "Hold to Run"
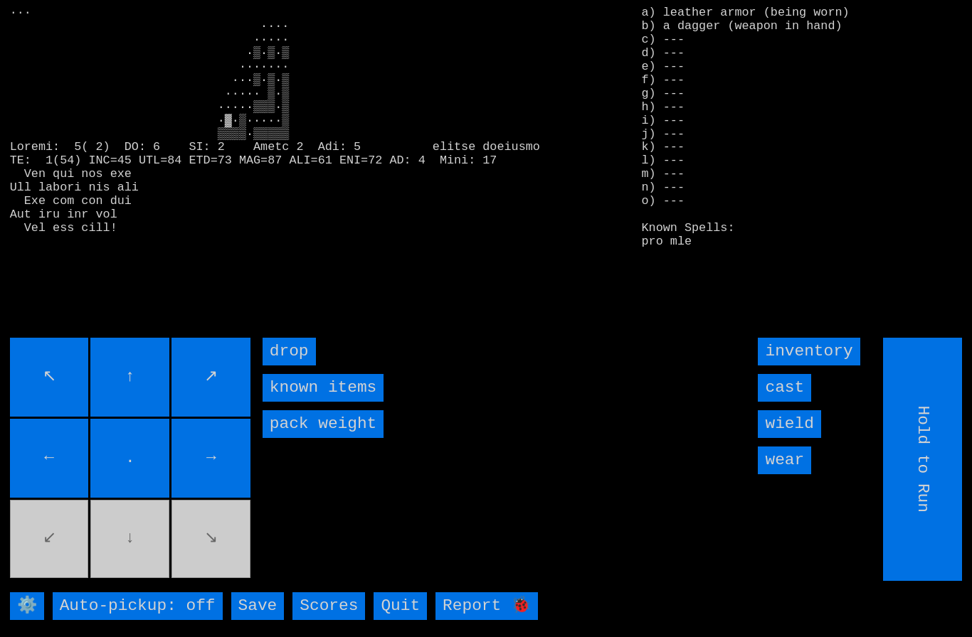
type input "Choose Direction"
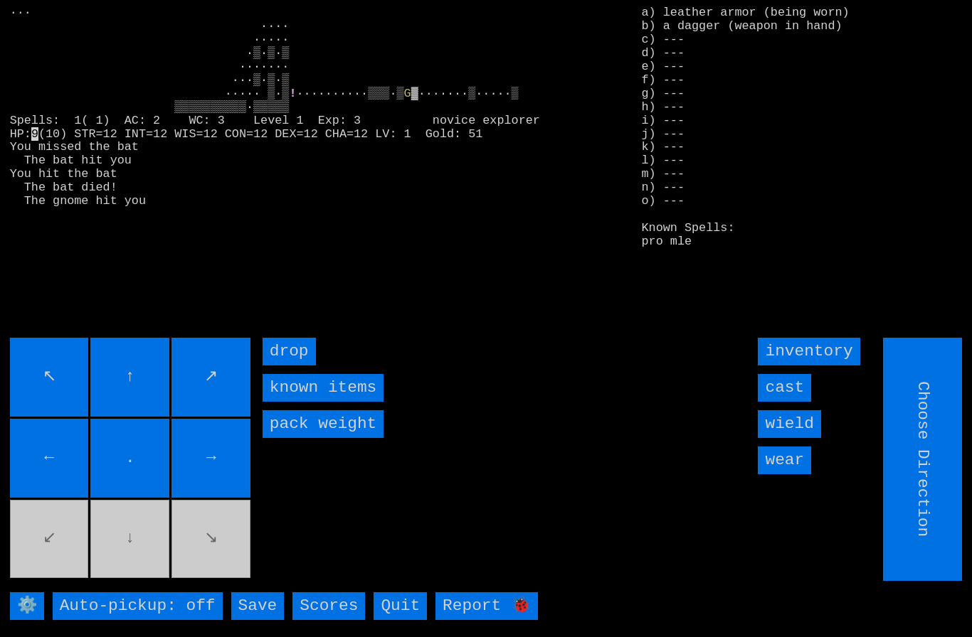
type input "Hold to Run"
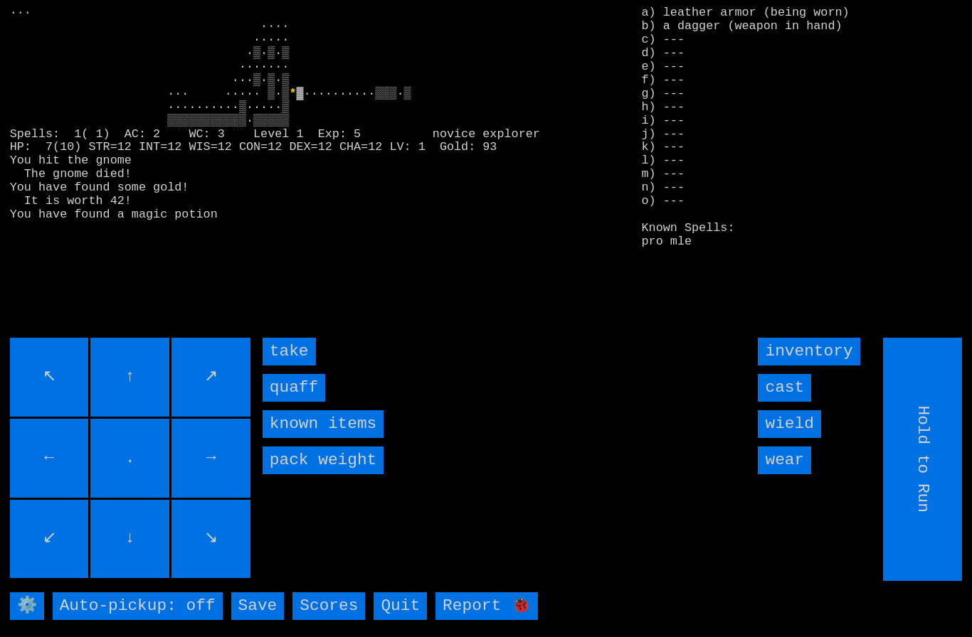
click at [295, 402] on input "quaff" at bounding box center [294, 388] width 63 height 28
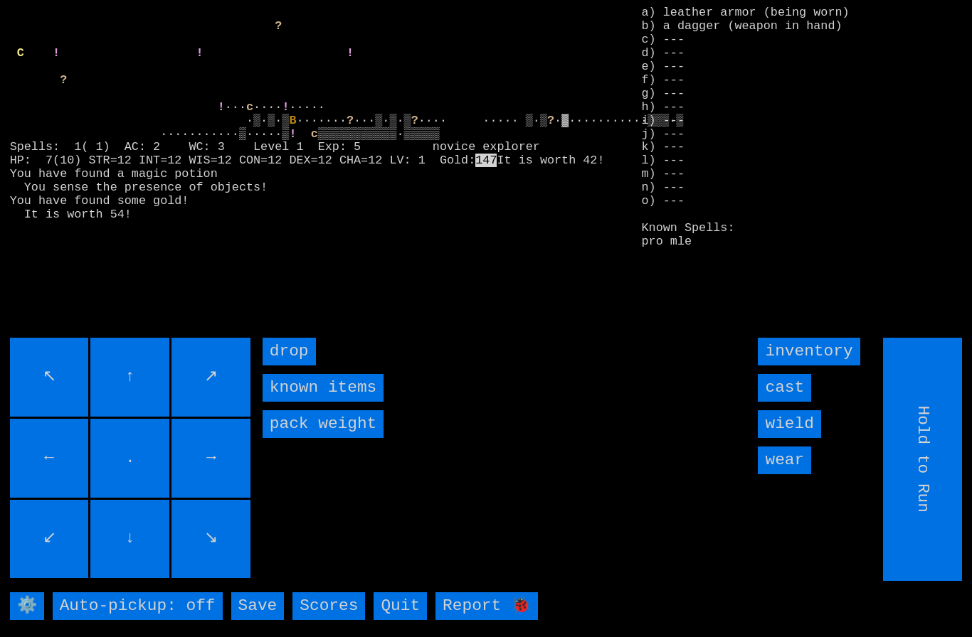
type input "Choose Direction"
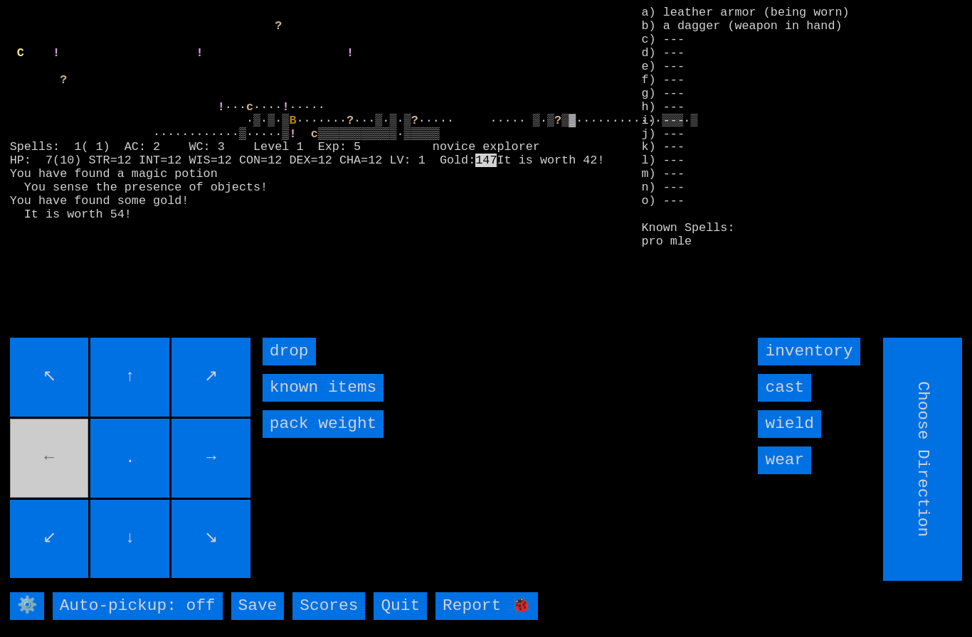
type input "Hold to Run"
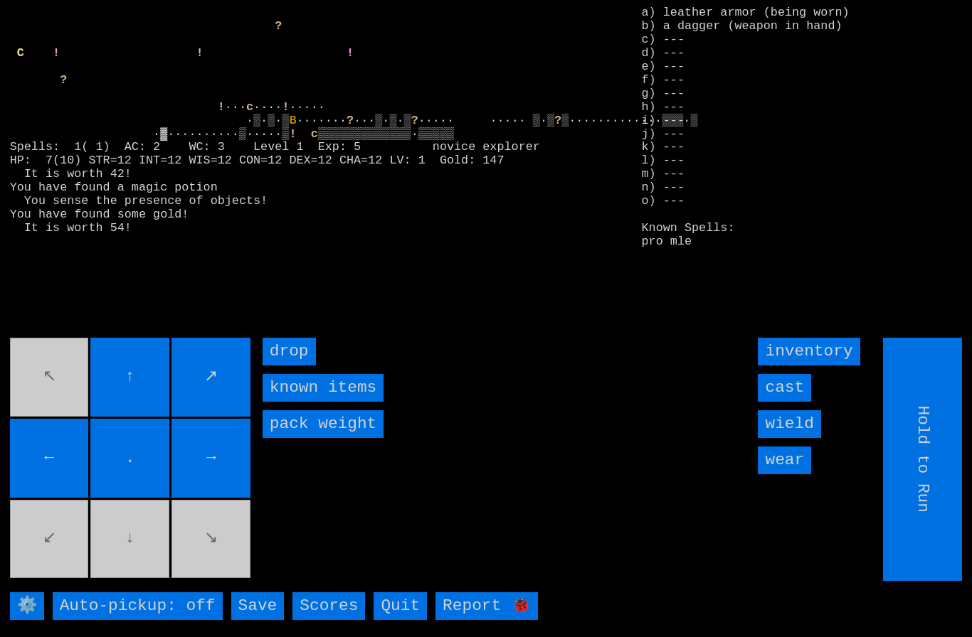
type input "Choose Direction"
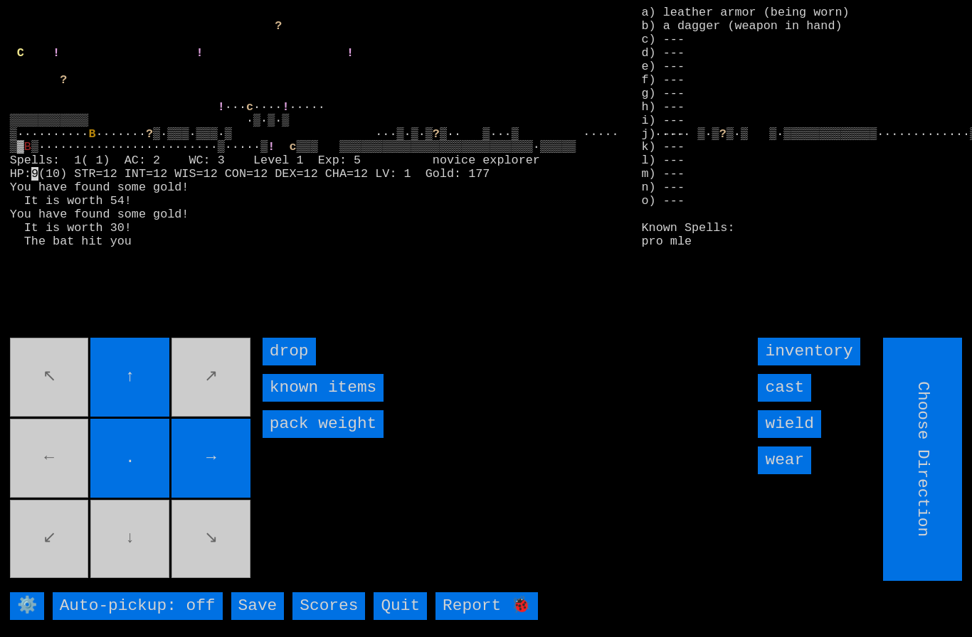
type input "Hold to Run"
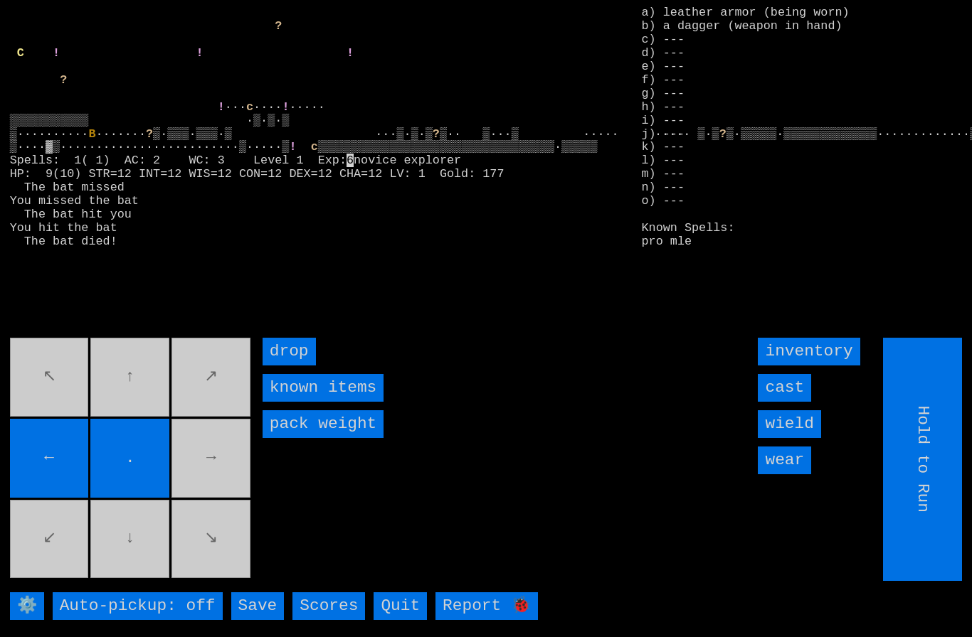
type input "Choose Direction"
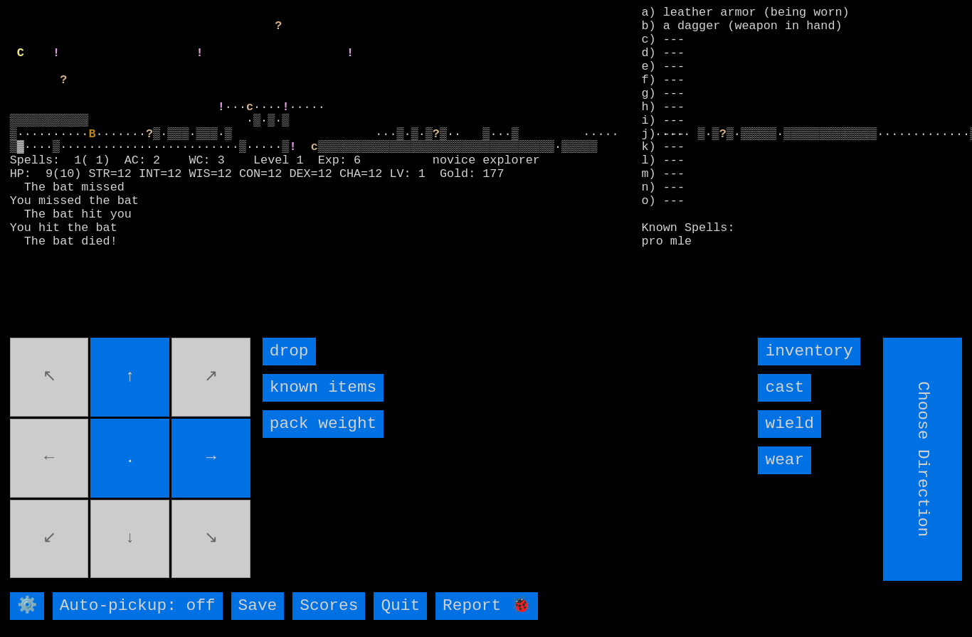
type input "Hold to Run"
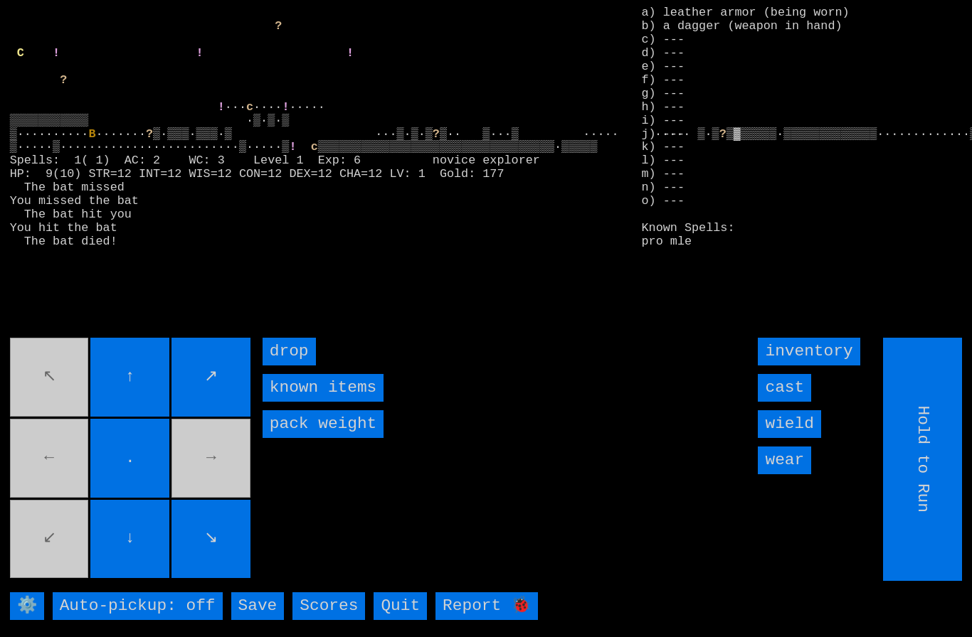
type input "Choose Direction"
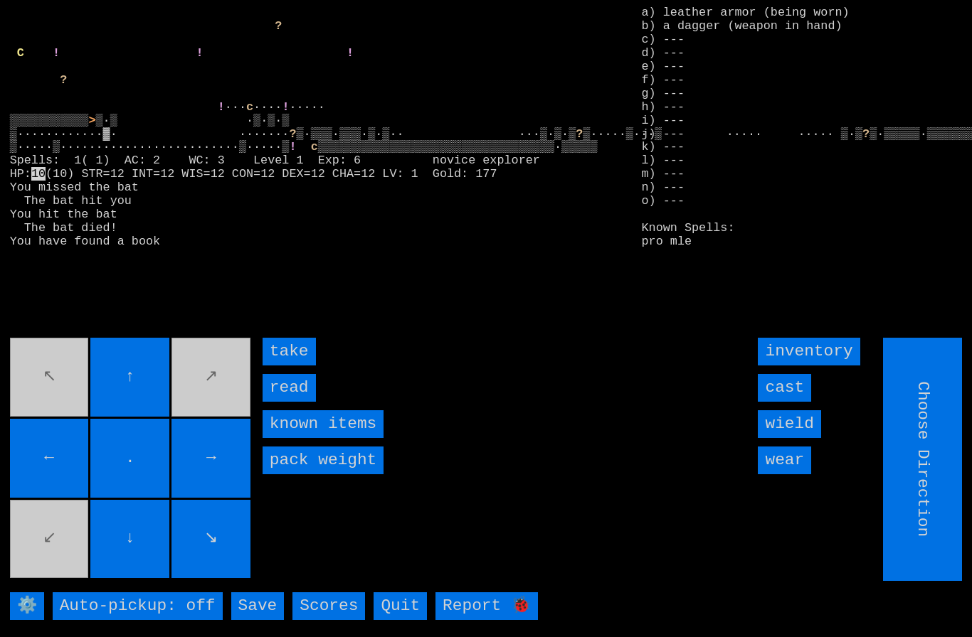
type input "Hold to Run"
click at [286, 402] on input "read" at bounding box center [289, 388] width 53 height 28
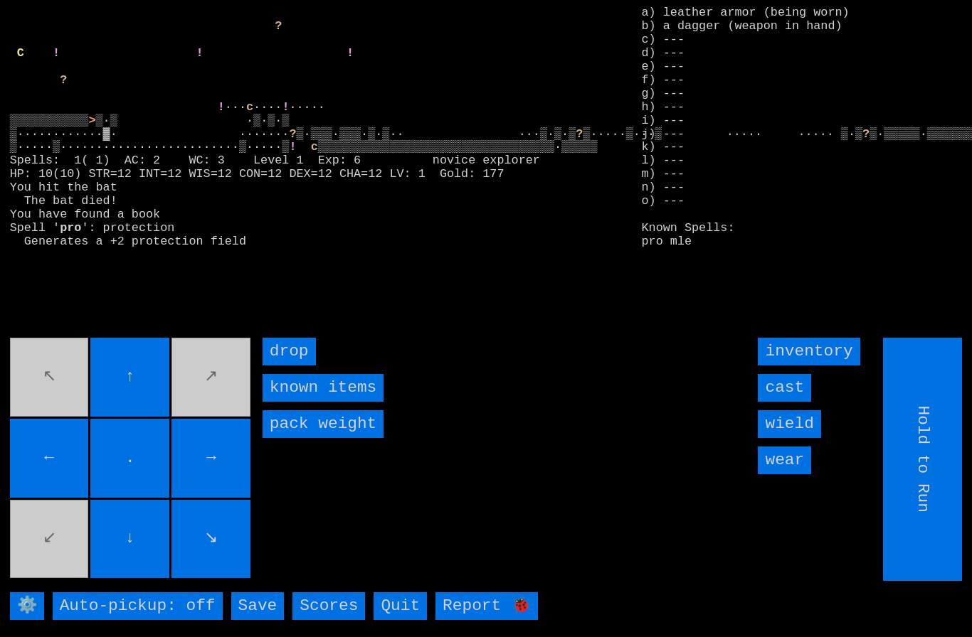
type input "Choose Direction"
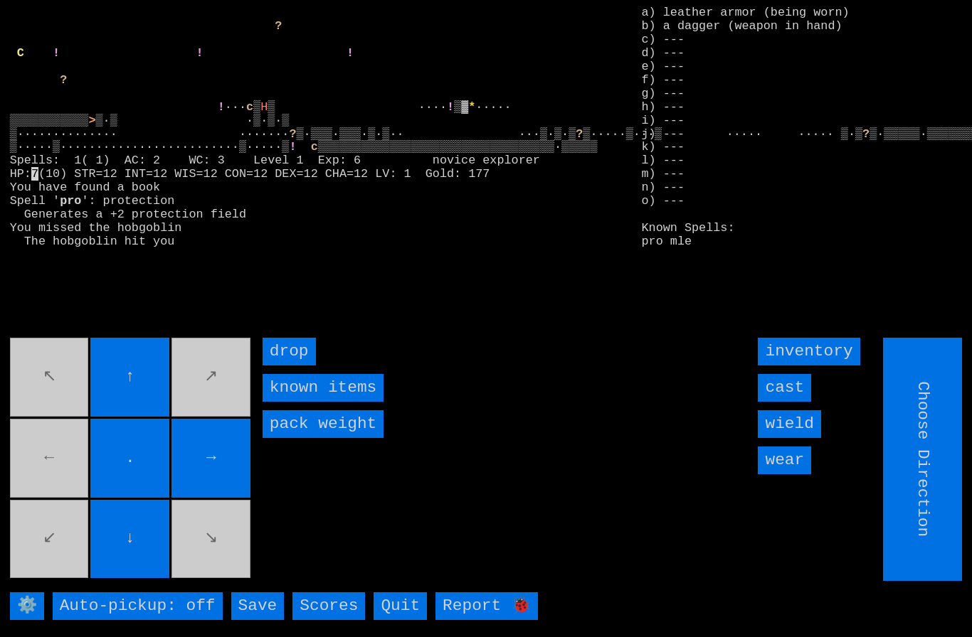
type input "Hold to Run"
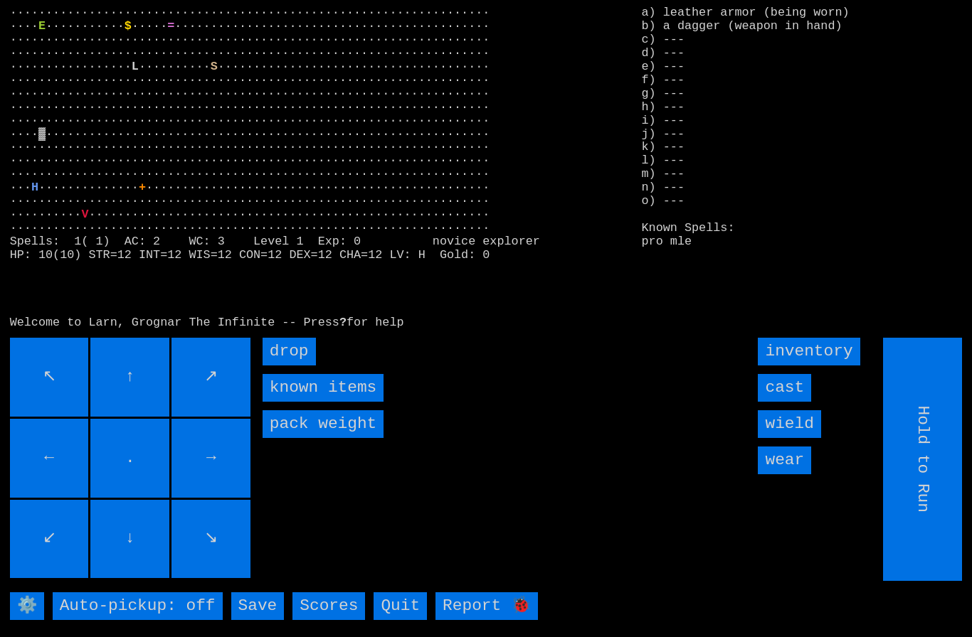
type input "Choose Direction"
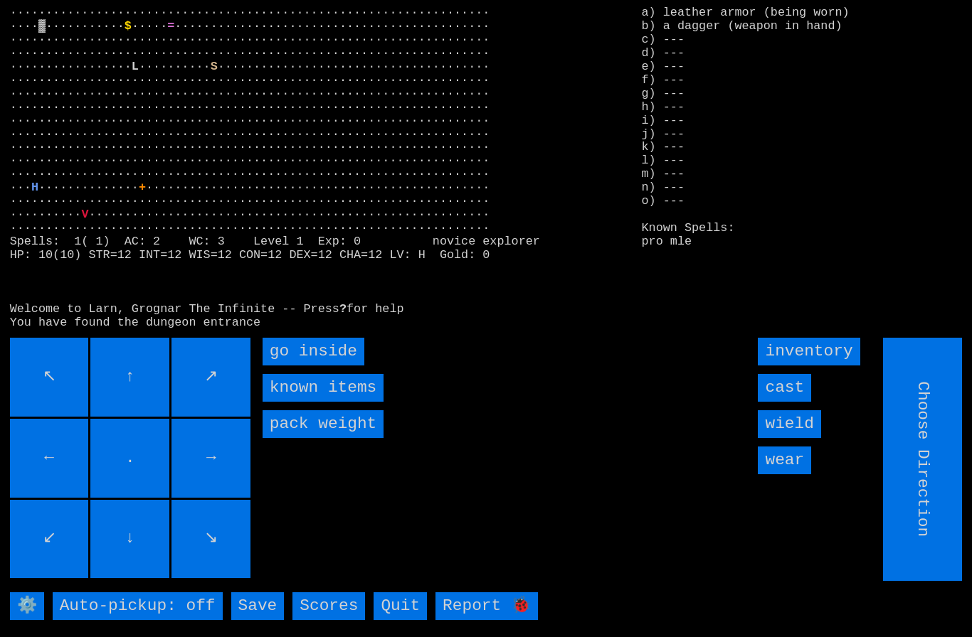
type input "Hold to Run"
click at [282, 366] on inside "go inside" at bounding box center [314, 352] width 102 height 28
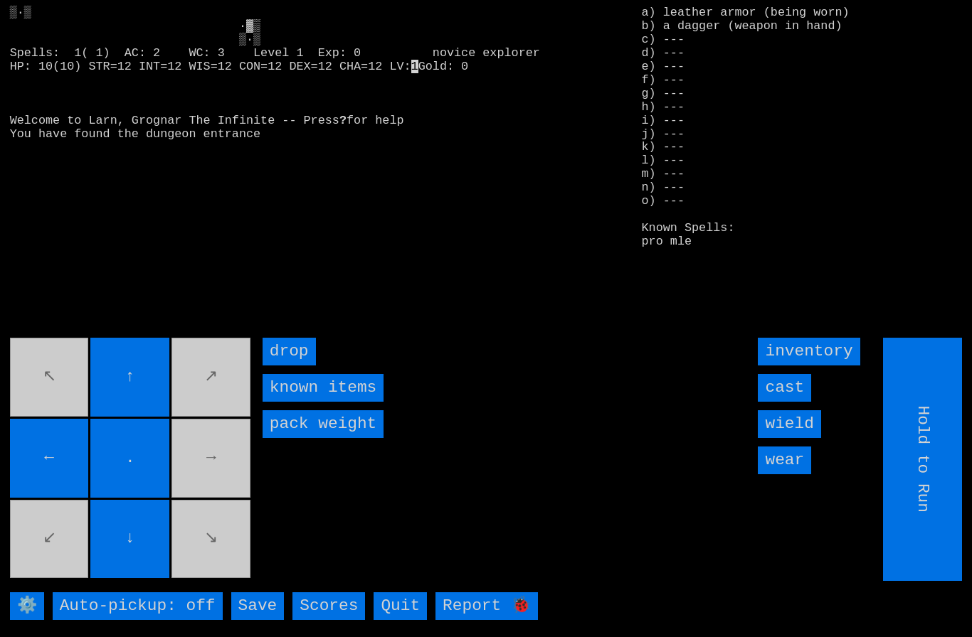
type input "Choose Direction"
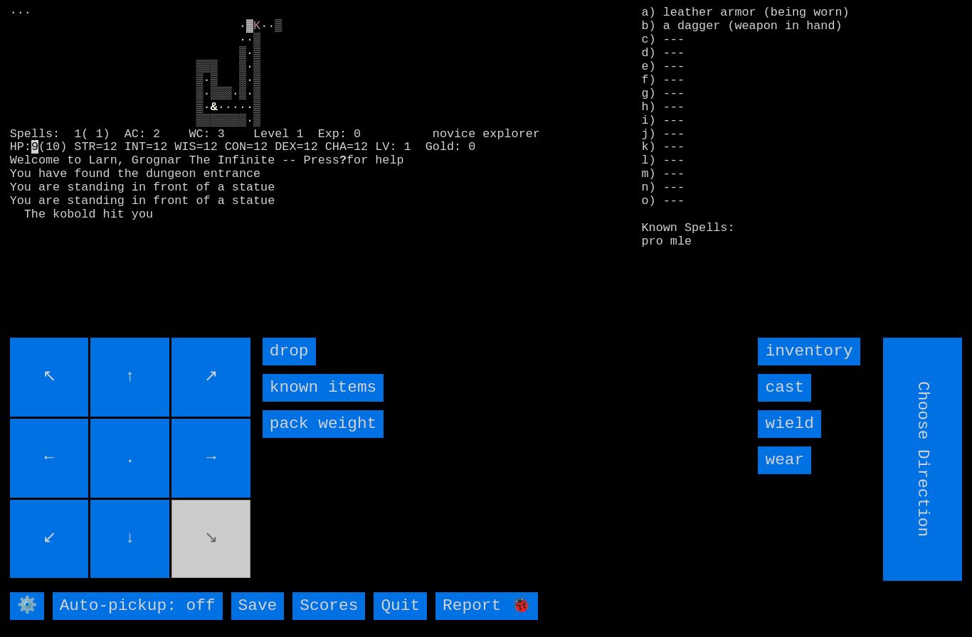
type input "Hold to Run"
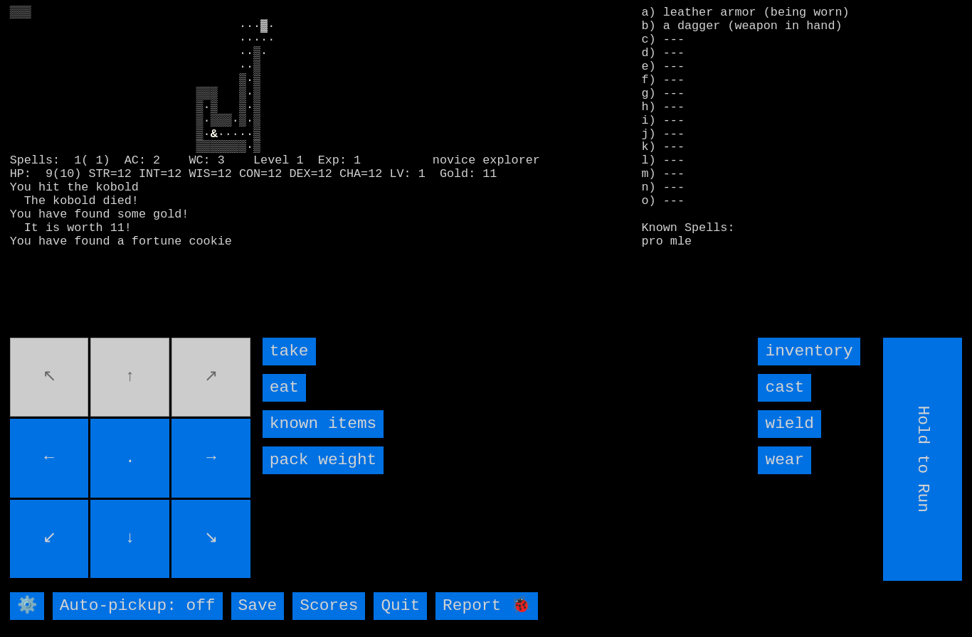
type input "Choose Direction"
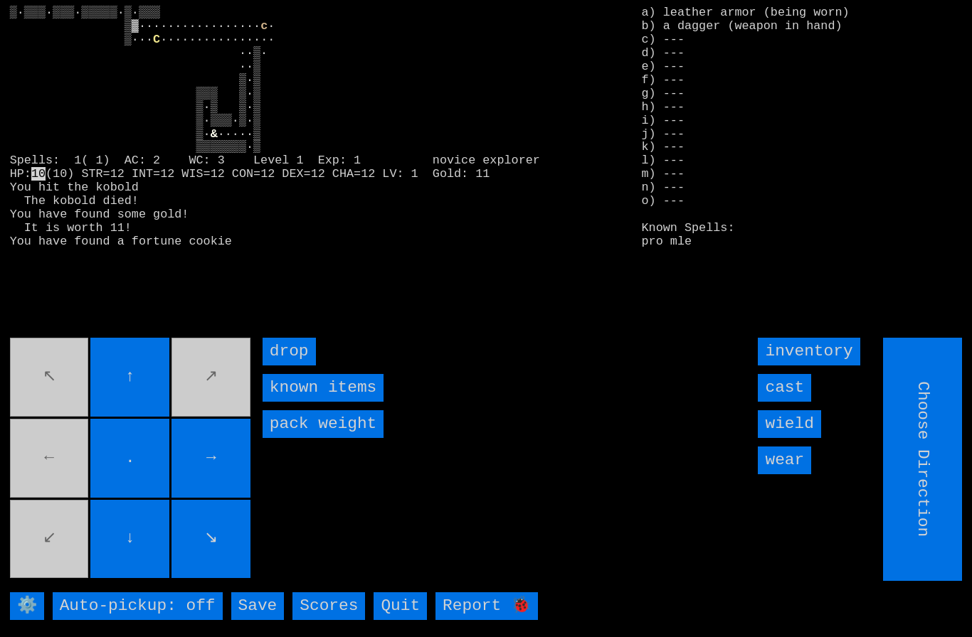
type input "Hold to Run"
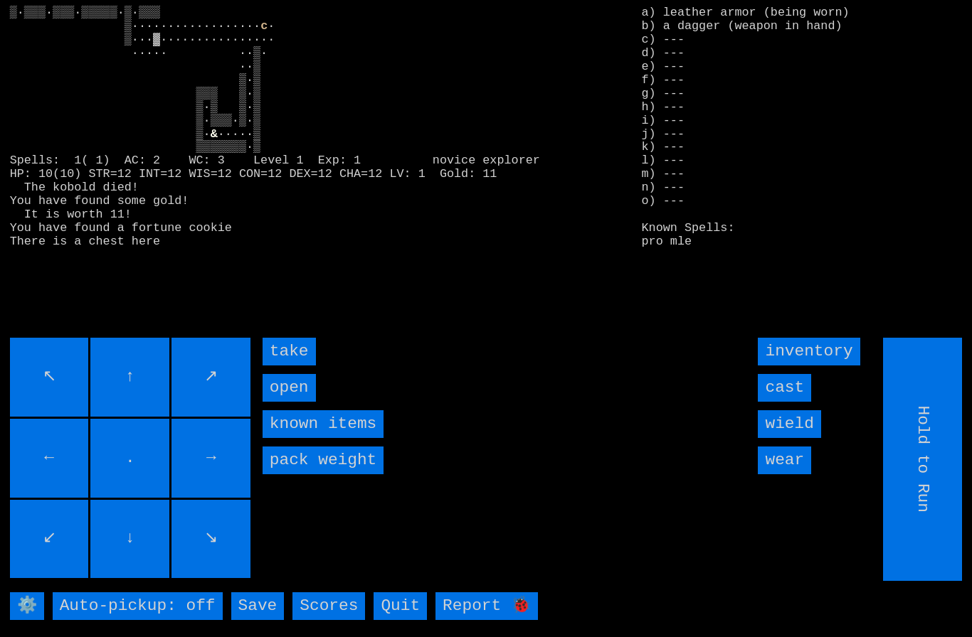
click at [281, 366] on input "take" at bounding box center [289, 352] width 53 height 28
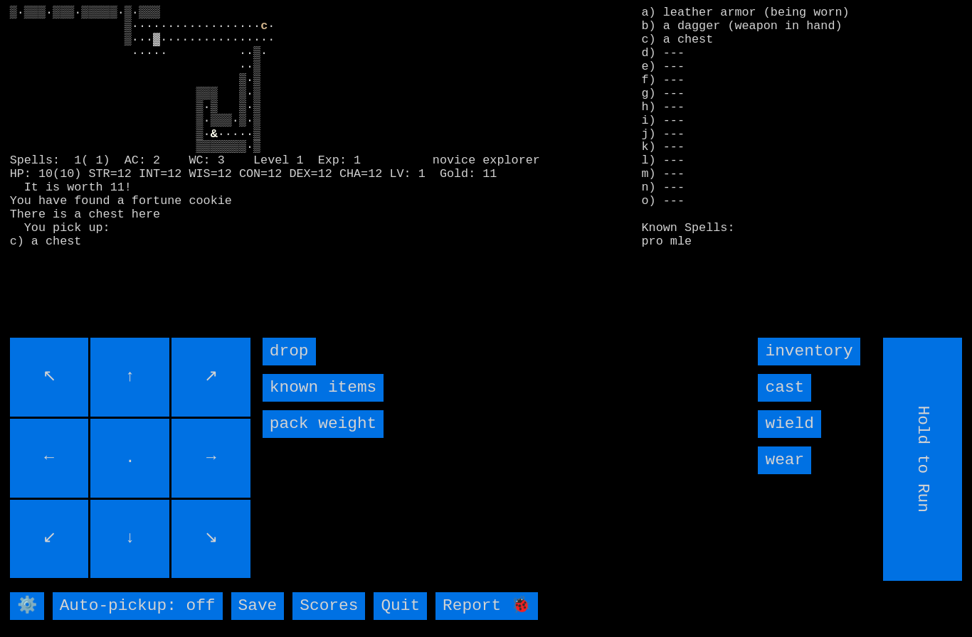
type input "Choose Direction"
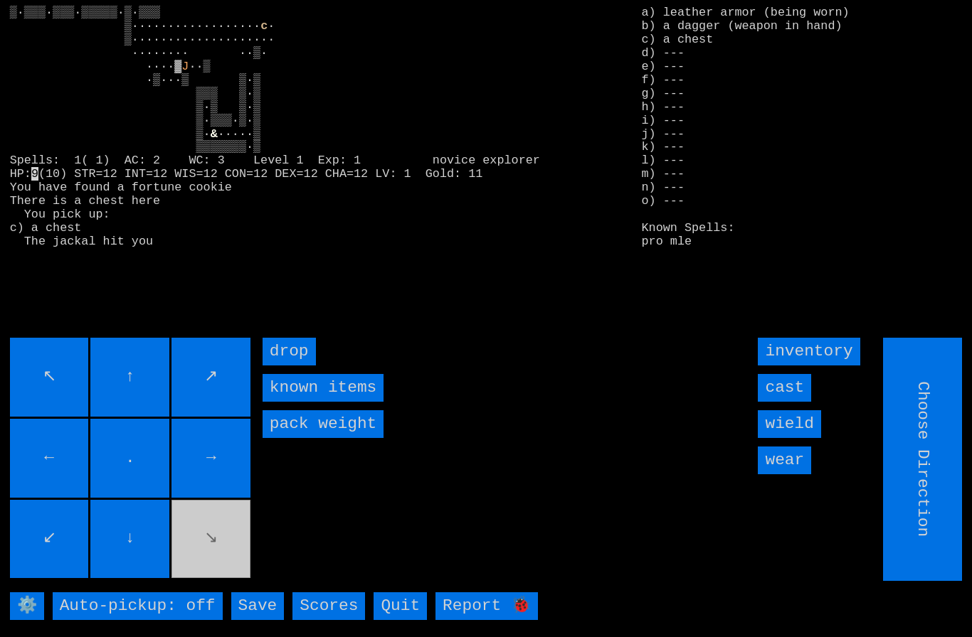
type input "Hold to Run"
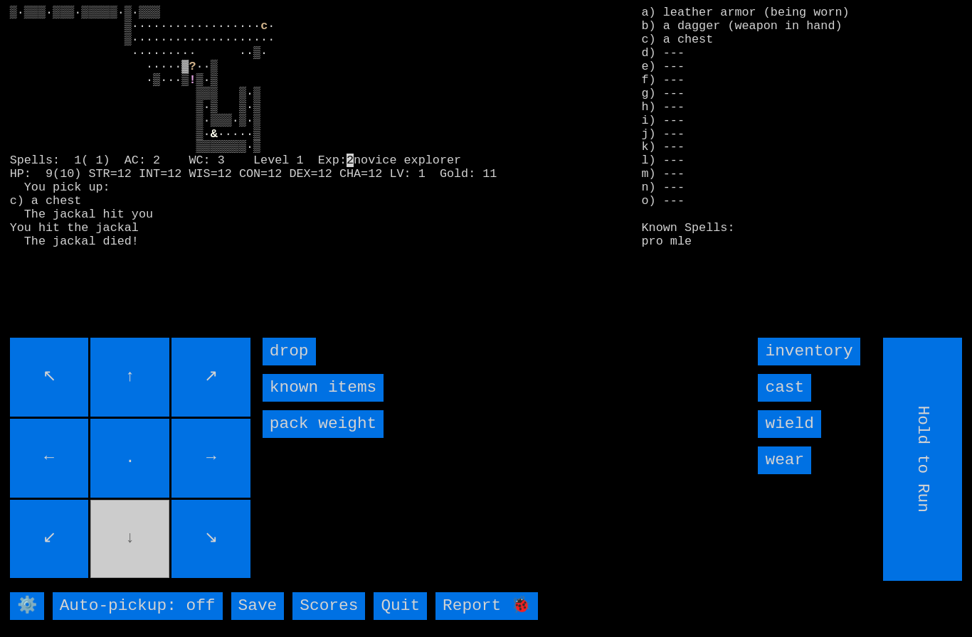
type input "Choose Direction"
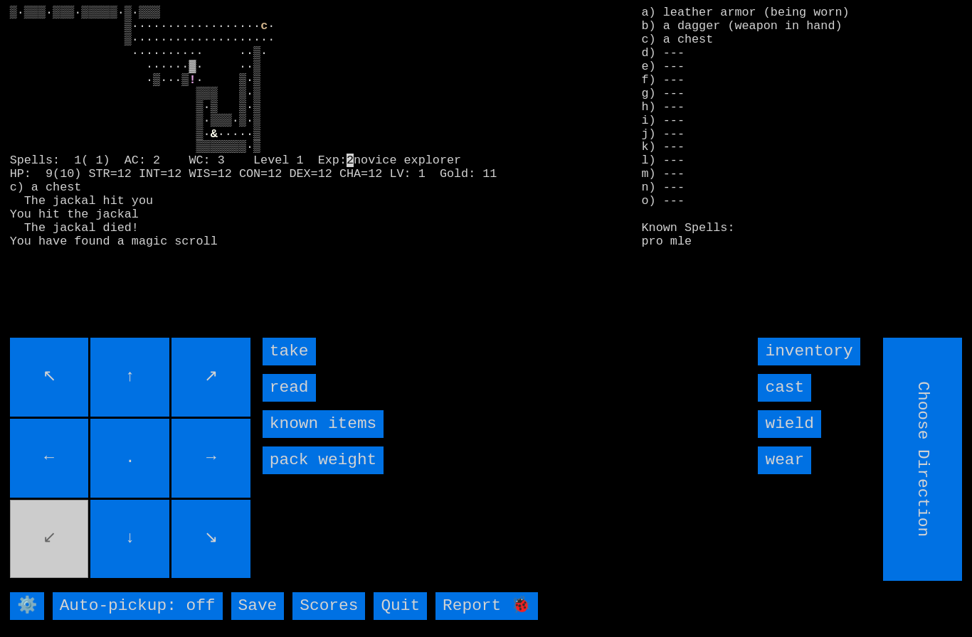
type input "Hold to Run"
click at [276, 366] on input "take" at bounding box center [289, 352] width 53 height 28
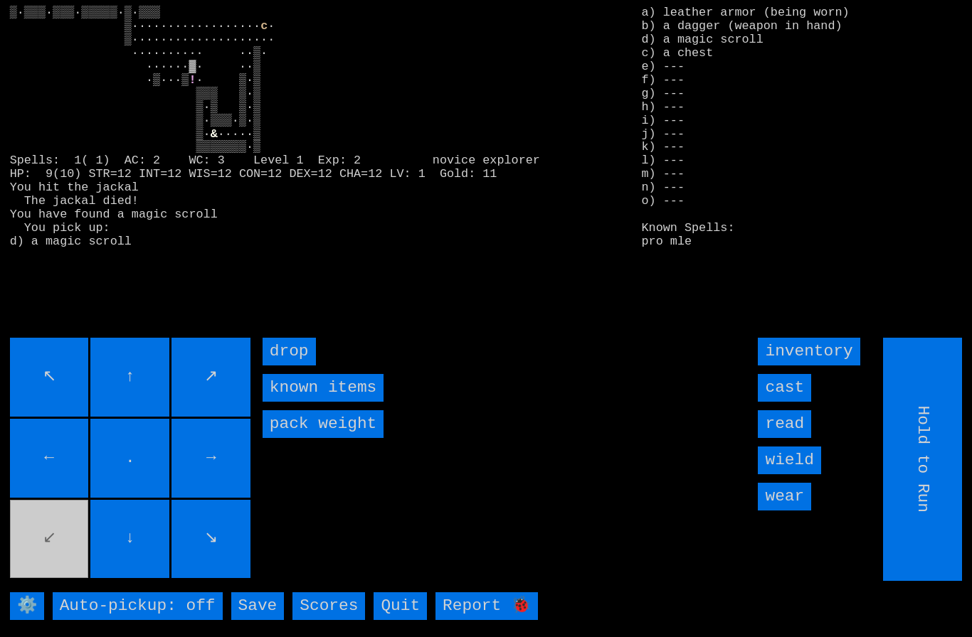
click at [275, 366] on input "drop" at bounding box center [289, 352] width 53 height 28
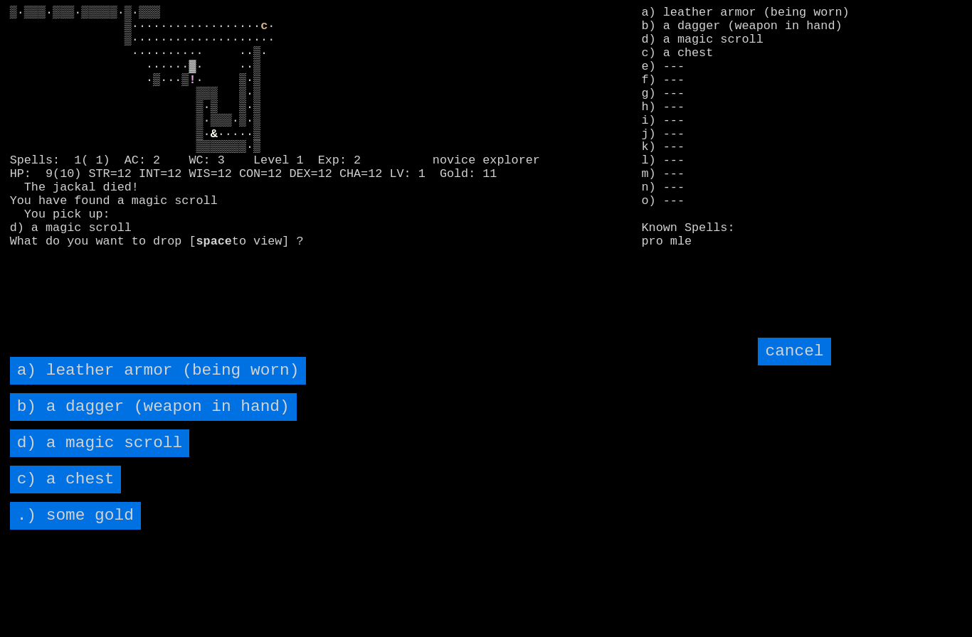
click at [801, 366] on input "cancel" at bounding box center [794, 352] width 73 height 28
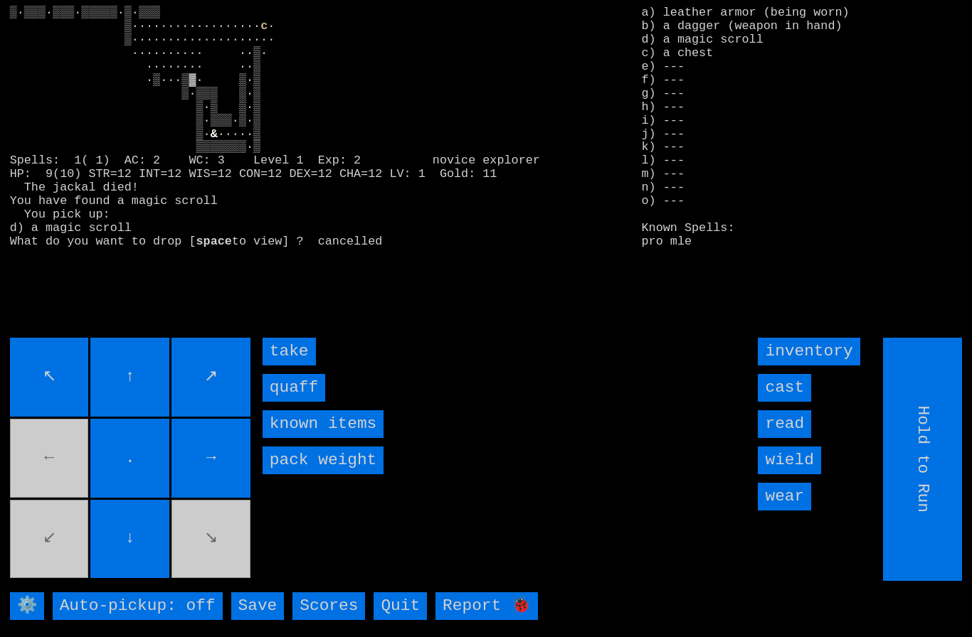
click at [288, 402] on input "quaff" at bounding box center [294, 388] width 63 height 28
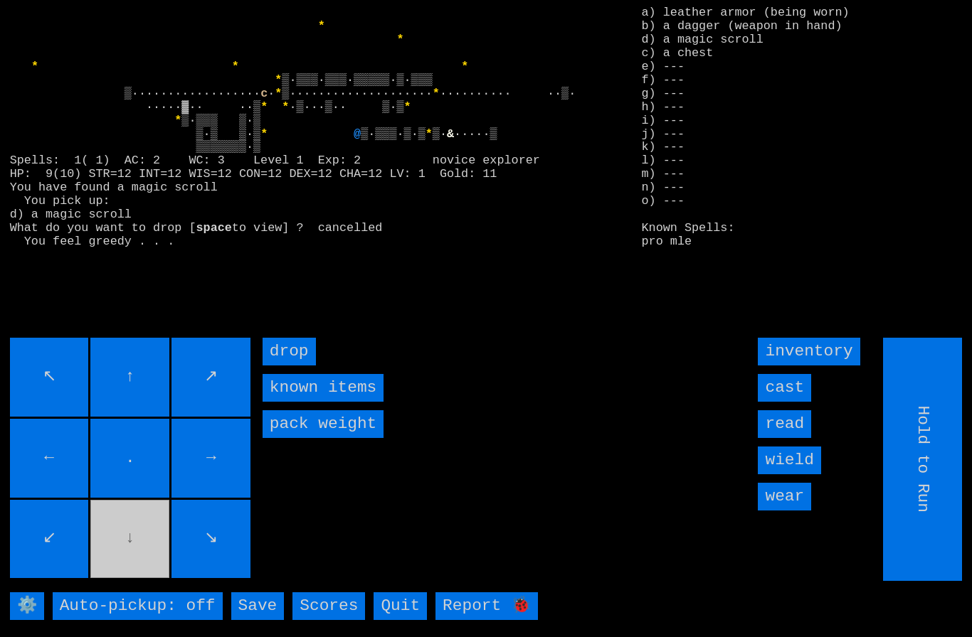
type input "Choose Direction"
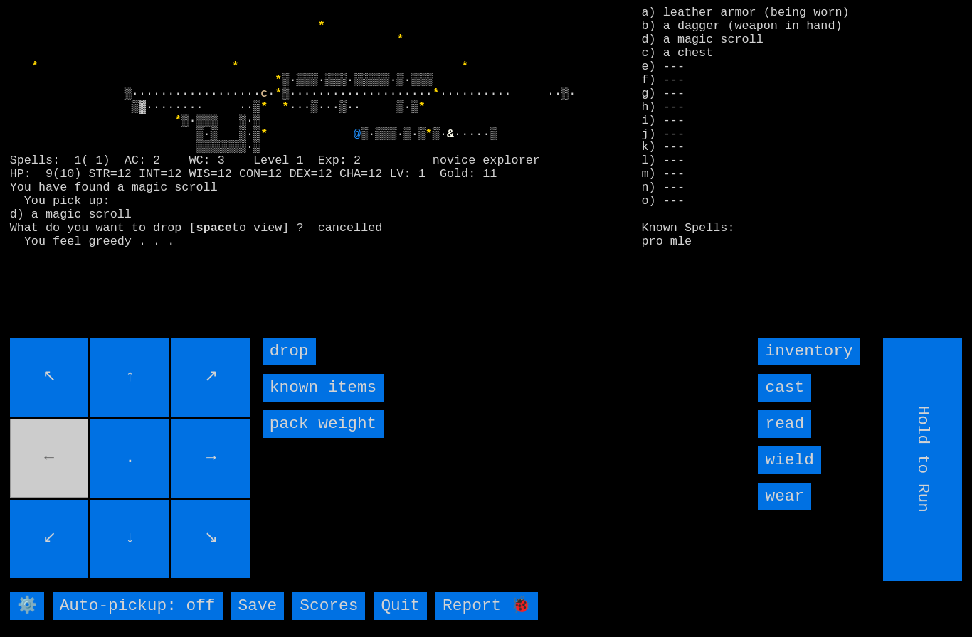
type input "Choose Direction"
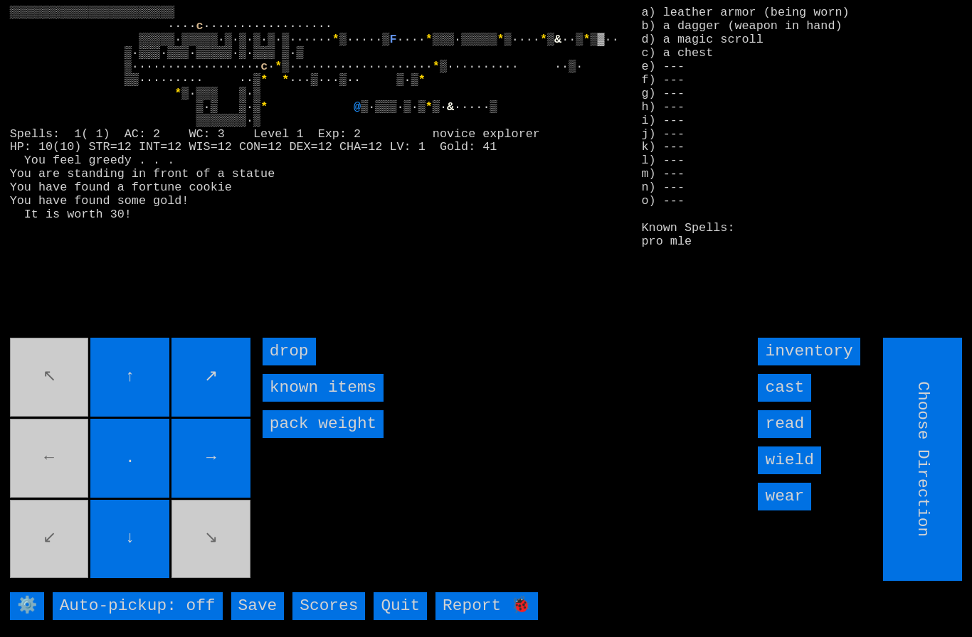
type input "Hold to Run"
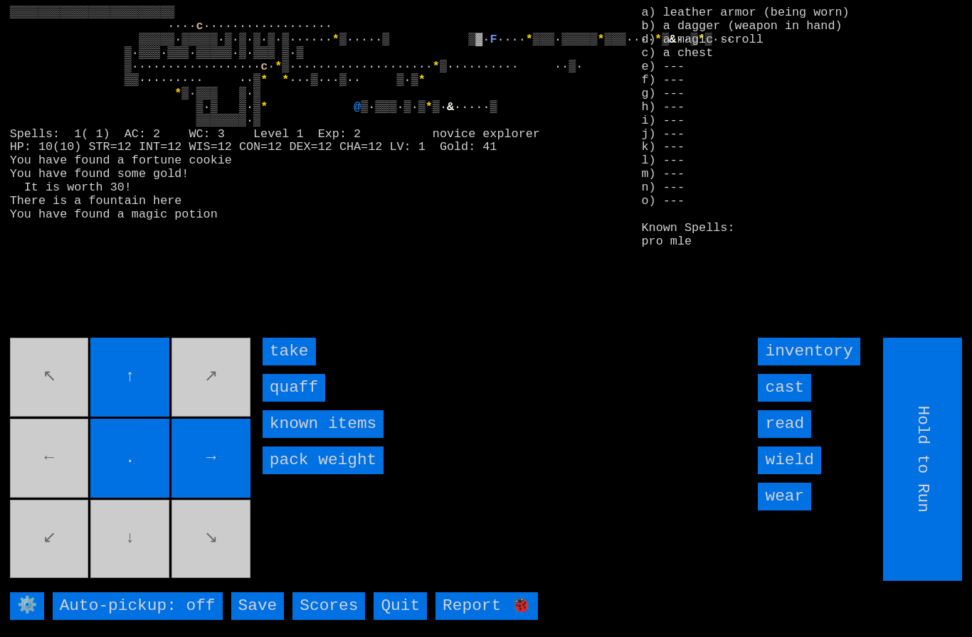
click at [291, 402] on input "quaff" at bounding box center [294, 388] width 63 height 28
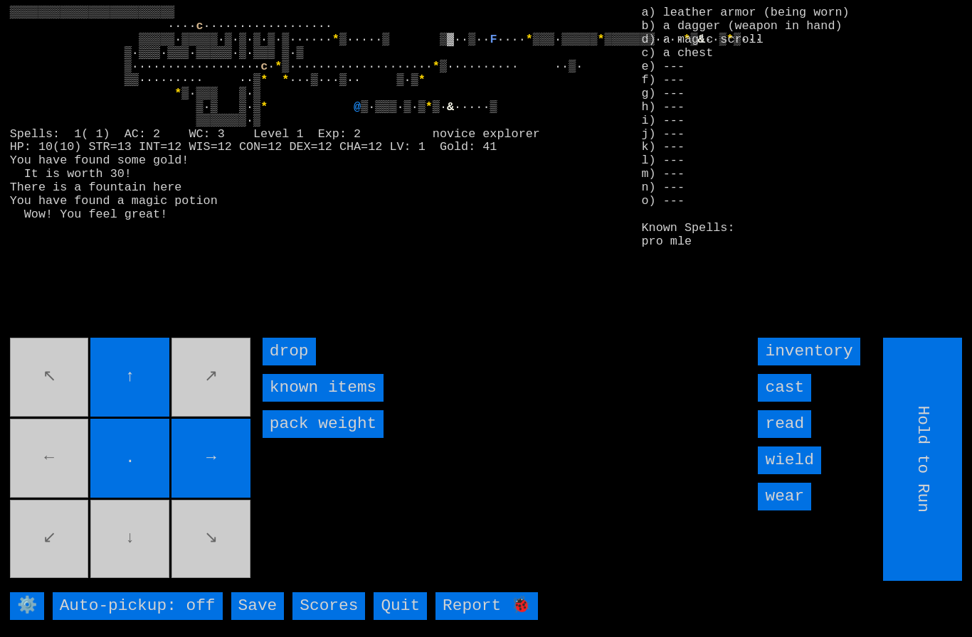
click at [74, 461] on movebuttons "↖ ↑ ↗ ← . → ↙ ↓ ↘" at bounding box center [131, 459] width 243 height 243
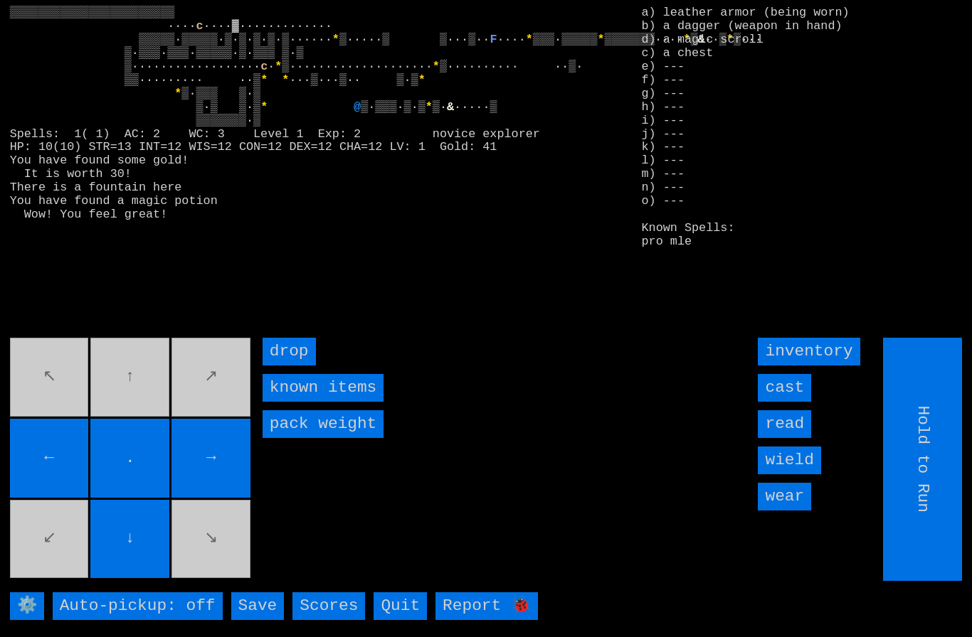
type input "Choose Direction"
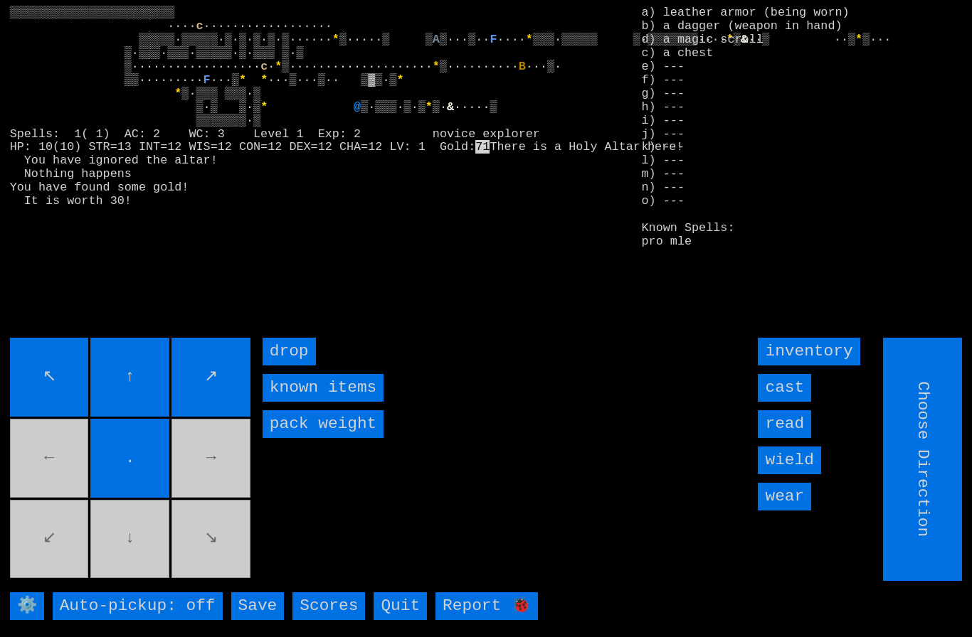
type input "Hold to Run"
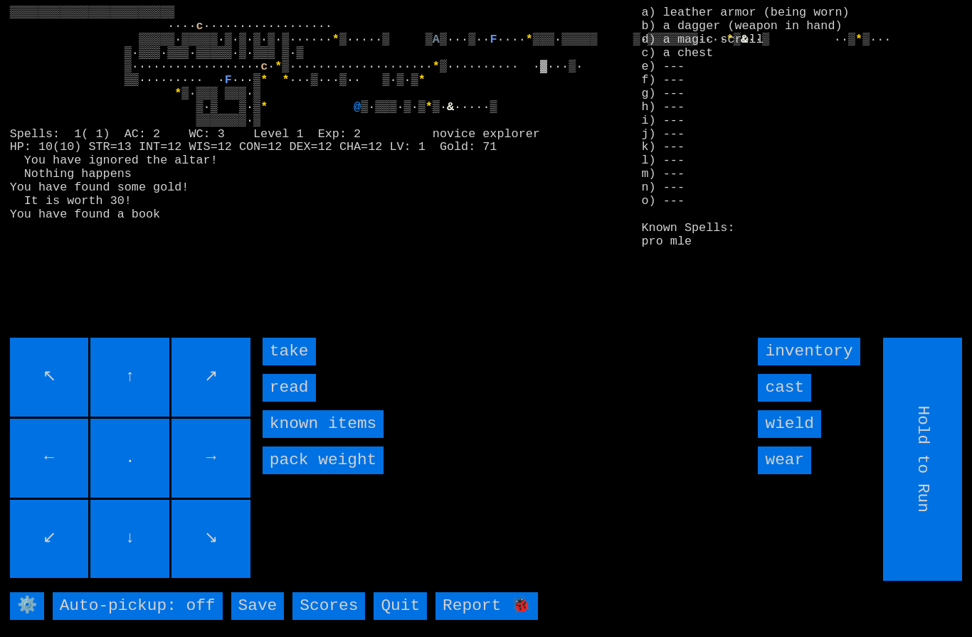
click at [285, 402] on input "read" at bounding box center [289, 388] width 53 height 28
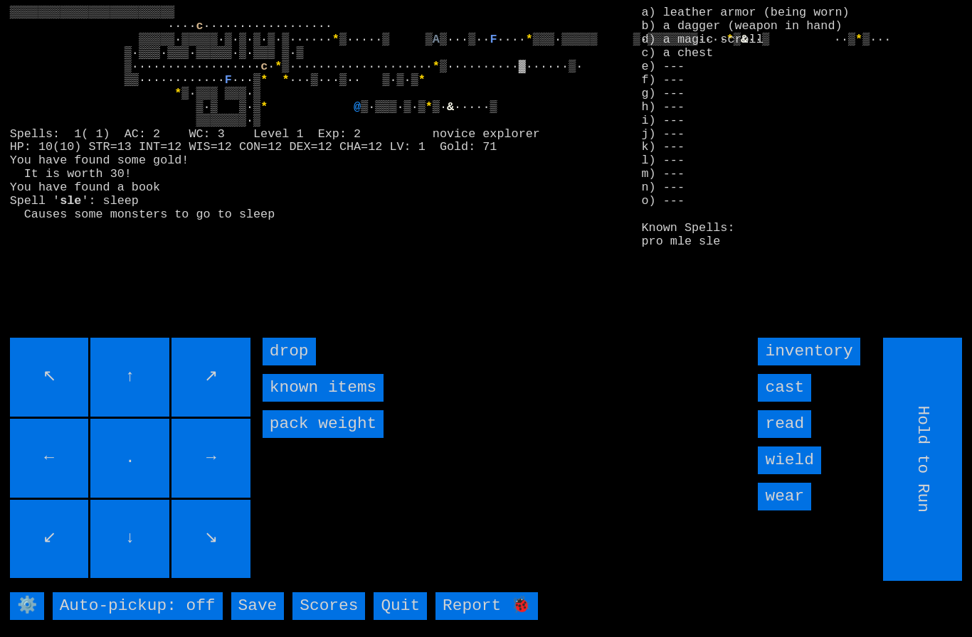
type input "Choose Direction"
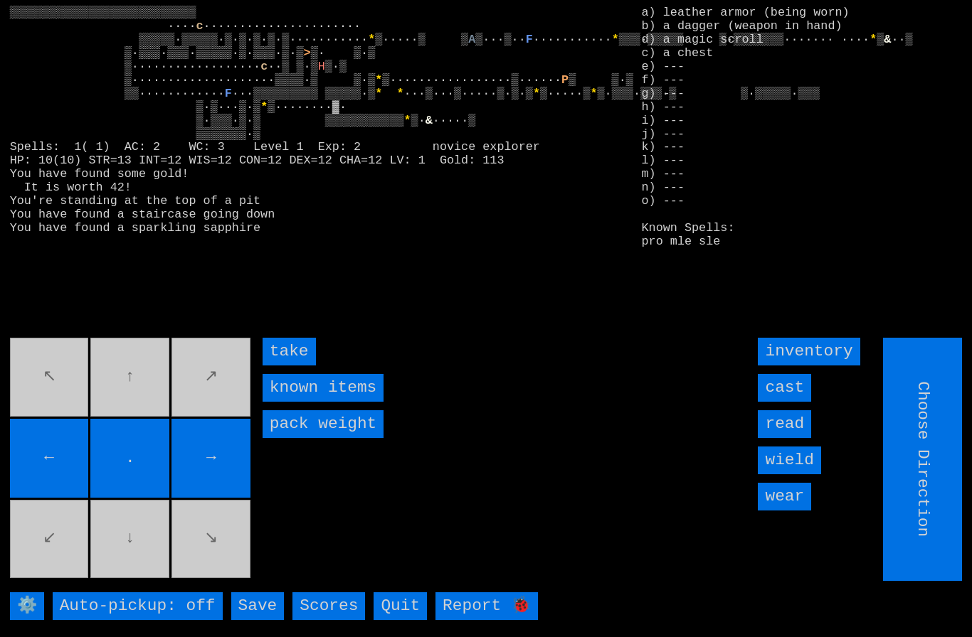
type input "Hold to Run"
click at [279, 366] on input "take" at bounding box center [289, 352] width 53 height 28
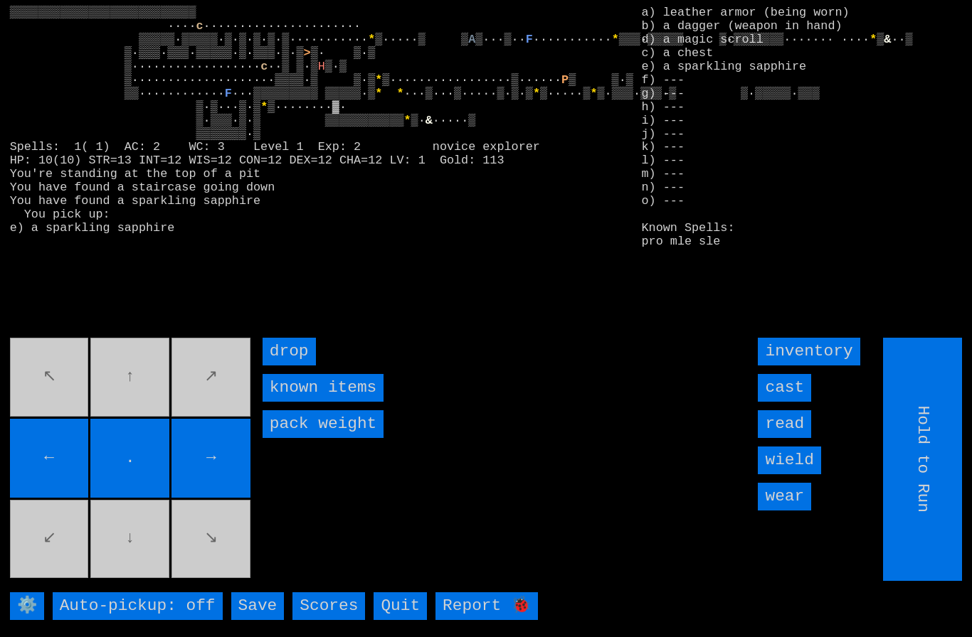
type input "Choose Direction"
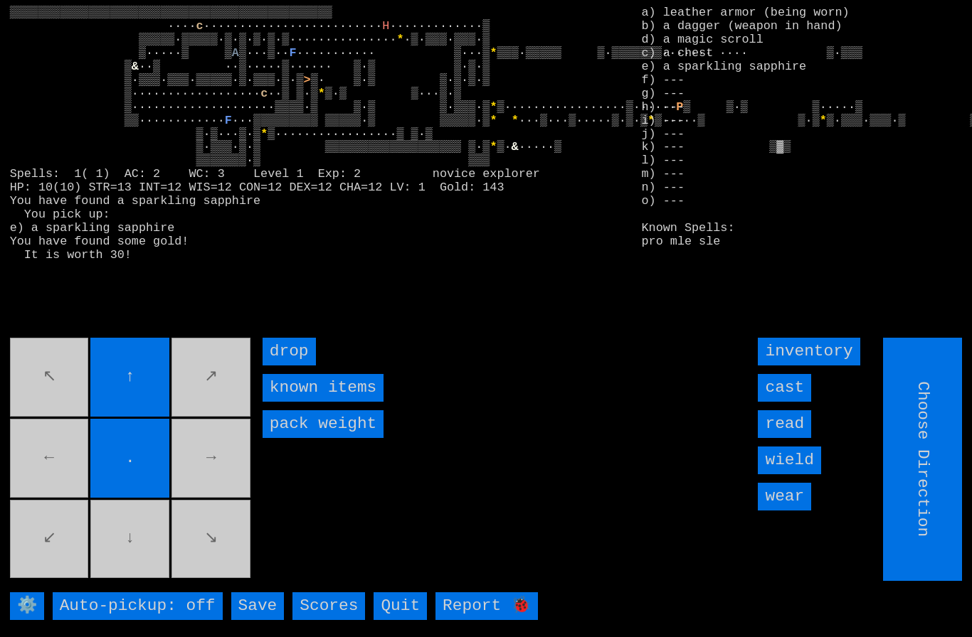
type input "Hold to Run"
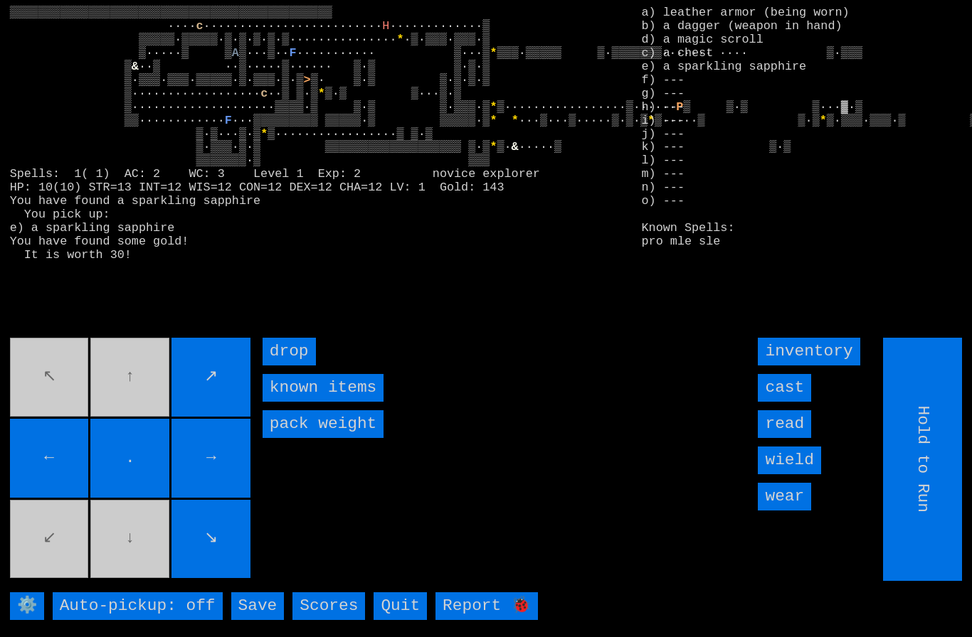
click at [916, 467] on input "Hold to Run" at bounding box center [923, 459] width 79 height 243
type input "Choose Direction"
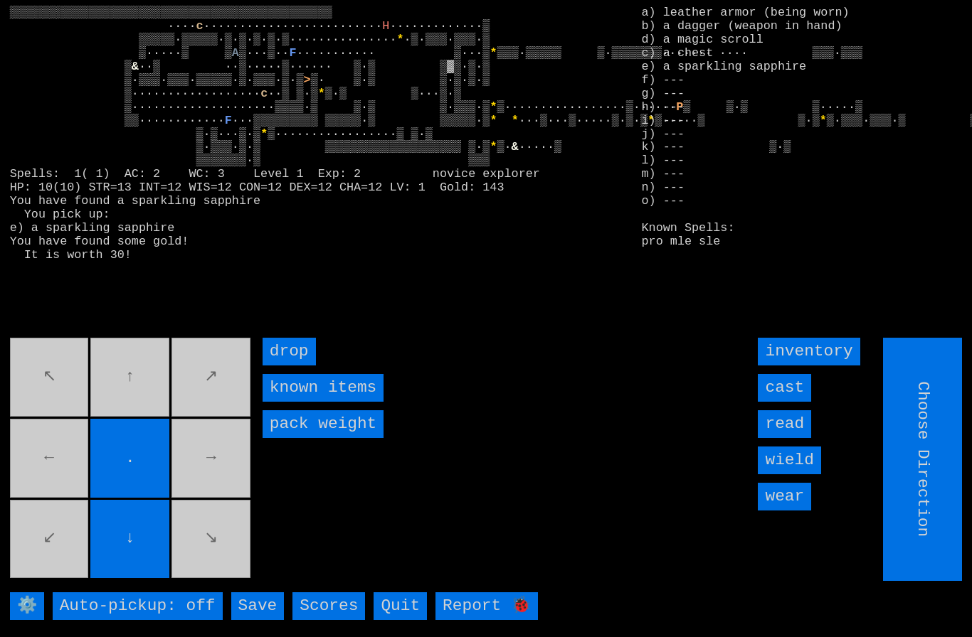
type input "Hold to Run"
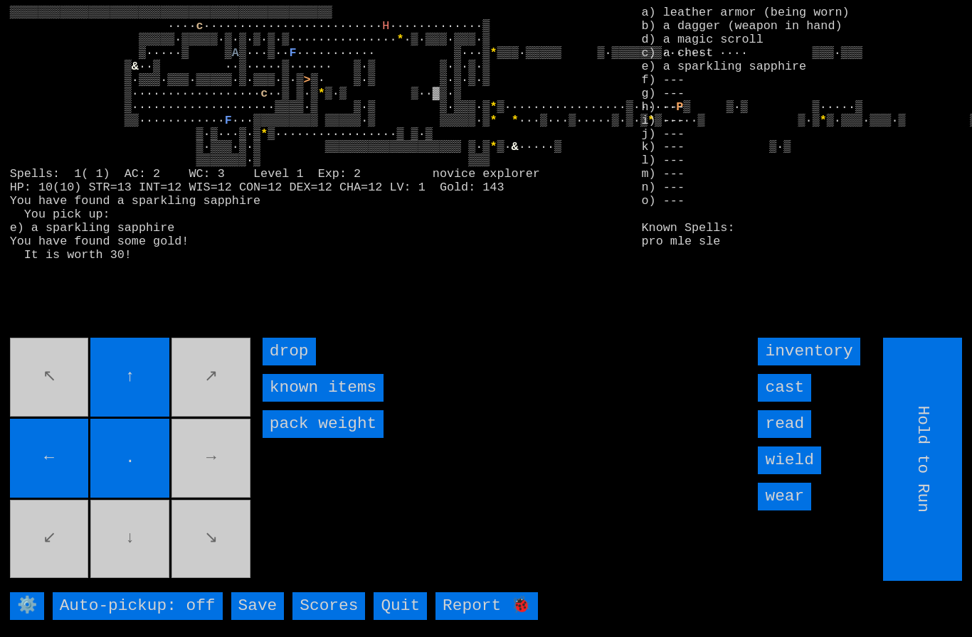
type input "Choose Direction"
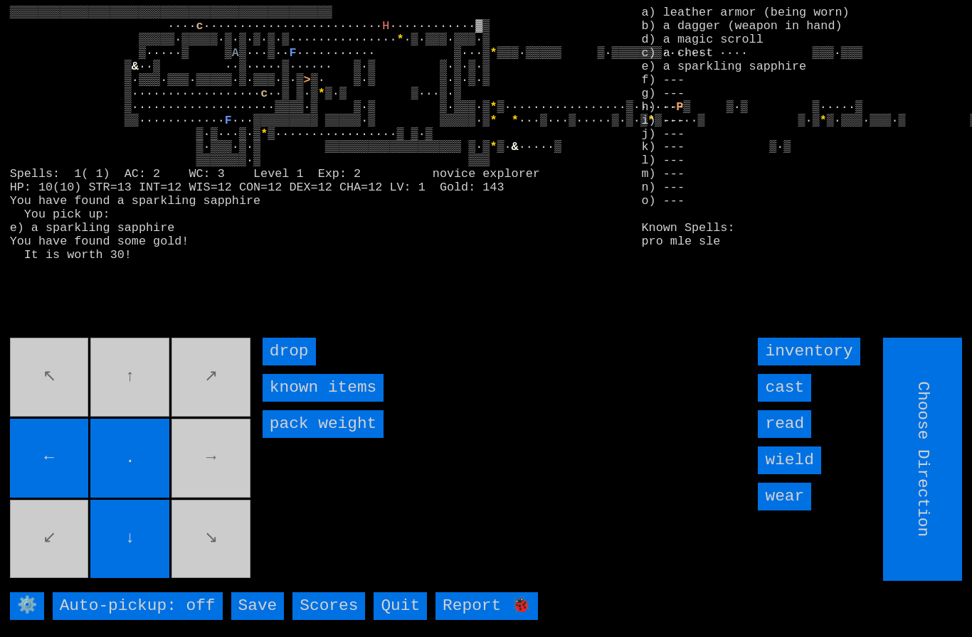
type input "Hold to Run"
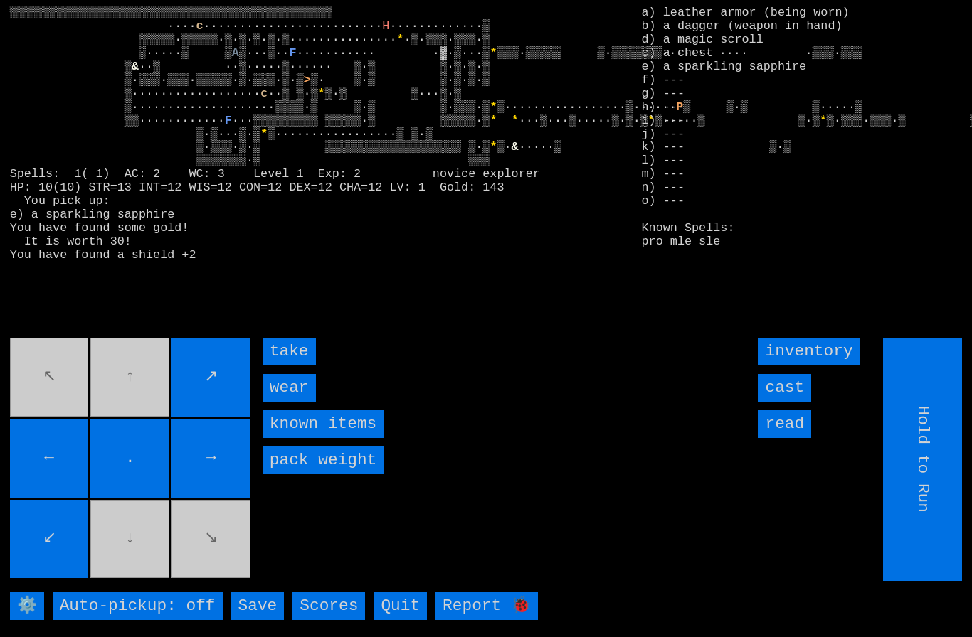
click at [276, 366] on input "take" at bounding box center [289, 352] width 53 height 28
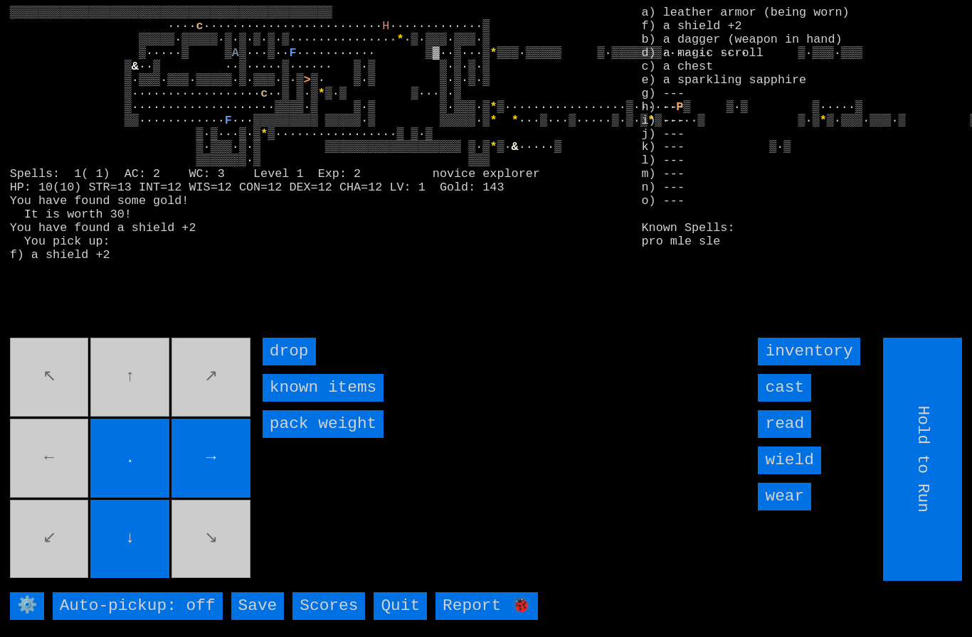
type input "Choose Direction"
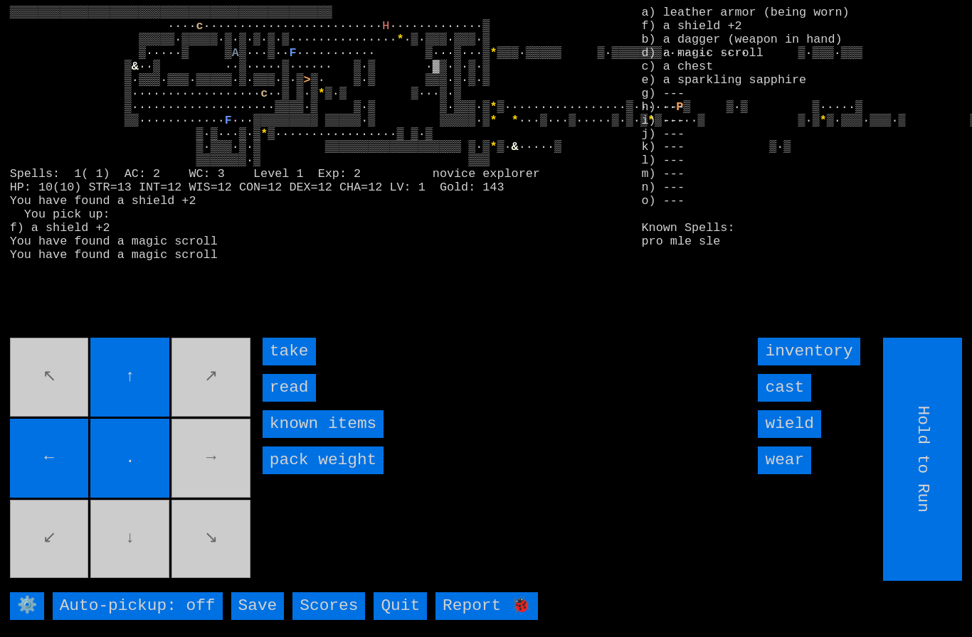
type input "Choose Direction"
type input "Hold to Run"
click at [277, 366] on input "take" at bounding box center [289, 352] width 53 height 28
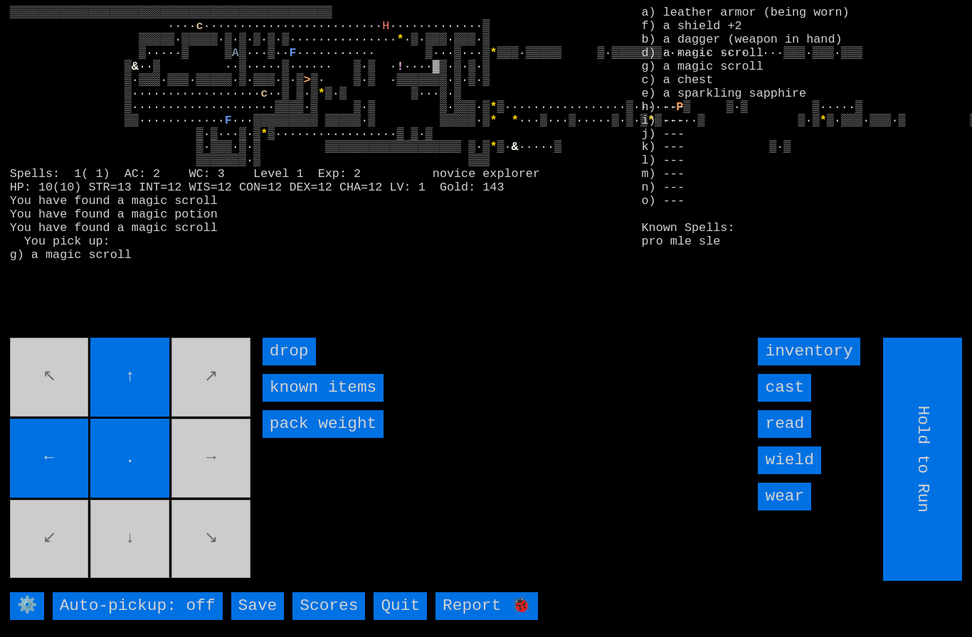
type input "Choose Direction"
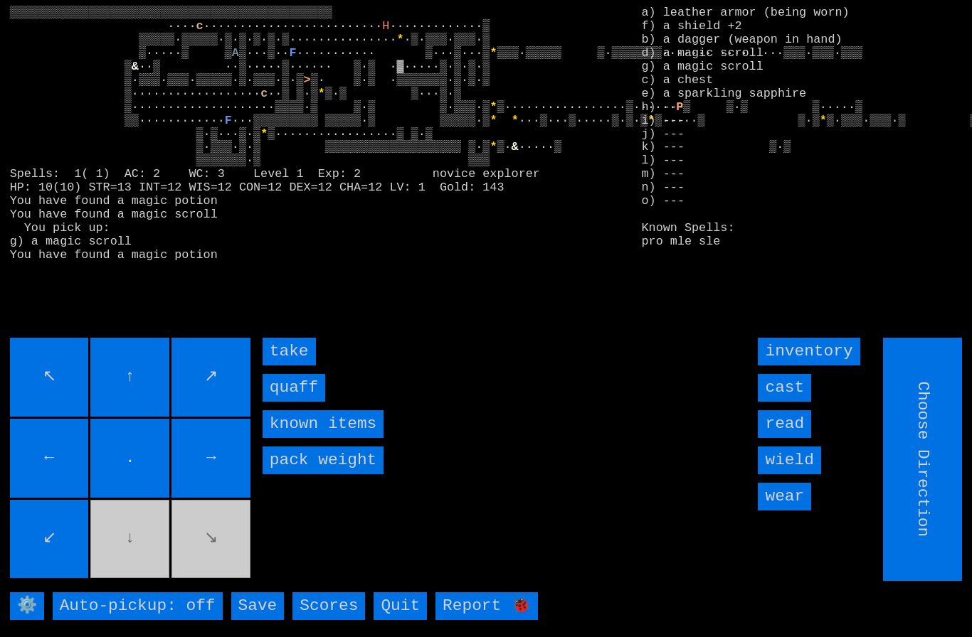
type input "Hold to Run"
click at [288, 402] on input "quaff" at bounding box center [294, 388] width 63 height 28
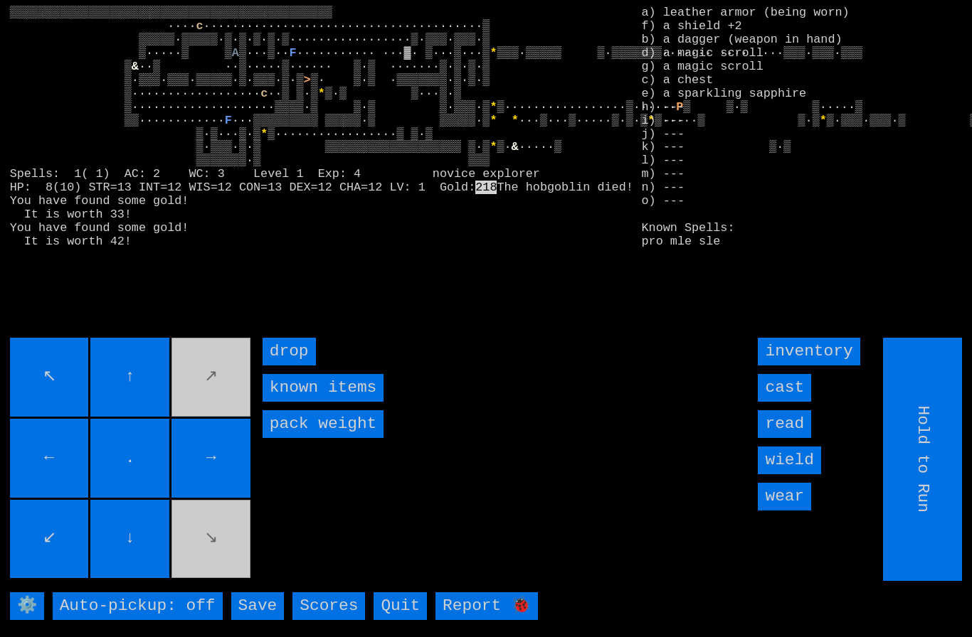
type input "Choose Direction"
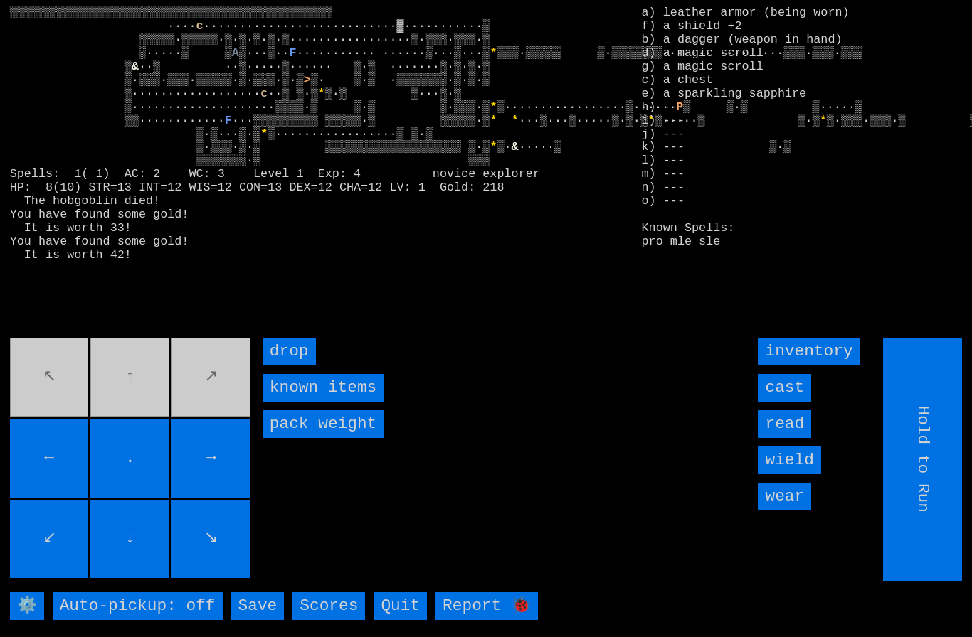
type input "Choose Direction"
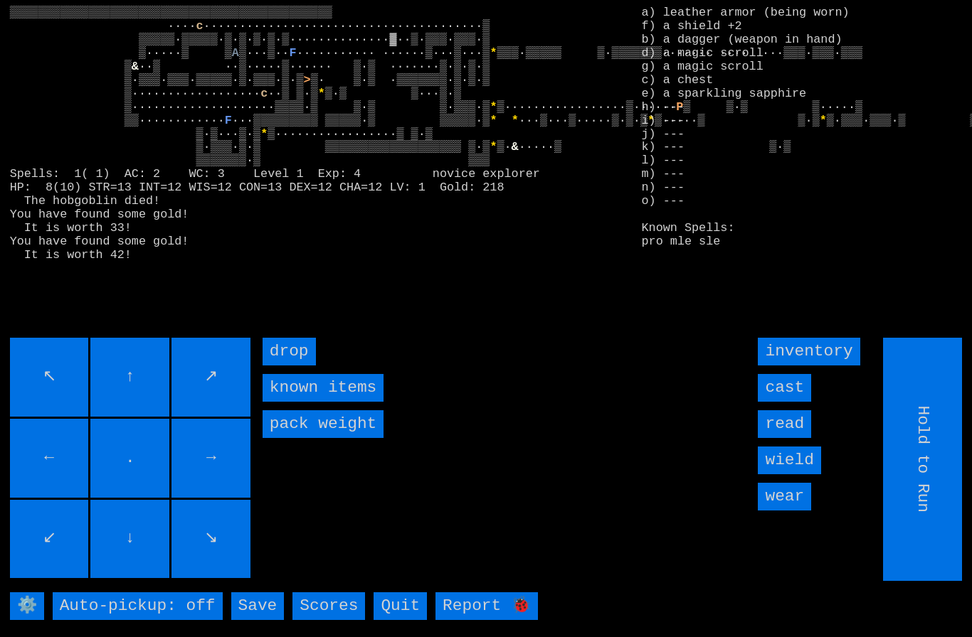
type input "Choose Direction"
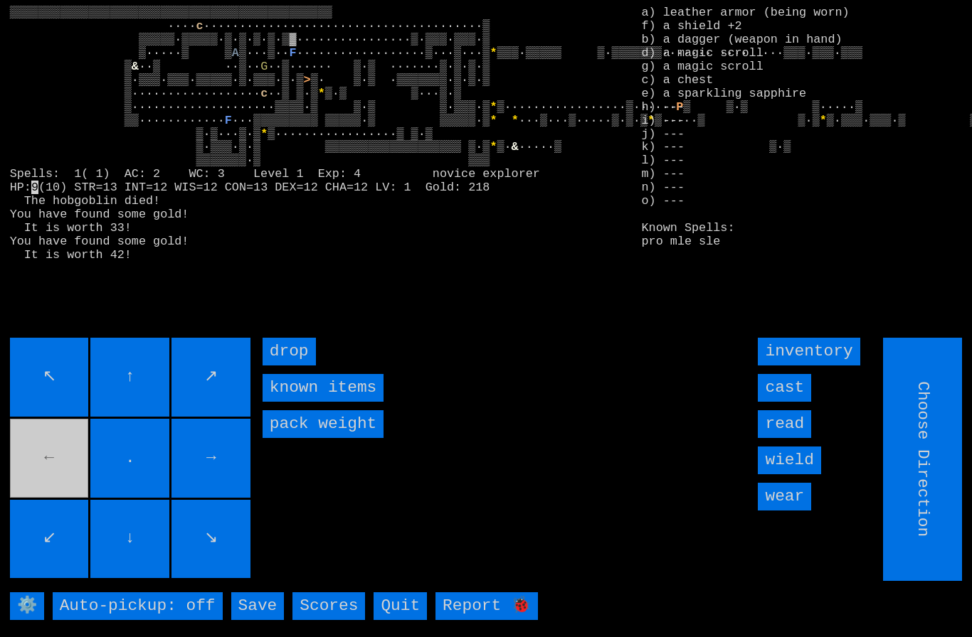
type input "Hold to Run"
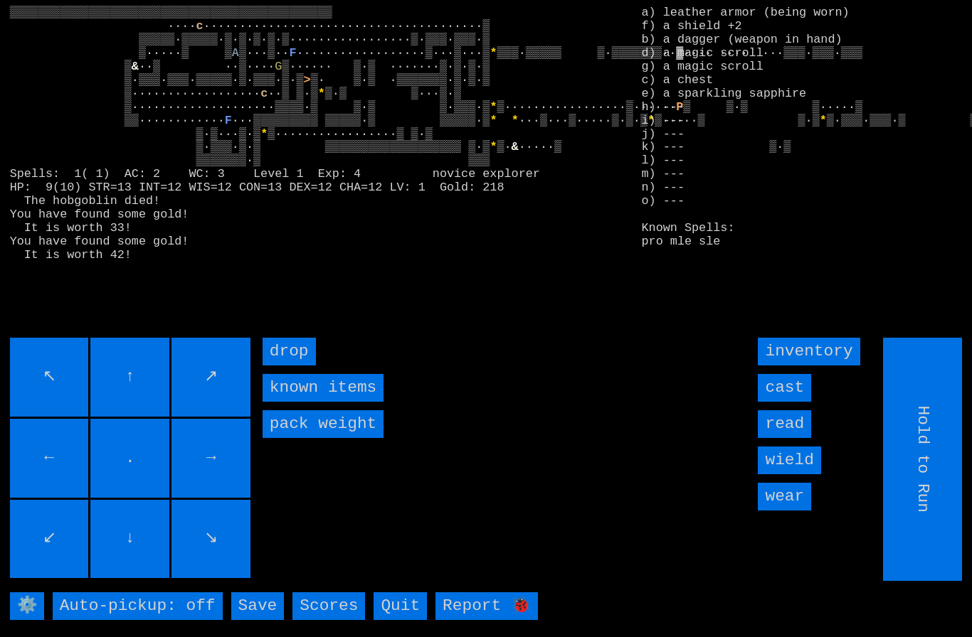
type input "Choose Direction"
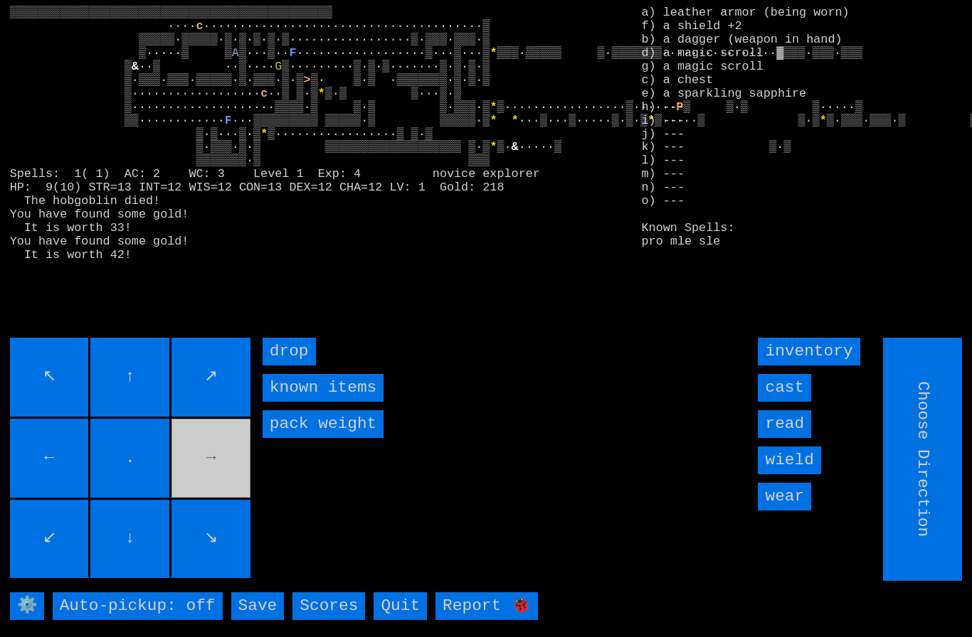
type input "Hold to Run"
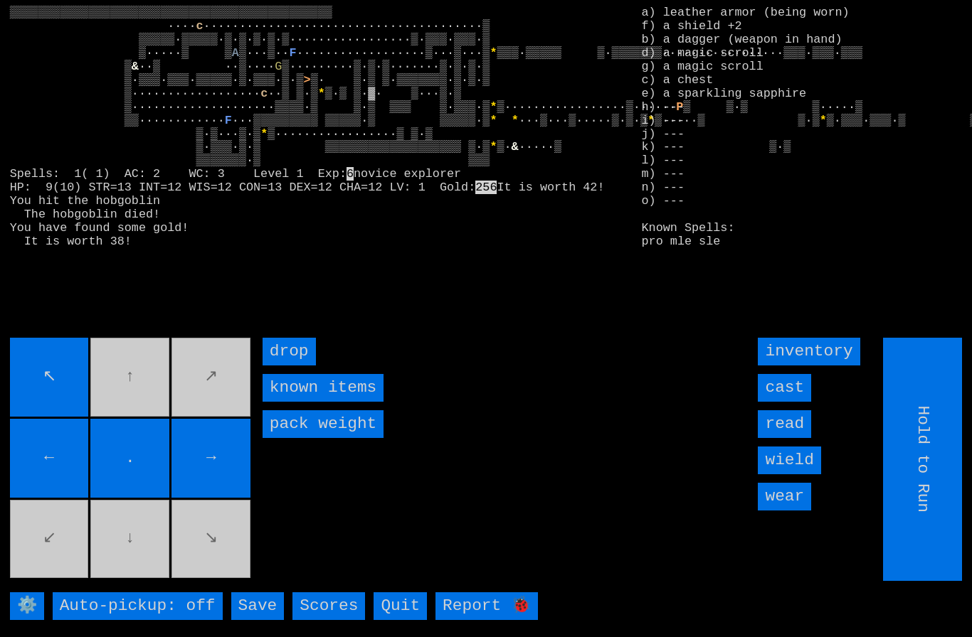
type input "Choose Direction"
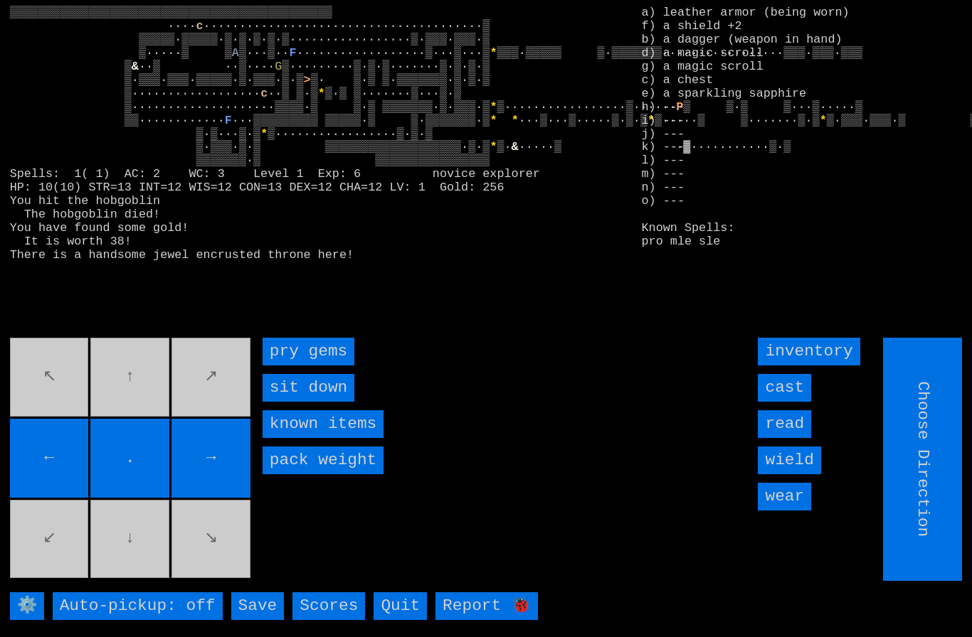
type input "Hold to Run"
click at [284, 366] on gems "pry gems" at bounding box center [309, 352] width 92 height 28
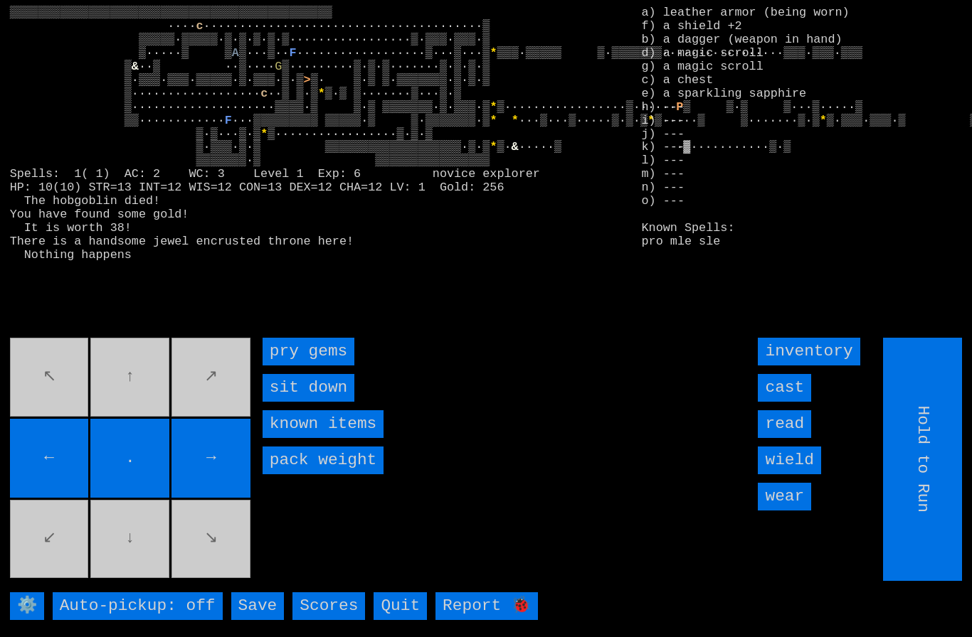
click at [285, 366] on gems "pry gems" at bounding box center [309, 352] width 92 height 28
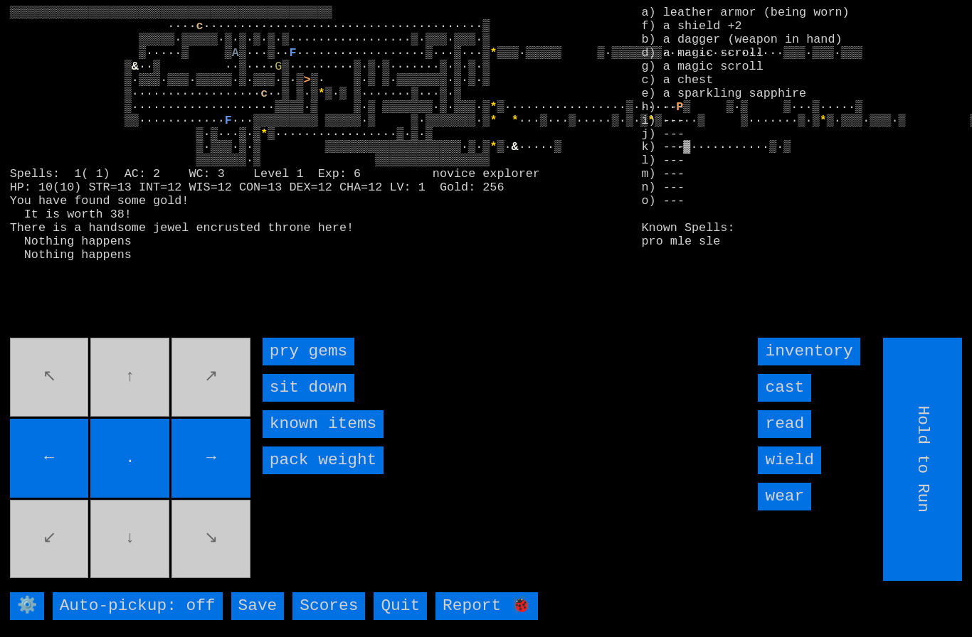
click at [285, 366] on gems "pry gems" at bounding box center [309, 352] width 92 height 28
